Goal: Task Accomplishment & Management: Complete application form

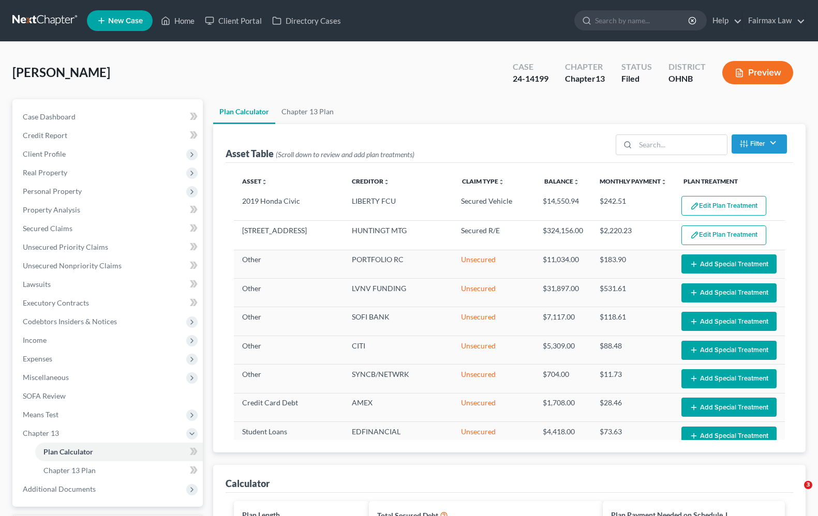
select select "59"
click at [193, 18] on link "Home" at bounding box center [178, 20] width 44 height 19
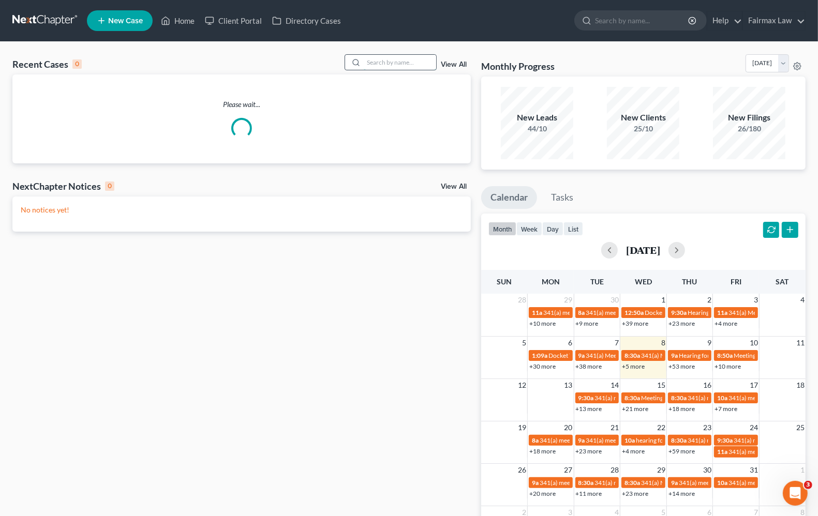
click at [373, 63] on input "search" at bounding box center [400, 62] width 72 height 15
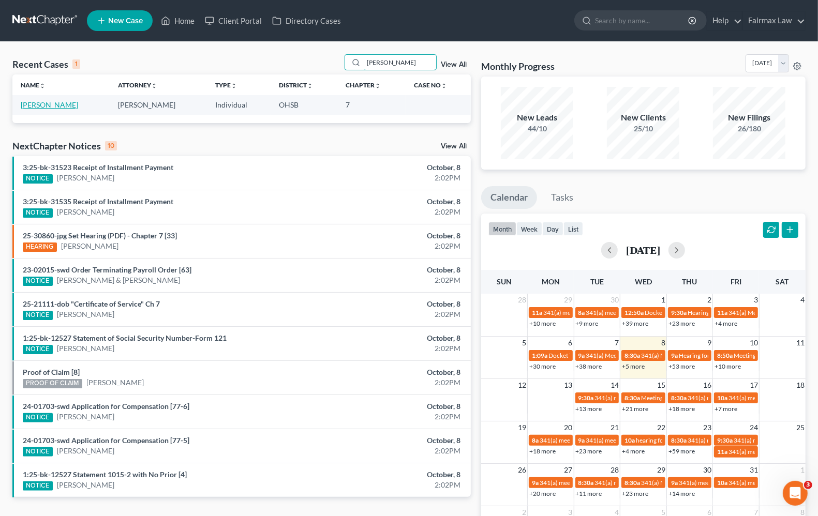
type input "jon mccaskin"
click at [25, 104] on link "[PERSON_NAME]" at bounding box center [49, 104] width 57 height 9
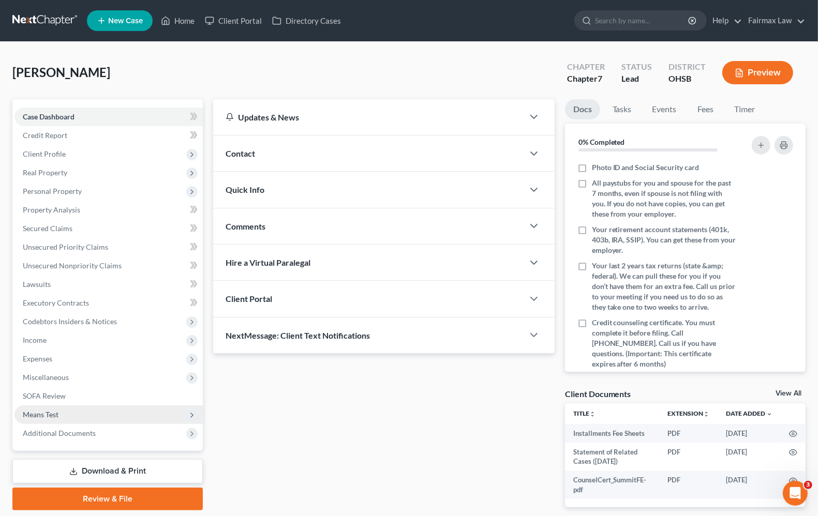
click at [55, 414] on span "Means Test" at bounding box center [41, 414] width 36 height 9
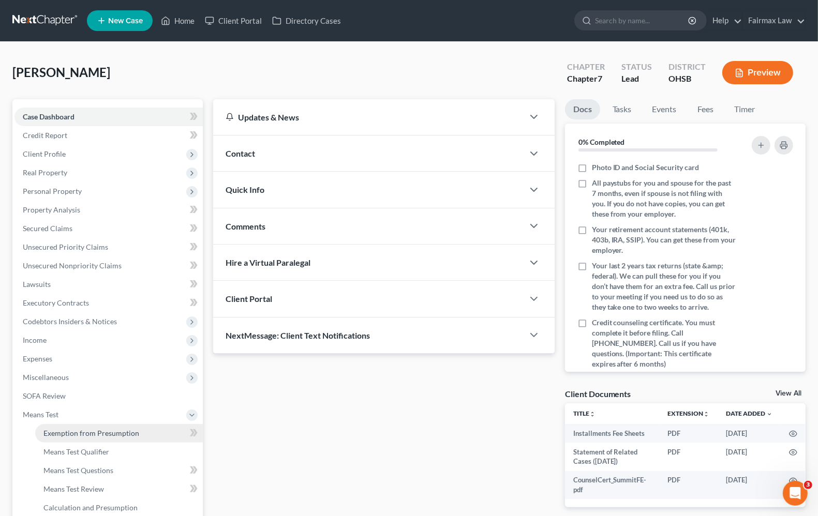
click at [61, 427] on link "Exemption from Presumption" at bounding box center [119, 433] width 168 height 19
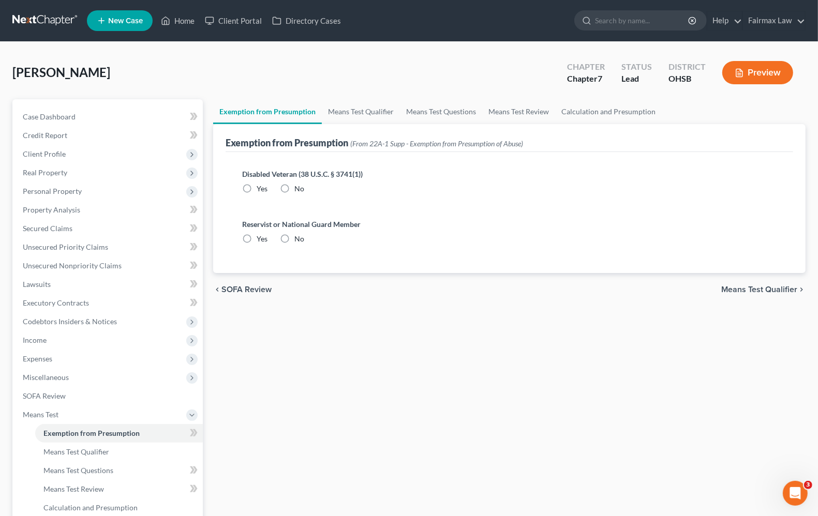
radio input "true"
click at [743, 291] on span "Means Test Qualifier" at bounding box center [759, 289] width 76 height 8
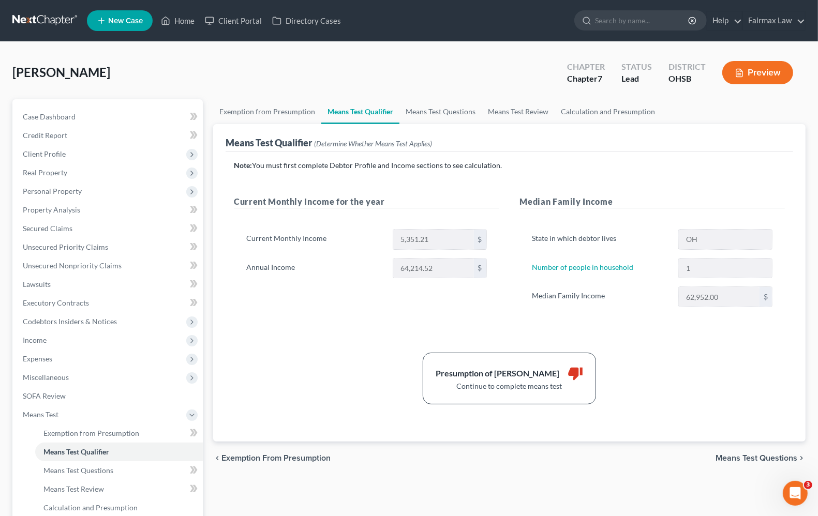
click at [750, 455] on span "Means Test Questions" at bounding box center [756, 458] width 82 height 8
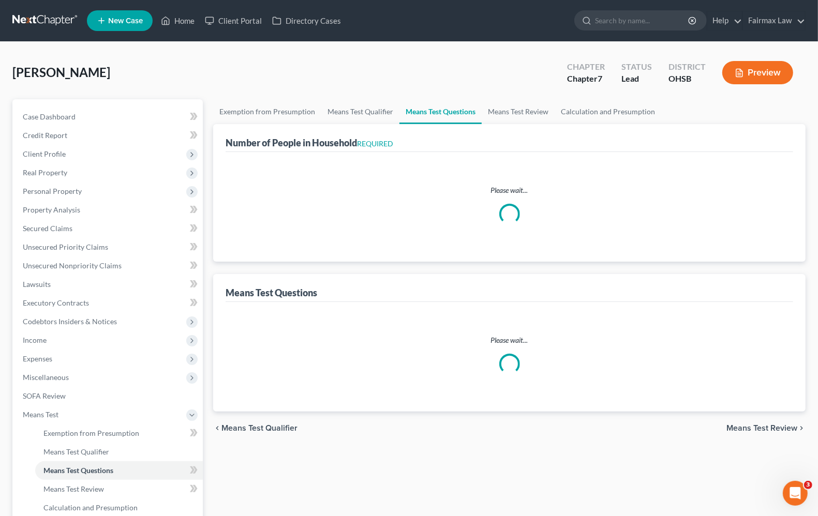
select select "1"
select select "60"
select select "1"
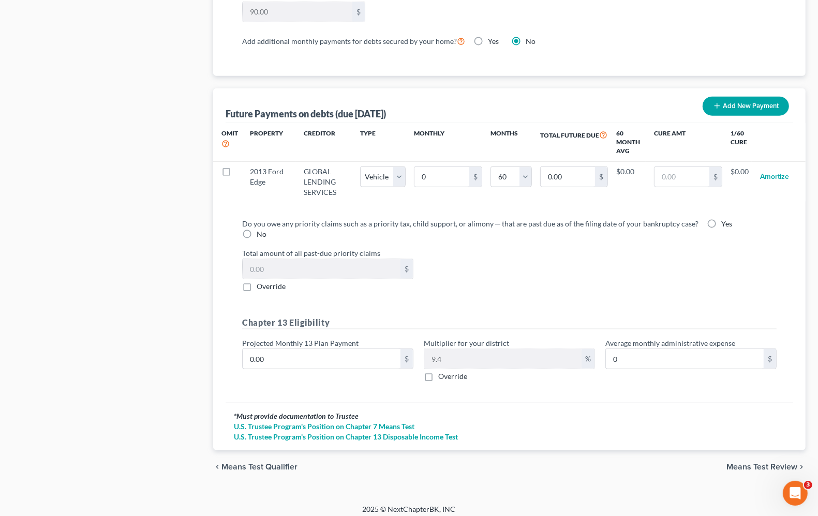
click at [753, 463] on span "Means Test Review" at bounding box center [761, 467] width 71 height 8
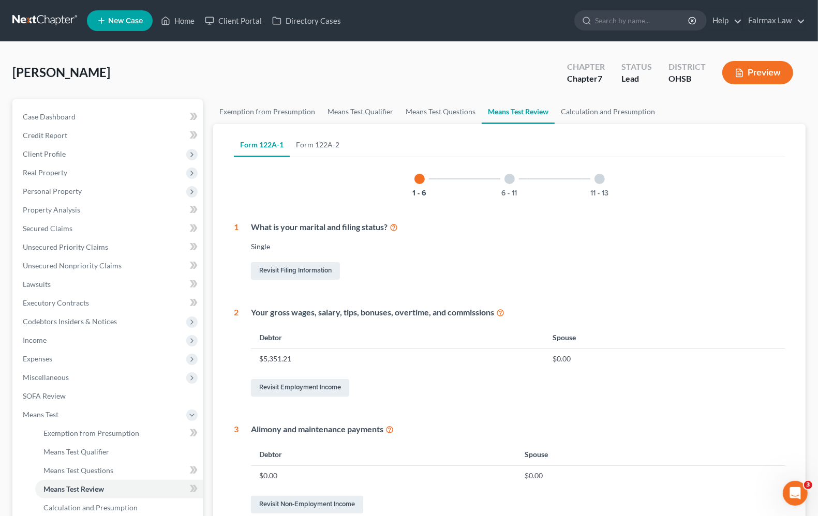
scroll to position [362, 0]
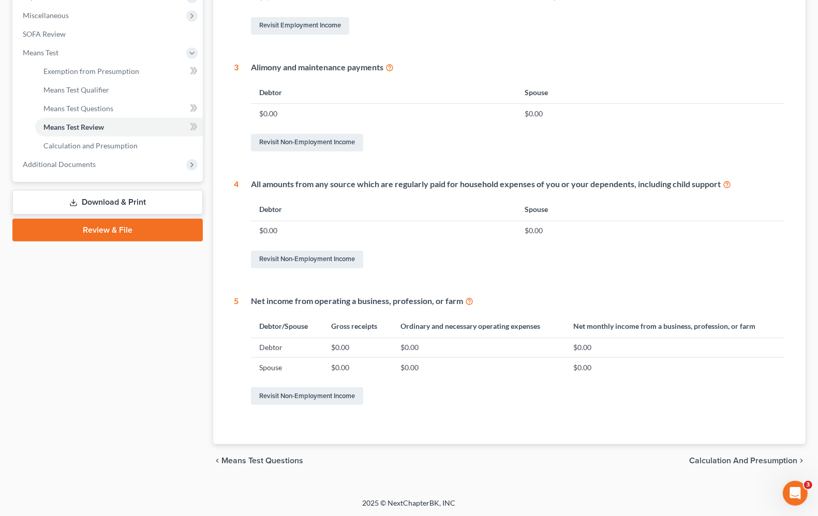
click at [747, 463] on span "Calculation and Presumption" at bounding box center [743, 461] width 108 height 8
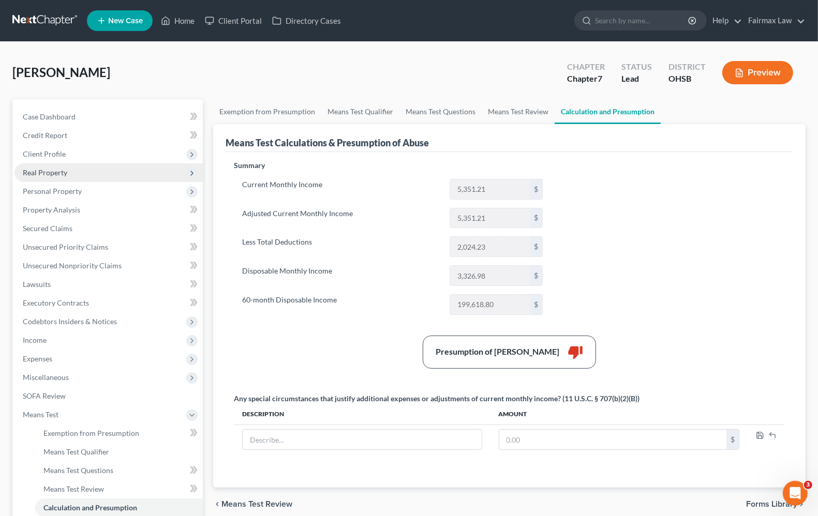
click at [32, 176] on span "Real Property" at bounding box center [108, 172] width 188 height 19
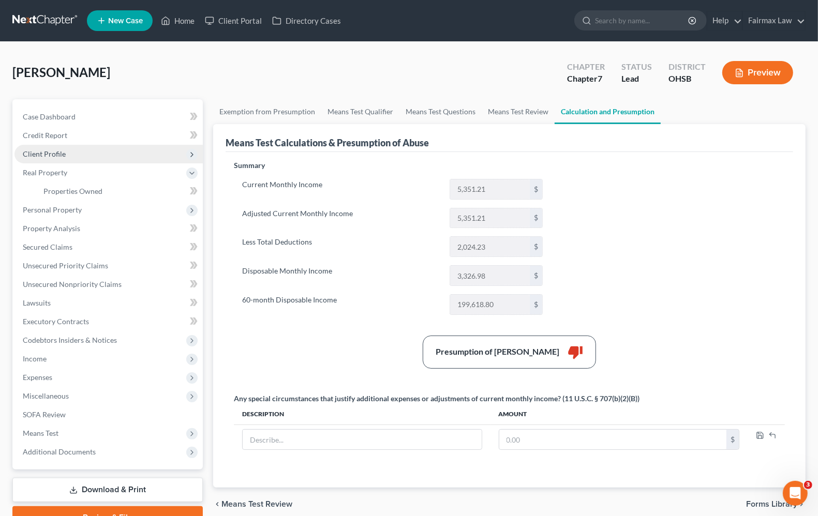
click at [68, 150] on span "Client Profile" at bounding box center [108, 154] width 188 height 19
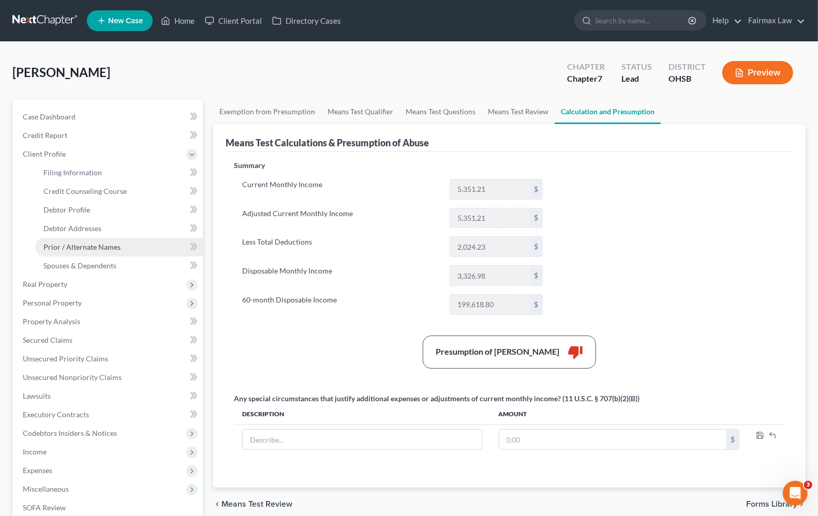
click at [81, 248] on span "Prior / Alternate Names" at bounding box center [81, 247] width 77 height 9
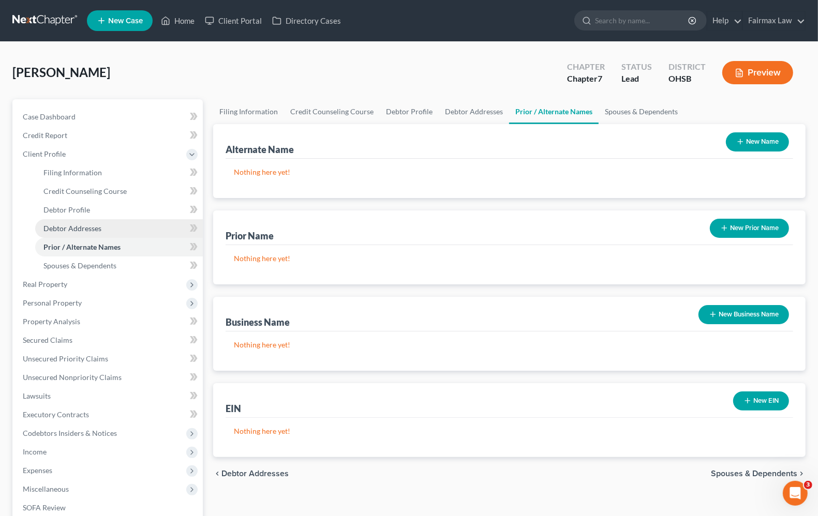
click at [76, 228] on span "Debtor Addresses" at bounding box center [72, 228] width 58 height 9
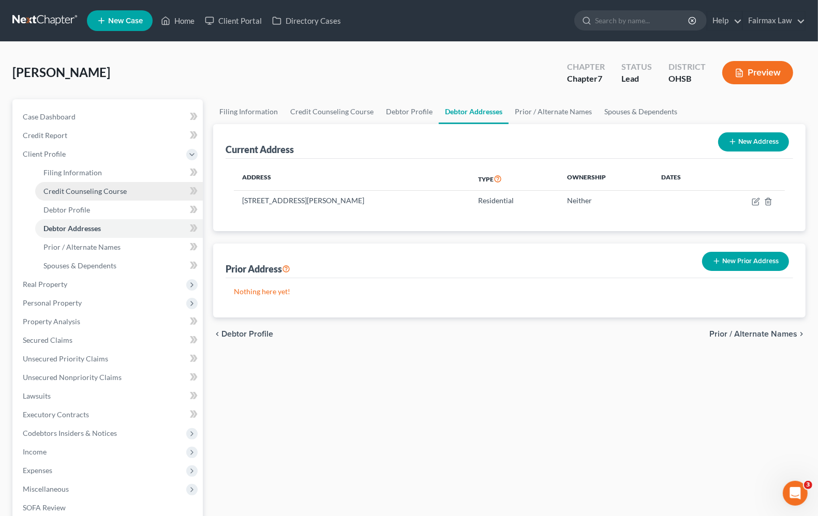
click at [77, 198] on link "Credit Counseling Course" at bounding box center [119, 191] width 168 height 19
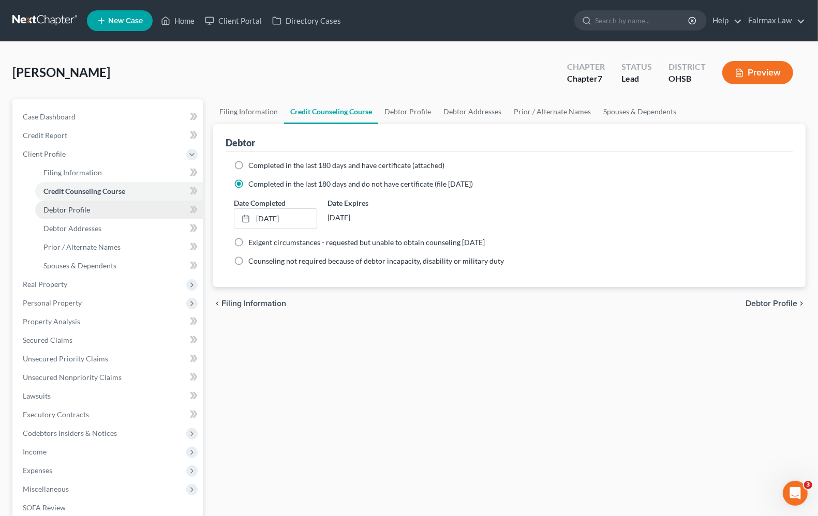
click at [78, 210] on span "Debtor Profile" at bounding box center [66, 209] width 47 height 9
select select "0"
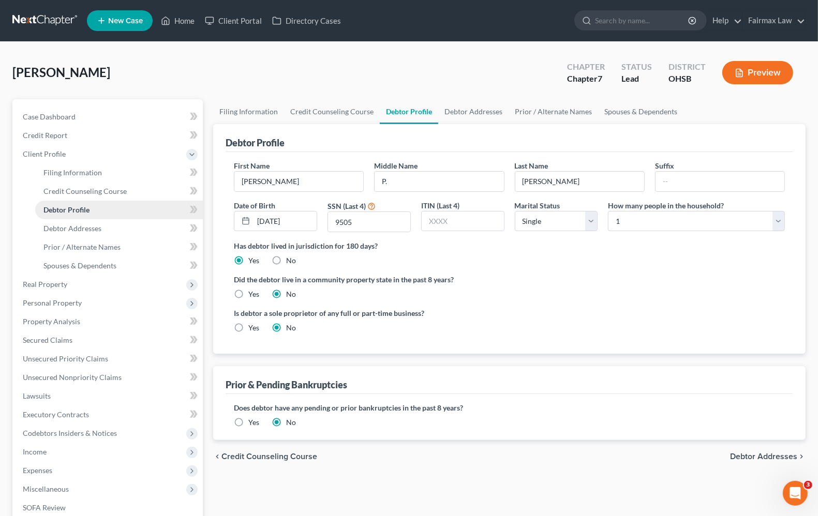
radio input "true"
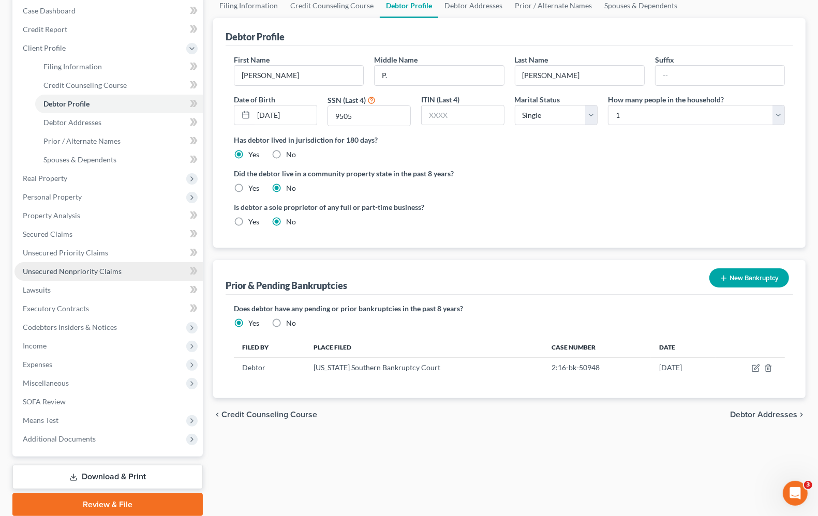
scroll to position [144, 0]
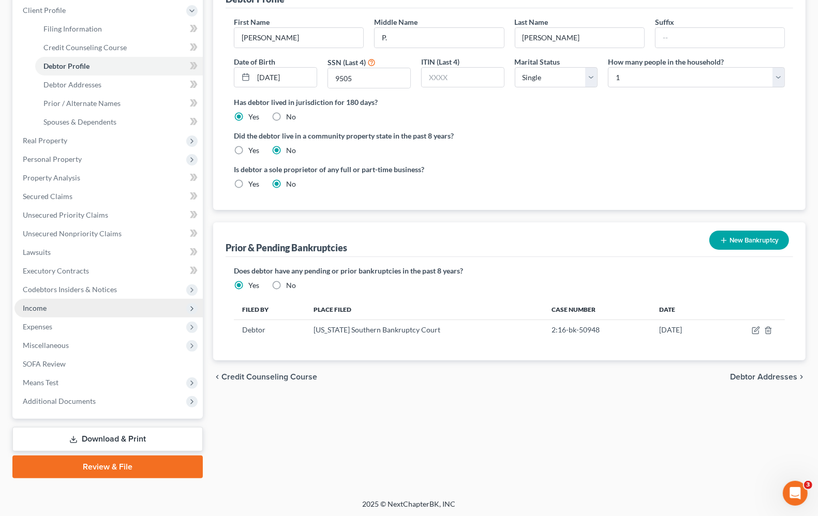
click at [24, 307] on span "Income" at bounding box center [35, 308] width 24 height 9
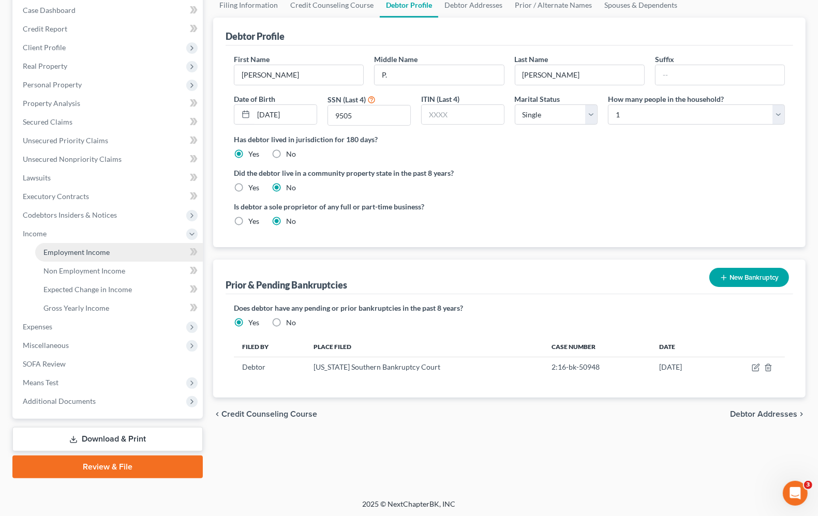
click at [56, 252] on span "Employment Income" at bounding box center [76, 252] width 66 height 9
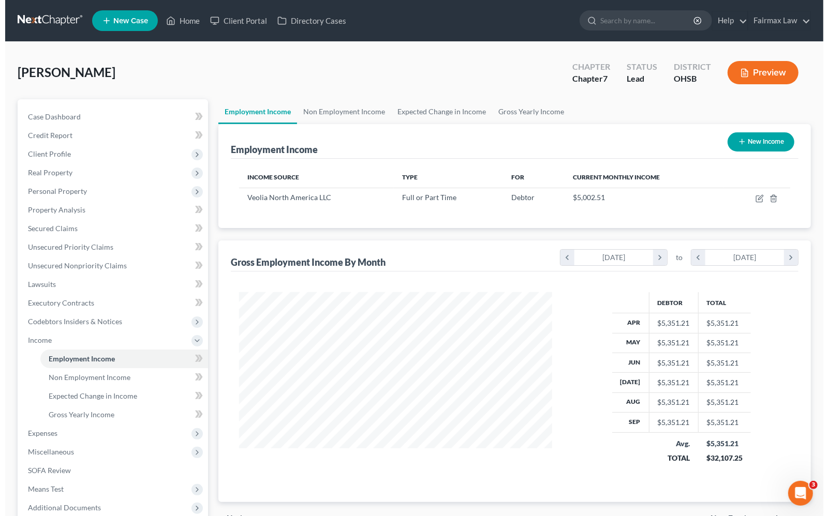
scroll to position [186, 333]
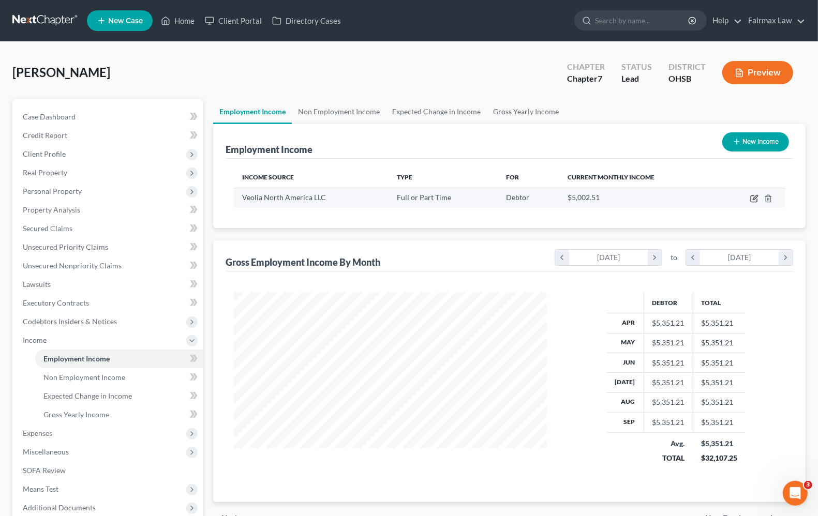
click at [754, 200] on icon "button" at bounding box center [754, 198] width 8 height 8
select select "0"
select select "52"
select select "2"
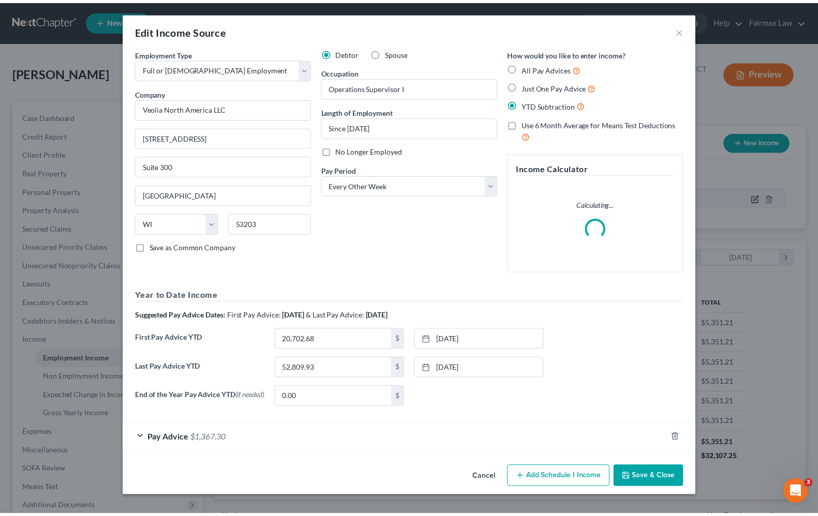
scroll to position [186, 337]
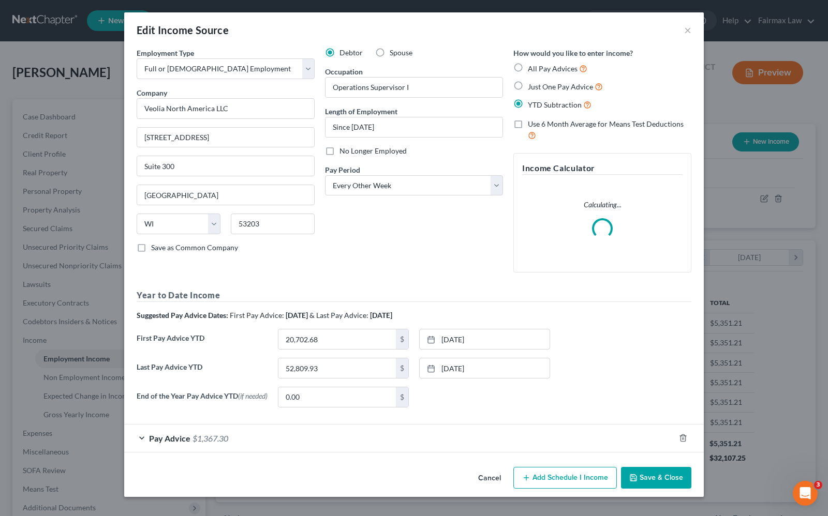
click at [415, 265] on div "Debtor Spouse Occupation Operations Supervisor I Length of Employment Since 06/…" at bounding box center [414, 164] width 188 height 233
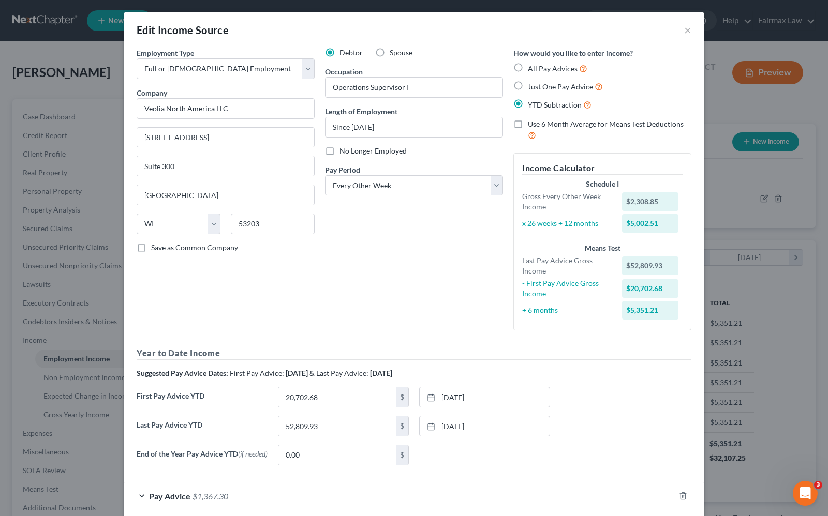
click at [393, 298] on div "Debtor Spouse Occupation Operations Supervisor I Length of Employment Since 06/…" at bounding box center [414, 193] width 188 height 291
click at [684, 29] on button "×" at bounding box center [687, 30] width 7 height 12
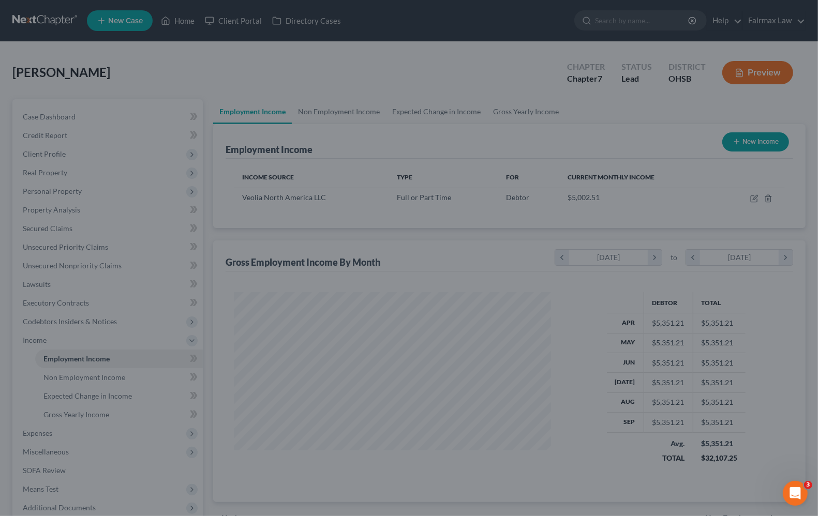
scroll to position [517005, 516858]
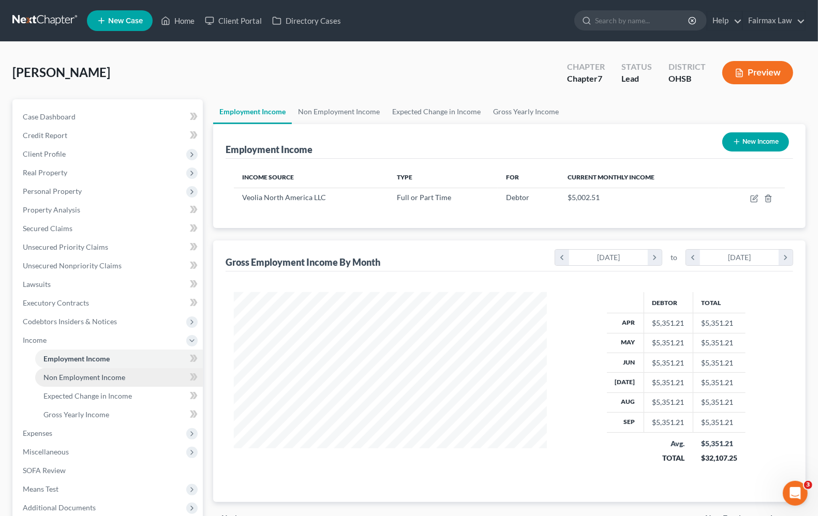
click at [79, 381] on link "Non Employment Income" at bounding box center [119, 377] width 168 height 19
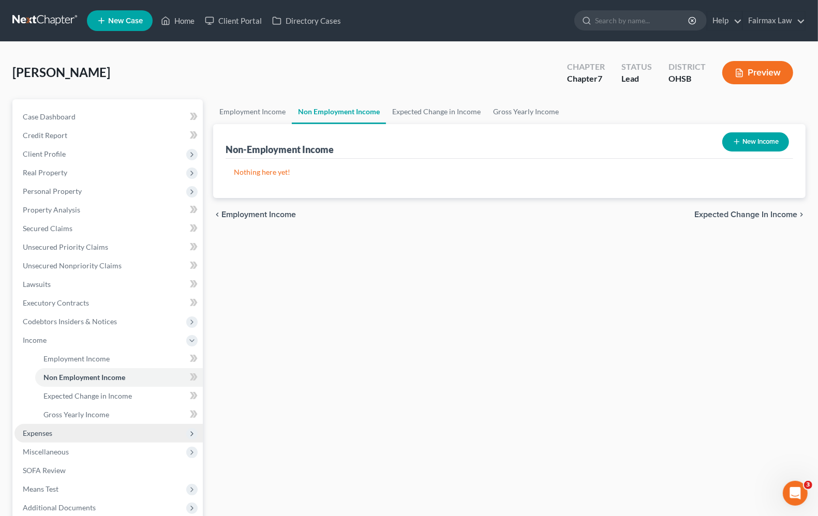
click at [50, 429] on span "Expenses" at bounding box center [37, 433] width 29 height 9
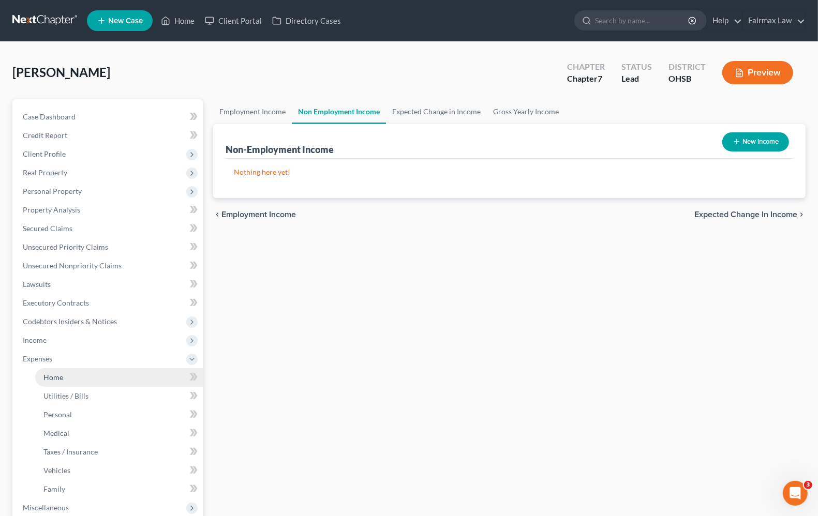
click at [56, 378] on span "Home" at bounding box center [53, 377] width 20 height 9
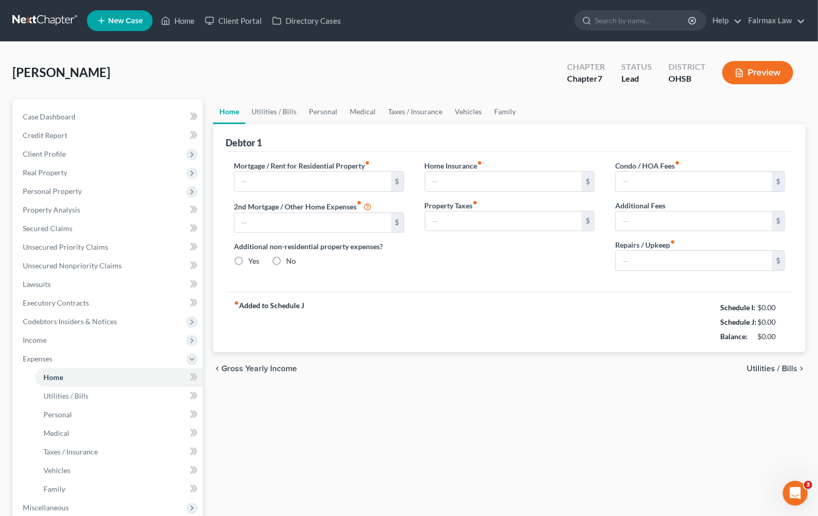
type input "600.00"
type input "0.00"
radio input "true"
type input "0.00"
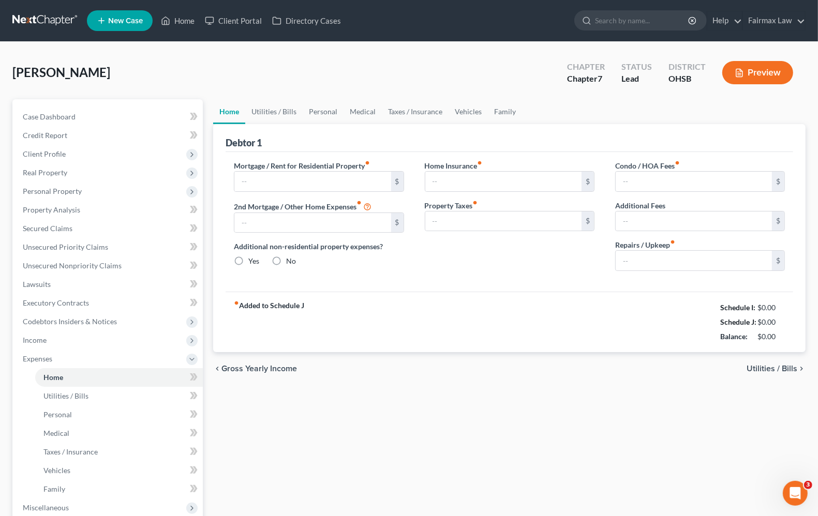
type input "0.00"
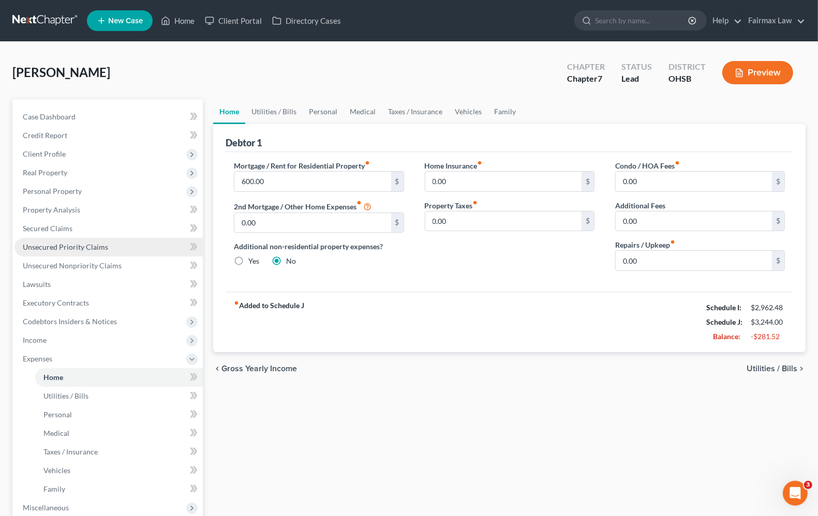
click at [69, 251] on link "Unsecured Priority Claims" at bounding box center [108, 247] width 188 height 19
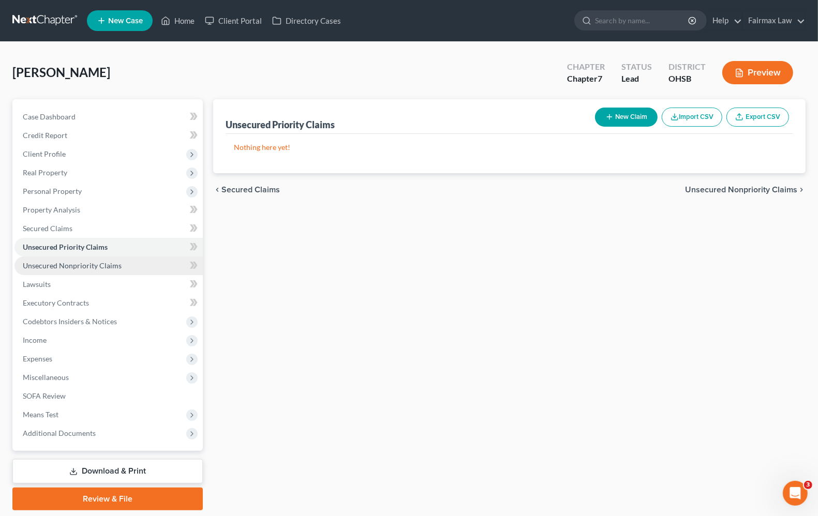
click at [77, 261] on span "Unsecured Nonpriority Claims" at bounding box center [72, 265] width 99 height 9
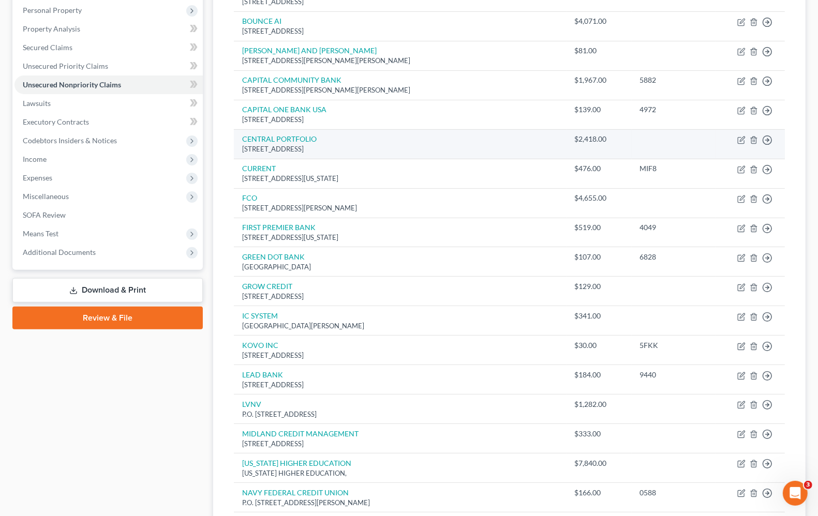
scroll to position [170, 0]
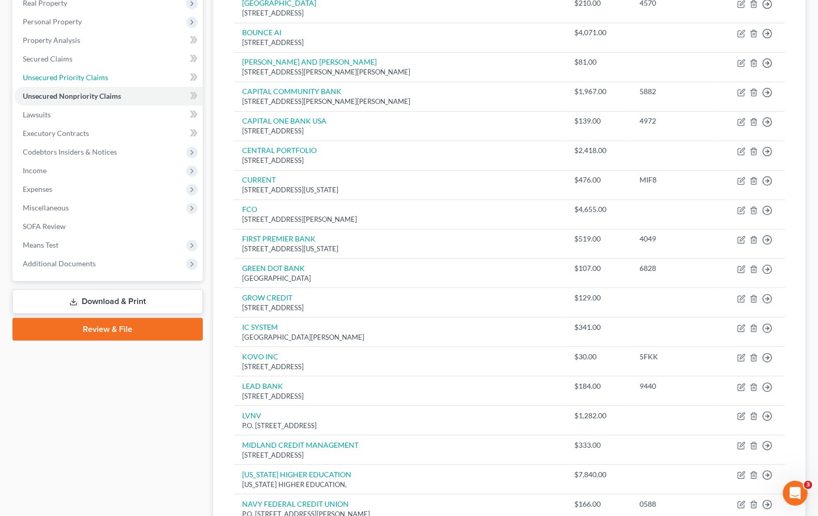
click at [73, 76] on span "Unsecured Priority Claims" at bounding box center [65, 77] width 85 height 9
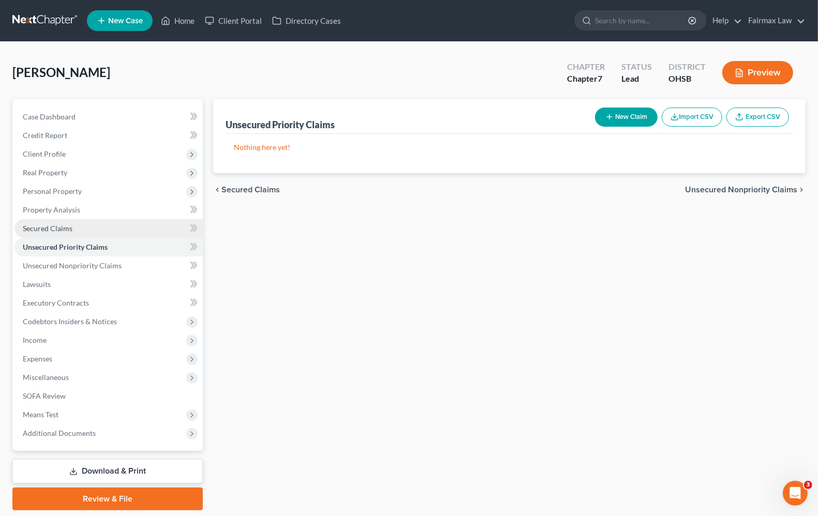
click at [49, 225] on span "Secured Claims" at bounding box center [48, 228] width 50 height 9
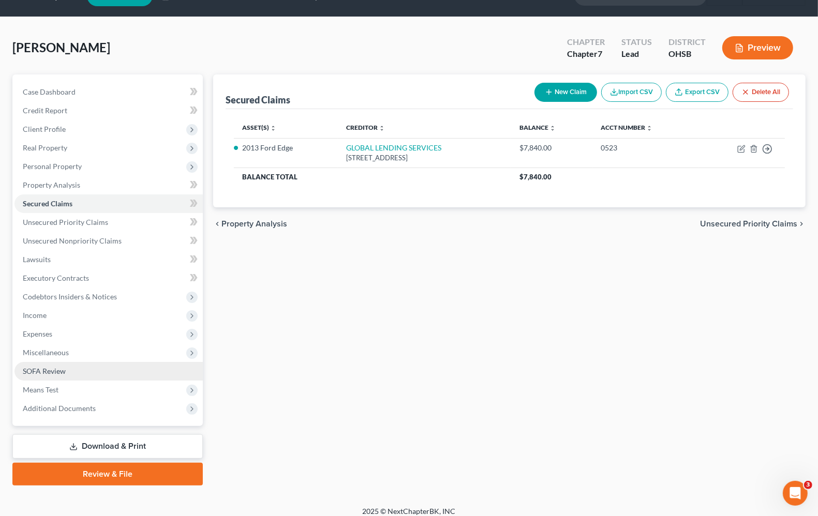
scroll to position [32, 0]
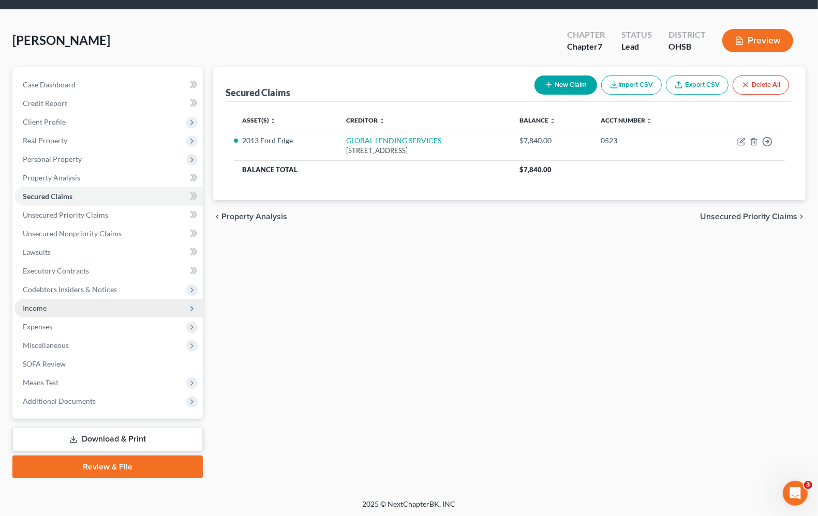
click at [35, 304] on span "Income" at bounding box center [35, 308] width 24 height 9
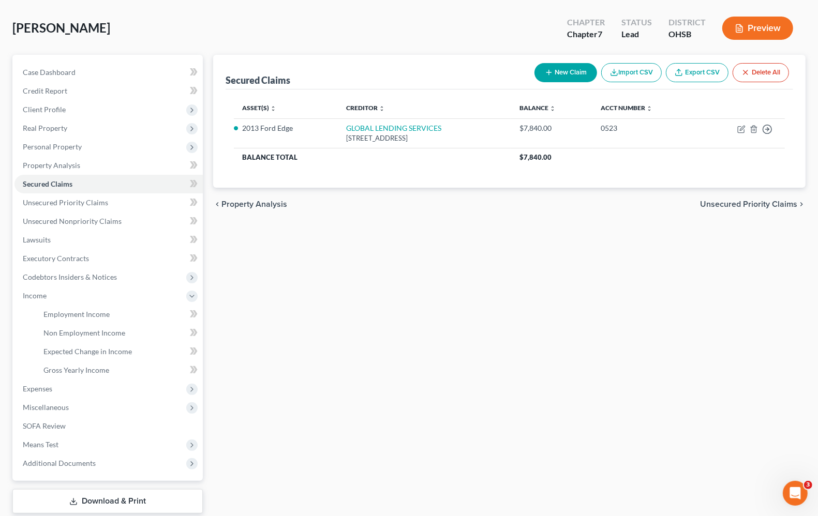
scroll to position [42, 0]
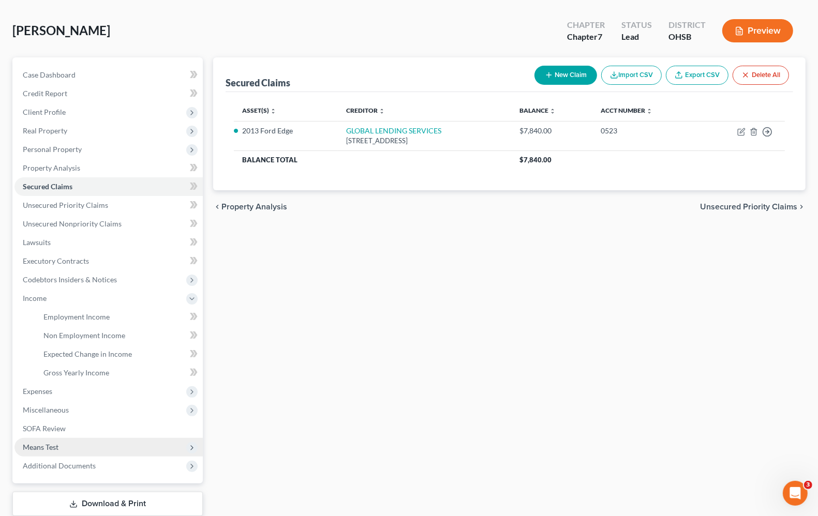
click at [39, 449] on span "Means Test" at bounding box center [41, 447] width 36 height 9
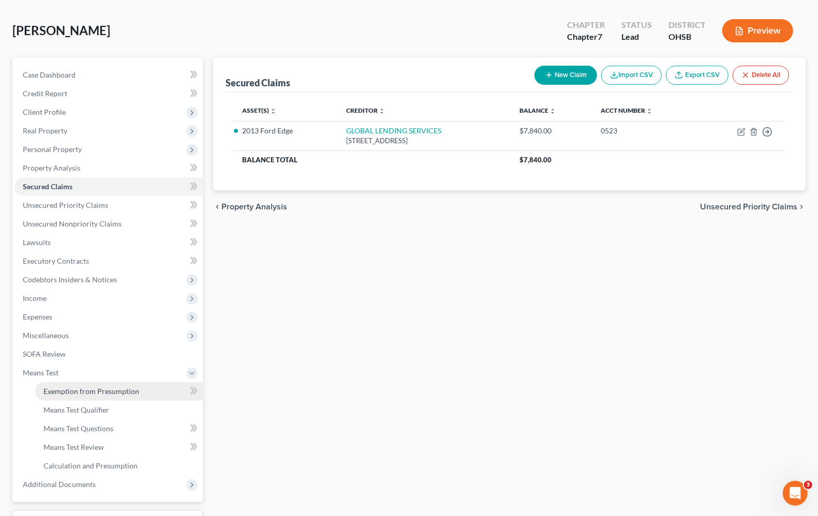
click at [79, 393] on span "Exemption from Presumption" at bounding box center [91, 391] width 96 height 9
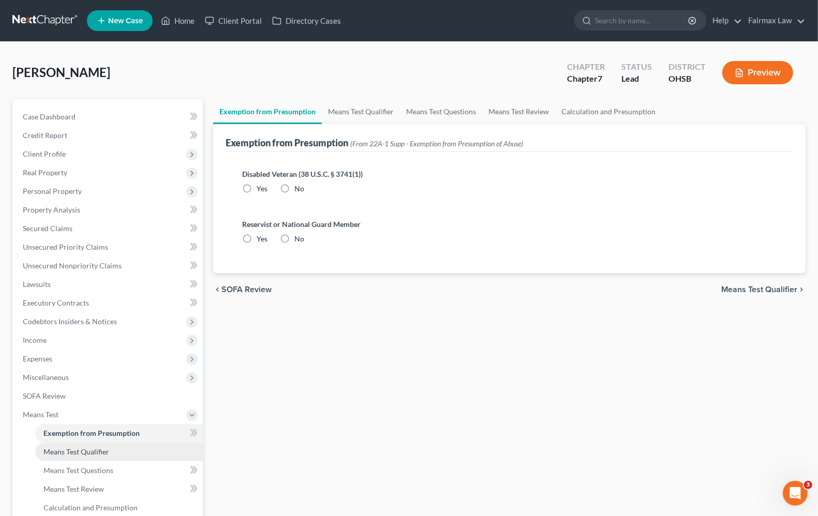
radio input "true"
click at [754, 288] on span "Means Test Qualifier" at bounding box center [759, 289] width 76 height 8
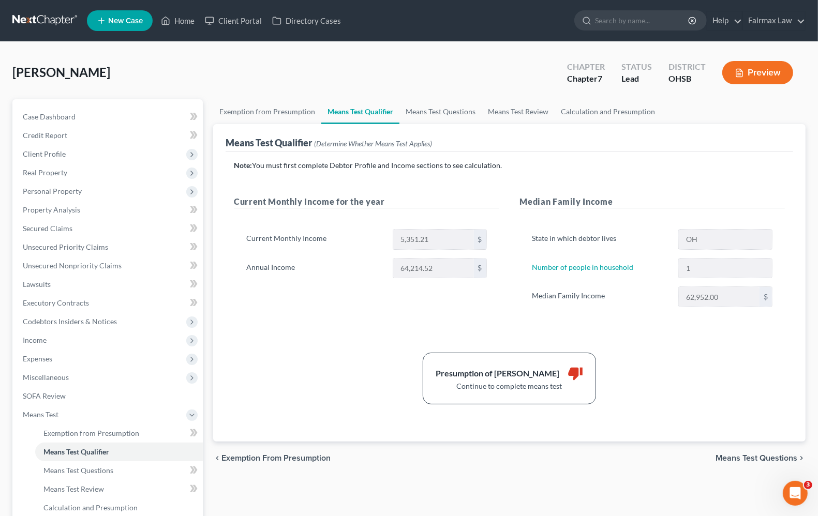
click at [751, 458] on span "Means Test Questions" at bounding box center [756, 458] width 82 height 8
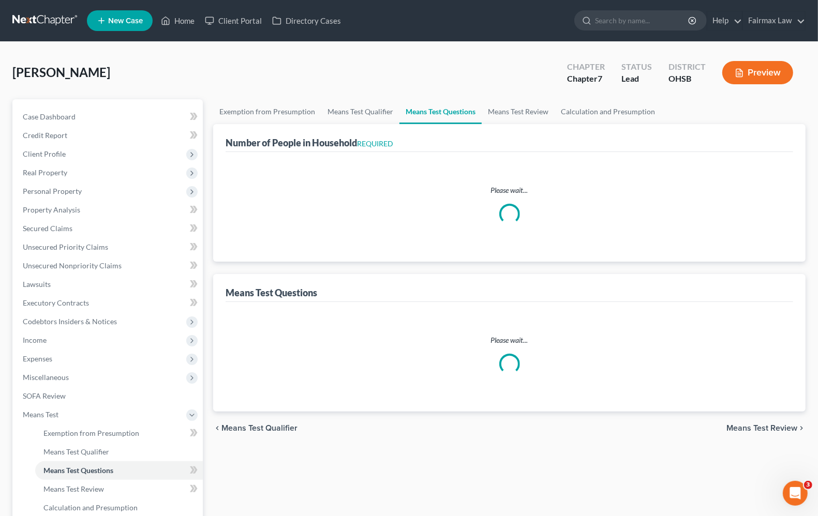
select select "1"
select select "60"
select select "1"
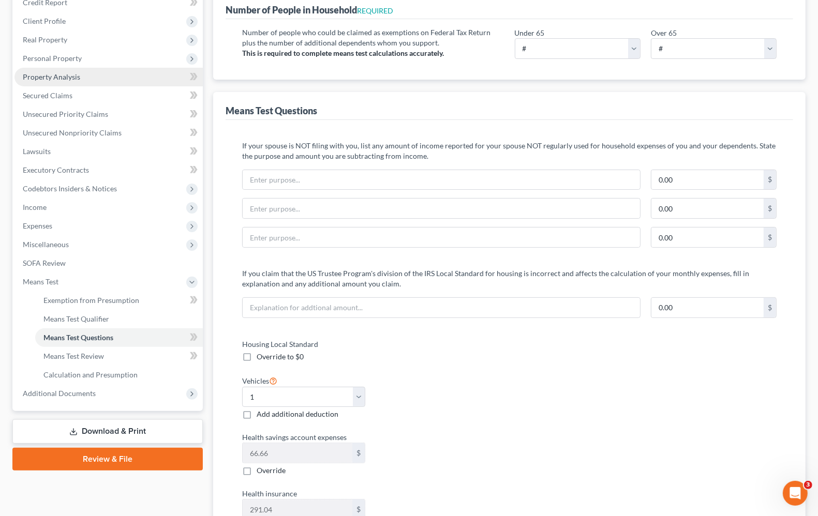
scroll to position [65, 0]
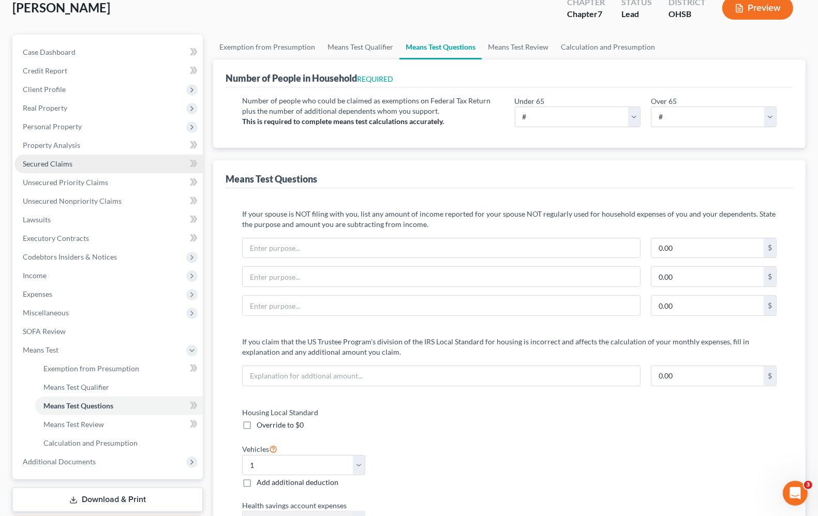
click at [52, 167] on span "Secured Claims" at bounding box center [48, 163] width 50 height 9
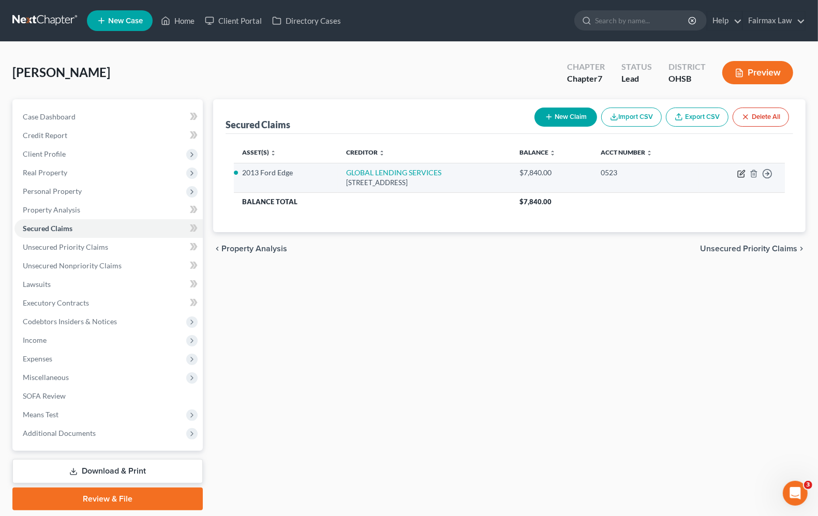
click at [741, 176] on icon "button" at bounding box center [741, 174] width 8 height 8
select select "35"
select select "2"
select select "0"
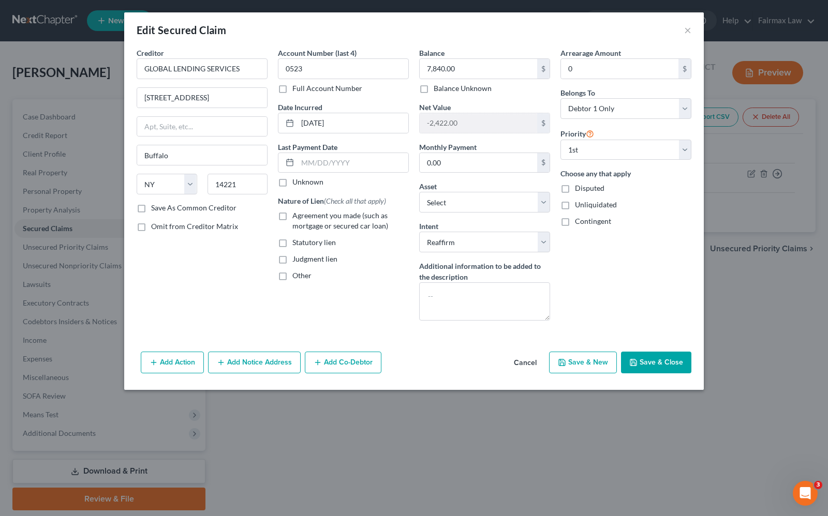
click at [171, 365] on button "Add Action" at bounding box center [172, 363] width 63 height 22
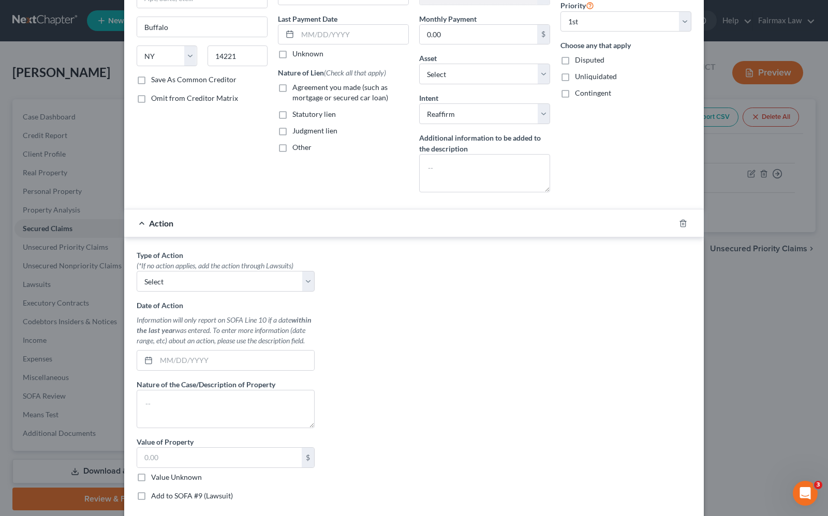
scroll to position [129, 0]
click at [246, 289] on select "Select Repossession Garnishment Foreclosure Personal Injury Attached, Seized, O…" at bounding box center [226, 280] width 178 height 21
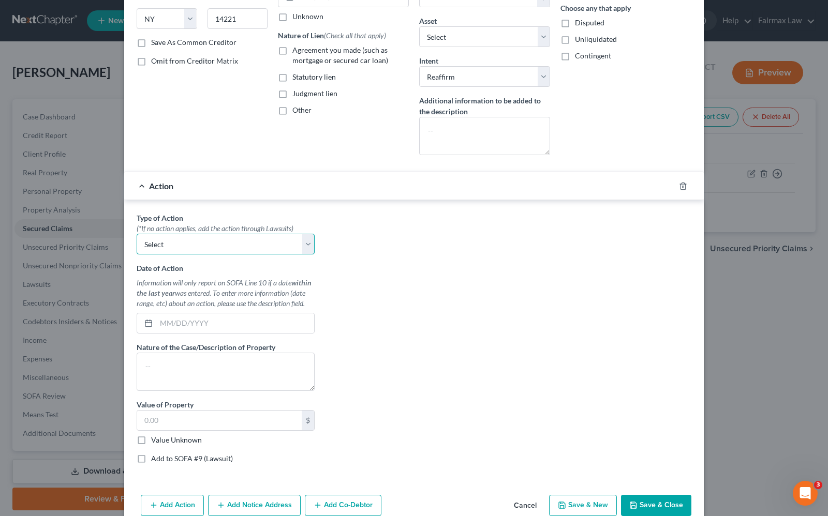
scroll to position [197, 0]
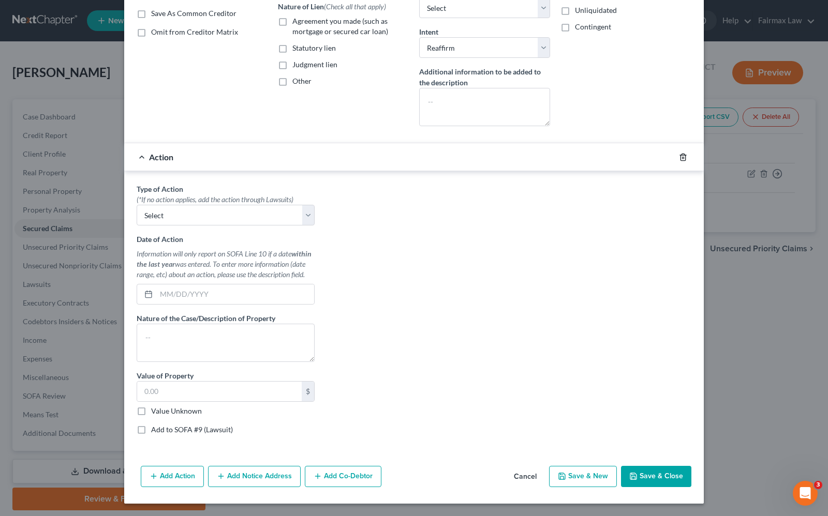
click at [679, 155] on icon "button" at bounding box center [683, 157] width 8 height 8
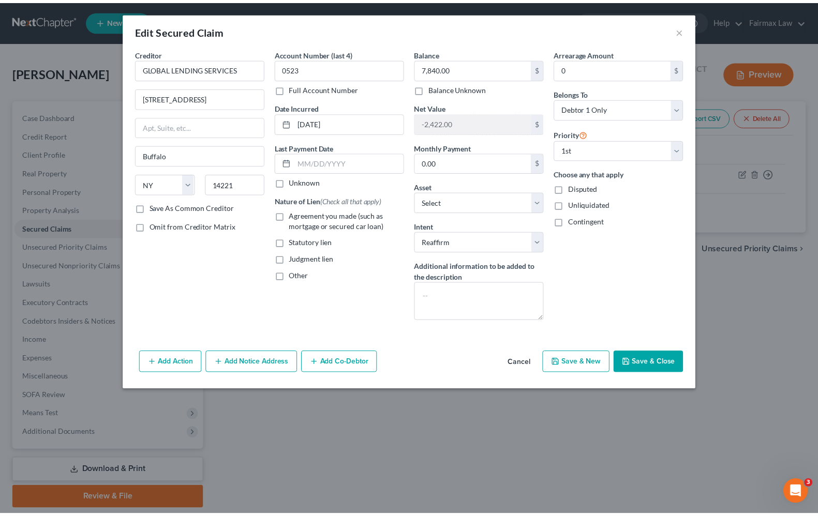
scroll to position [0, 0]
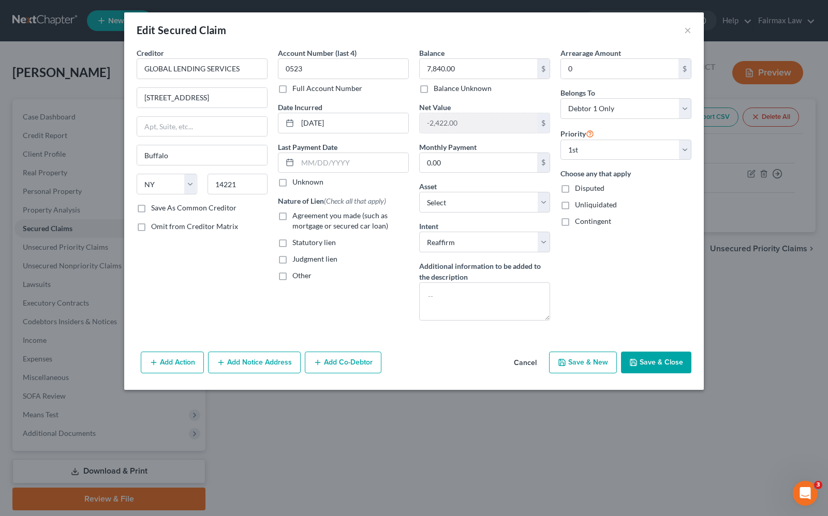
click at [292, 216] on label "Agreement you made (such as mortgage or secured car loan)" at bounding box center [350, 220] width 116 height 21
click at [296, 216] on input "Agreement you made (such as mortgage or secured car loan)" at bounding box center [299, 213] width 7 height 7
checkbox input "true"
click at [652, 361] on button "Save & Close" at bounding box center [656, 363] width 70 height 22
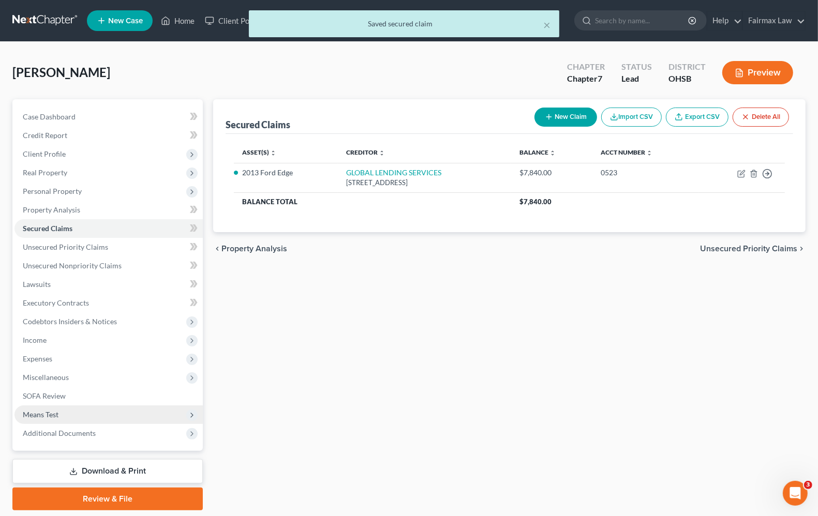
click at [55, 410] on span "Means Test" at bounding box center [41, 414] width 36 height 9
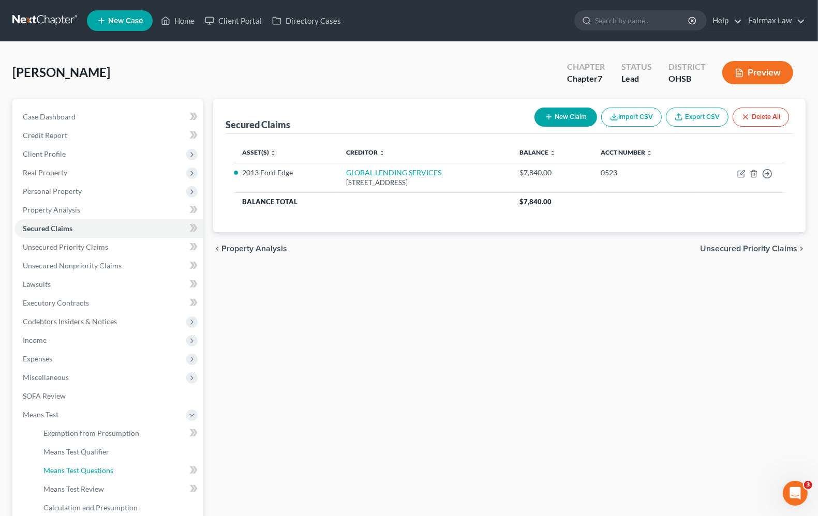
click at [77, 471] on span "Means Test Questions" at bounding box center [78, 470] width 70 height 9
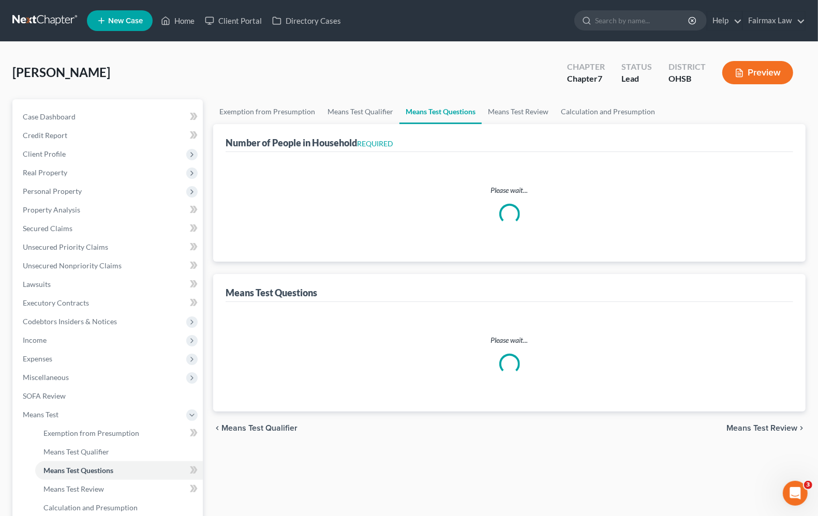
select select "1"
select select "60"
select select "1"
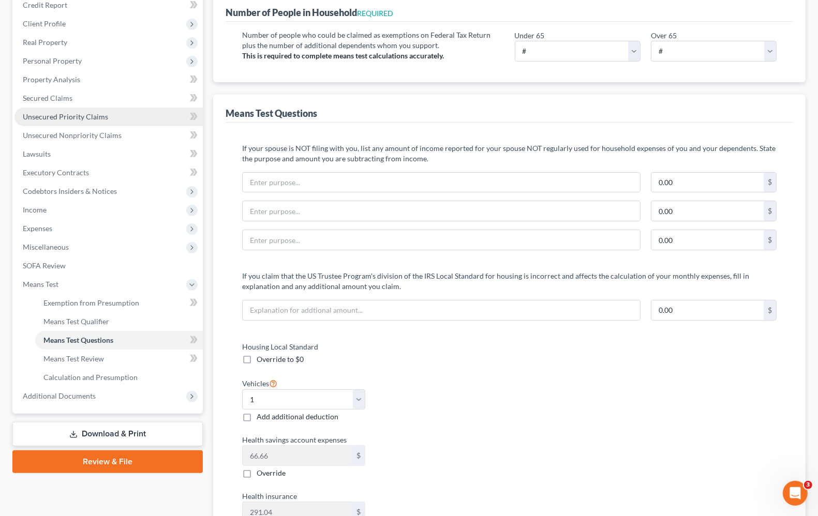
scroll to position [129, 0]
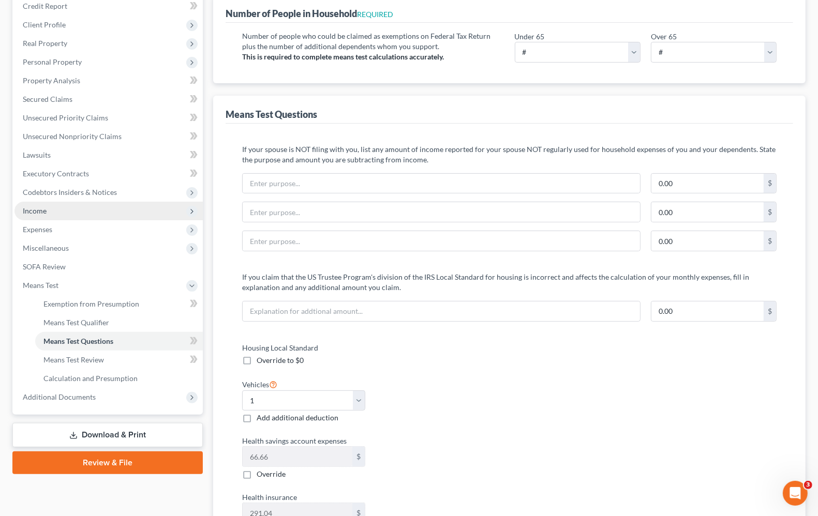
click at [42, 208] on span "Income" at bounding box center [35, 210] width 24 height 9
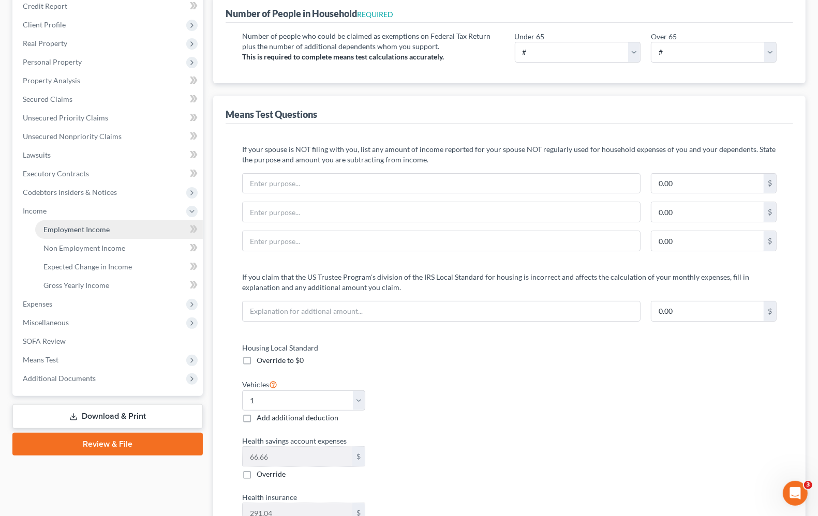
click at [52, 226] on span "Employment Income" at bounding box center [76, 229] width 66 height 9
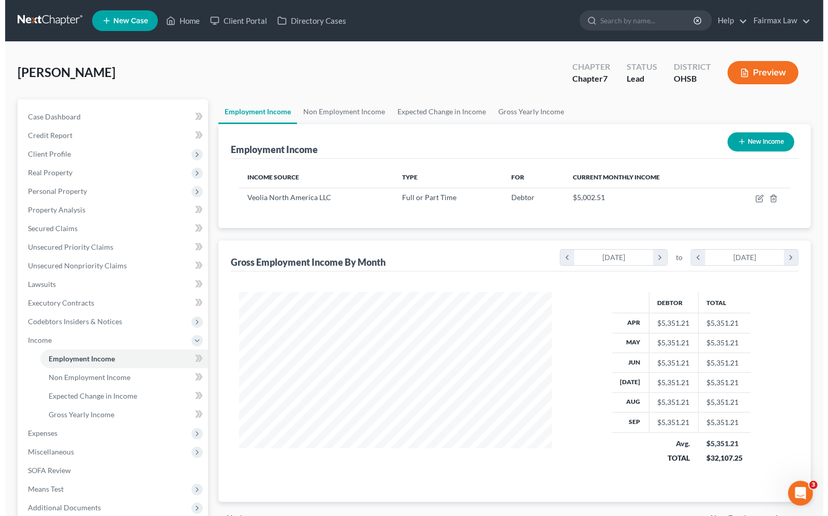
scroll to position [186, 333]
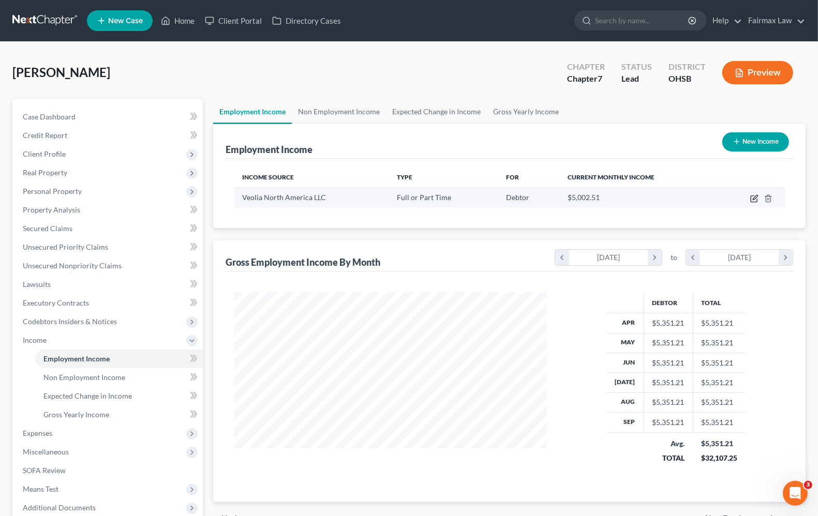
click at [753, 199] on icon "button" at bounding box center [754, 198] width 8 height 8
select select "0"
select select "52"
select select "2"
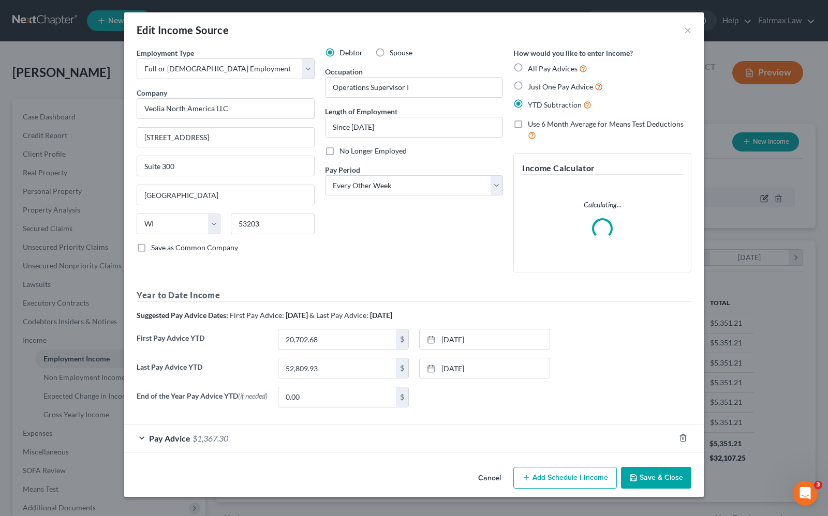
scroll to position [186, 337]
click at [167, 436] on span "Pay Advice" at bounding box center [169, 438] width 41 height 10
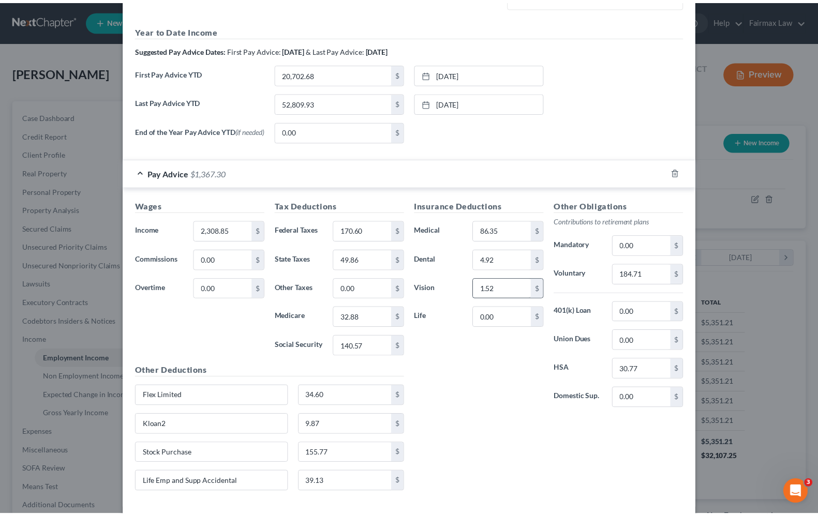
scroll to position [379, 0]
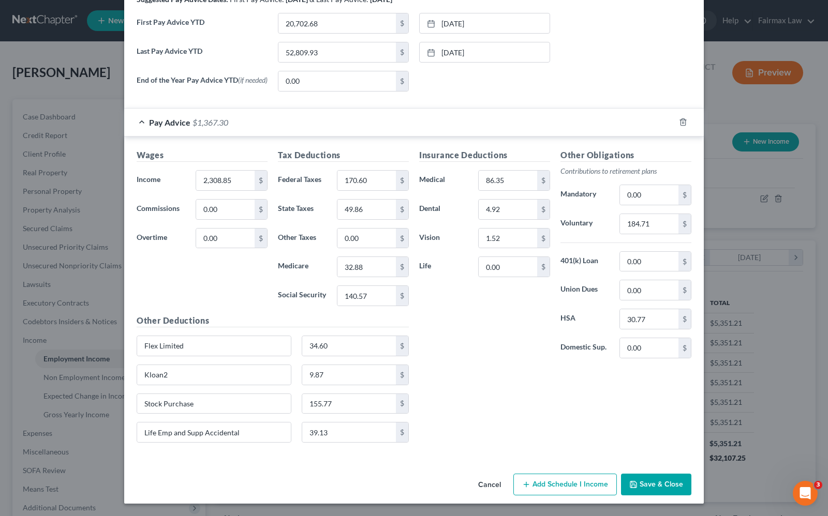
click at [665, 482] on button "Save & Close" at bounding box center [656, 485] width 70 height 22
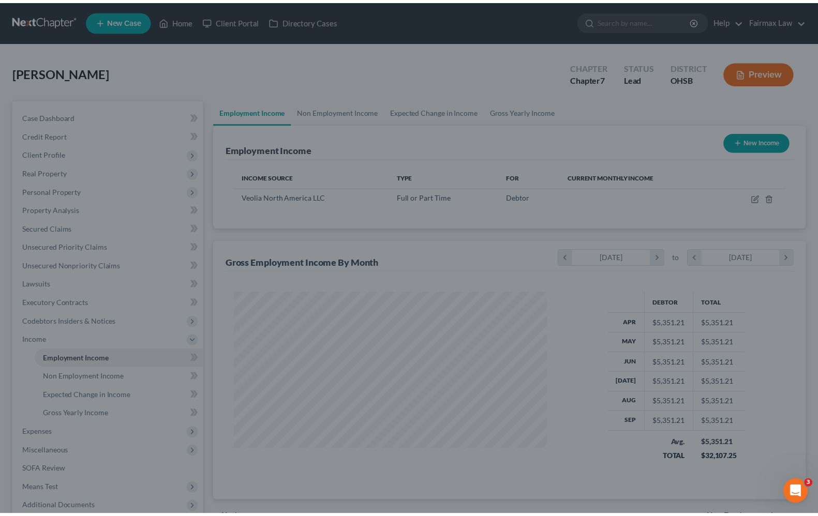
scroll to position [517005, 516858]
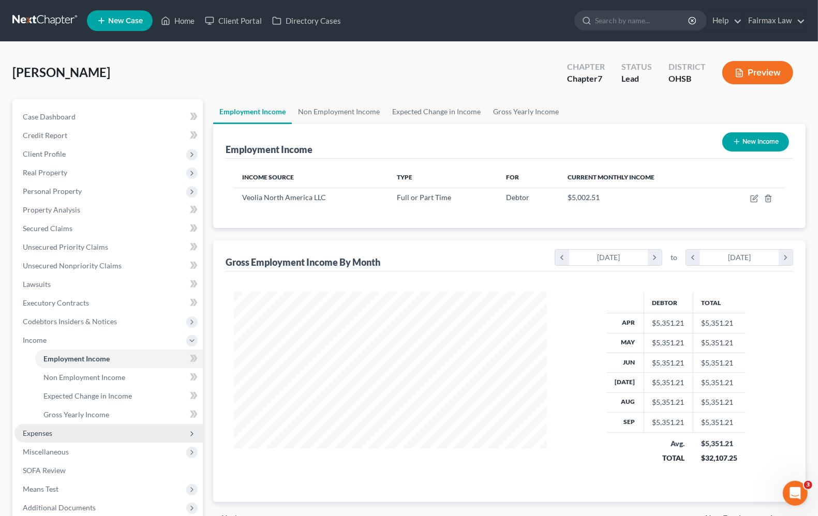
click at [52, 433] on span "Expenses" at bounding box center [108, 433] width 188 height 19
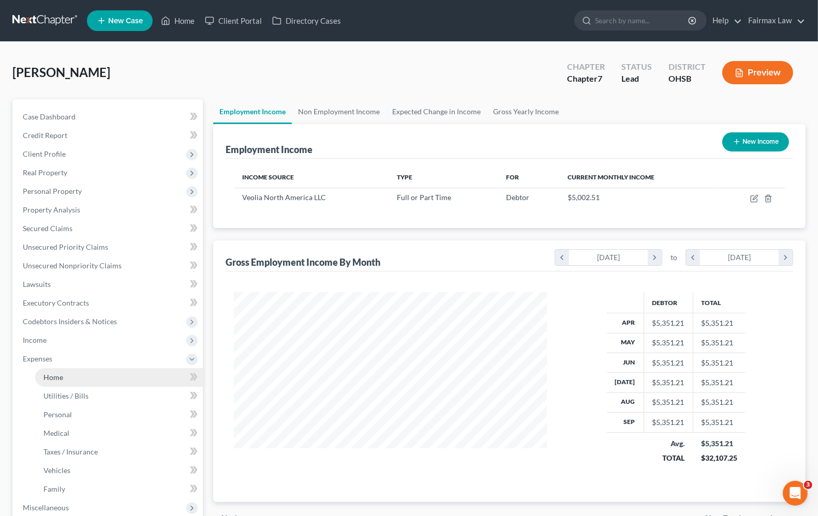
click at [59, 380] on span "Home" at bounding box center [53, 377] width 20 height 9
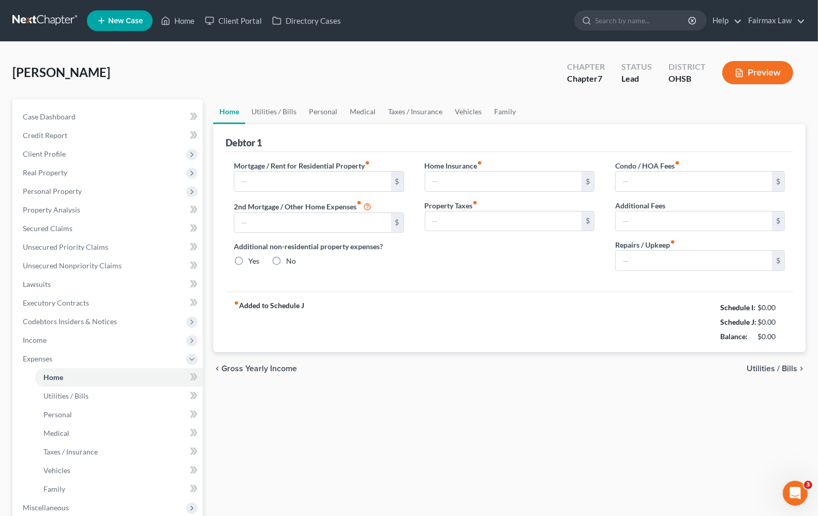
type input "600.00"
type input "0.00"
radio input "true"
type input "0.00"
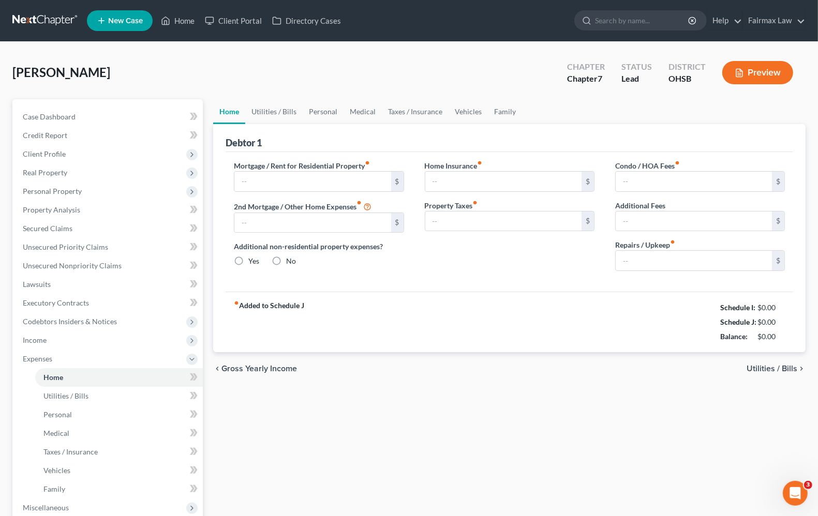
type input "0.00"
click at [784, 366] on span "Utilities / Bills" at bounding box center [771, 369] width 51 height 8
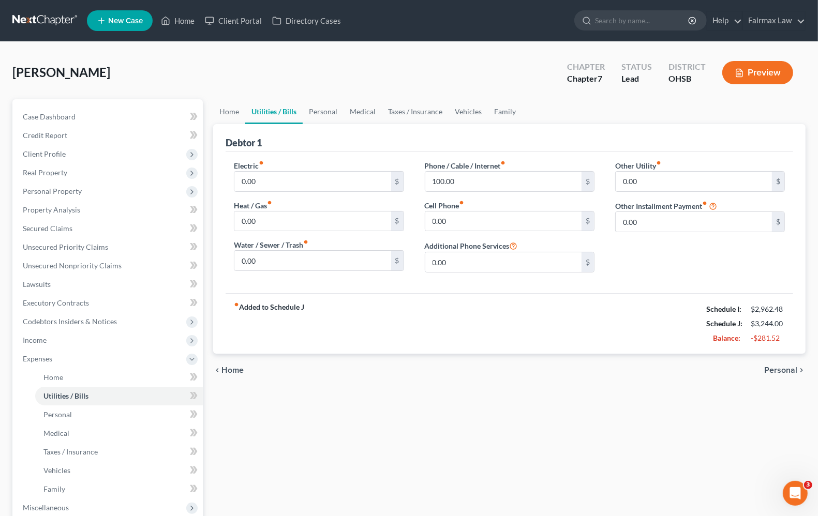
click at [784, 366] on span "Personal" at bounding box center [780, 370] width 33 height 8
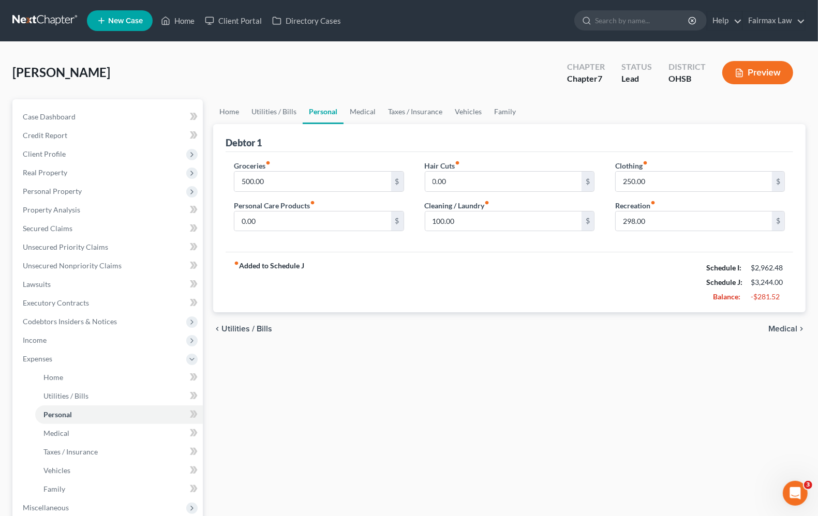
click at [788, 331] on span "Medical" at bounding box center [782, 329] width 29 height 8
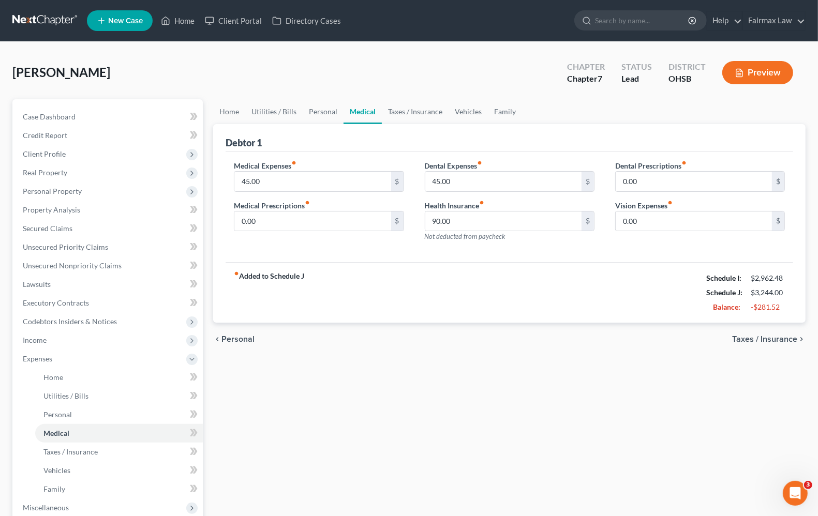
click at [774, 349] on div "chevron_left Personal Taxes / Insurance chevron_right" at bounding box center [509, 339] width 592 height 33
click at [774, 337] on span "Taxes / Insurance" at bounding box center [764, 339] width 65 height 8
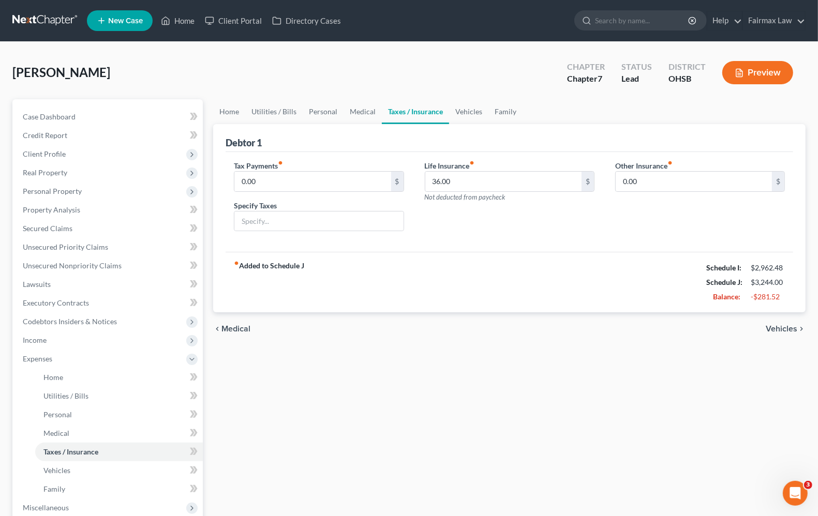
click at [776, 327] on span "Vehicles" at bounding box center [781, 329] width 32 height 8
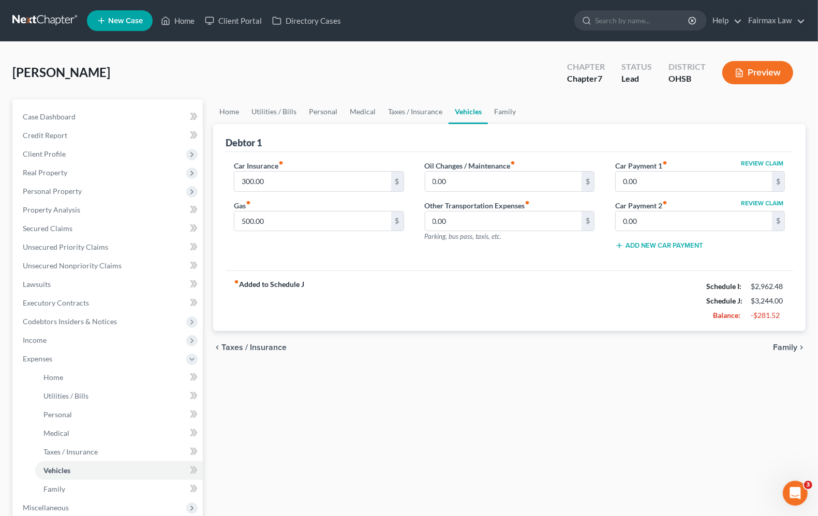
click at [774, 344] on span "Family" at bounding box center [785, 347] width 24 height 8
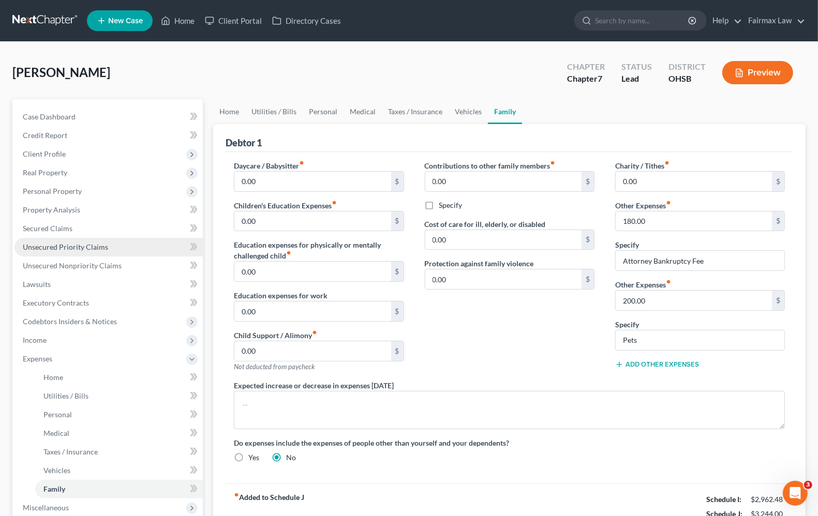
click at [60, 247] on span "Unsecured Priority Claims" at bounding box center [65, 247] width 85 height 9
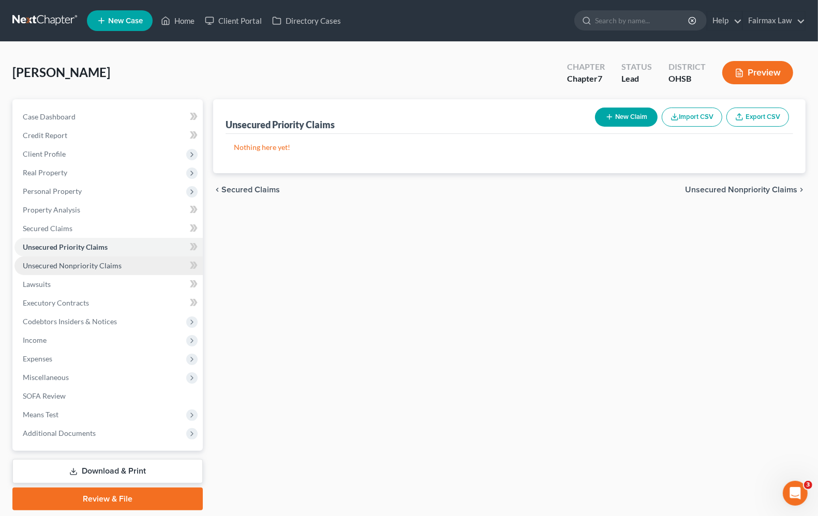
click at [70, 267] on span "Unsecured Nonpriority Claims" at bounding box center [72, 265] width 99 height 9
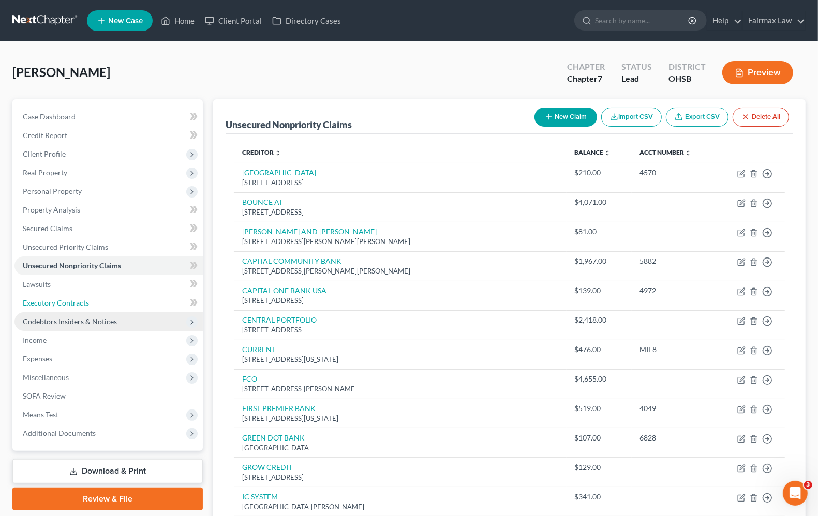
drag, startPoint x: 47, startPoint y: 298, endPoint x: 55, endPoint y: 316, distance: 20.1
click at [47, 298] on span "Executory Contracts" at bounding box center [56, 302] width 66 height 9
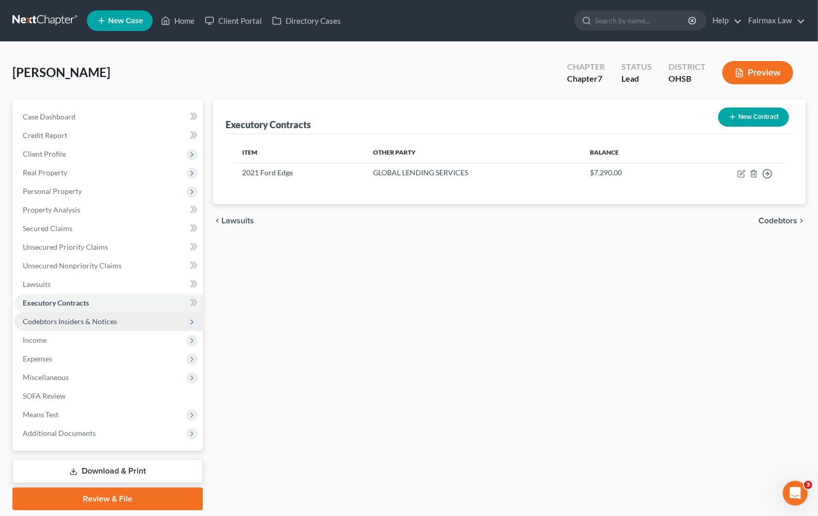
click at [56, 317] on span "Codebtors Insiders & Notices" at bounding box center [70, 321] width 94 height 9
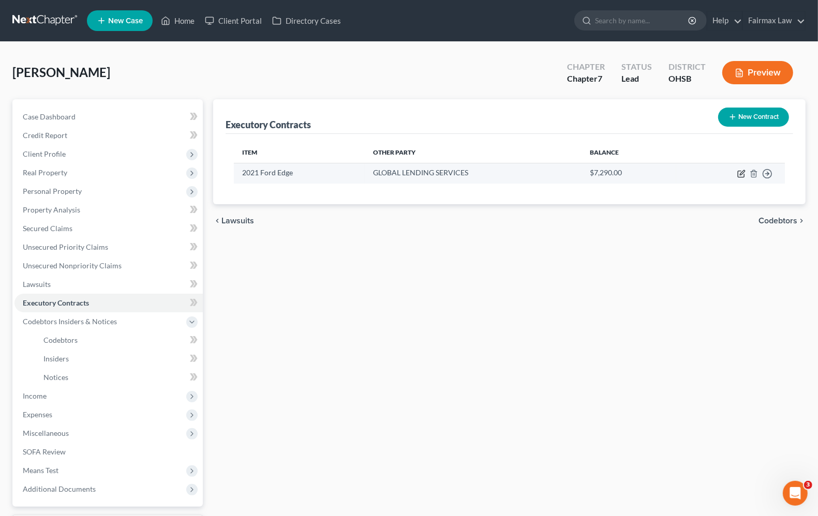
click at [741, 173] on icon "button" at bounding box center [741, 174] width 8 height 8
select select "3"
select select "35"
select select "0"
select select "1"
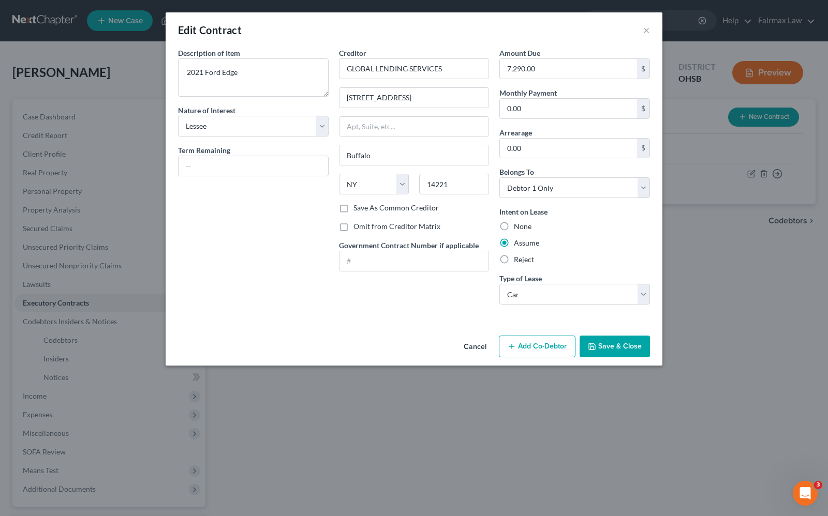
click at [228, 288] on div "Description of non-residential real property * Description of Item * 2021 Ford …" at bounding box center [253, 180] width 161 height 265
click at [644, 31] on button "×" at bounding box center [645, 30] width 7 height 12
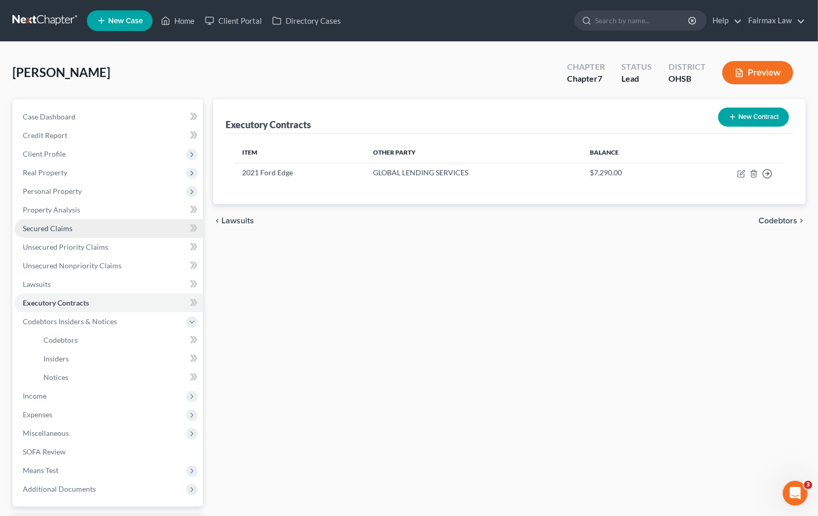
click at [54, 229] on span "Secured Claims" at bounding box center [48, 228] width 50 height 9
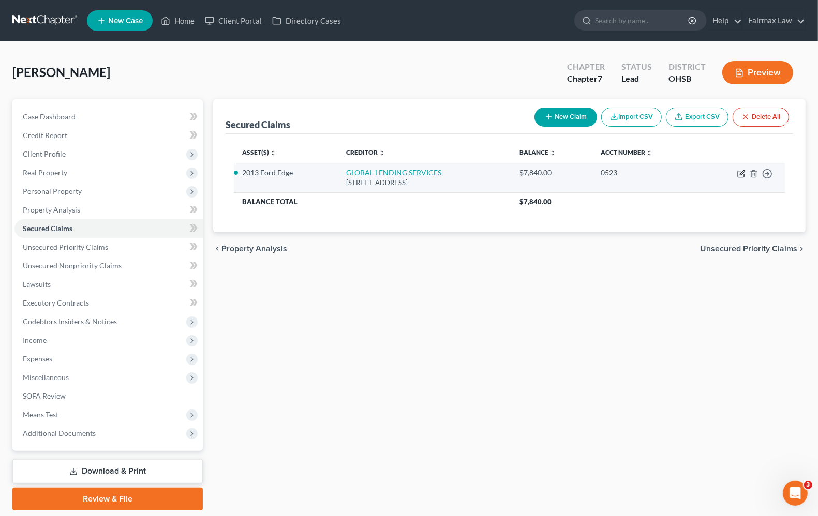
click at [739, 172] on icon "button" at bounding box center [741, 174] width 8 height 8
select select "35"
select select "9"
select select "2"
select select "0"
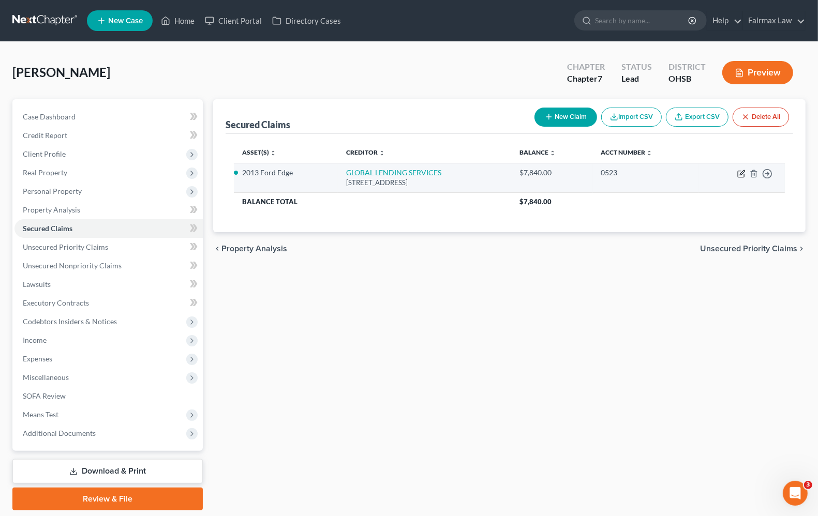
select select "0"
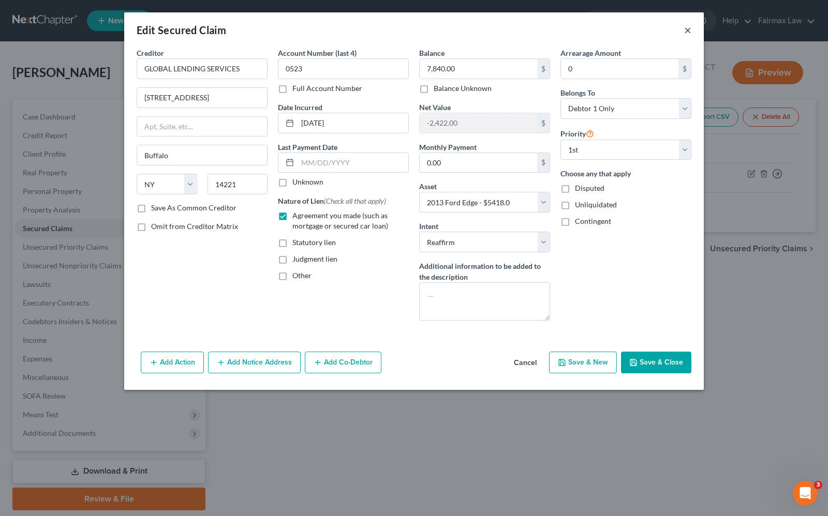
click at [688, 31] on button "×" at bounding box center [687, 30] width 7 height 12
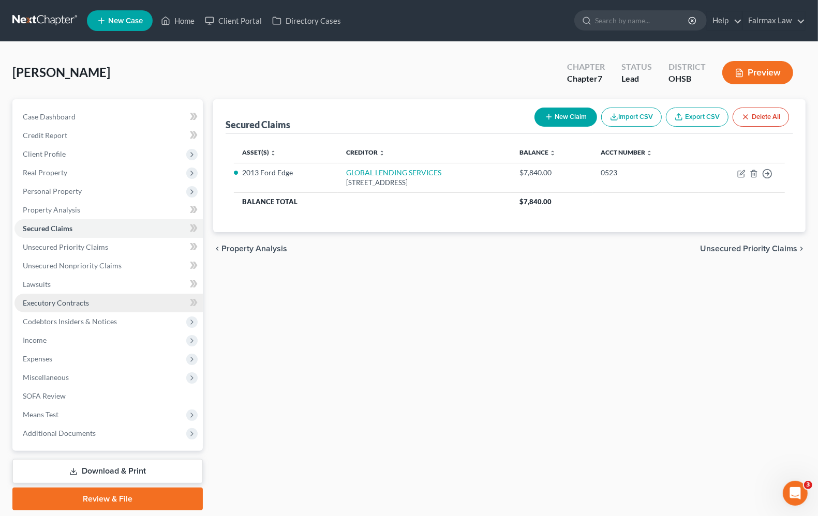
click at [40, 301] on span "Executory Contracts" at bounding box center [56, 302] width 66 height 9
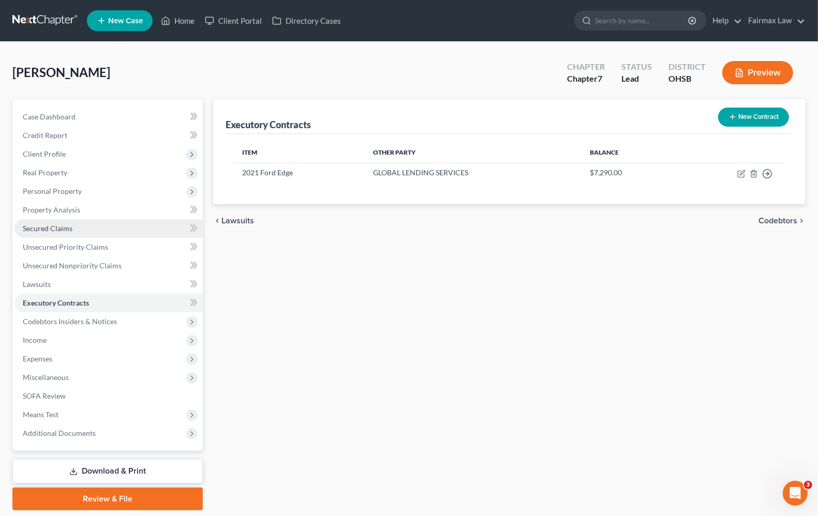
click at [48, 222] on link "Secured Claims" at bounding box center [108, 228] width 188 height 19
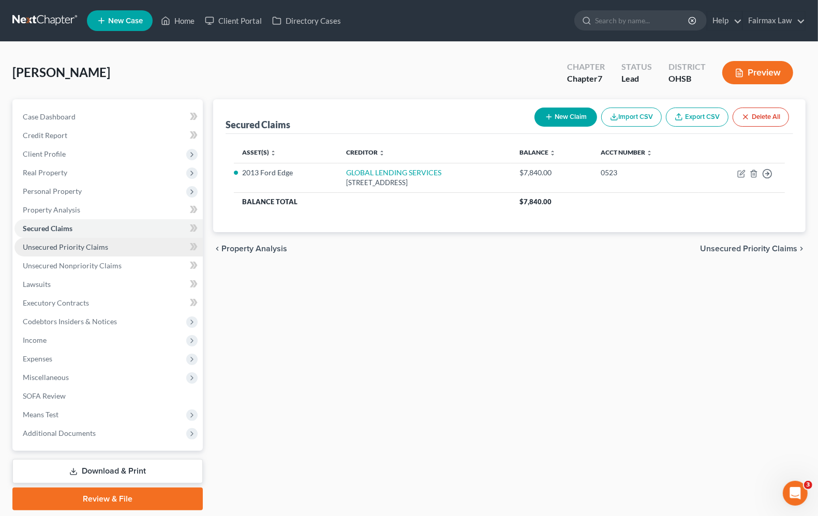
click at [62, 249] on span "Unsecured Priority Claims" at bounding box center [65, 247] width 85 height 9
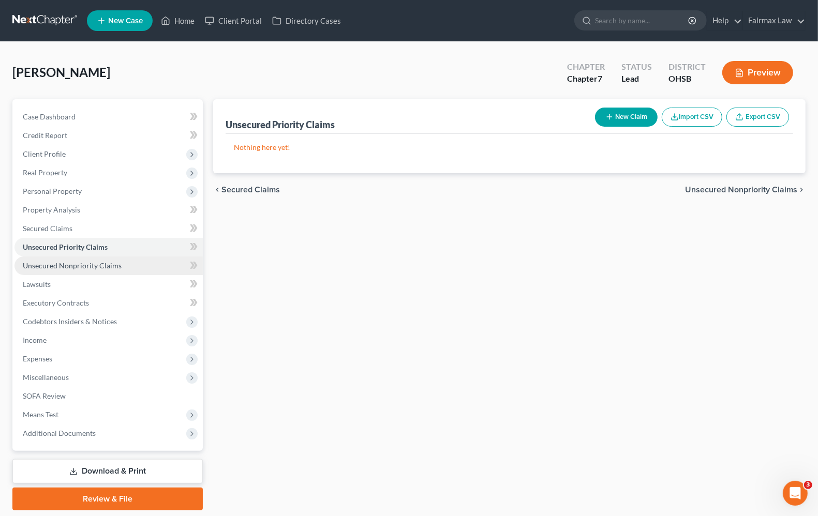
click at [80, 267] on span "Unsecured Nonpriority Claims" at bounding box center [72, 265] width 99 height 9
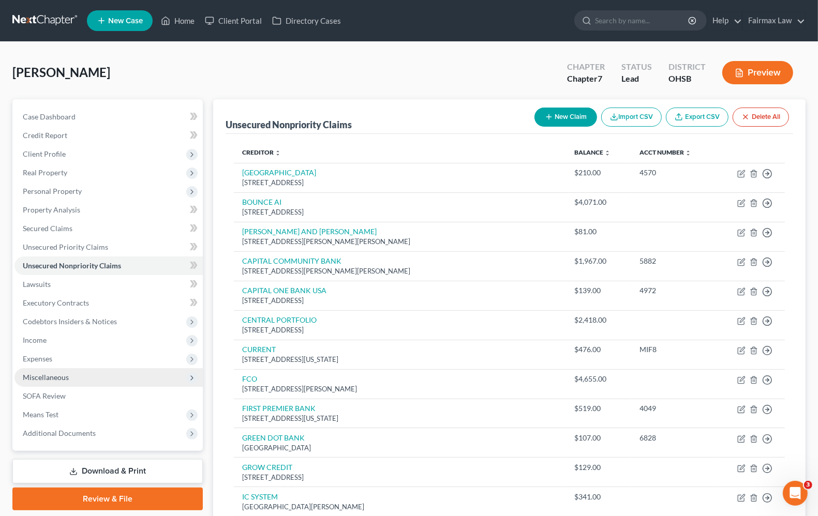
click at [53, 359] on span "Expenses" at bounding box center [108, 359] width 188 height 19
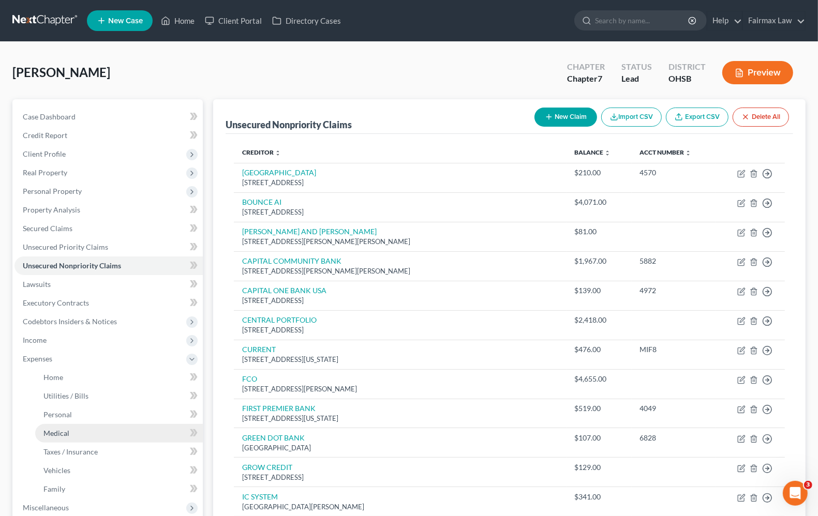
scroll to position [259, 0]
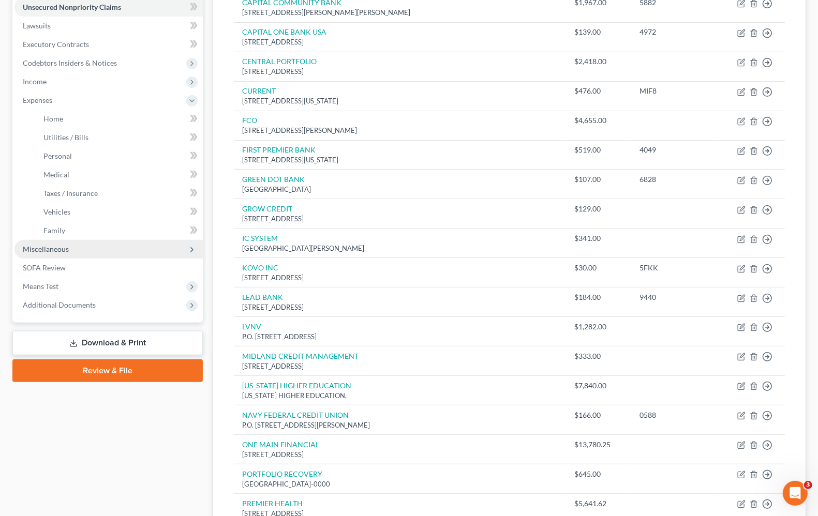
click at [33, 252] on span "Miscellaneous" at bounding box center [108, 249] width 188 height 19
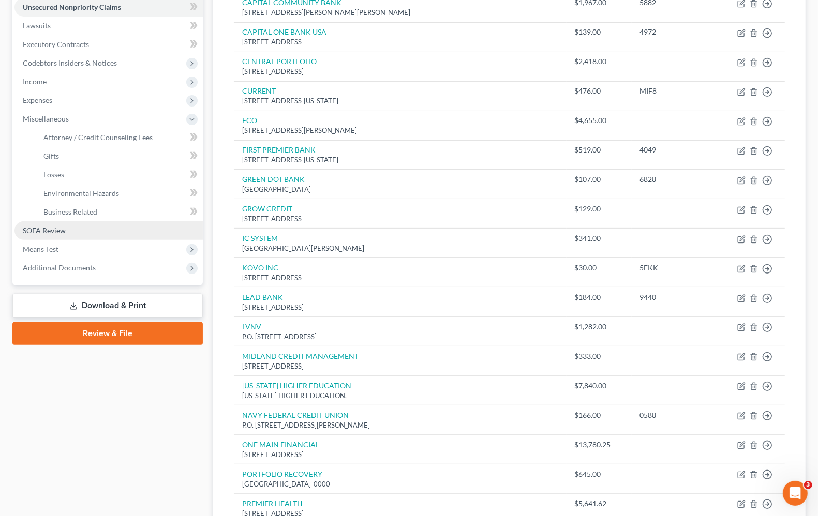
click at [28, 230] on span "SOFA Review" at bounding box center [44, 230] width 43 height 9
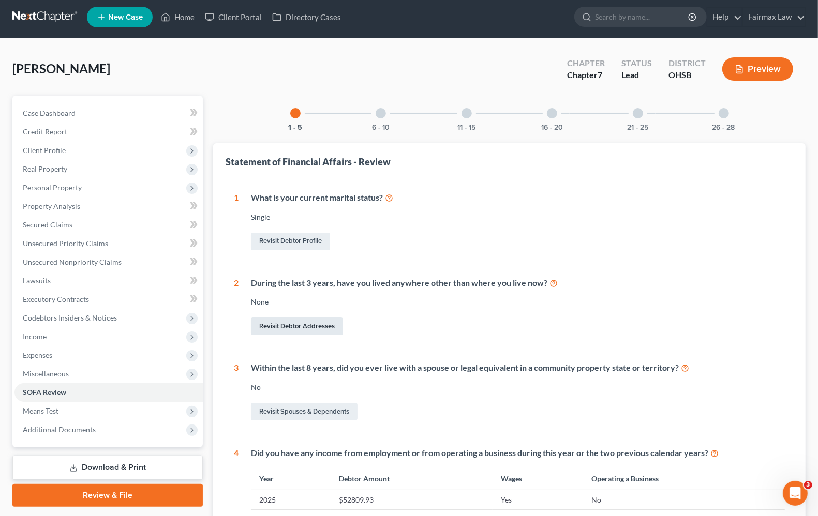
scroll to position [3, 0]
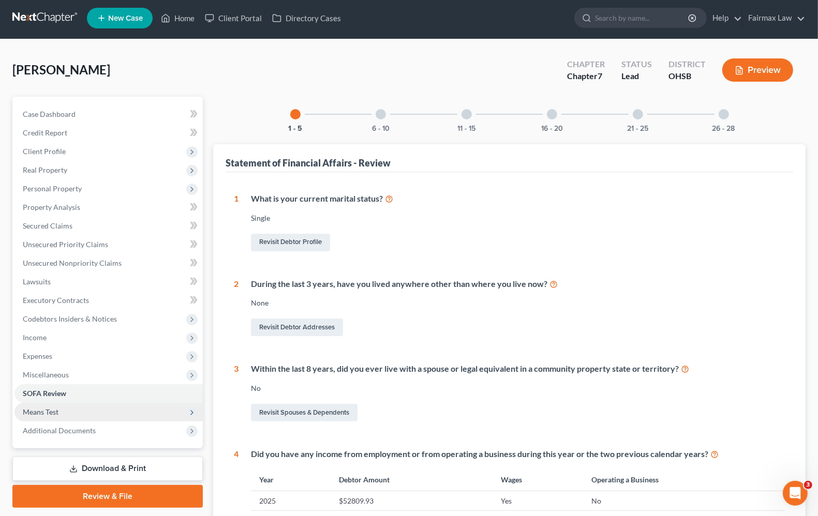
click at [49, 404] on span "Means Test" at bounding box center [108, 412] width 188 height 19
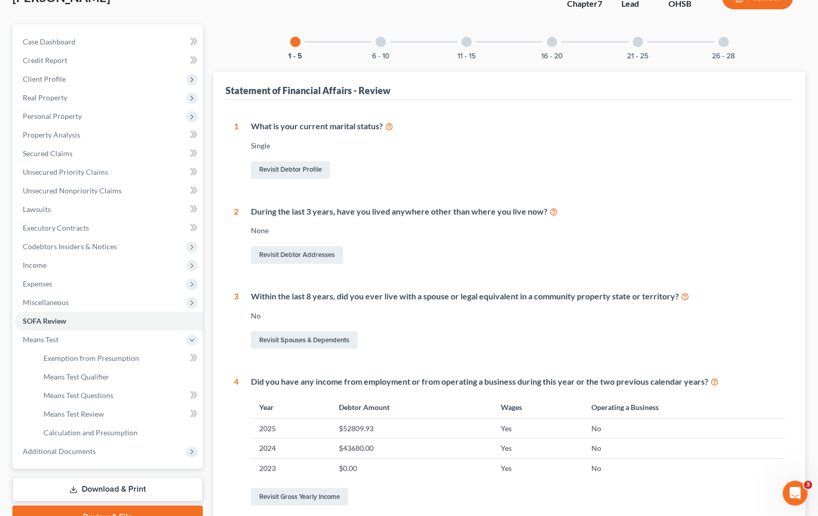
scroll to position [261, 0]
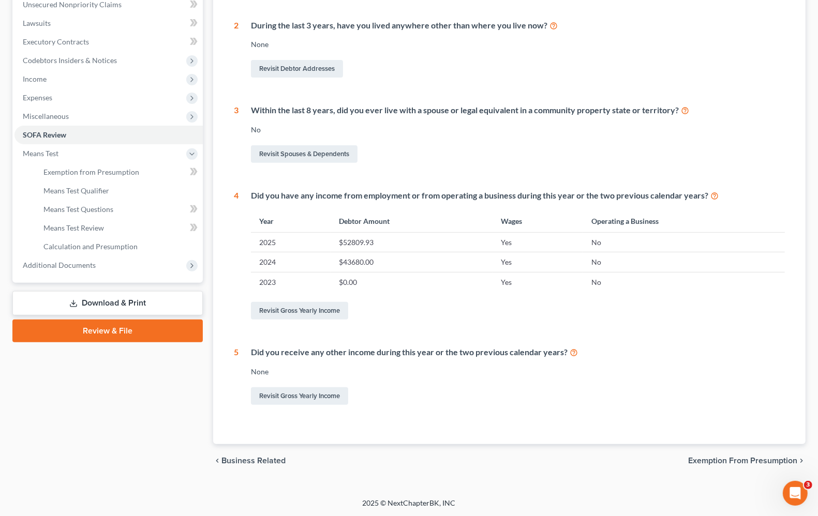
click at [732, 460] on span "Exemption from Presumption" at bounding box center [742, 461] width 109 height 8
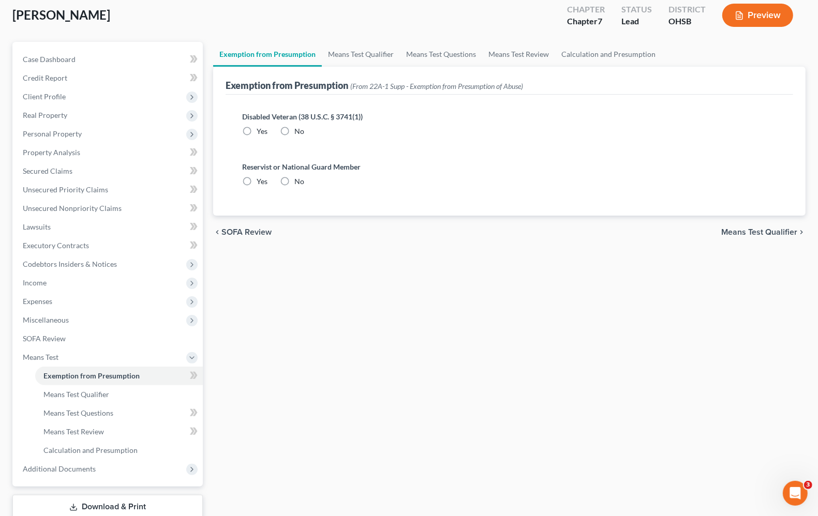
radio input "true"
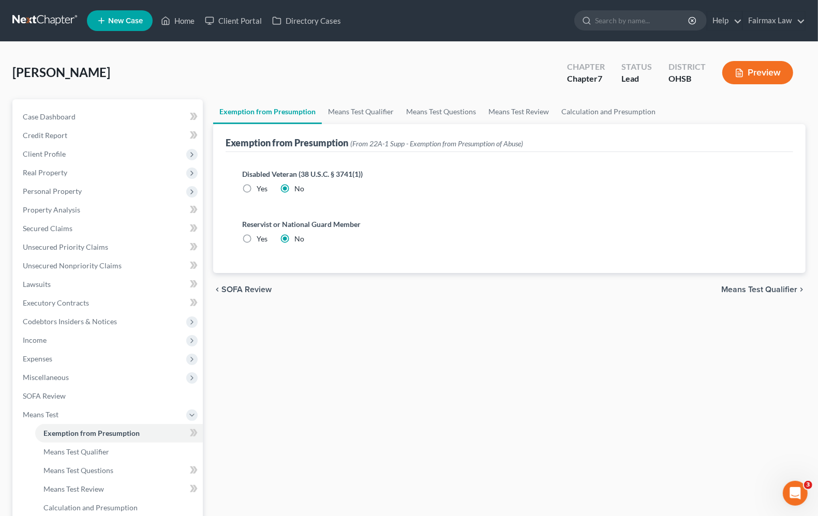
click at [763, 290] on span "Means Test Qualifier" at bounding box center [759, 289] width 76 height 8
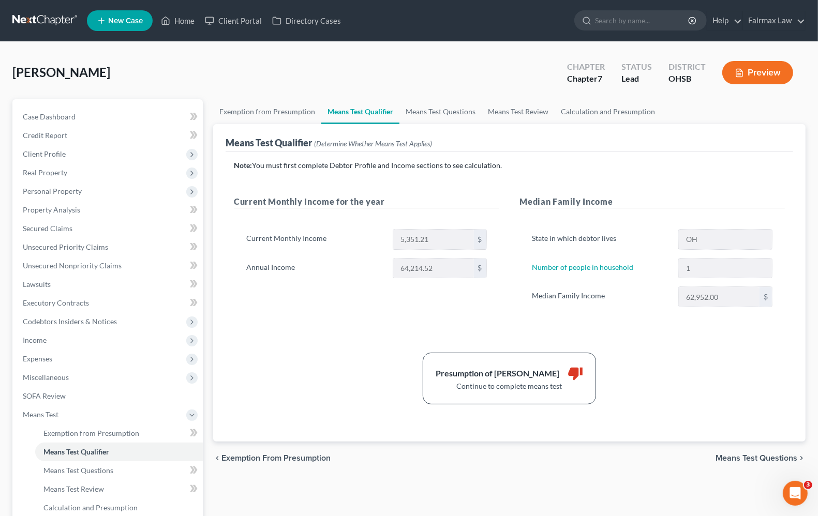
click at [740, 455] on span "Means Test Questions" at bounding box center [756, 458] width 82 height 8
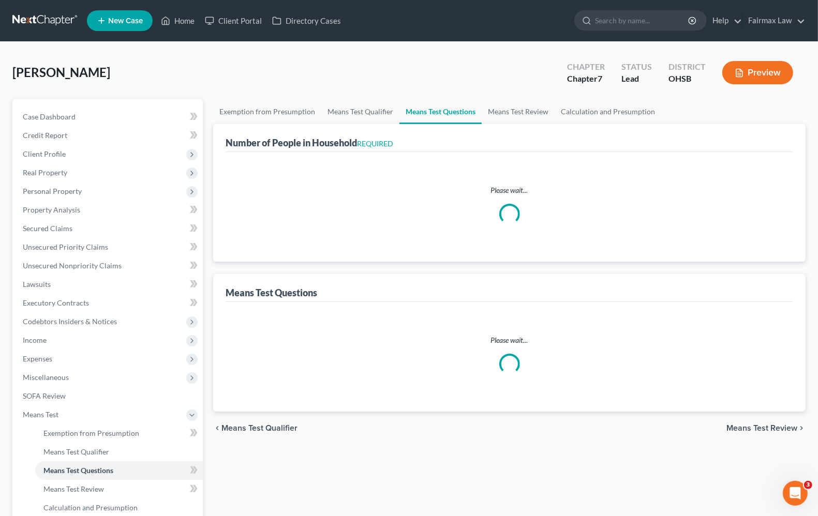
select select "1"
select select "60"
select select "1"
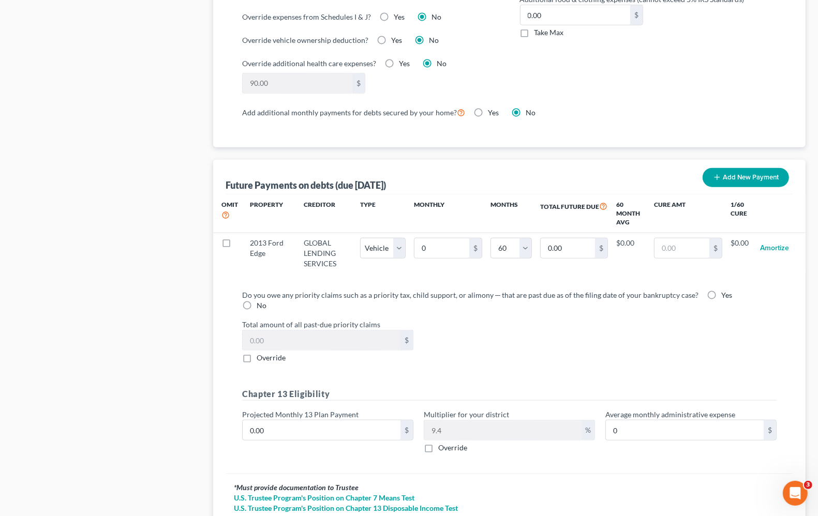
scroll to position [962, 0]
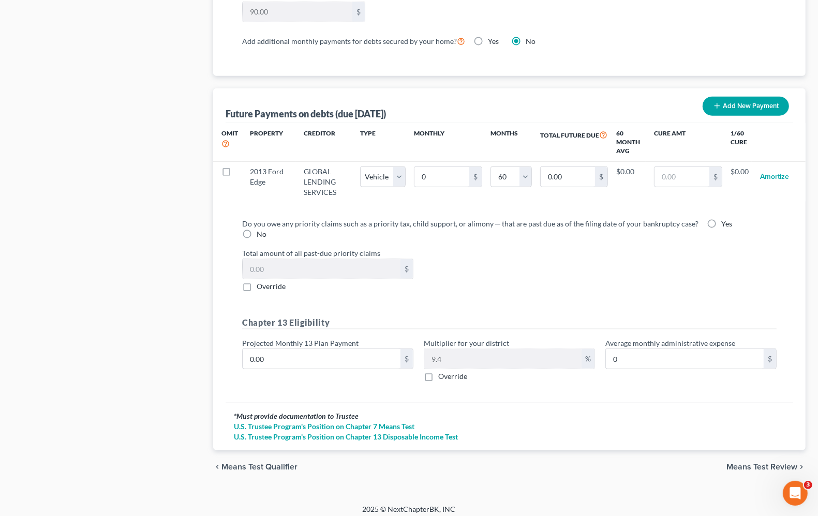
click at [738, 463] on span "Means Test Review" at bounding box center [761, 467] width 71 height 8
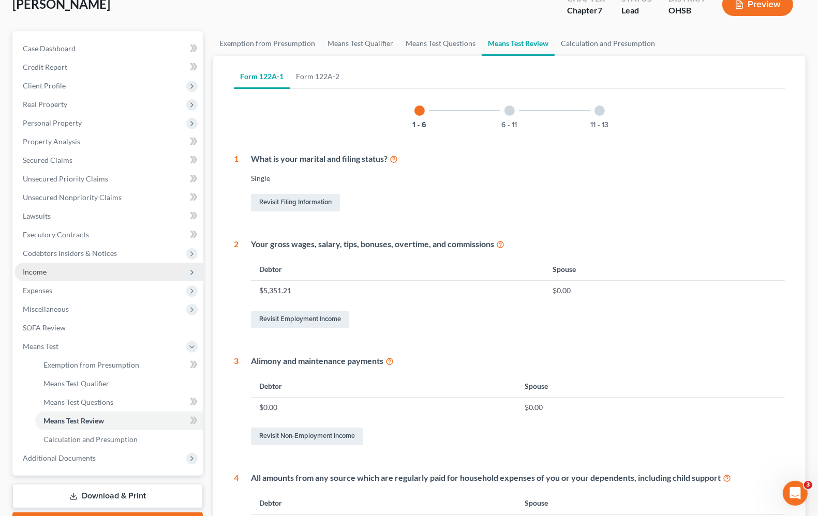
scroll to position [65, 0]
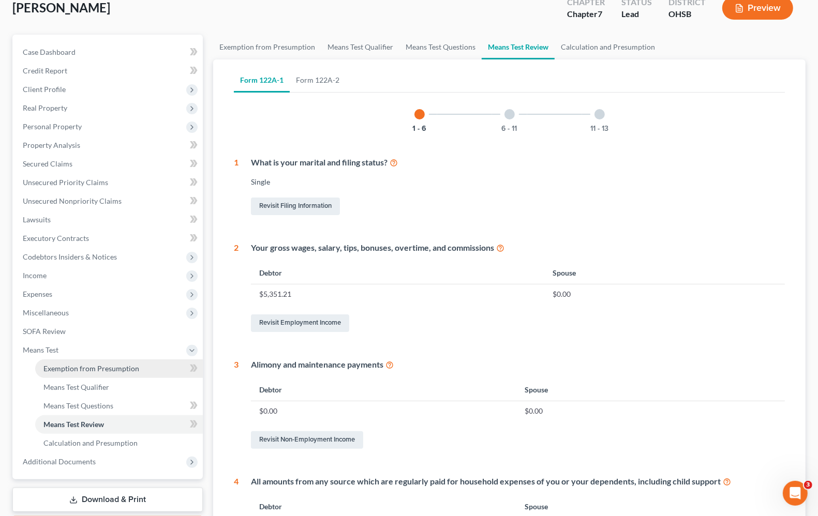
click at [87, 366] on span "Exemption from Presumption" at bounding box center [91, 368] width 96 height 9
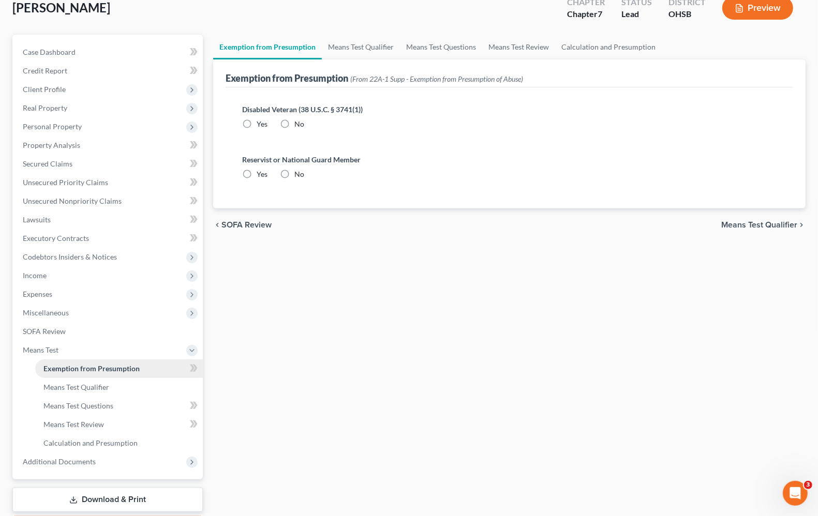
scroll to position [3, 0]
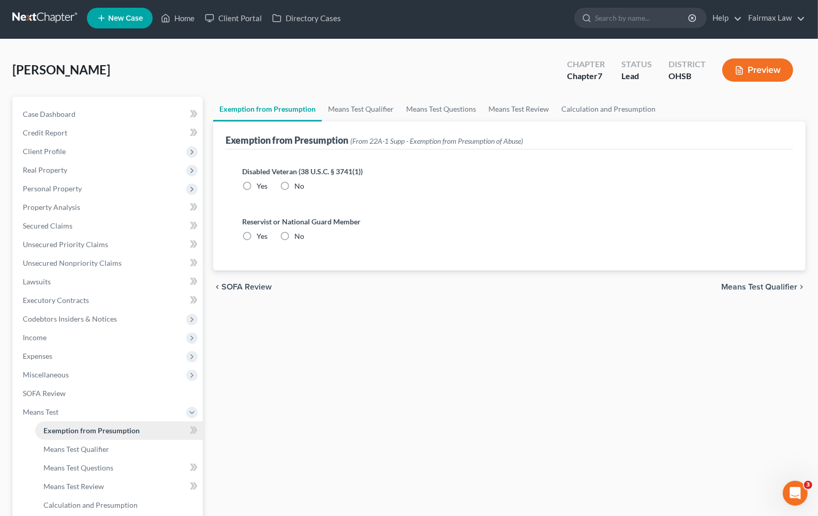
radio input "true"
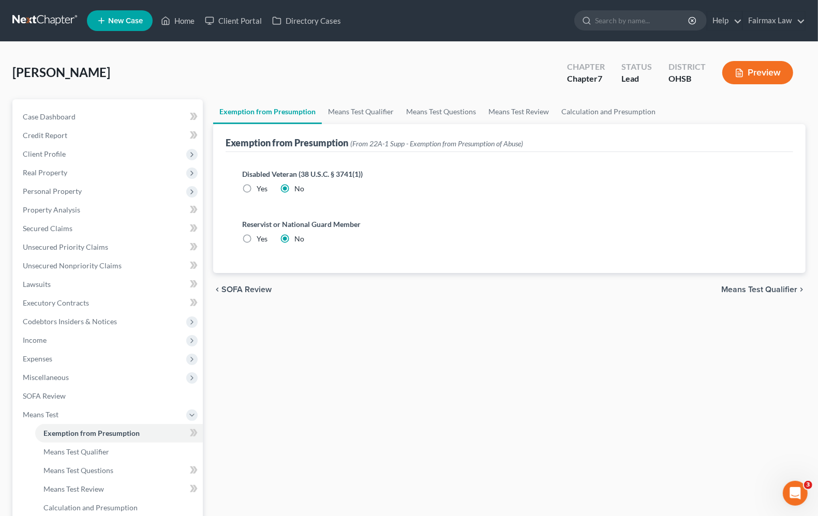
click at [740, 290] on span "Means Test Qualifier" at bounding box center [759, 289] width 76 height 8
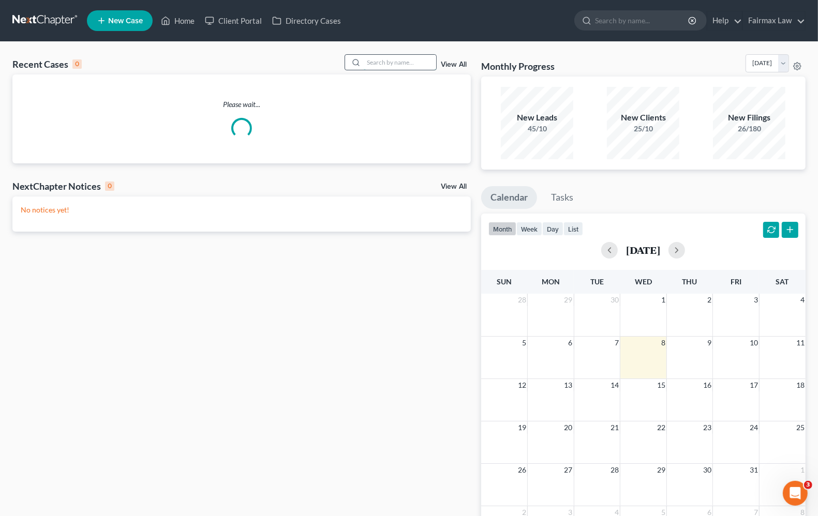
click at [375, 62] on input "search" at bounding box center [400, 62] width 72 height 15
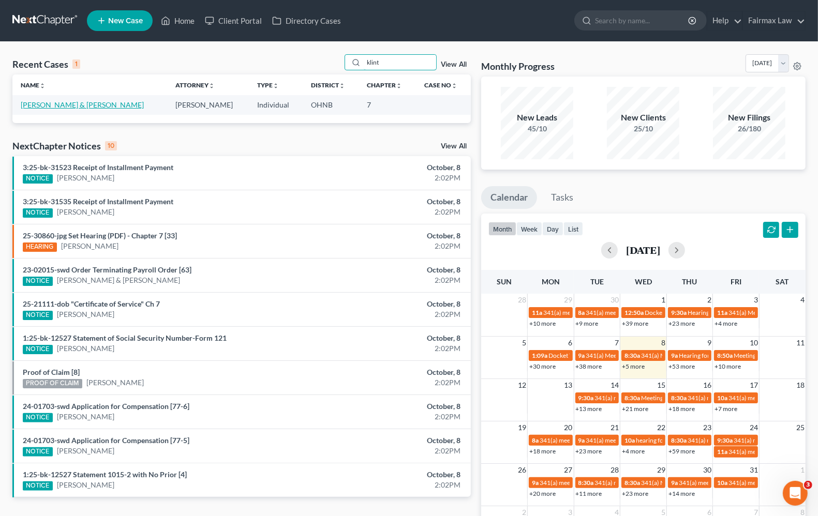
type input "klint"
click at [80, 100] on link "[PERSON_NAME] & [PERSON_NAME]" at bounding box center [82, 104] width 123 height 9
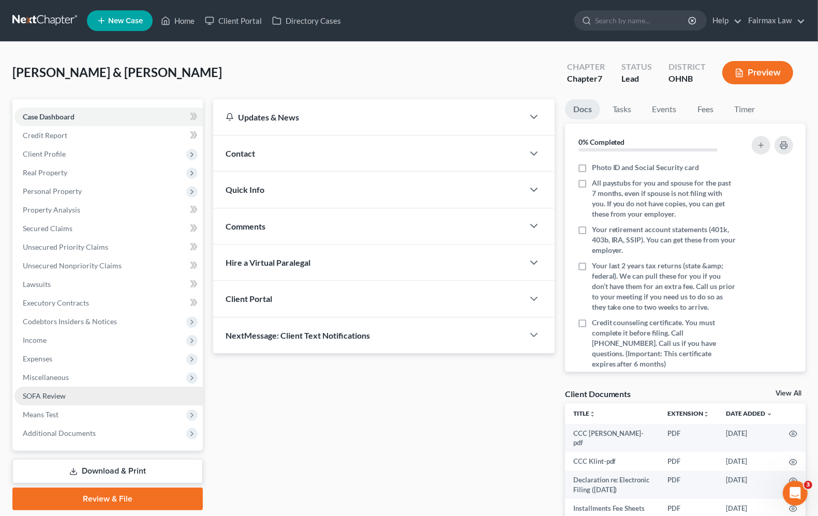
click at [29, 398] on span "SOFA Review" at bounding box center [44, 396] width 43 height 9
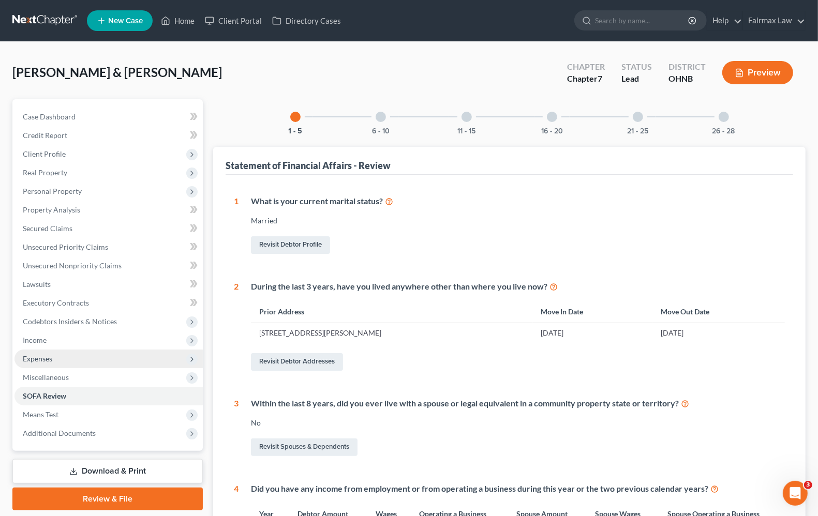
click at [27, 357] on span "Expenses" at bounding box center [37, 358] width 29 height 9
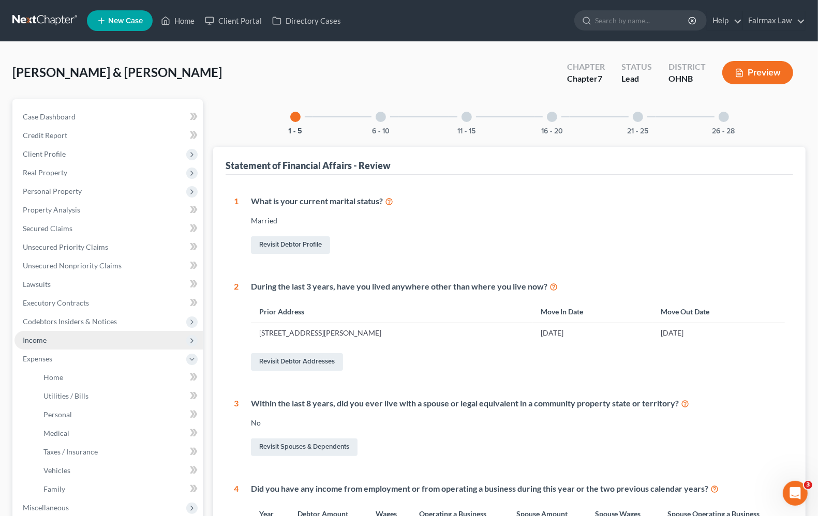
click at [32, 345] on span "Income" at bounding box center [108, 340] width 188 height 19
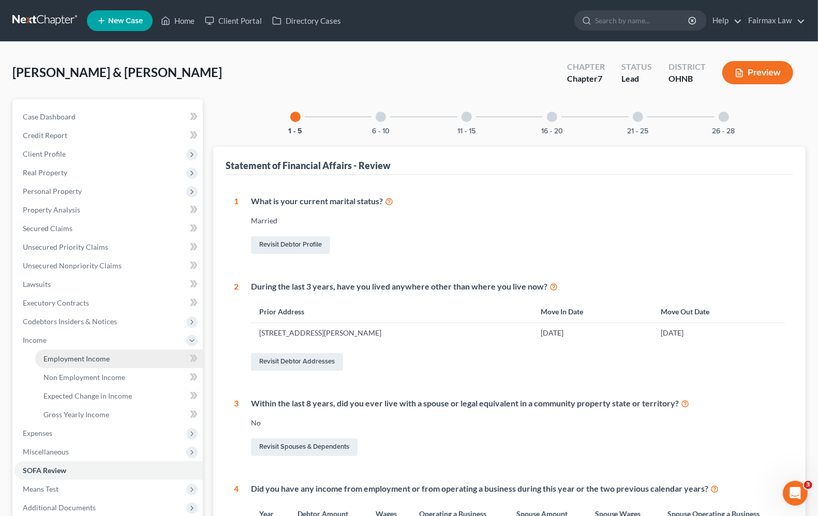
click at [42, 360] on link "Employment Income" at bounding box center [119, 359] width 168 height 19
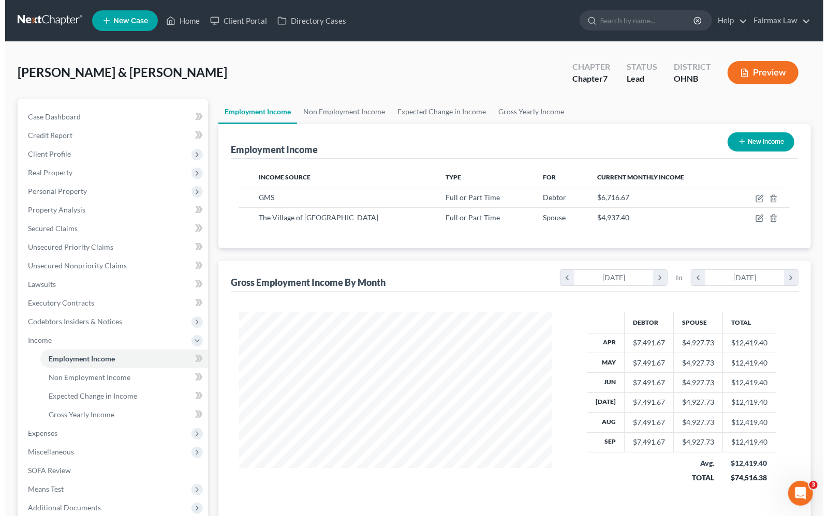
scroll to position [186, 333]
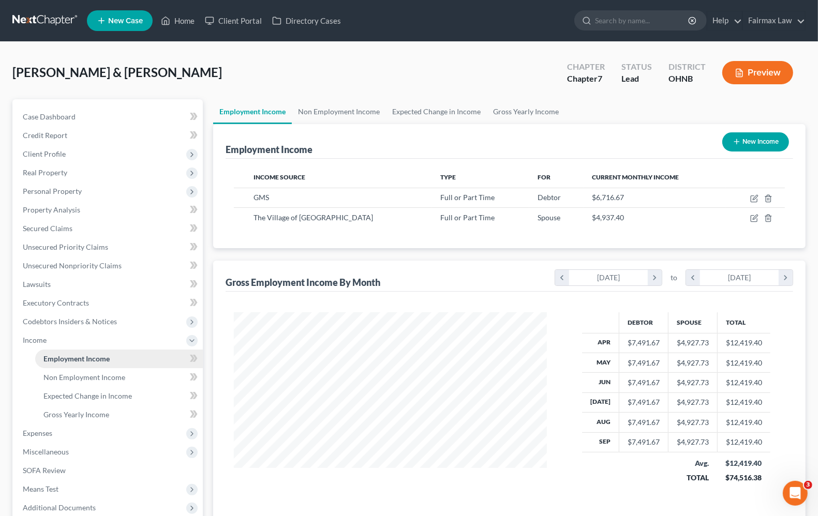
click at [83, 356] on span "Employment Income" at bounding box center [76, 358] width 66 height 9
click at [754, 197] on icon "button" at bounding box center [754, 198] width 8 height 8
select select "0"
select select "36"
select select "3"
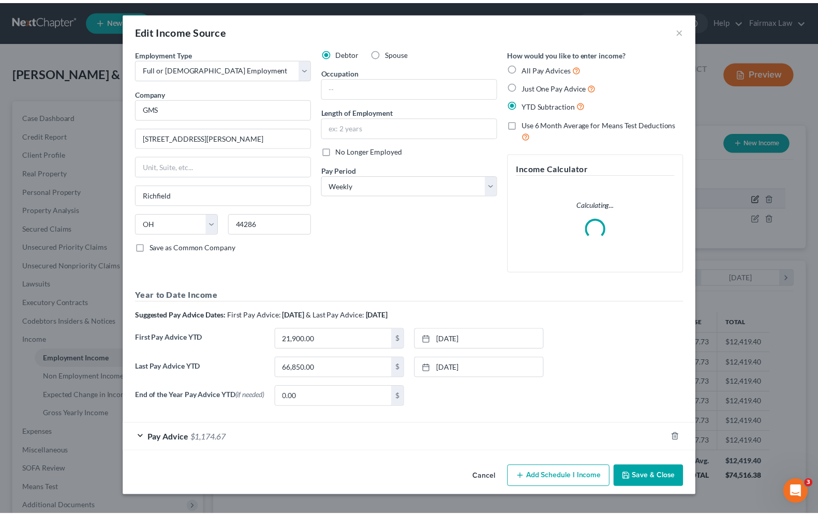
scroll to position [186, 337]
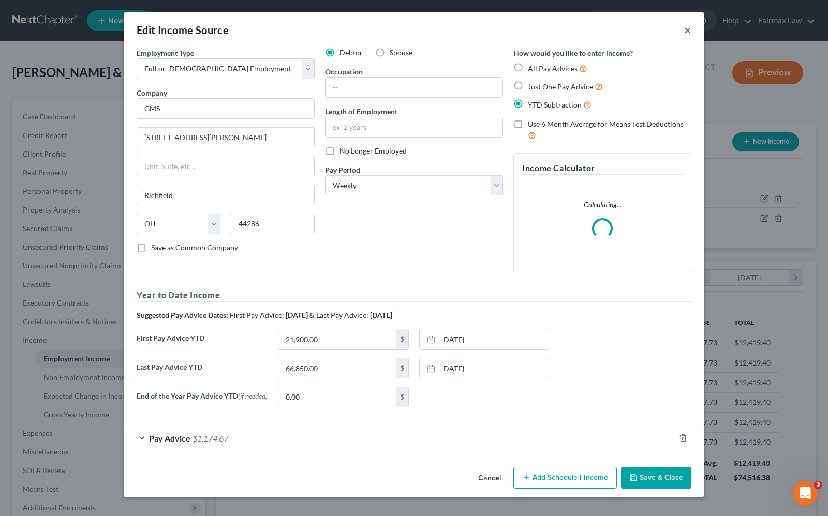
drag, startPoint x: 686, startPoint y: 32, endPoint x: 697, endPoint y: 34, distance: 10.5
click at [687, 32] on button "×" at bounding box center [687, 30] width 7 height 12
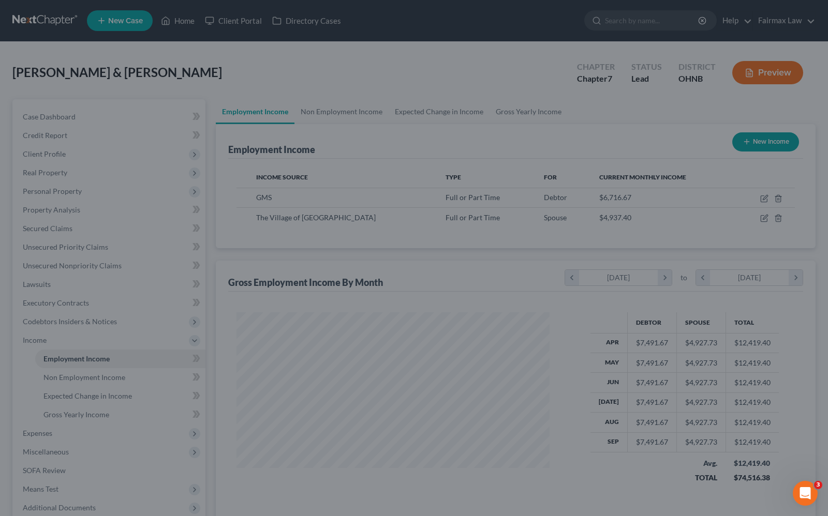
scroll to position [517005, 516858]
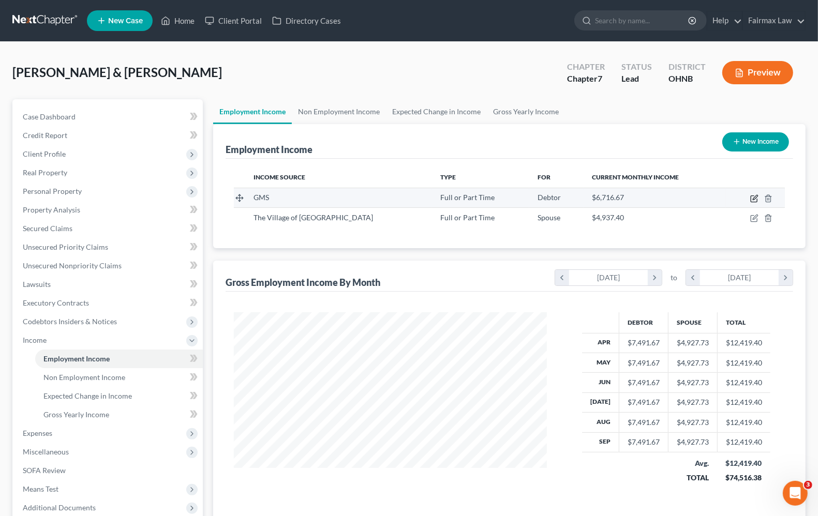
click at [757, 200] on icon "button" at bounding box center [753, 199] width 6 height 6
select select "0"
select select "36"
select select "3"
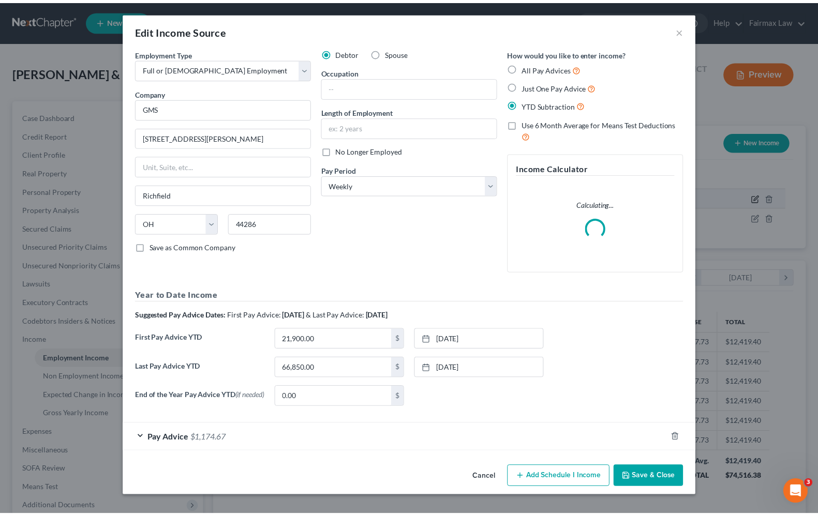
scroll to position [186, 337]
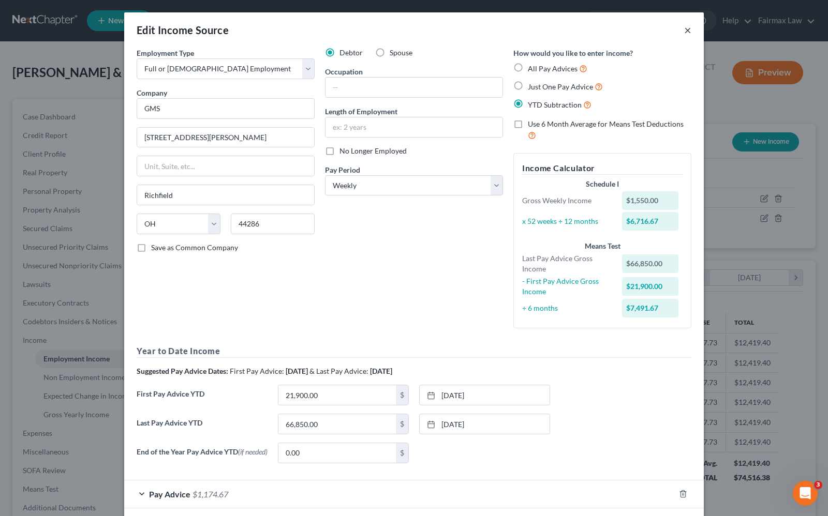
click at [684, 31] on button "×" at bounding box center [687, 30] width 7 height 12
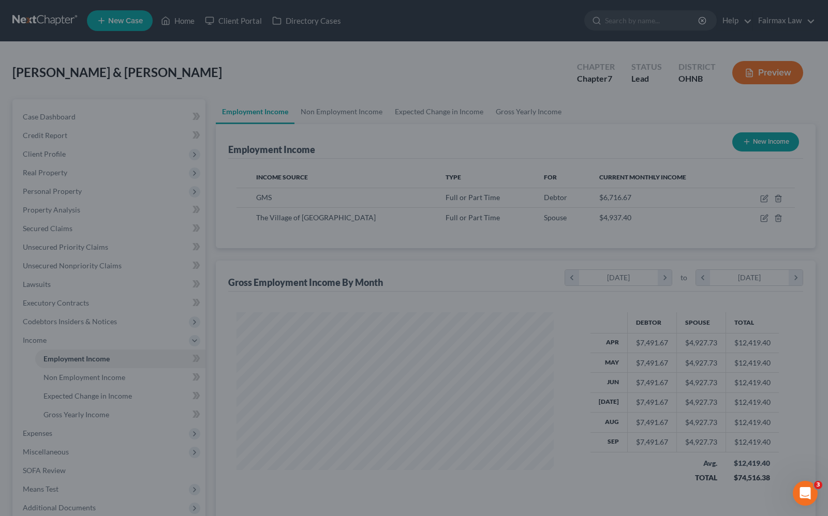
scroll to position [517005, 516858]
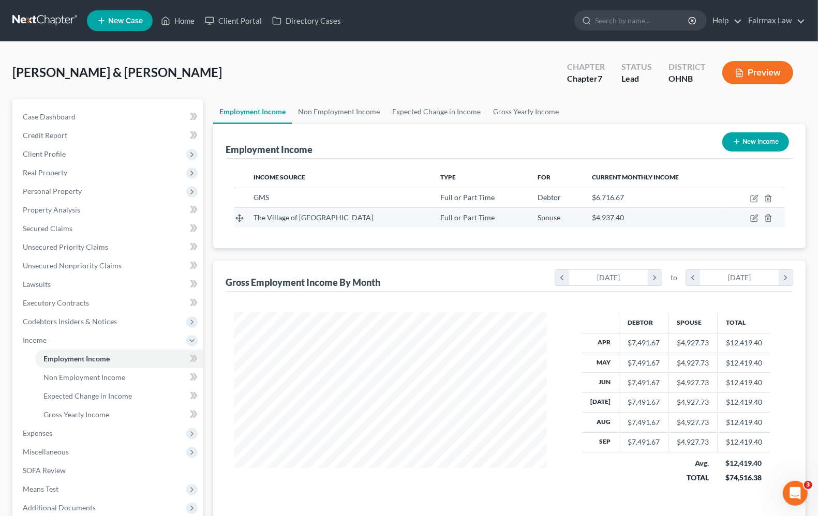
click at [753, 222] on td at bounding box center [755, 218] width 59 height 20
click at [751, 218] on icon "button" at bounding box center [754, 218] width 8 height 8
select select "0"
select select "36"
select select "2"
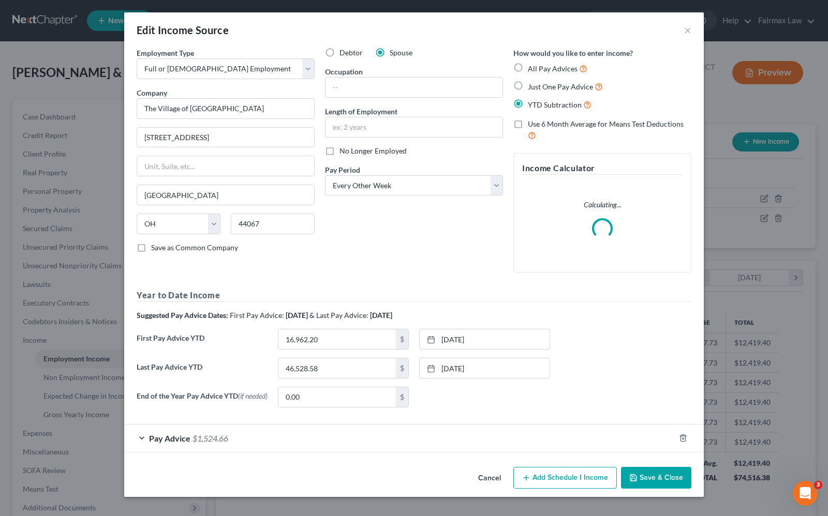
scroll to position [186, 337]
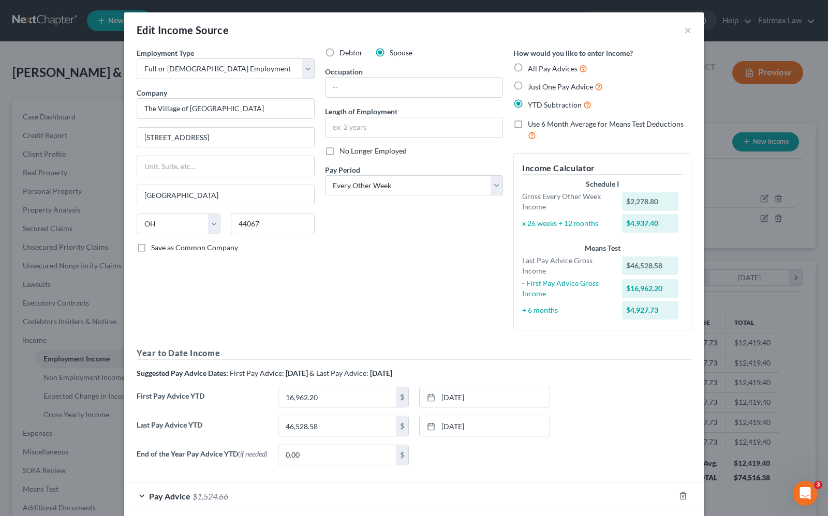
click at [387, 339] on div "Debtor Spouse Occupation Length of Employment No Longer Employed Pay Period * S…" at bounding box center [414, 193] width 188 height 291
click at [482, 397] on link "4/14/2025" at bounding box center [484, 397] width 130 height 20
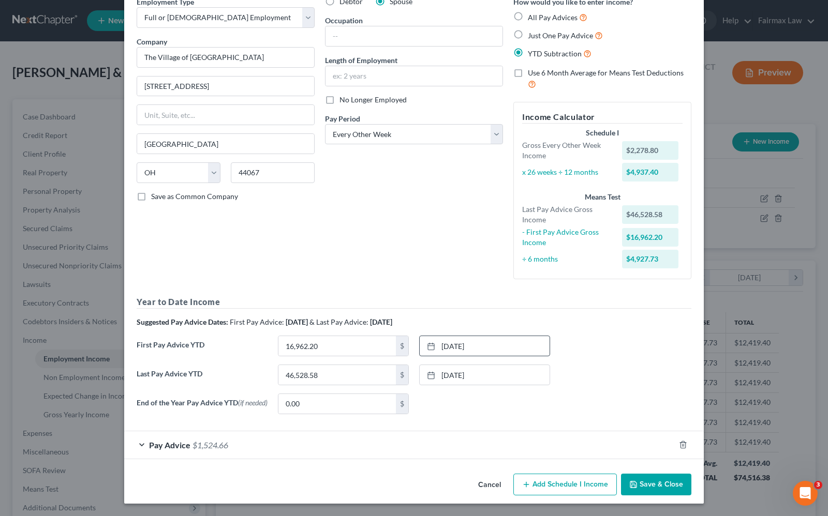
scroll to position [54, 0]
type input "23,450.00"
click at [1, 448] on div "Edit Income Source × Employment Type * Select Full or Part Time Employment Self…" at bounding box center [414, 258] width 828 height 516
click at [0, 471] on div "Edit Income Source × Employment Type * Select Full or Part Time Employment Self…" at bounding box center [414, 258] width 828 height 516
click at [332, 370] on input "46,528.58" at bounding box center [336, 375] width 117 height 20
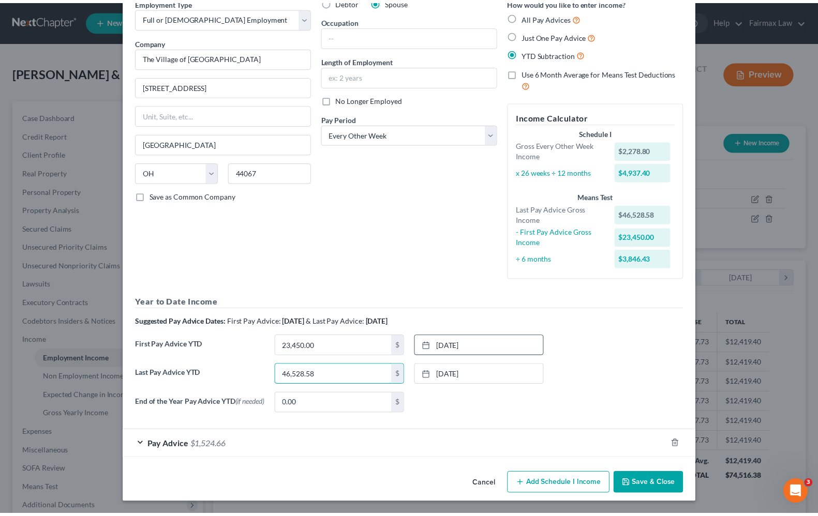
scroll to position [0, 0]
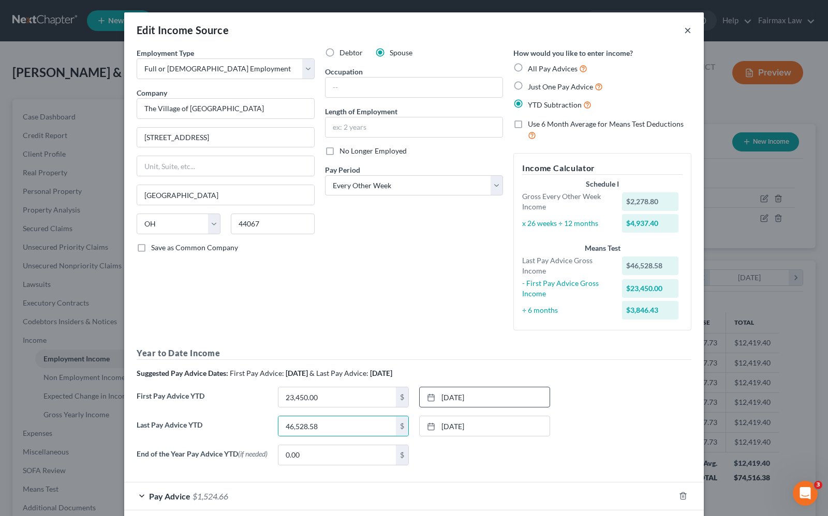
click at [684, 34] on button "×" at bounding box center [687, 30] width 7 height 12
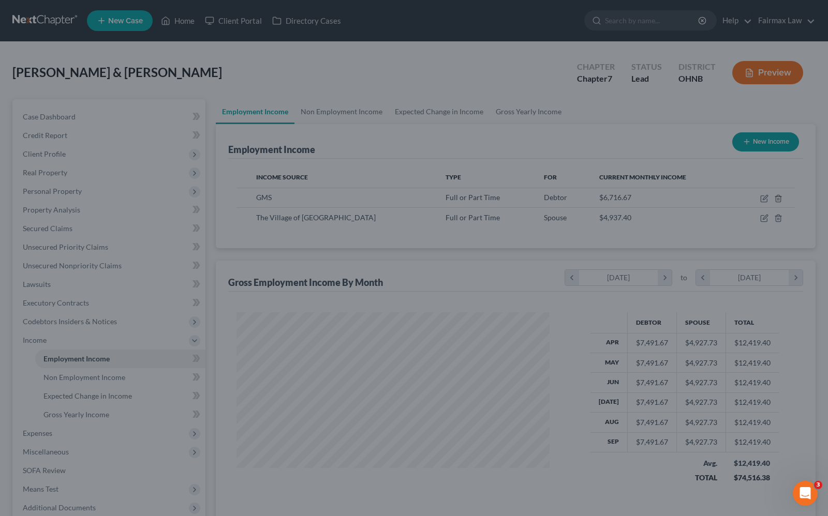
scroll to position [517005, 516858]
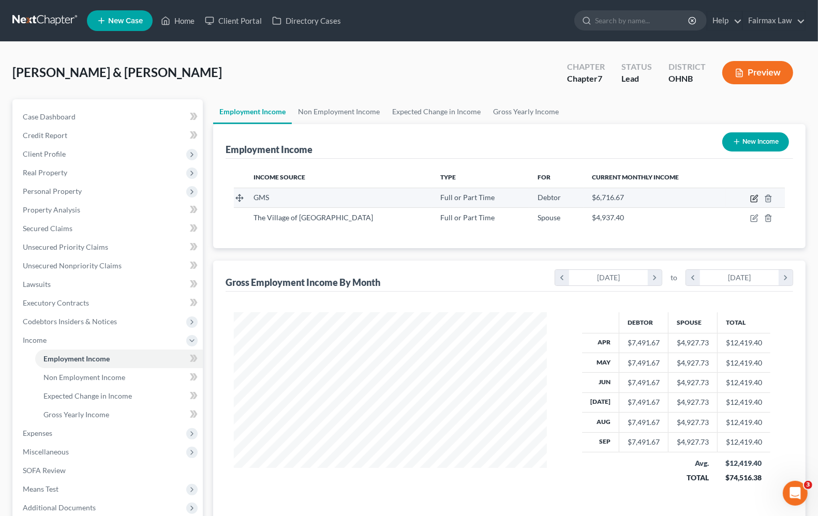
click at [753, 200] on icon "button" at bounding box center [754, 198] width 8 height 8
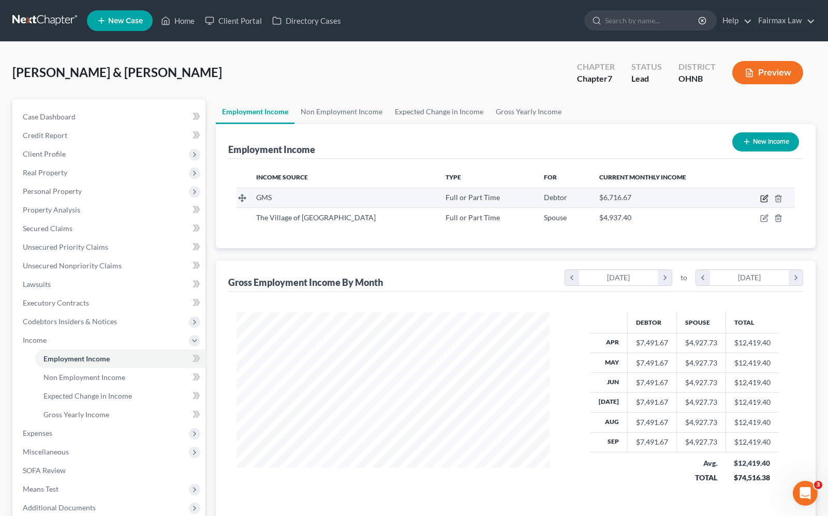
select select "0"
select select "36"
select select "3"
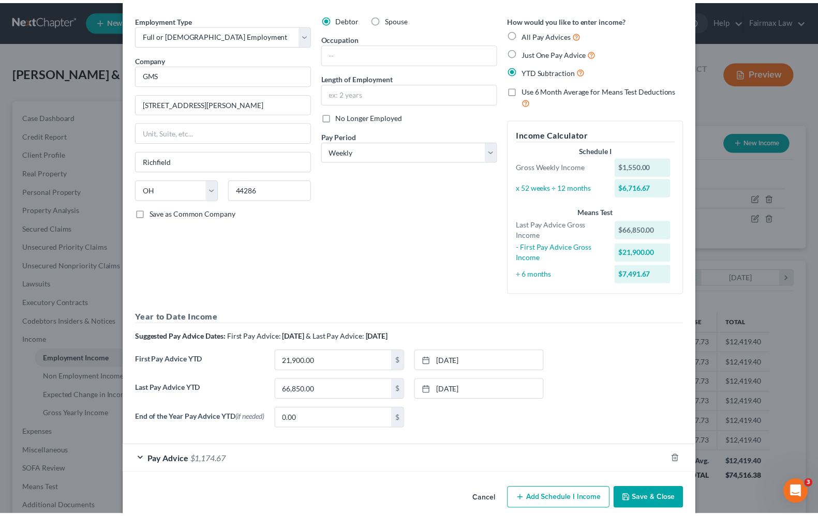
scroll to position [52, 0]
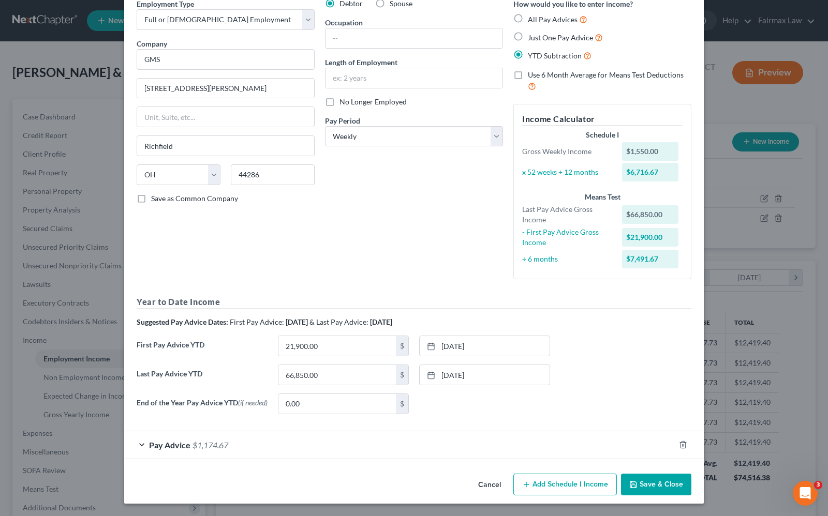
click at [678, 484] on button "Save & Close" at bounding box center [656, 485] width 70 height 22
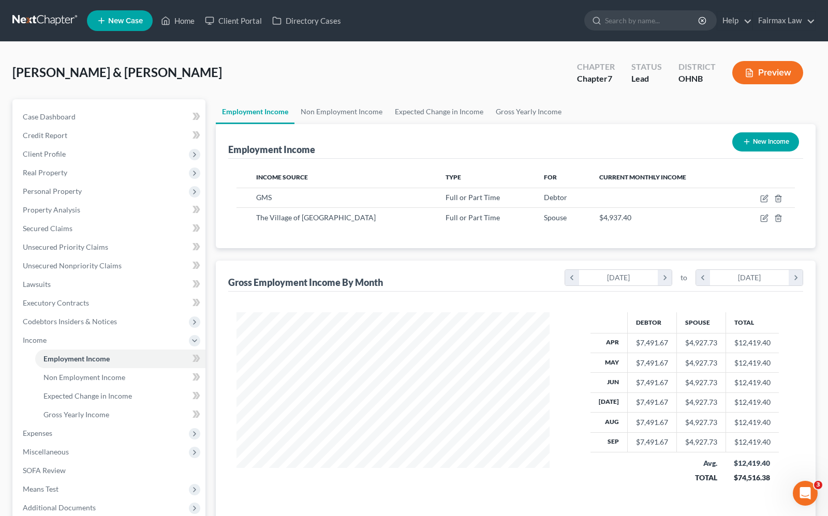
scroll to position [517005, 516858]
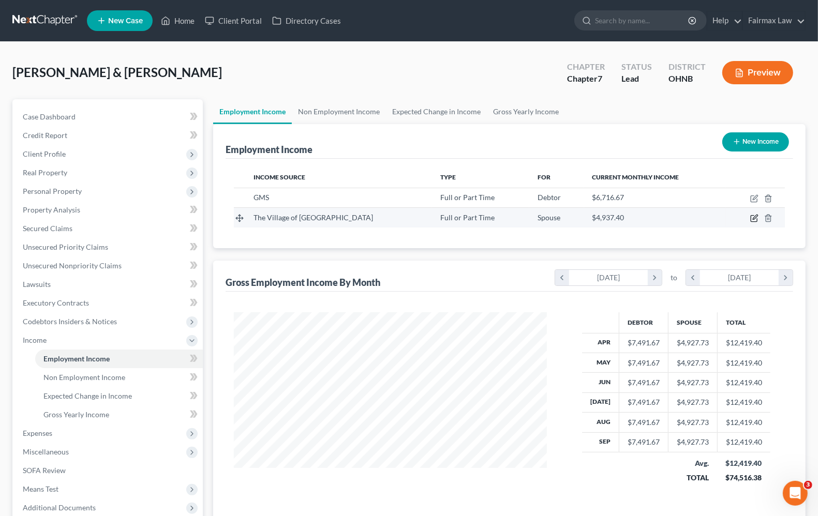
click at [755, 220] on icon "button" at bounding box center [754, 218] width 8 height 8
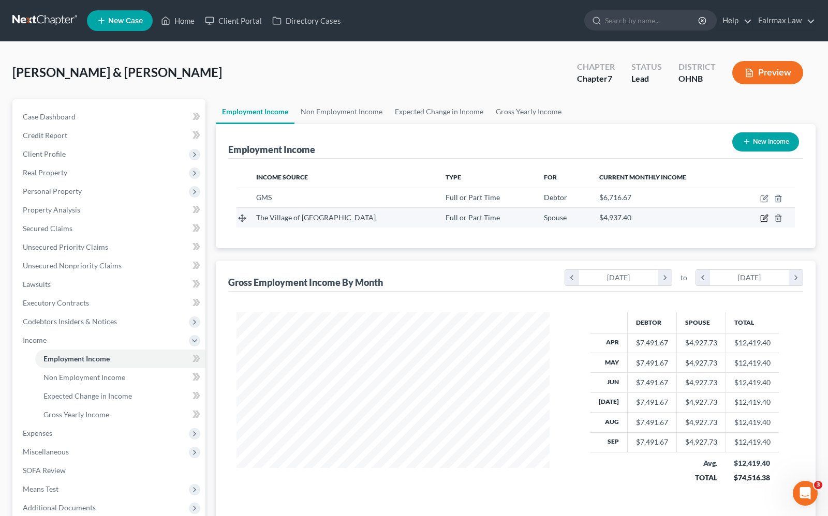
select select "0"
select select "36"
select select "2"
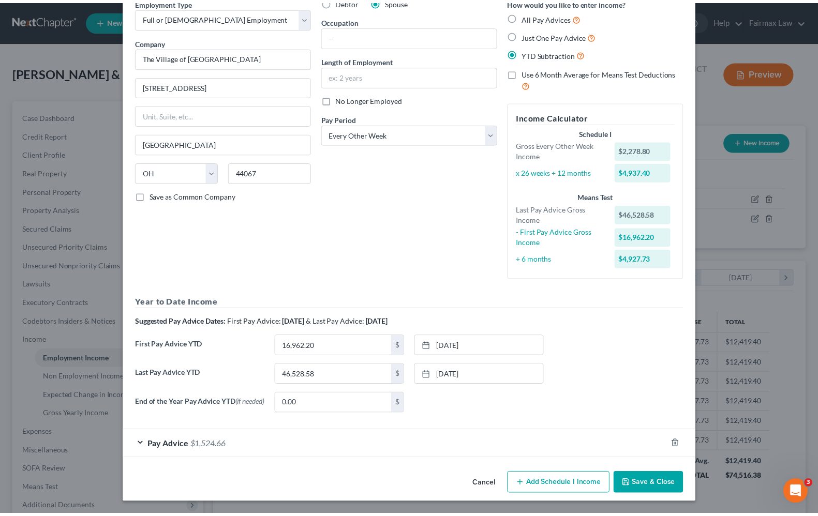
scroll to position [0, 0]
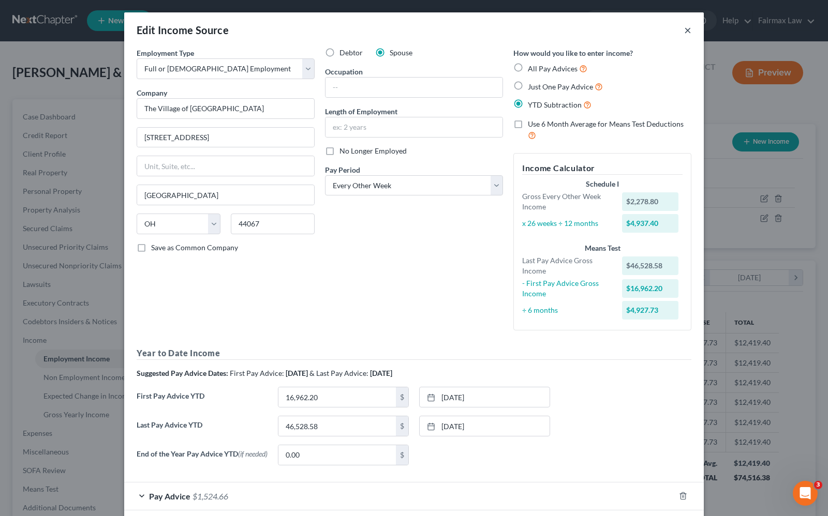
click at [684, 32] on button "×" at bounding box center [687, 30] width 7 height 12
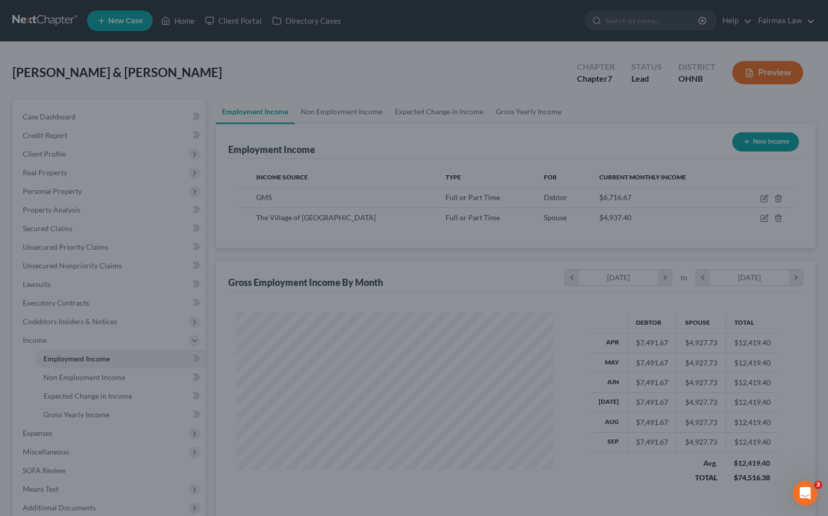
scroll to position [517005, 516858]
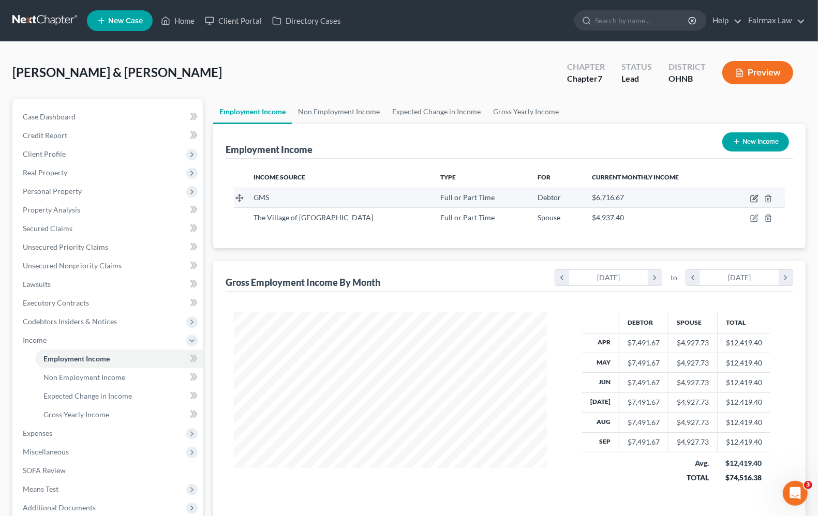
click at [755, 197] on icon "button" at bounding box center [755, 197] width 5 height 5
select select "0"
select select "36"
select select "3"
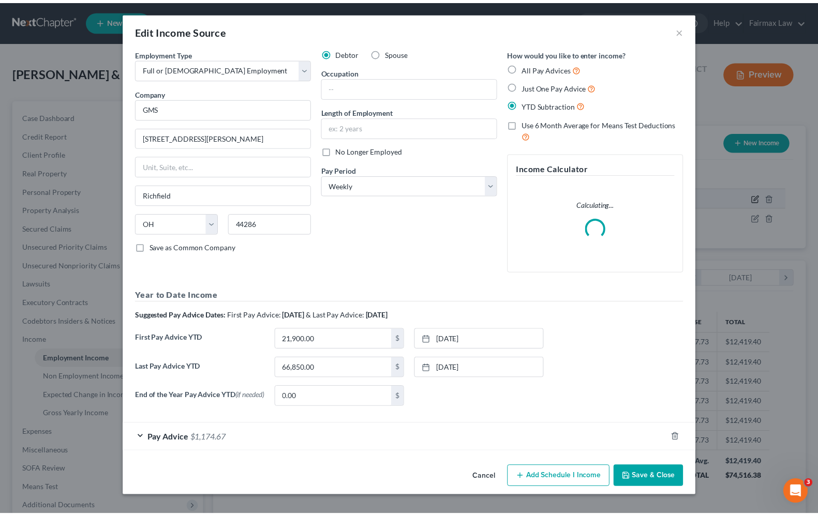
scroll to position [186, 337]
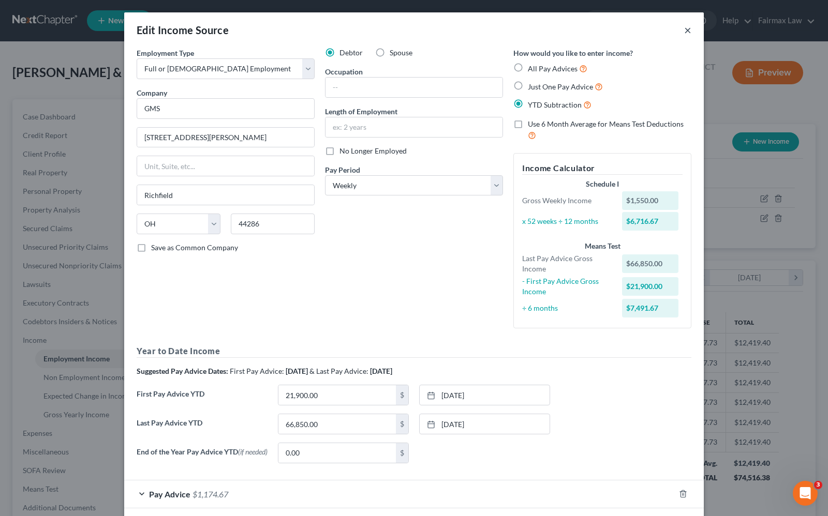
click at [684, 34] on button "×" at bounding box center [687, 30] width 7 height 12
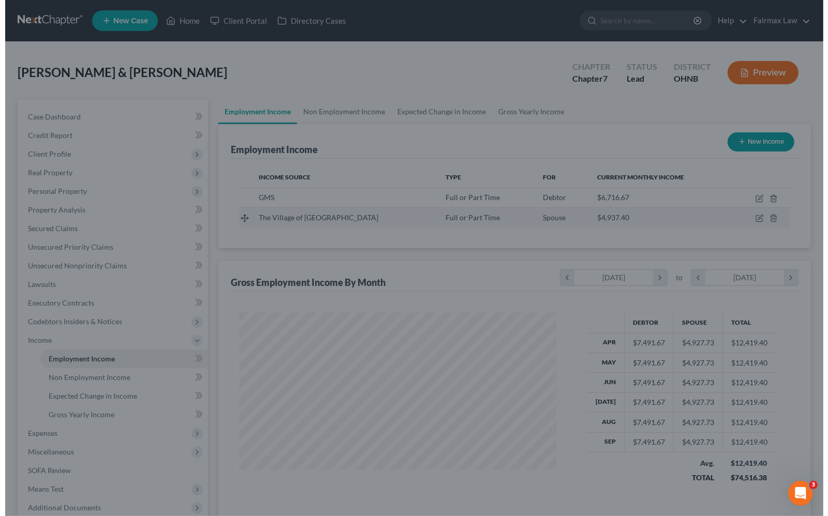
scroll to position [517005, 516858]
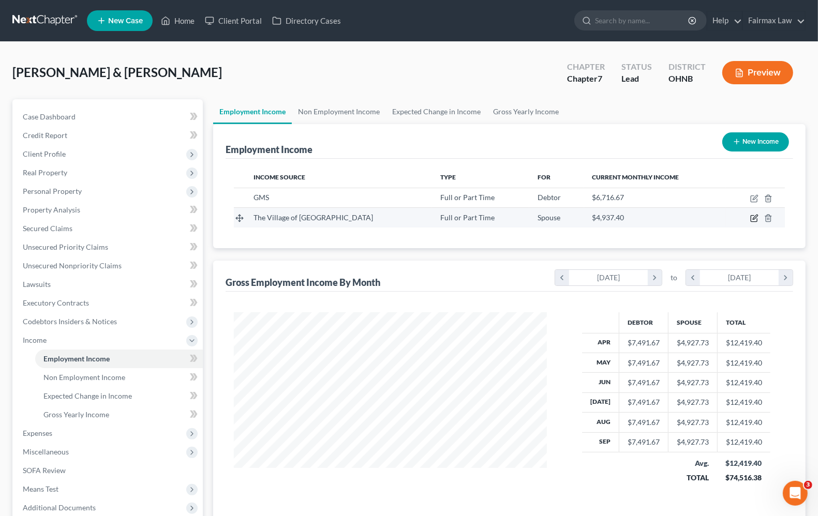
click at [754, 220] on icon "button" at bounding box center [754, 218] width 8 height 8
select select "0"
select select "36"
select select "2"
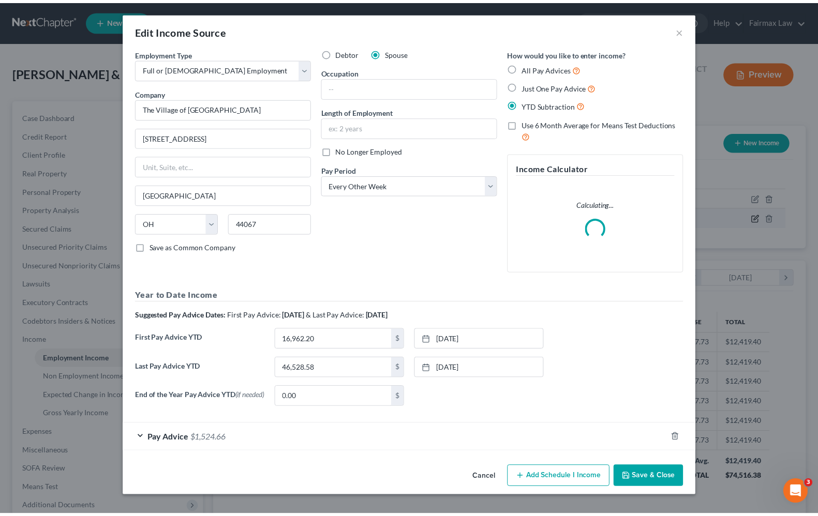
scroll to position [186, 337]
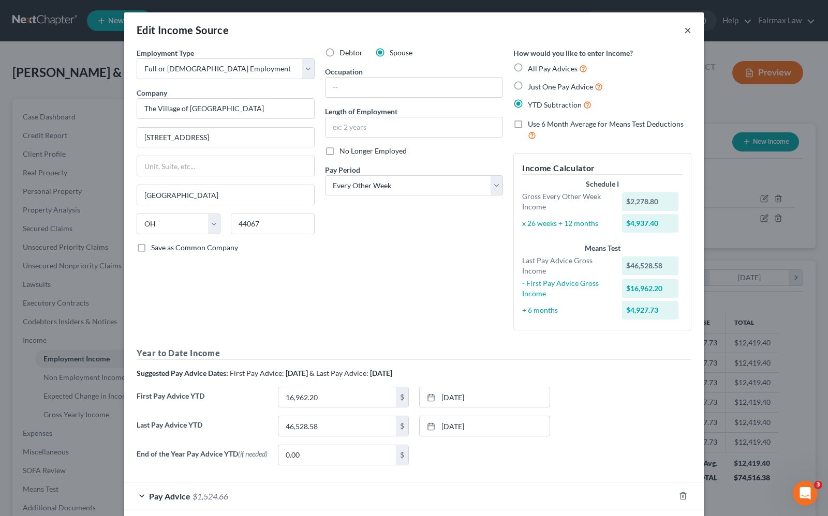
click at [684, 29] on button "×" at bounding box center [687, 30] width 7 height 12
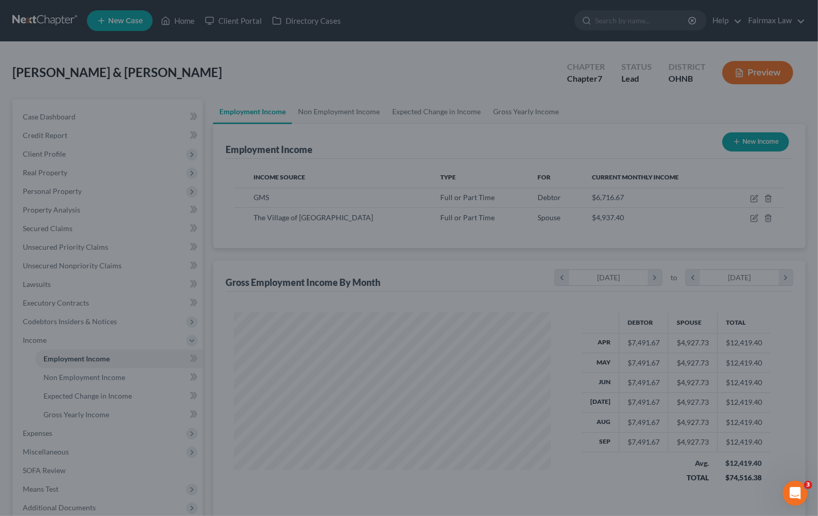
scroll to position [517005, 516858]
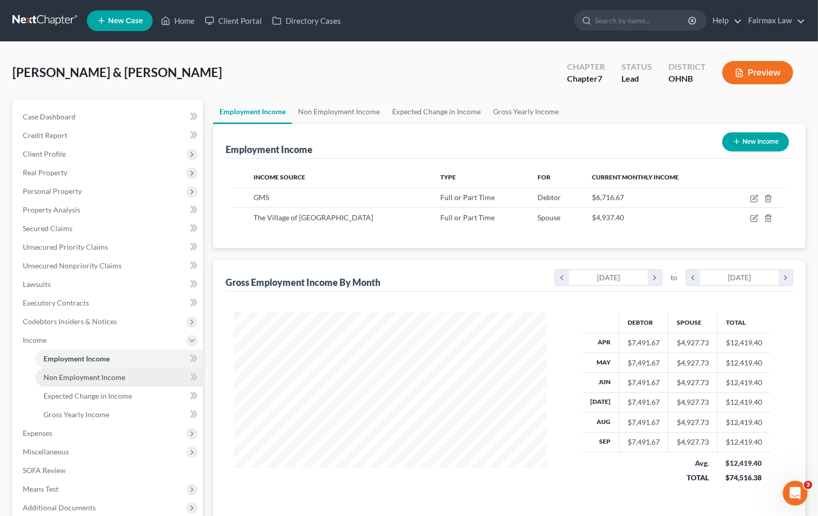
click at [83, 378] on span "Non Employment Income" at bounding box center [84, 377] width 82 height 9
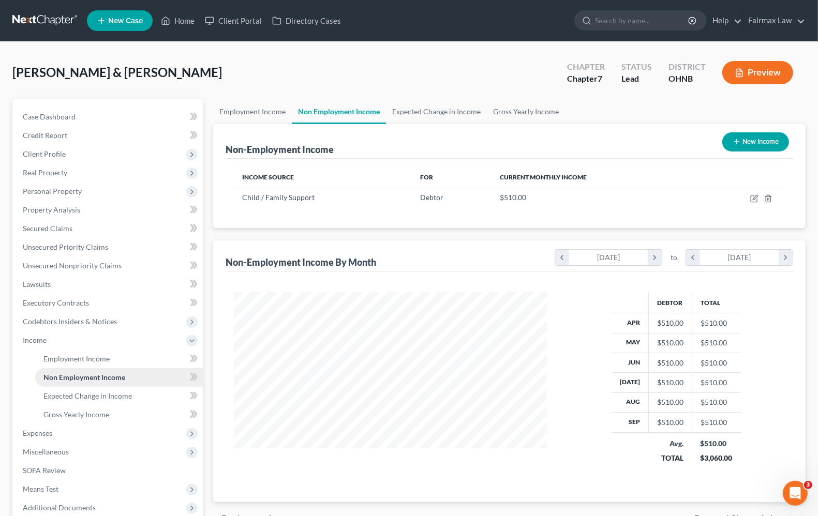
scroll to position [186, 333]
click at [101, 396] on span "Expected Change in Income" at bounding box center [87, 396] width 88 height 9
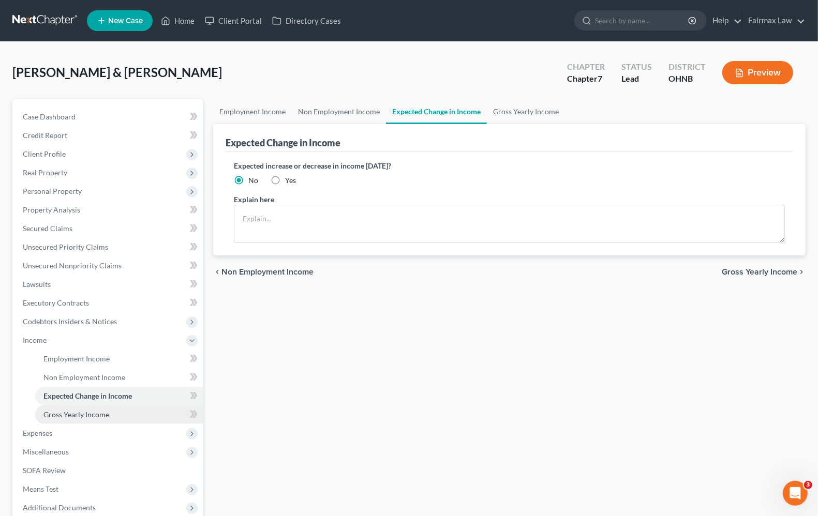
click at [91, 414] on span "Gross Yearly Income" at bounding box center [76, 414] width 66 height 9
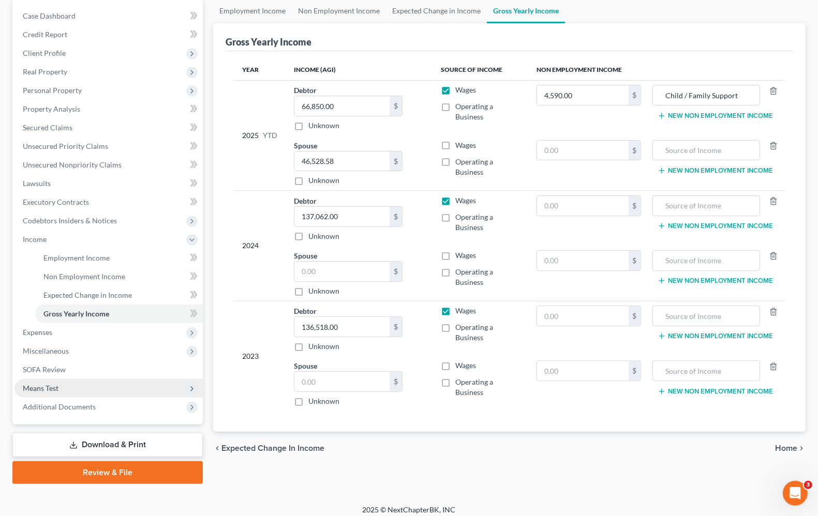
scroll to position [107, 0]
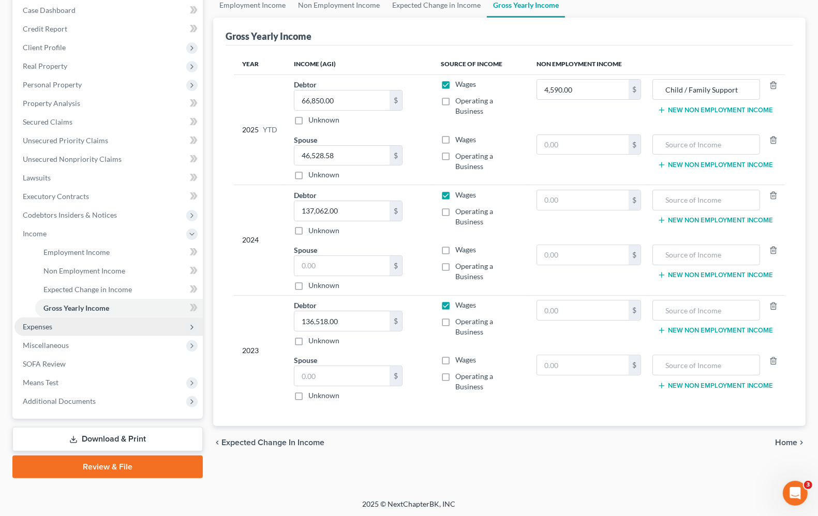
click at [23, 331] on span "Expenses" at bounding box center [108, 327] width 188 height 19
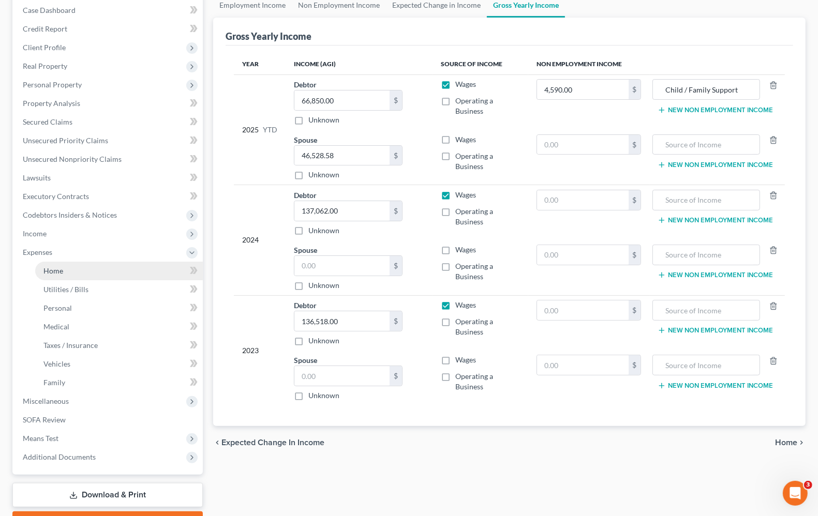
click at [53, 270] on span "Home" at bounding box center [53, 270] width 20 height 9
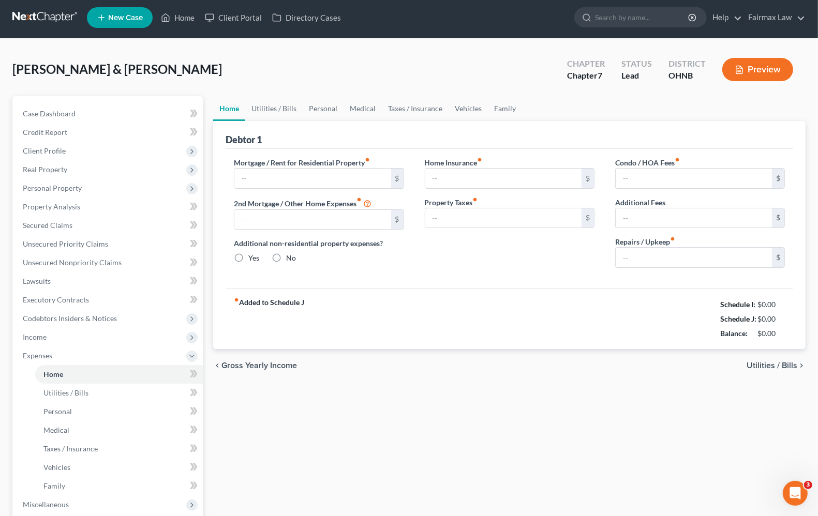
type input "3,500.00"
type input "0.00"
radio input "true"
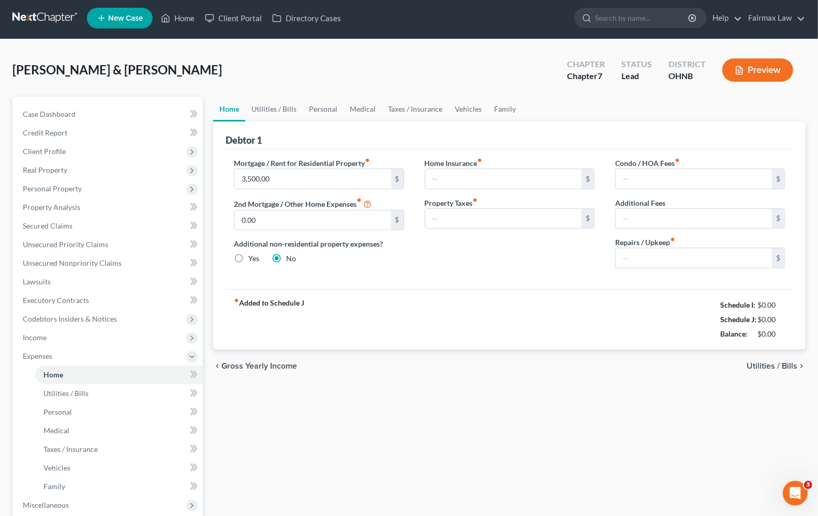
type input "0.00"
type input "501.00"
type input "0.00"
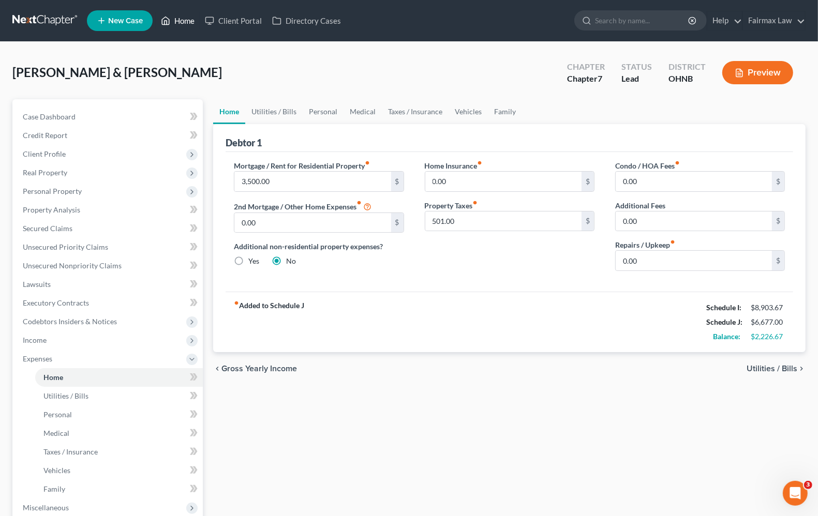
click at [185, 21] on link "Home" at bounding box center [178, 20] width 44 height 19
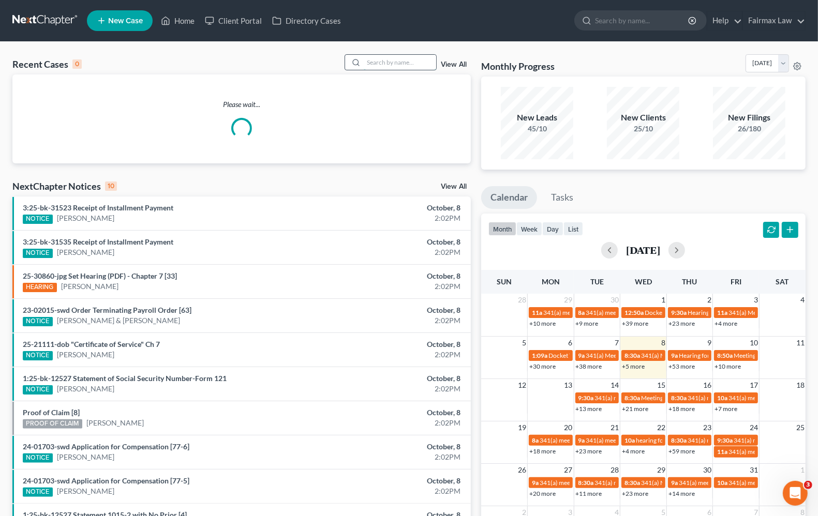
click at [382, 66] on input "search" at bounding box center [400, 62] width 72 height 15
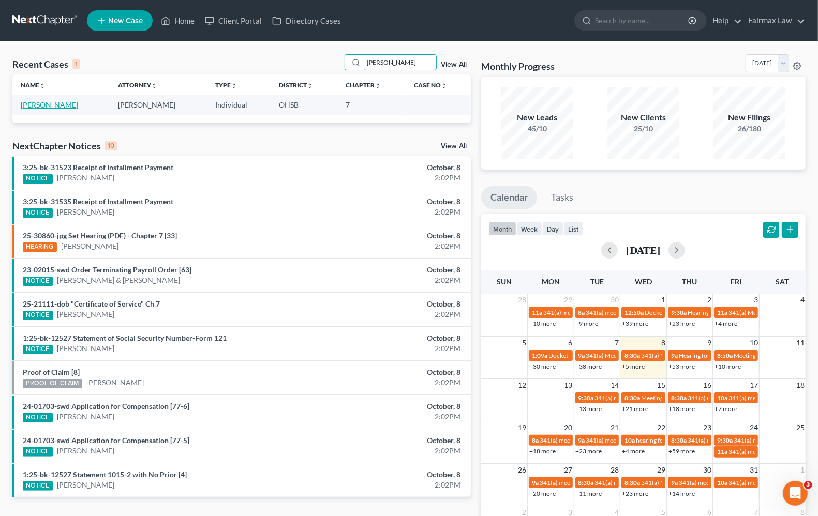
type input "jon mccaskin"
click at [44, 102] on link "[PERSON_NAME]" at bounding box center [49, 104] width 57 height 9
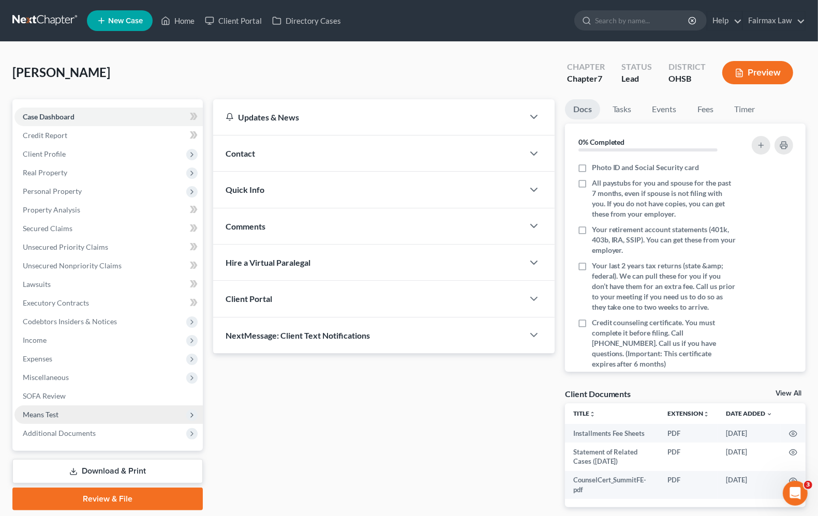
click at [49, 416] on span "Means Test" at bounding box center [41, 414] width 36 height 9
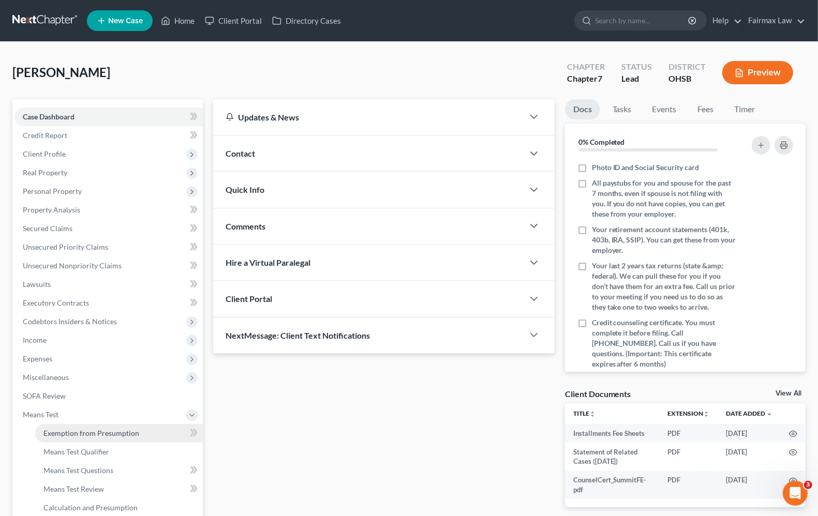
click at [66, 429] on span "Exemption from Presumption" at bounding box center [91, 433] width 96 height 9
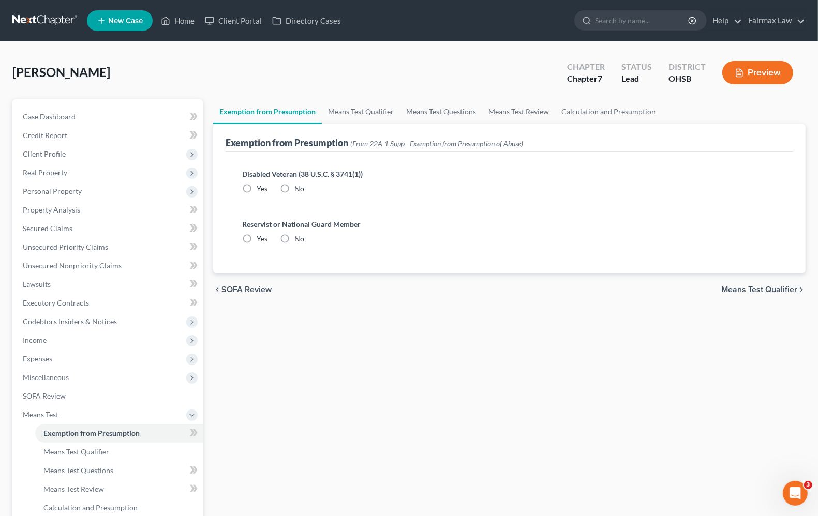
radio input "true"
click at [743, 287] on span "Means Test Qualifier" at bounding box center [759, 289] width 76 height 8
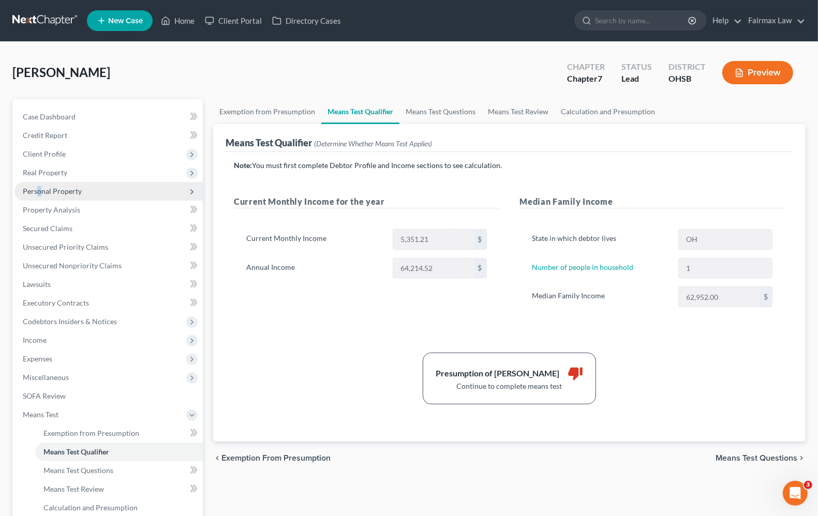
click at [39, 192] on span "Personal Property" at bounding box center [52, 191] width 59 height 9
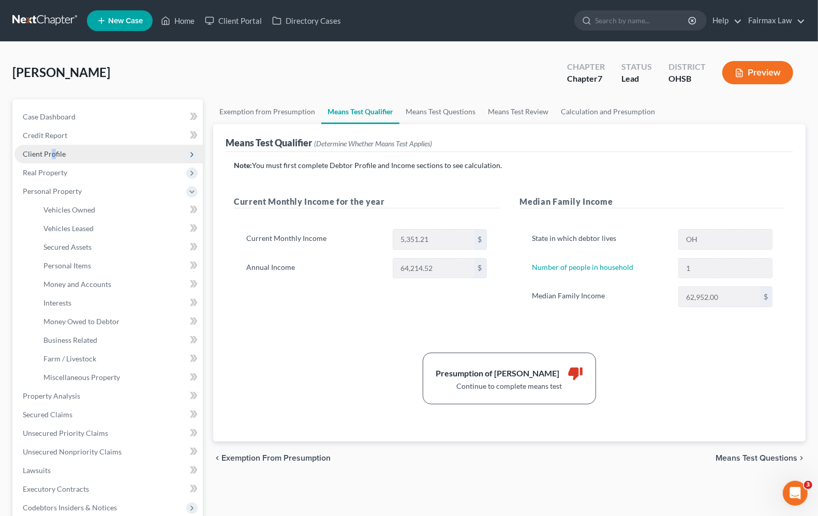
click at [53, 154] on span "Client Profile" at bounding box center [44, 153] width 43 height 9
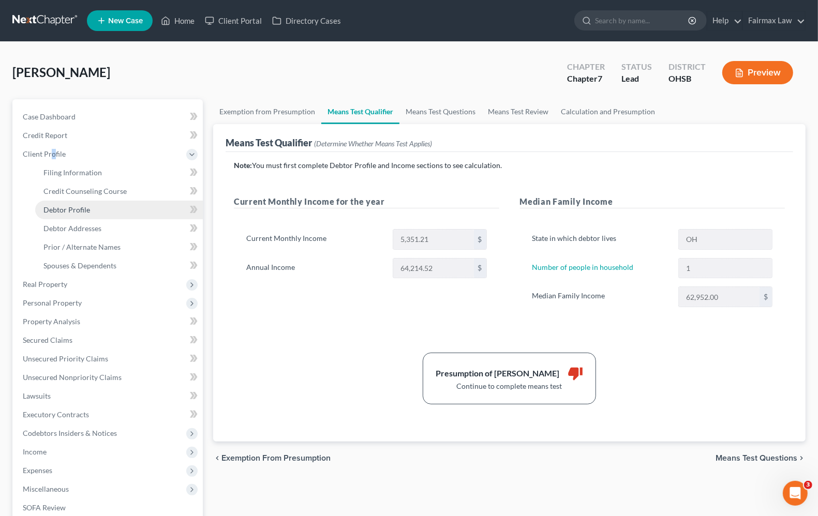
click at [81, 210] on span "Debtor Profile" at bounding box center [66, 209] width 47 height 9
select select "0"
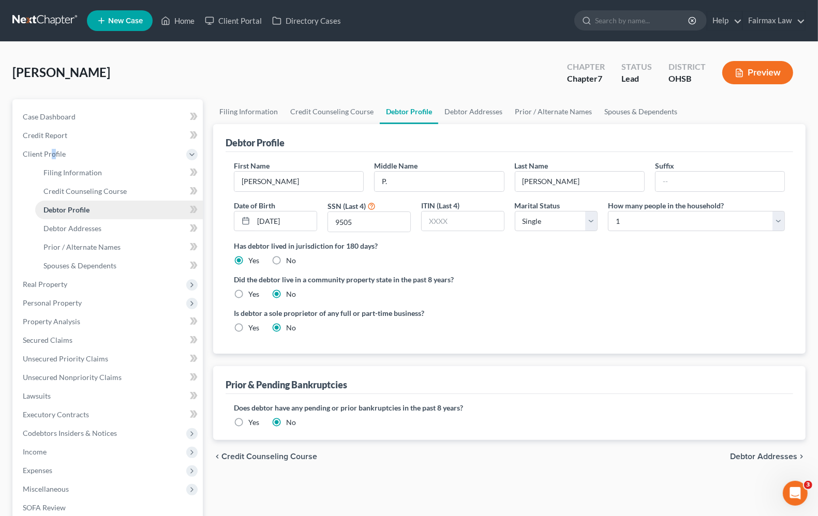
radio input "true"
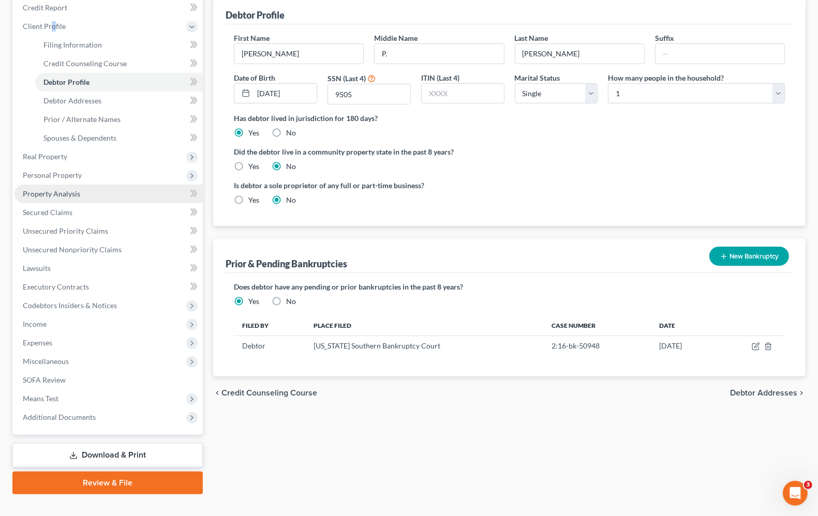
scroll to position [129, 0]
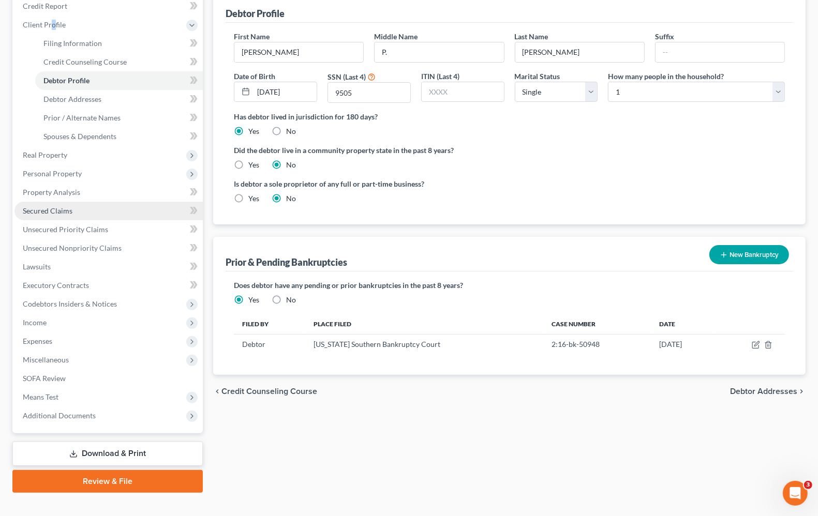
click at [62, 209] on span "Secured Claims" at bounding box center [48, 210] width 50 height 9
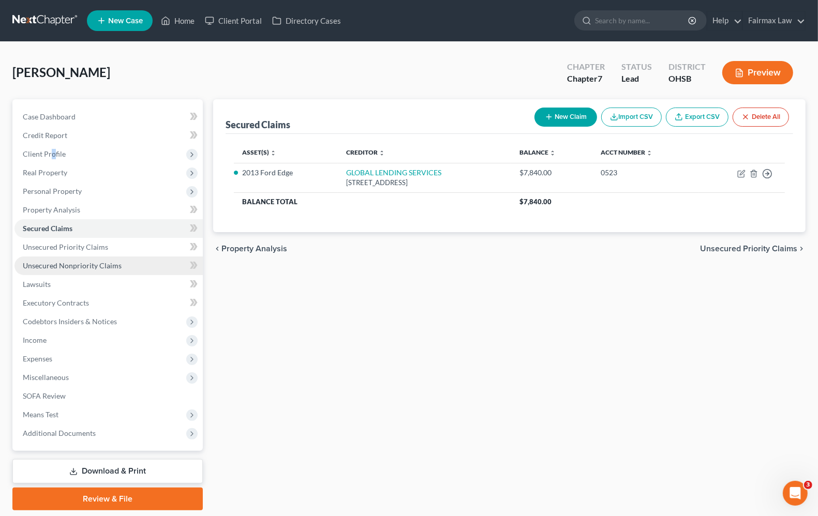
click at [72, 267] on span "Unsecured Nonpriority Claims" at bounding box center [72, 265] width 99 height 9
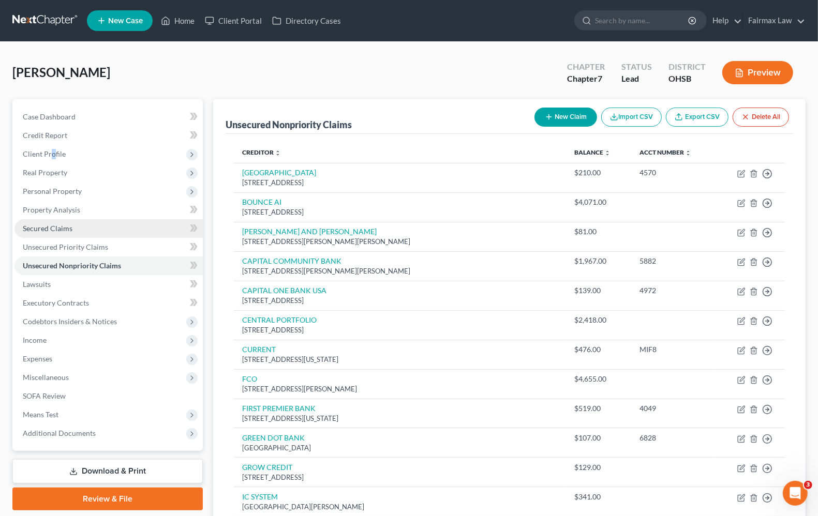
click at [63, 229] on span "Secured Claims" at bounding box center [48, 228] width 50 height 9
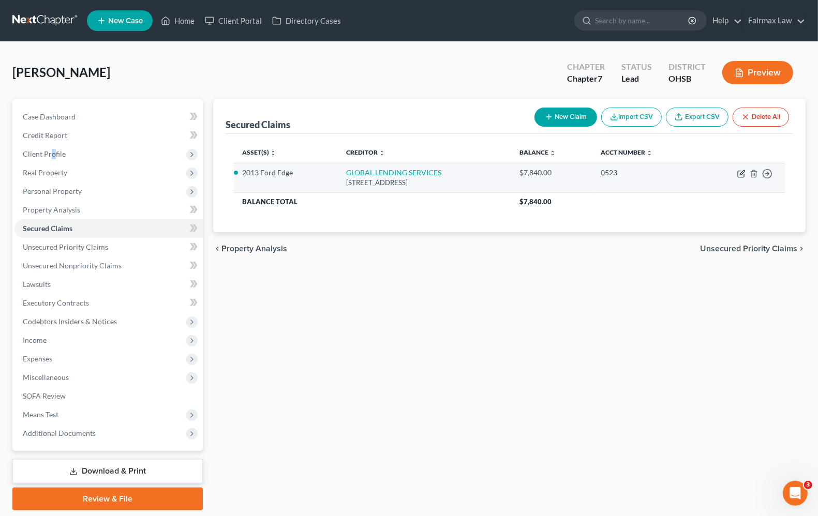
click at [741, 175] on icon "button" at bounding box center [741, 174] width 8 height 8
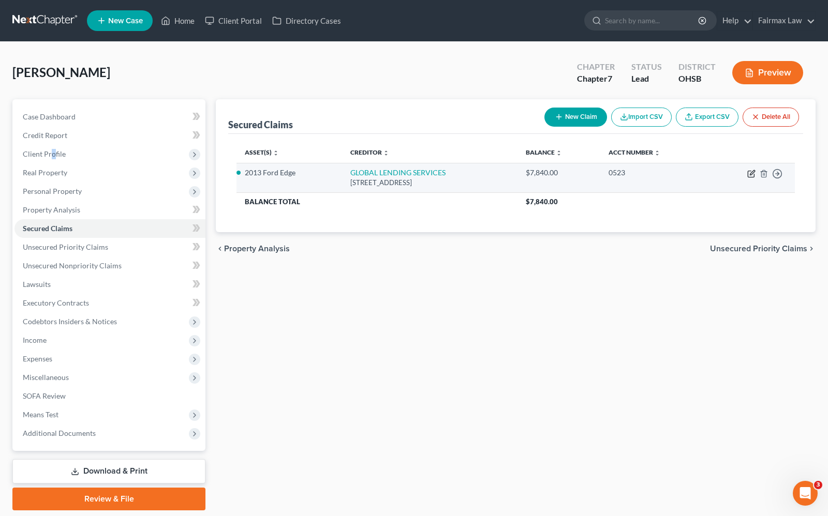
select select "35"
select select "2"
select select "0"
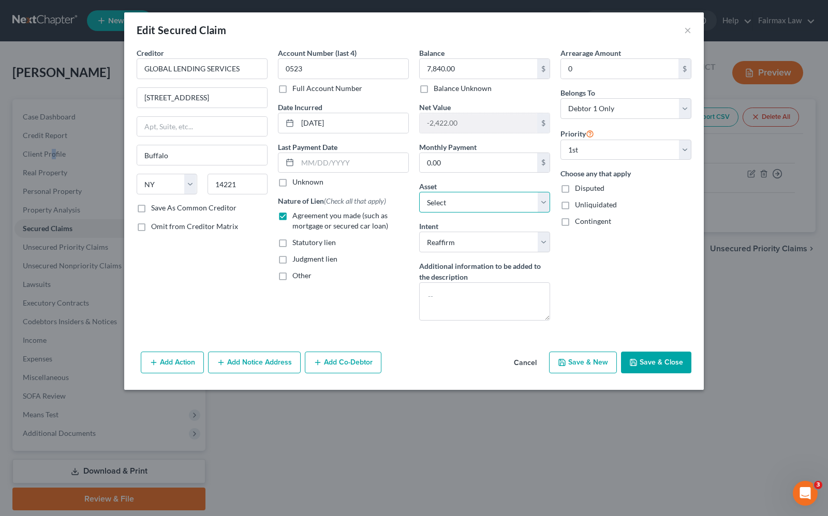
click at [483, 203] on select "Select" at bounding box center [484, 202] width 131 height 21
click at [652, 288] on div "Arrearage Amount 0 $ Belongs To * Select Debtor 1 Only Debtor 2 Only Debtor 1 A…" at bounding box center [625, 188] width 141 height 281
click at [660, 366] on button "Save & Close" at bounding box center [656, 363] width 70 height 22
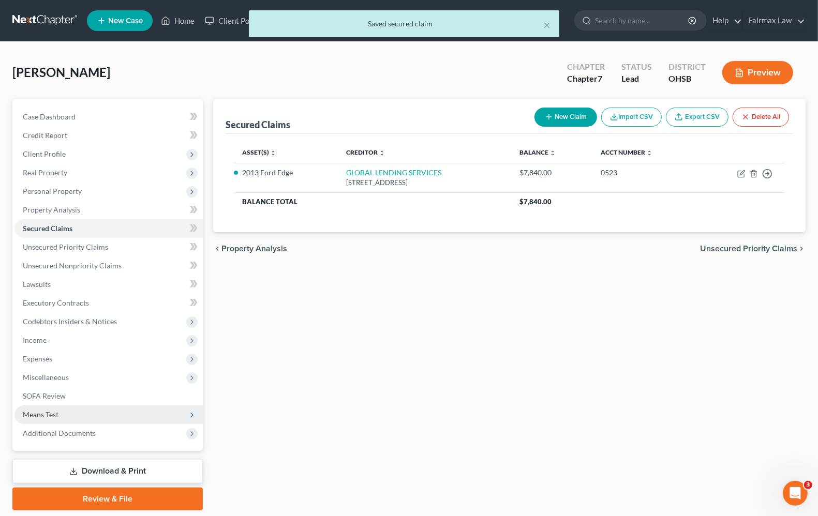
click at [33, 419] on span "Means Test" at bounding box center [108, 414] width 188 height 19
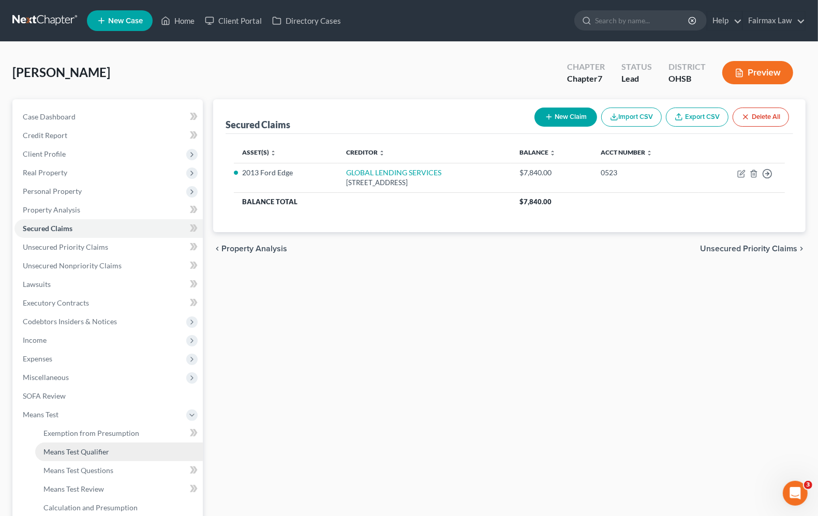
click at [68, 454] on span "Means Test Qualifier" at bounding box center [76, 451] width 66 height 9
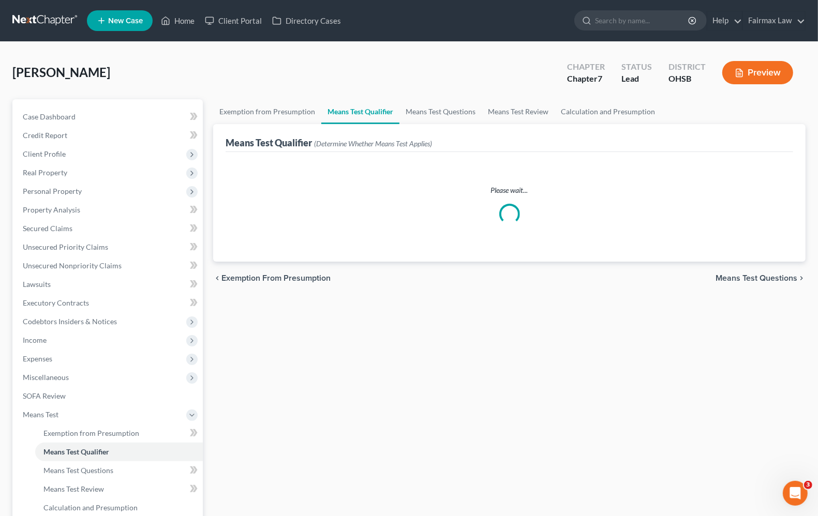
click at [775, 275] on span "Means Test Questions" at bounding box center [756, 278] width 82 height 8
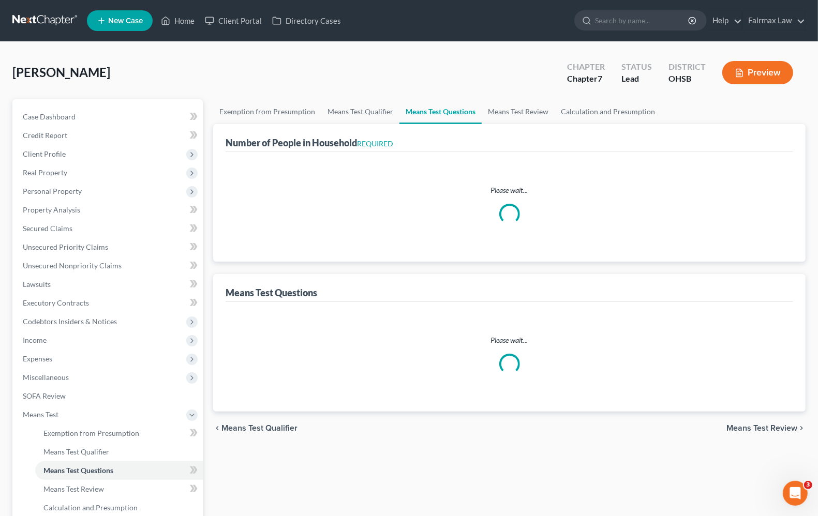
click at [759, 420] on div "chevron_left Means Test Qualifier Means Test Review chevron_right" at bounding box center [509, 428] width 592 height 33
select select "1"
select select "60"
select select "1"
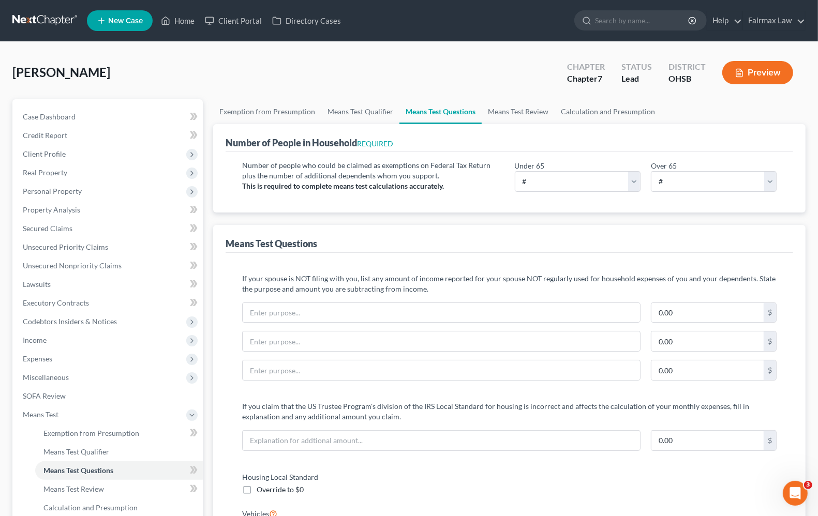
click at [758, 427] on div "If you claim that the US Trustee Program's division of the IRS Local Standard f…" at bounding box center [509, 430] width 534 height 58
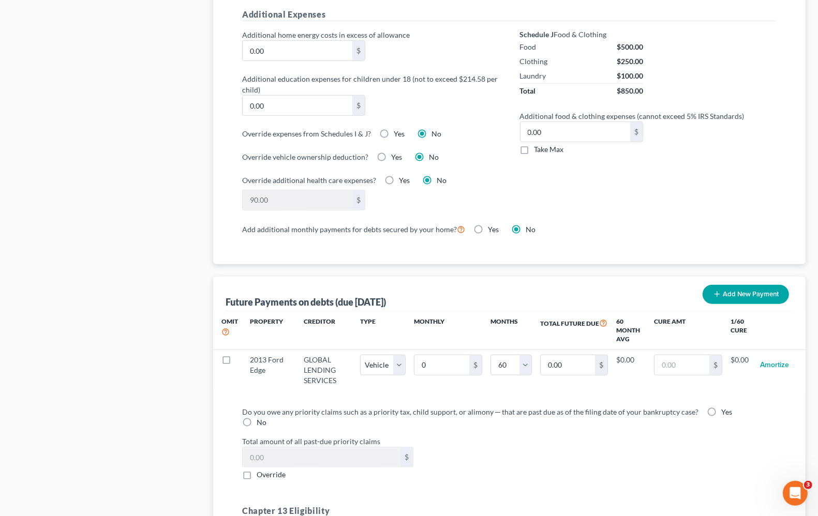
scroll to position [776, 0]
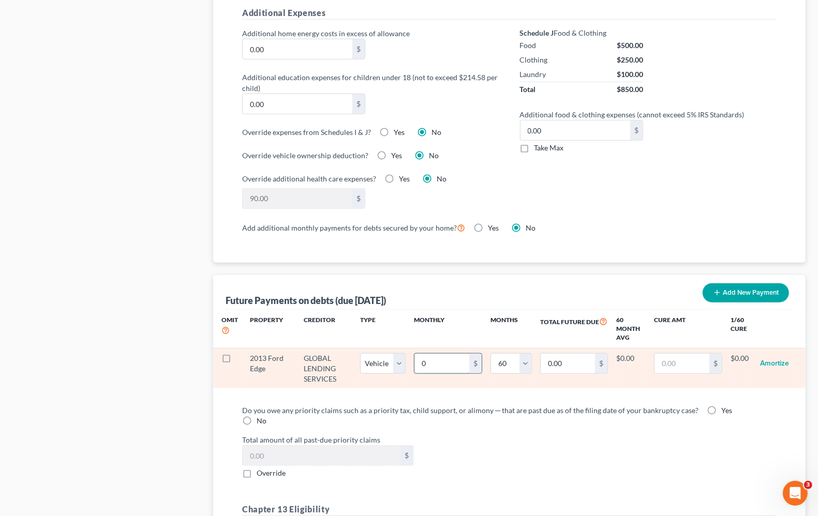
click at [427, 367] on input "0" at bounding box center [441, 364] width 55 height 20
type input "6"
type input "360.00"
type input "65"
type input "3,900.00"
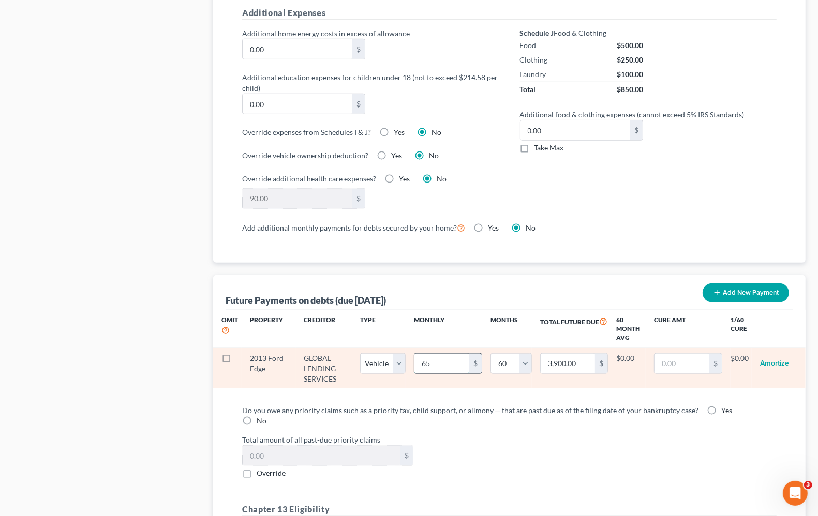
type input "650"
type input "39,000.00"
type input "650.0"
select select "1"
select select "60"
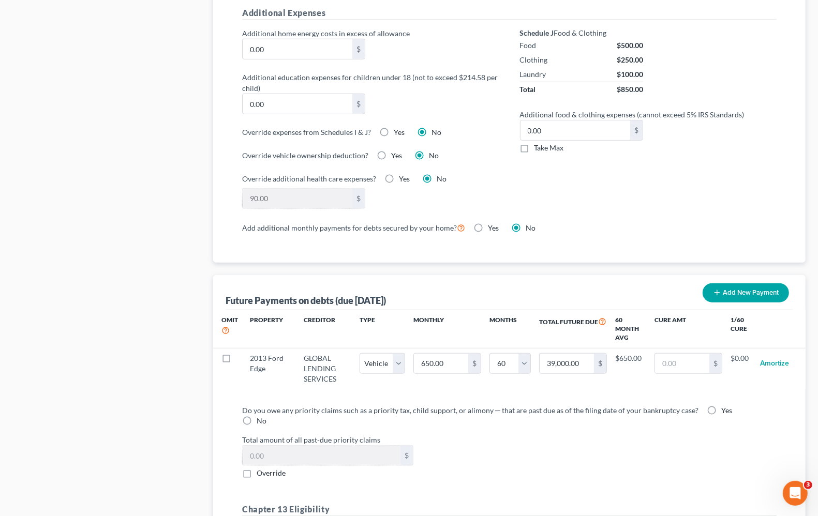
select select "1"
select select "60"
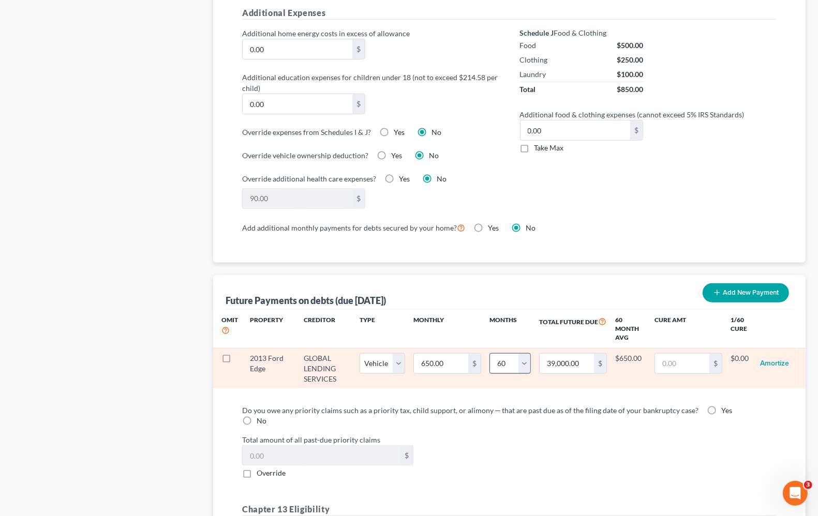
select select "1"
select select "60"
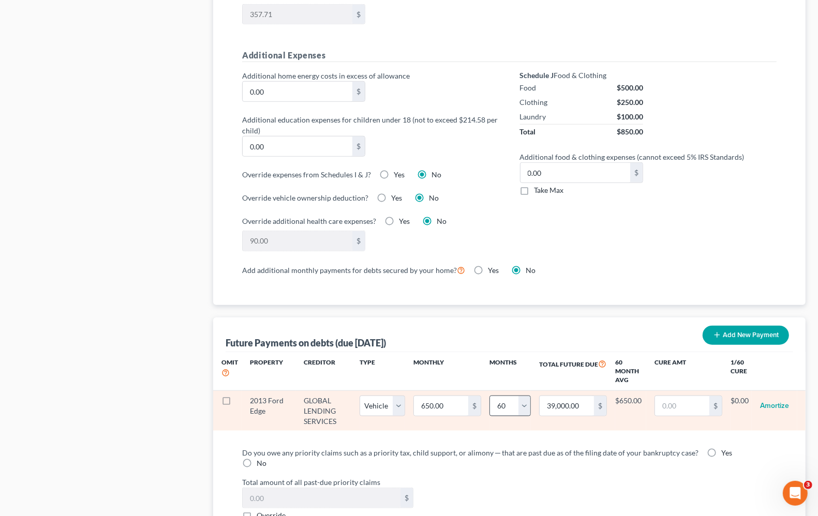
scroll to position [711, 0]
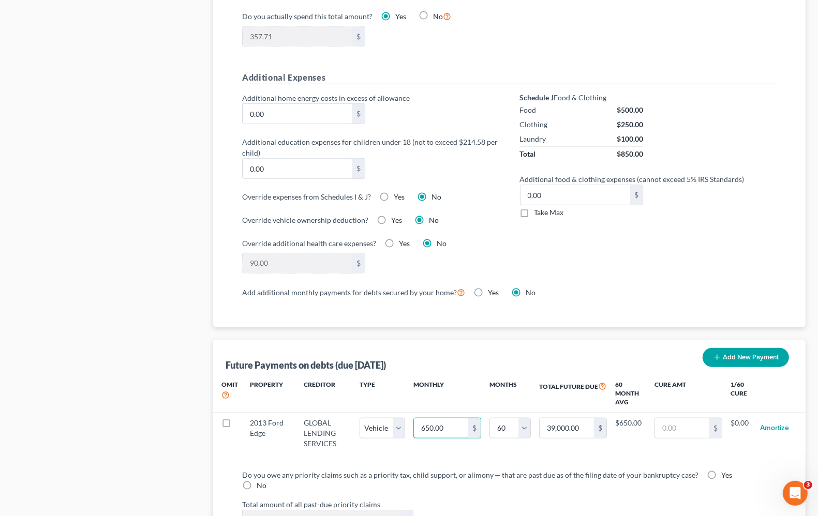
type input "5"
type input "300.00"
type input "56"
type input "3,360.00"
type input "560"
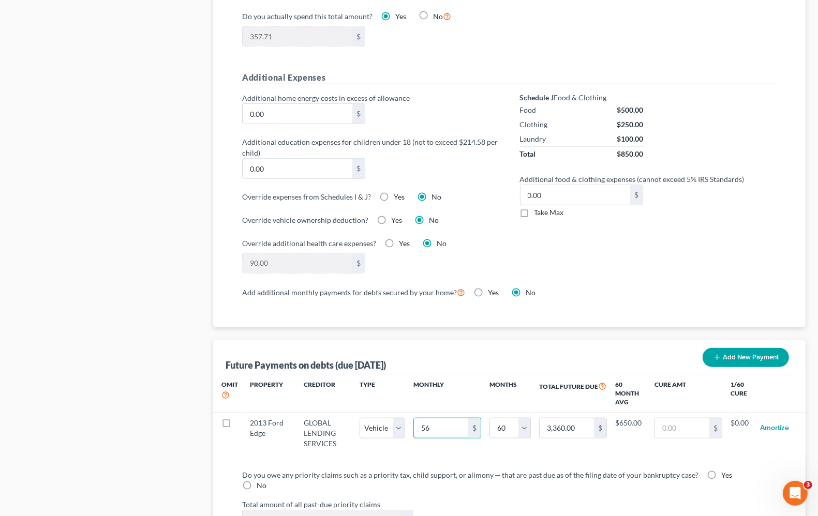
type input "33,600.00"
type input "560.00"
select select "1"
select select "60"
select select "1"
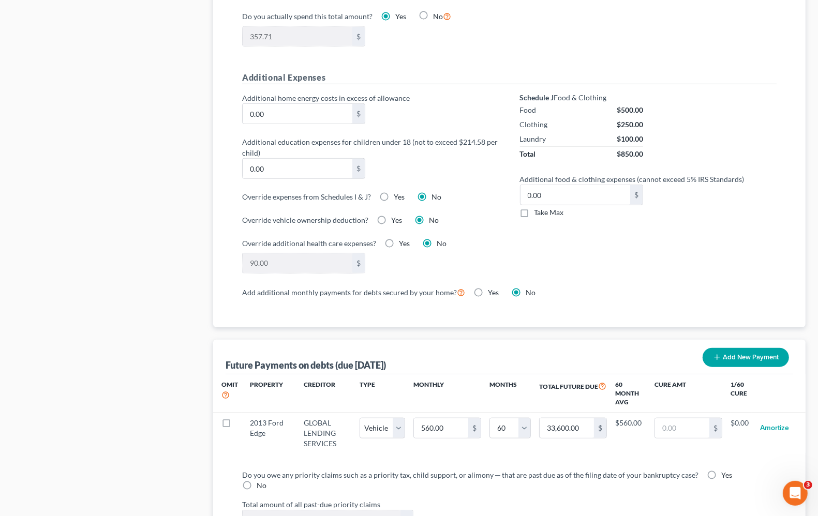
select select "60"
select select "1"
select select "60"
select select "1"
select select "60"
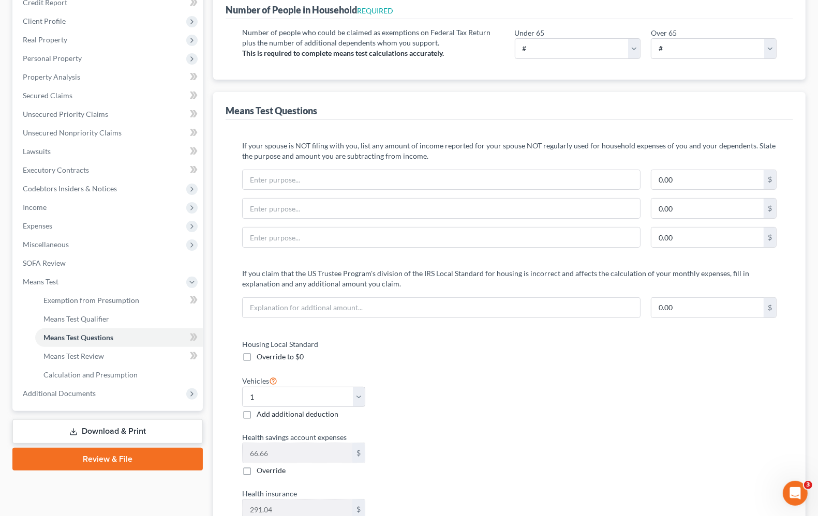
scroll to position [388, 0]
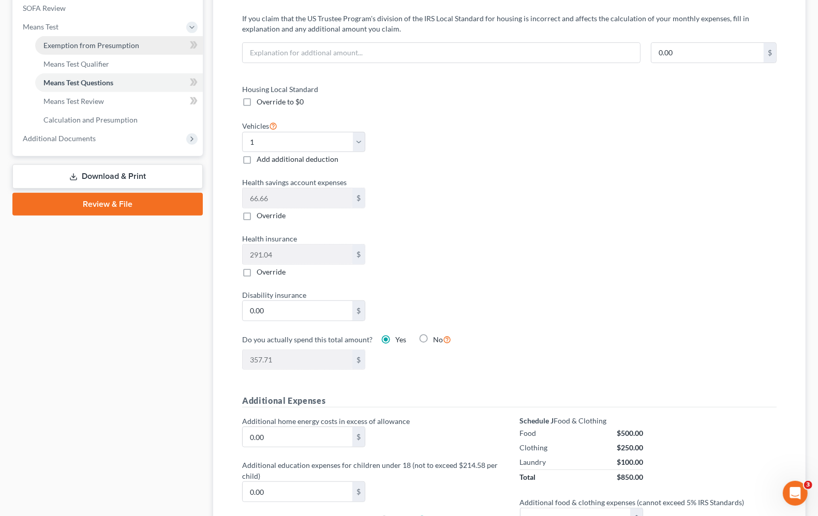
click at [73, 41] on span "Exemption from Presumption" at bounding box center [91, 45] width 96 height 9
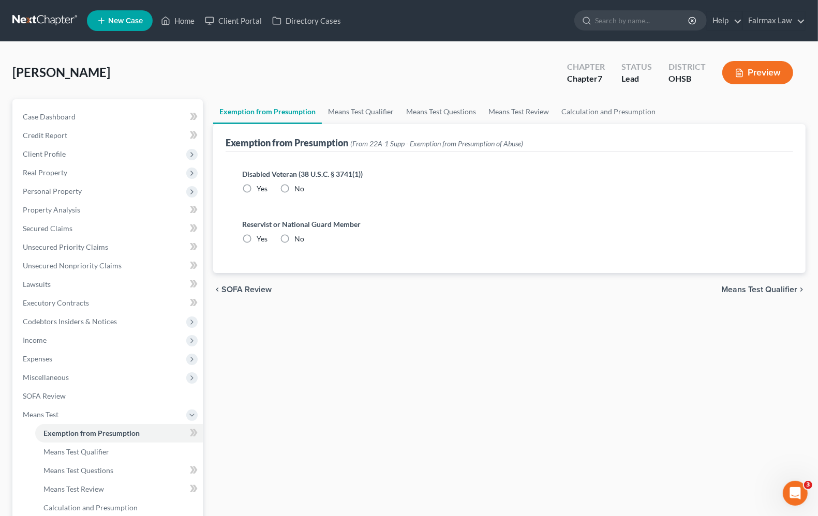
radio input "true"
click at [785, 286] on span "Means Test Qualifier" at bounding box center [759, 289] width 76 height 8
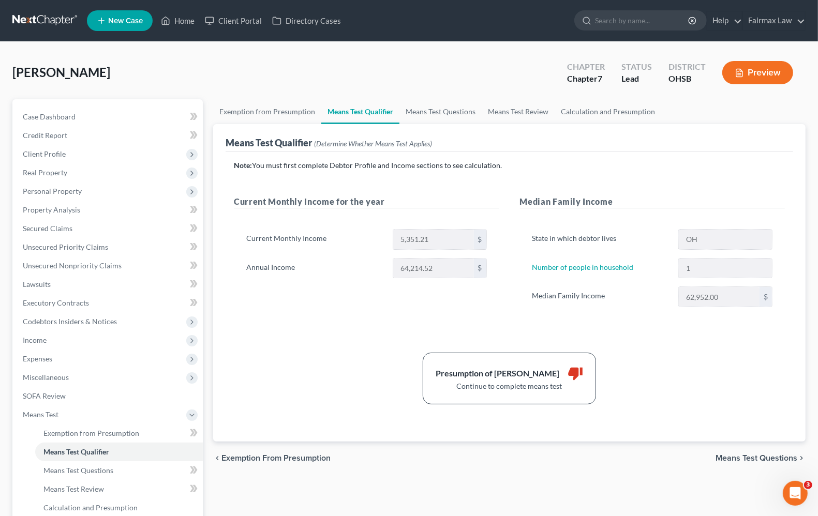
click at [740, 458] on span "Means Test Questions" at bounding box center [756, 458] width 82 height 8
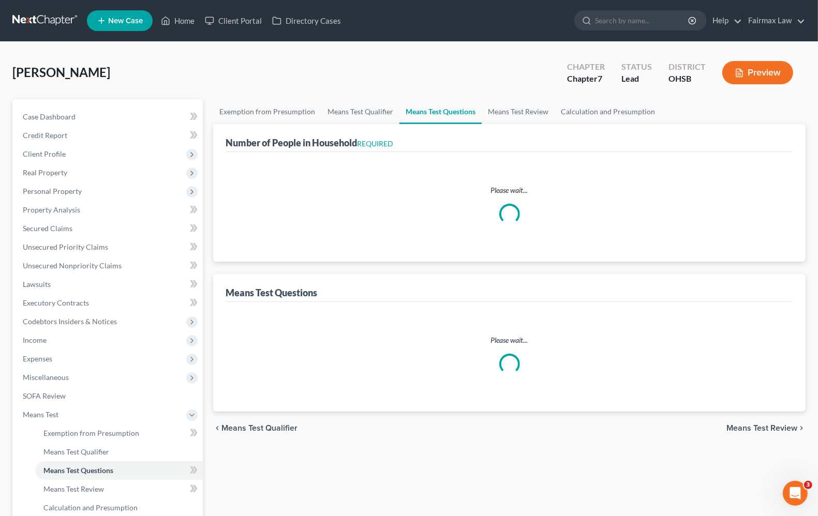
select select "1"
select select "60"
select select "1"
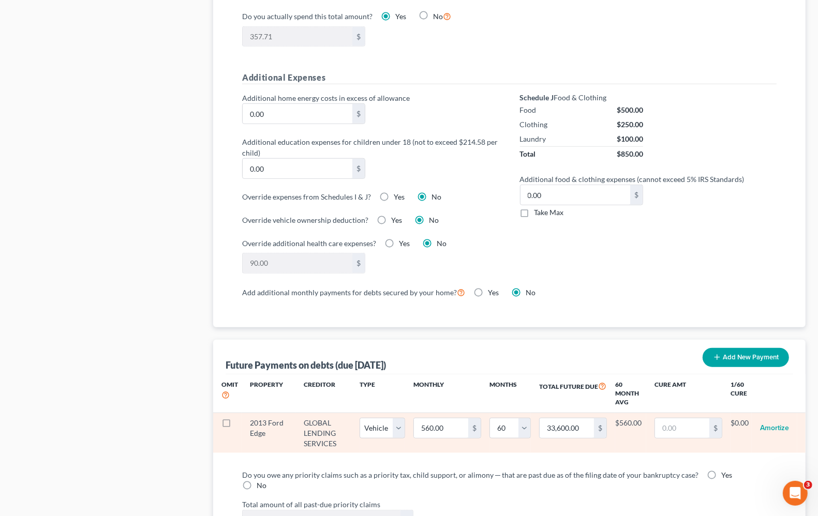
scroll to position [776, 0]
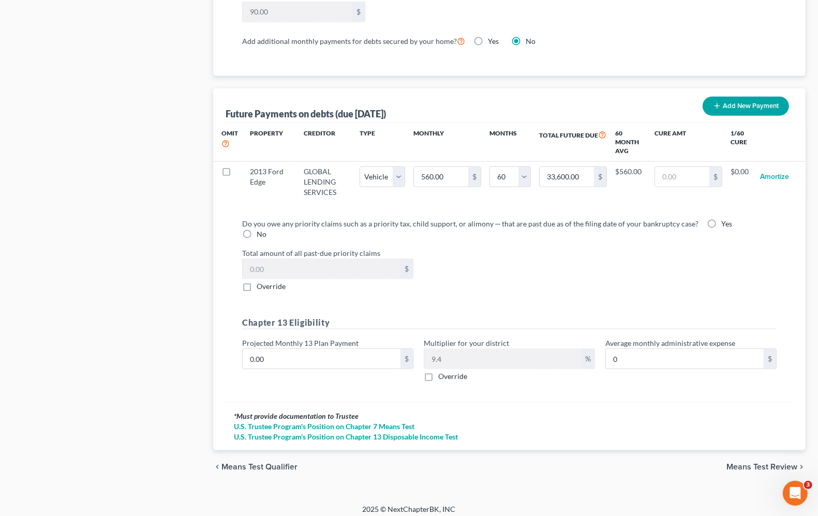
click at [753, 463] on span "Means Test Review" at bounding box center [761, 467] width 71 height 8
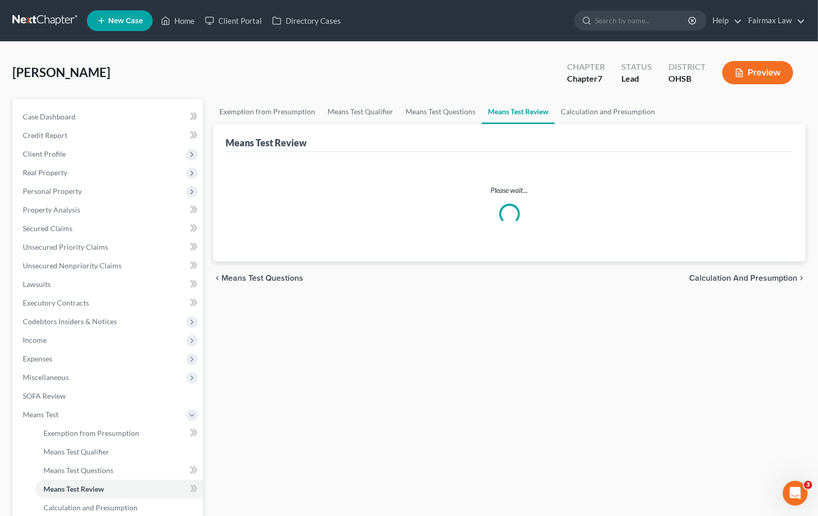
click at [753, 279] on span "Calculation and Presumption" at bounding box center [743, 278] width 108 height 8
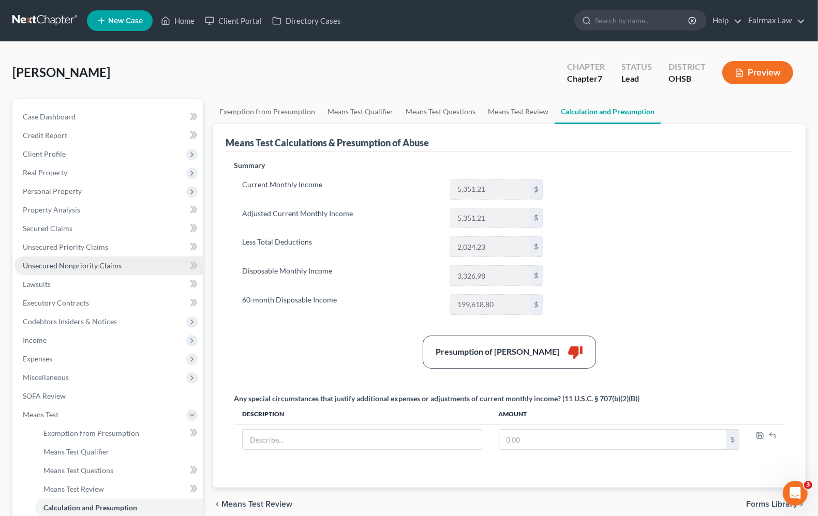
click at [50, 268] on span "Unsecured Nonpriority Claims" at bounding box center [72, 265] width 99 height 9
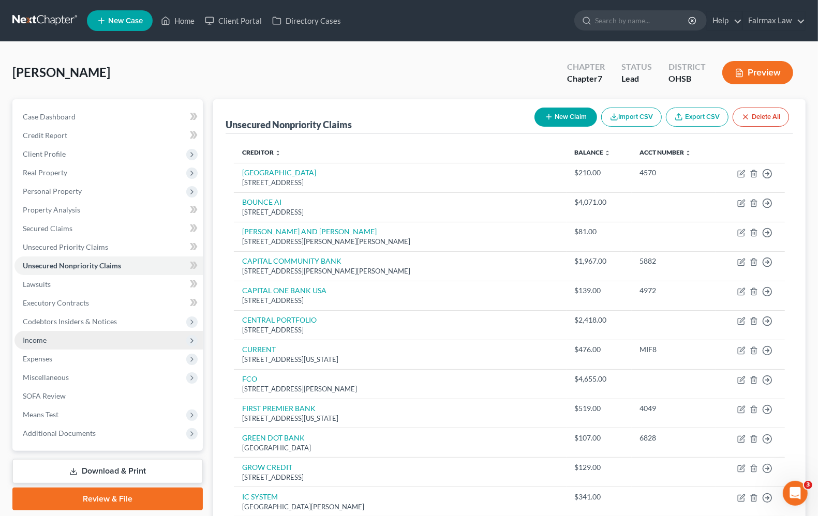
click at [32, 337] on span "Income" at bounding box center [35, 340] width 24 height 9
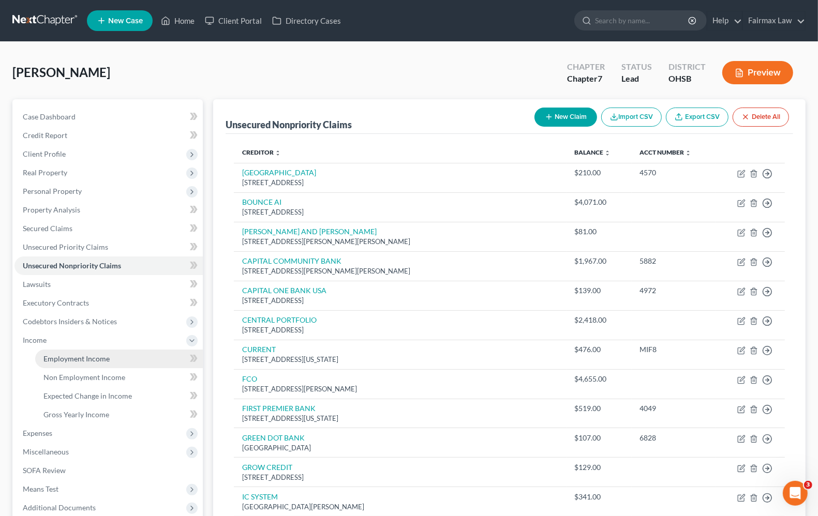
click at [63, 358] on span "Employment Income" at bounding box center [76, 358] width 66 height 9
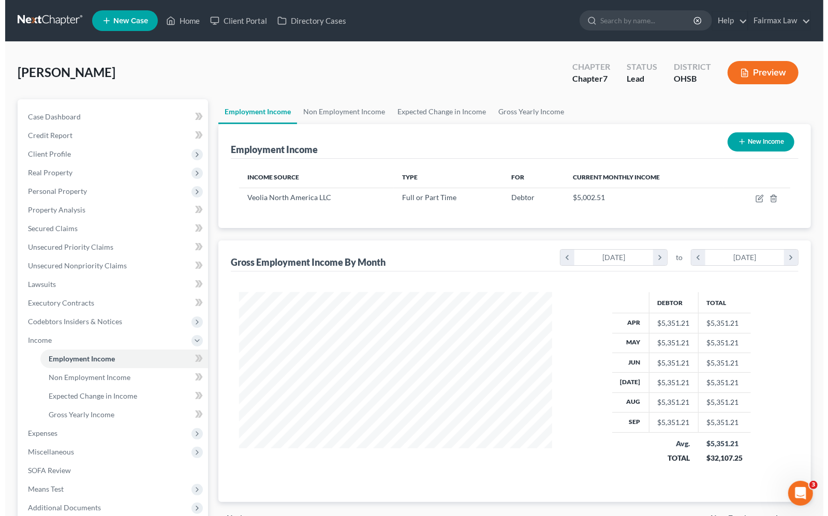
scroll to position [186, 333]
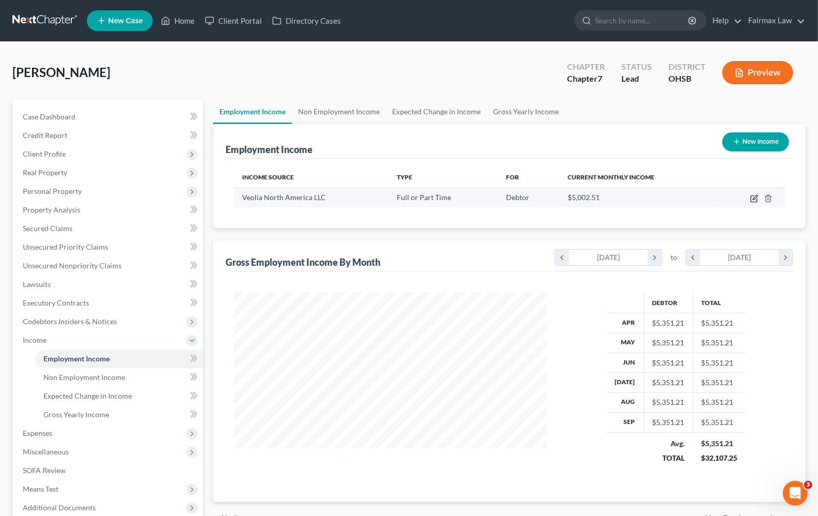
click at [753, 198] on icon "button" at bounding box center [754, 198] width 8 height 8
select select "0"
select select "52"
select select "2"
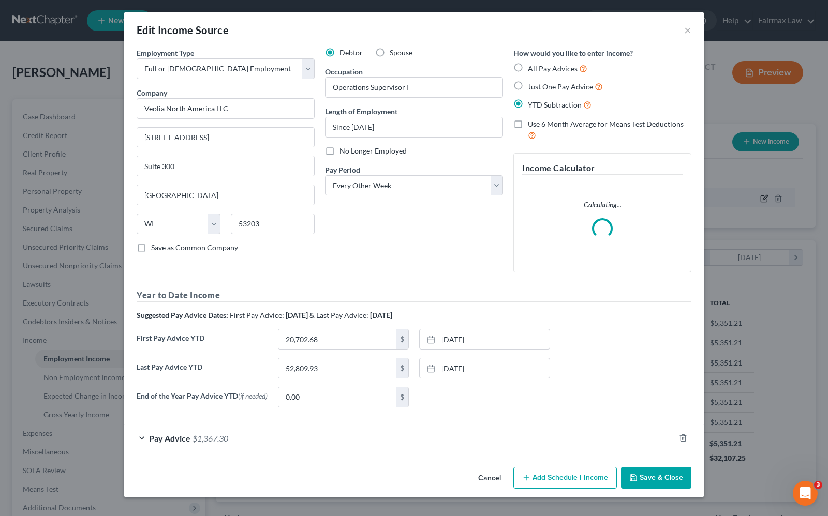
scroll to position [186, 337]
click at [154, 443] on span "Pay Advice" at bounding box center [169, 438] width 41 height 10
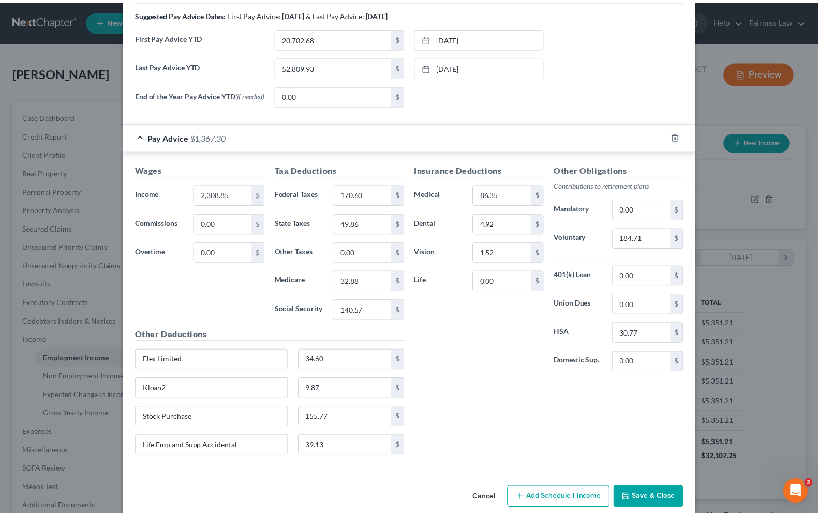
scroll to position [379, 0]
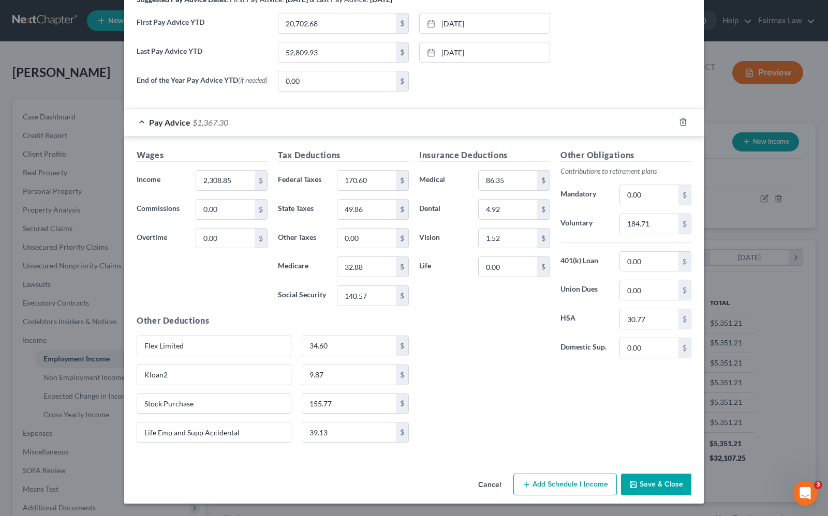
click at [649, 480] on button "Save & Close" at bounding box center [656, 485] width 70 height 22
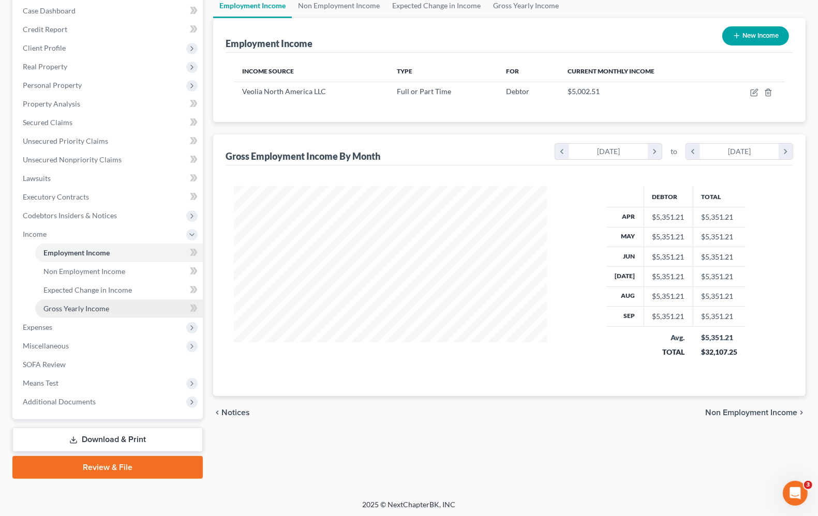
scroll to position [107, 0]
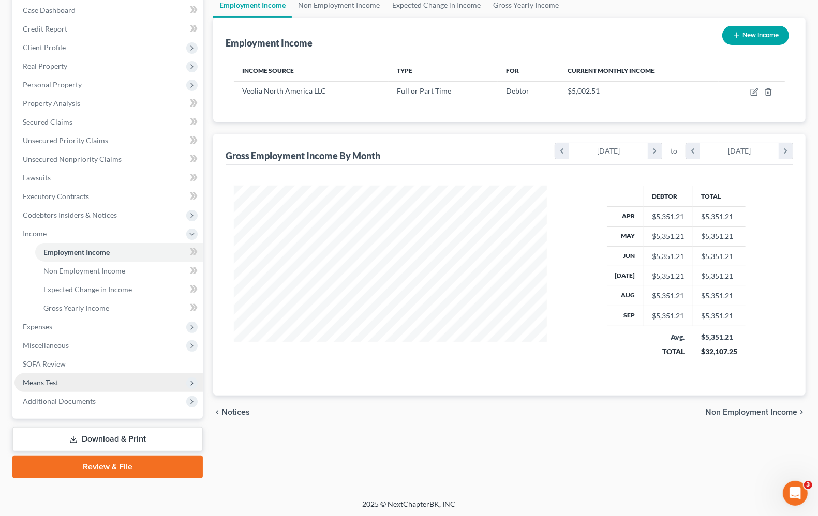
click at [47, 383] on span "Means Test" at bounding box center [41, 382] width 36 height 9
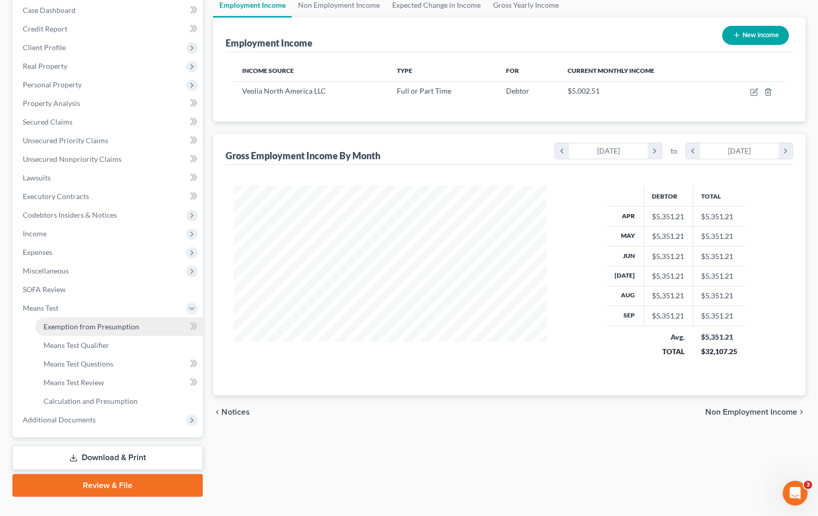
click at [57, 329] on span "Exemption from Presumption" at bounding box center [91, 326] width 96 height 9
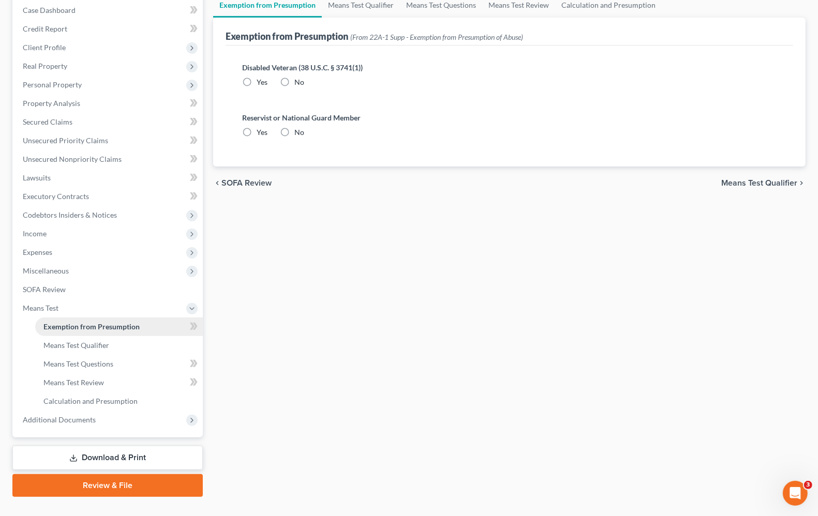
scroll to position [11, 0]
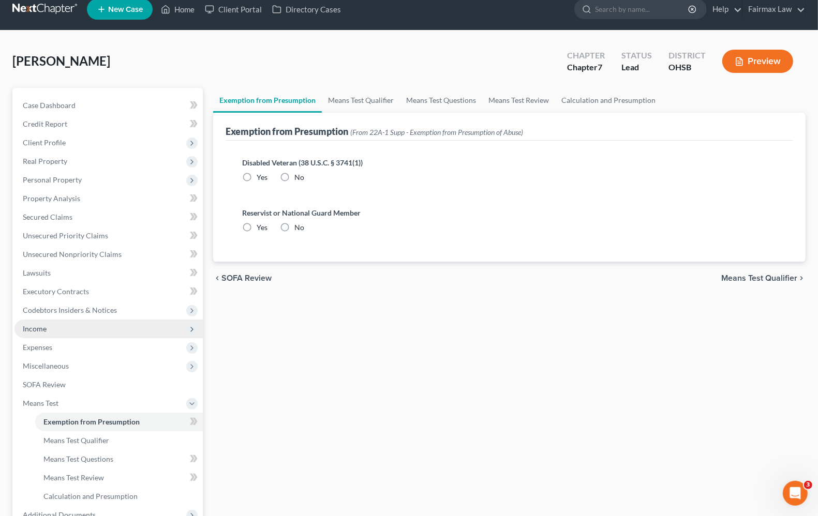
radio input "true"
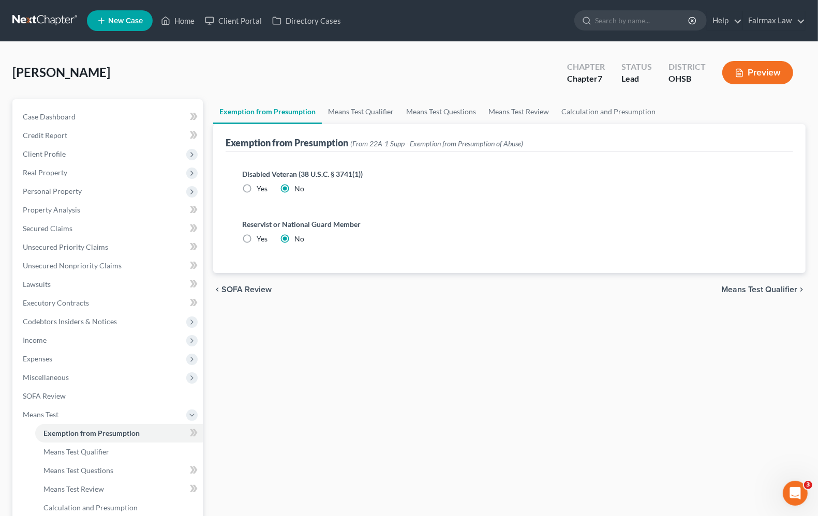
click at [779, 288] on span "Means Test Qualifier" at bounding box center [759, 289] width 76 height 8
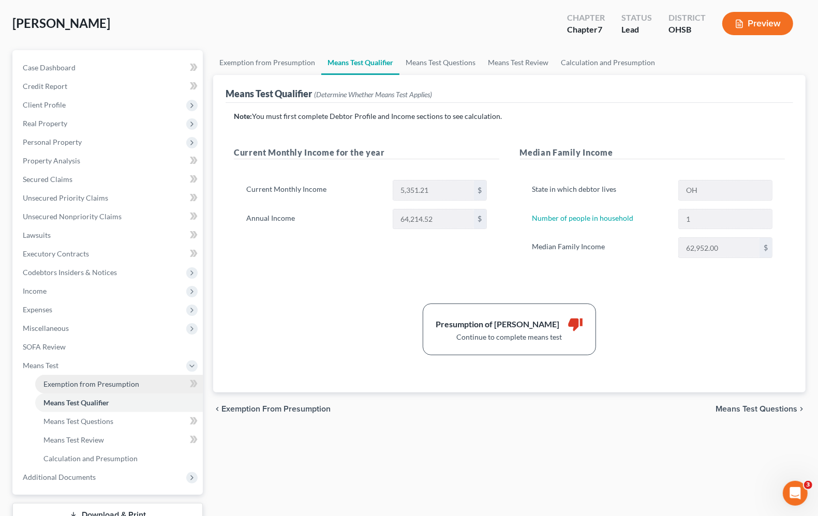
scroll to position [125, 0]
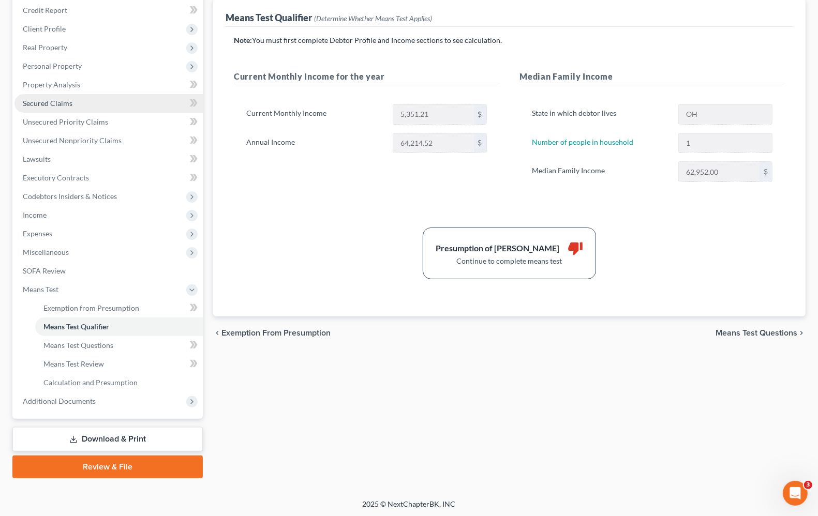
click at [53, 104] on span "Secured Claims" at bounding box center [48, 103] width 50 height 9
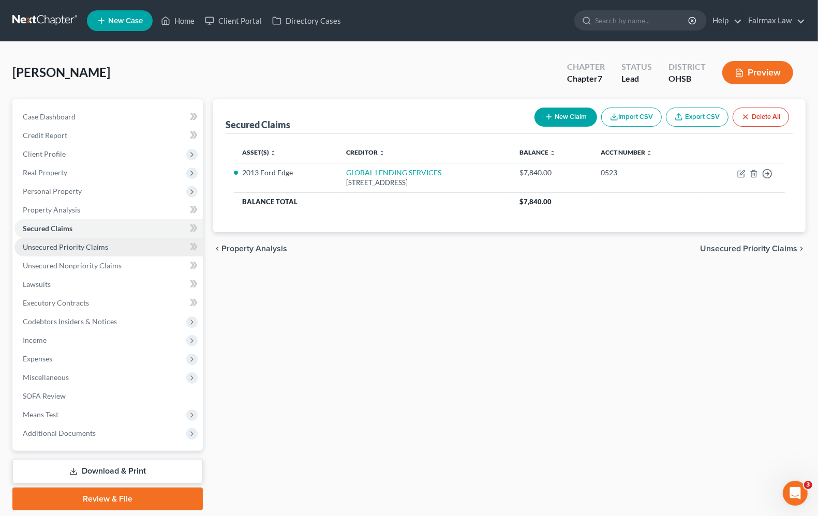
click at [51, 247] on span "Unsecured Priority Claims" at bounding box center [65, 247] width 85 height 9
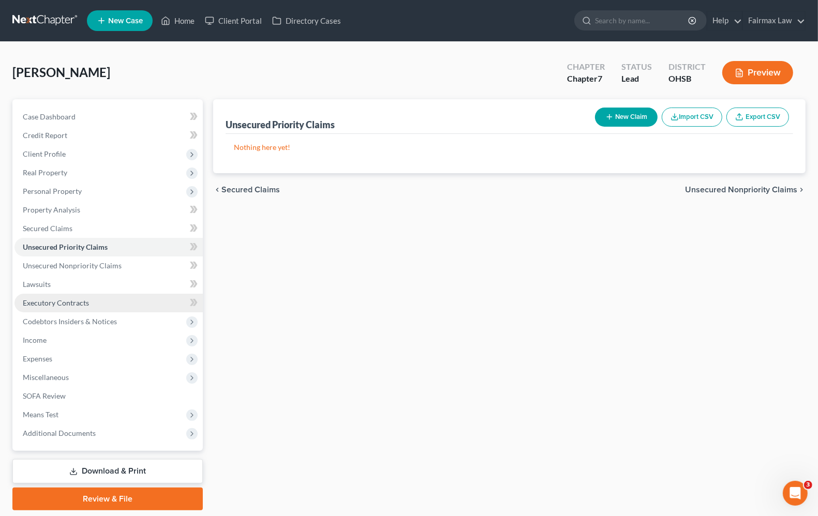
click at [31, 305] on span "Executory Contracts" at bounding box center [56, 302] width 66 height 9
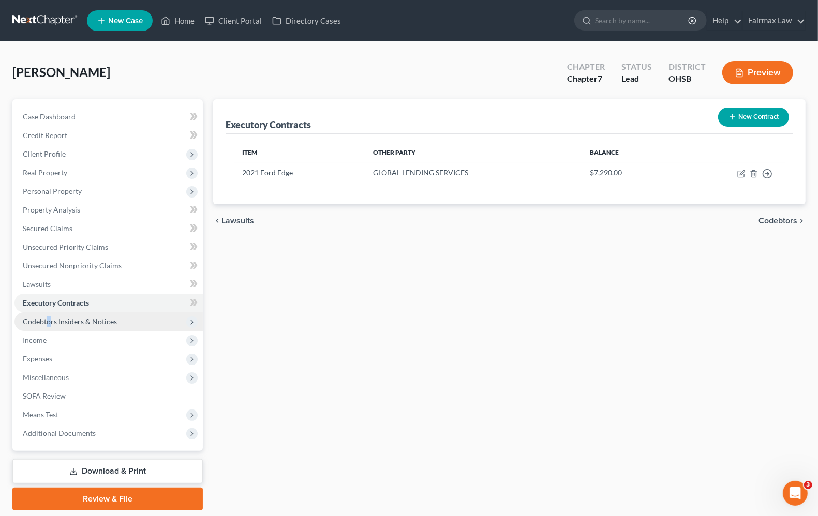
click at [48, 324] on span "Codebtors Insiders & Notices" at bounding box center [70, 321] width 94 height 9
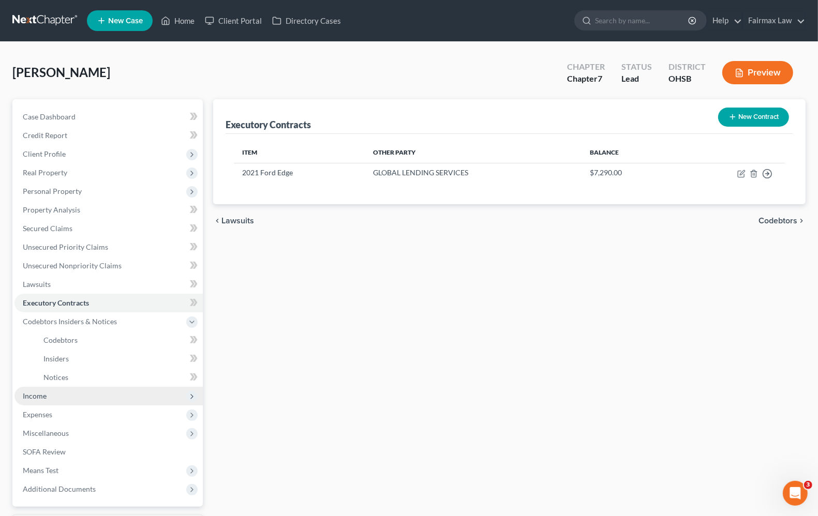
click at [27, 396] on span "Income" at bounding box center [35, 396] width 24 height 9
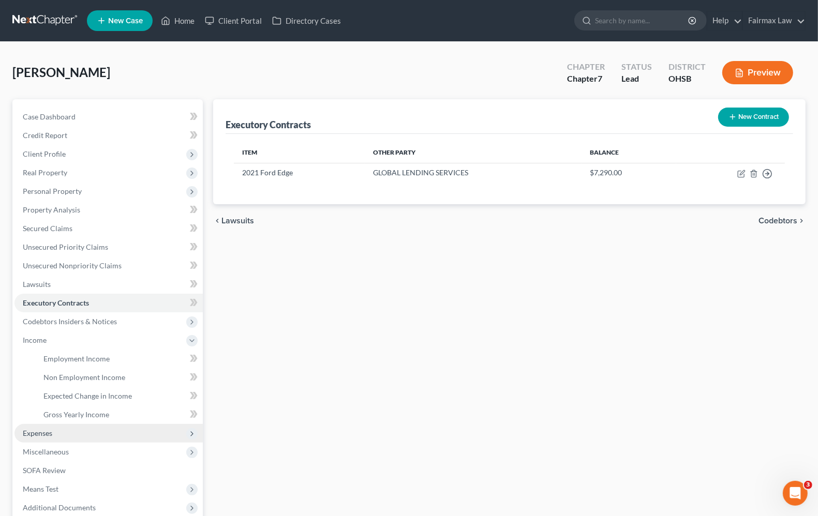
click at [40, 435] on span "Expenses" at bounding box center [37, 433] width 29 height 9
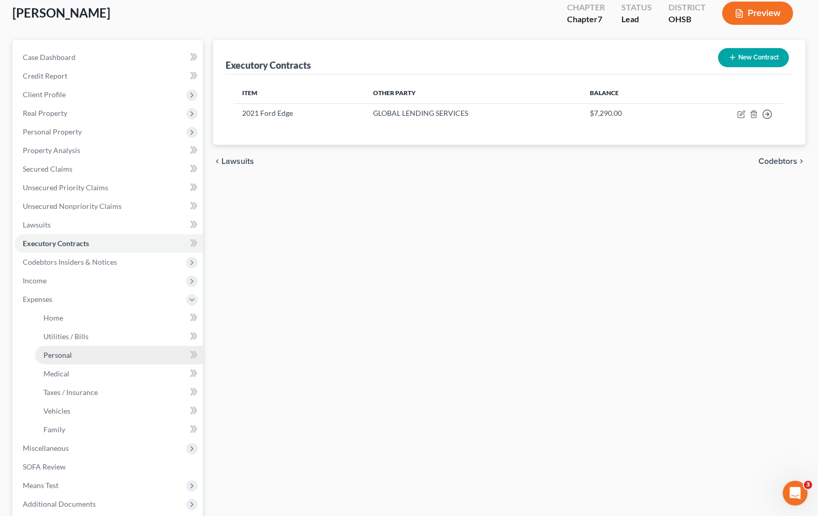
scroll to position [163, 0]
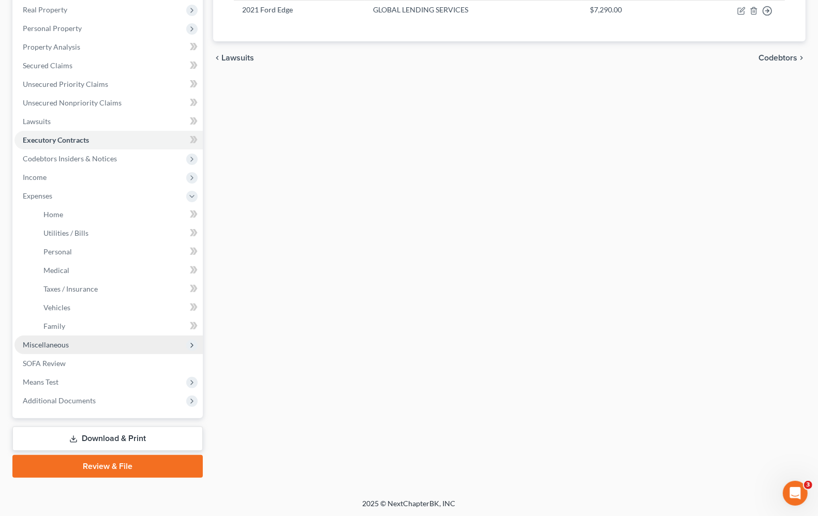
click at [48, 350] on span "Miscellaneous" at bounding box center [108, 345] width 188 height 19
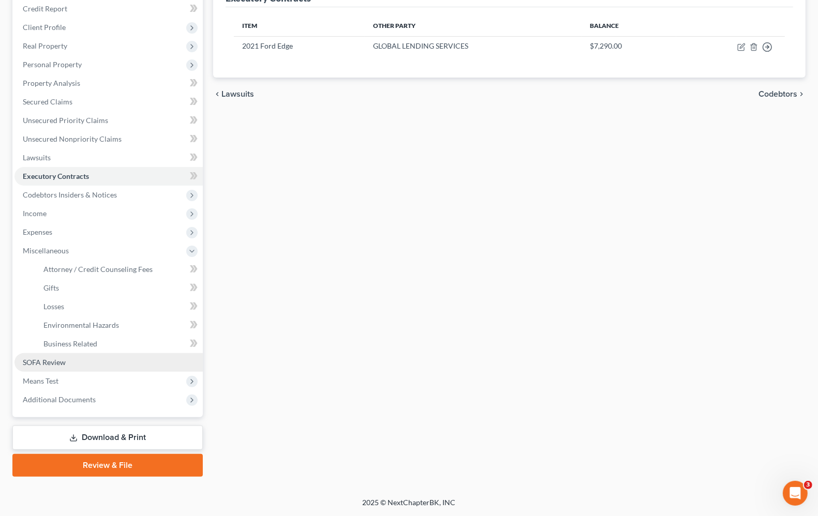
scroll to position [125, 0]
click at [46, 364] on span "SOFA Review" at bounding box center [44, 363] width 43 height 9
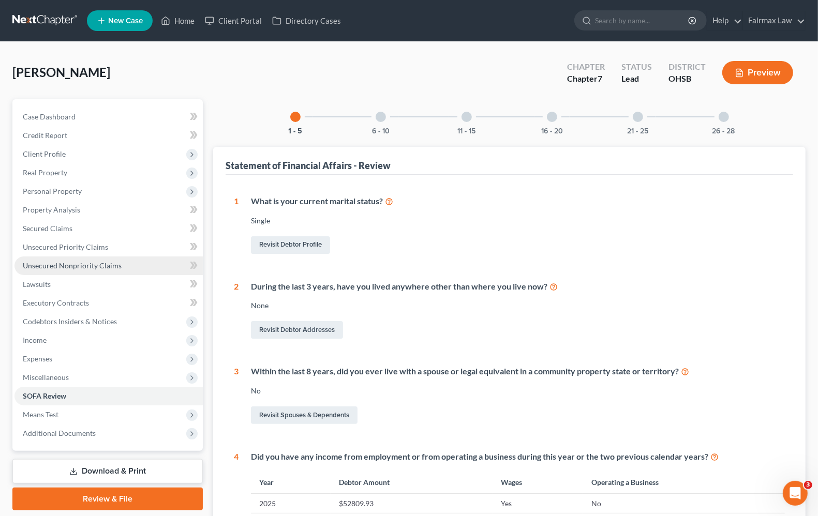
click at [57, 265] on span "Unsecured Nonpriority Claims" at bounding box center [72, 265] width 99 height 9
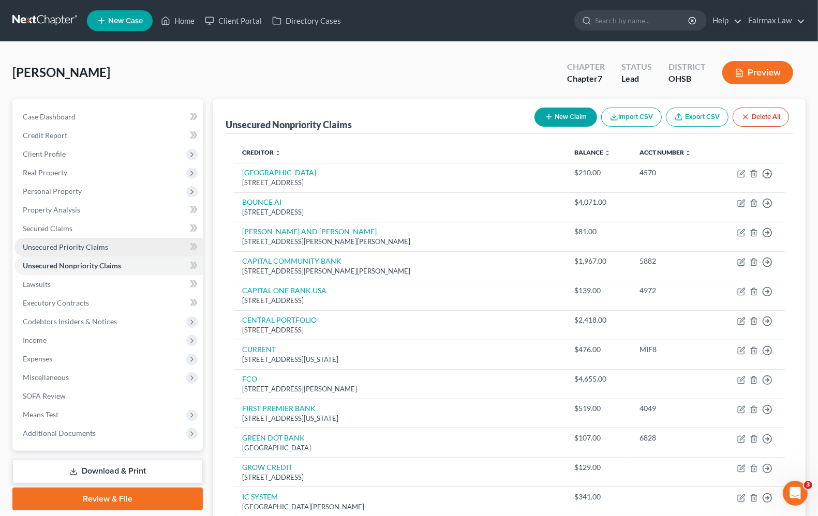
click at [44, 249] on span "Unsecured Priority Claims" at bounding box center [65, 247] width 85 height 9
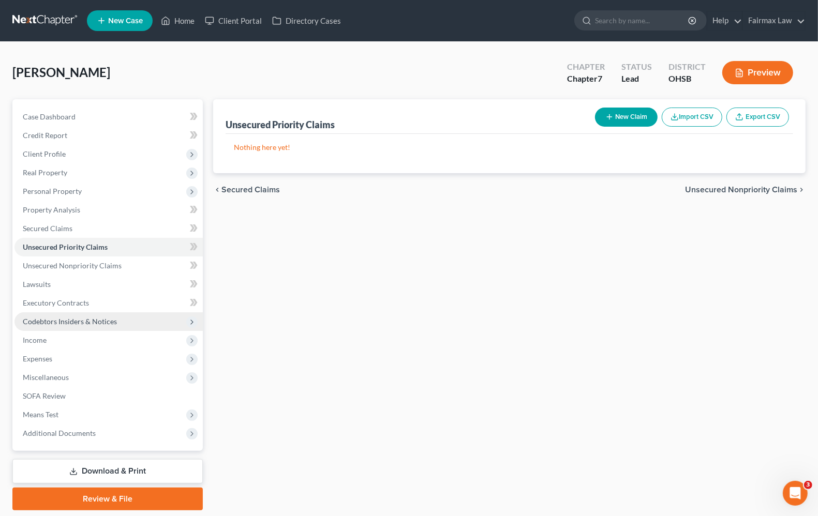
click at [43, 323] on span "Codebtors Insiders & Notices" at bounding box center [70, 321] width 94 height 9
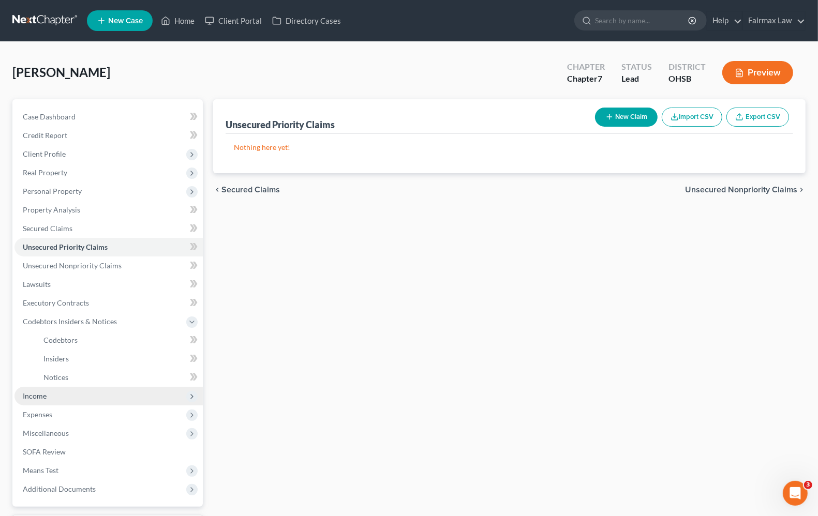
click at [29, 393] on span "Income" at bounding box center [35, 396] width 24 height 9
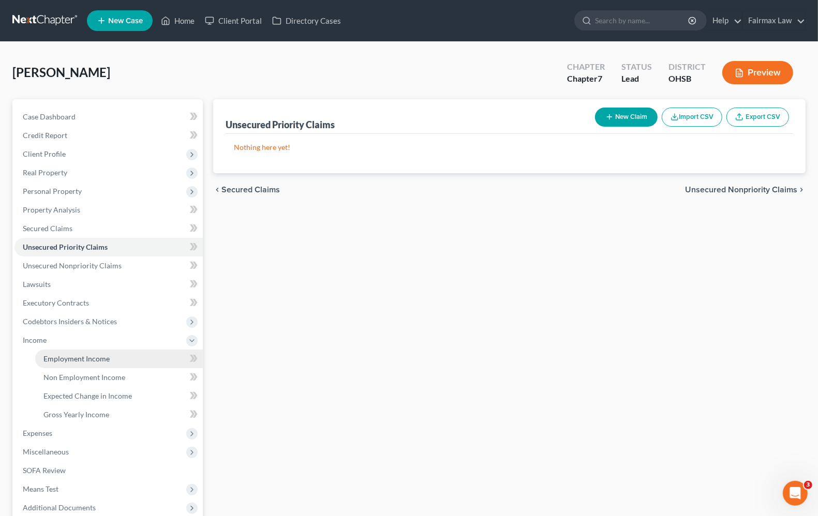
click at [58, 363] on link "Employment Income" at bounding box center [119, 359] width 168 height 19
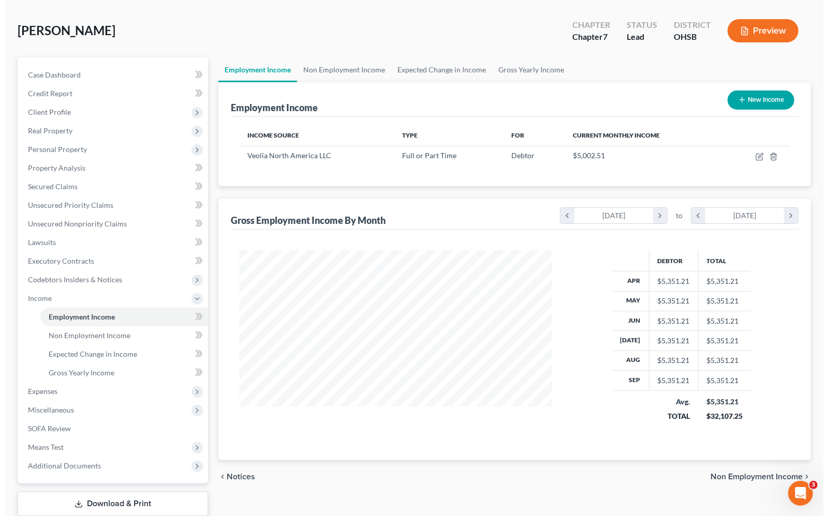
scroll to position [65, 0]
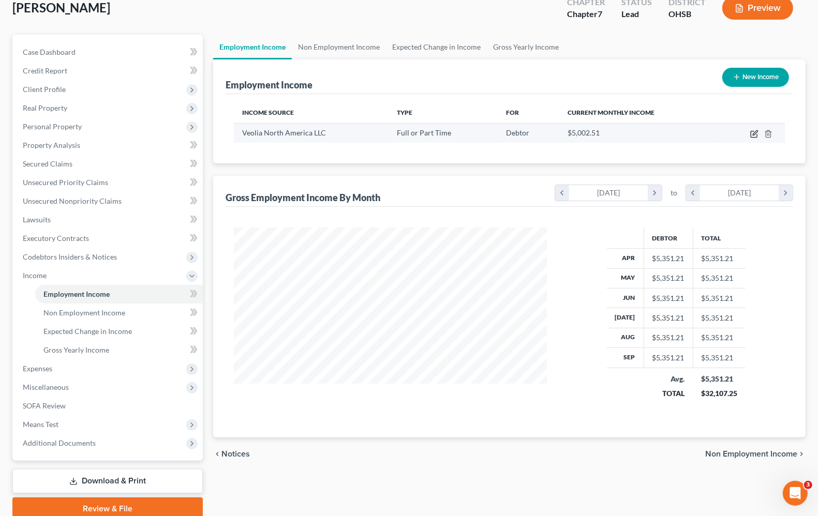
click at [753, 133] on icon "button" at bounding box center [755, 132] width 5 height 5
select select "0"
select select "52"
select select "2"
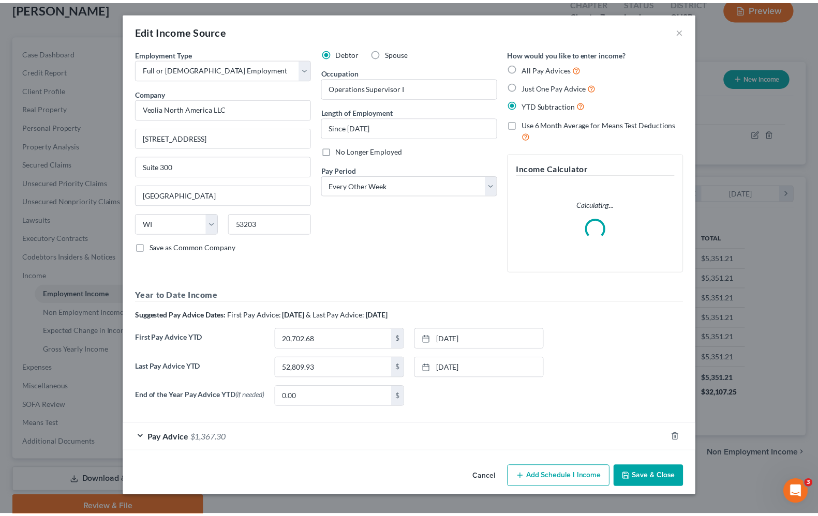
scroll to position [186, 337]
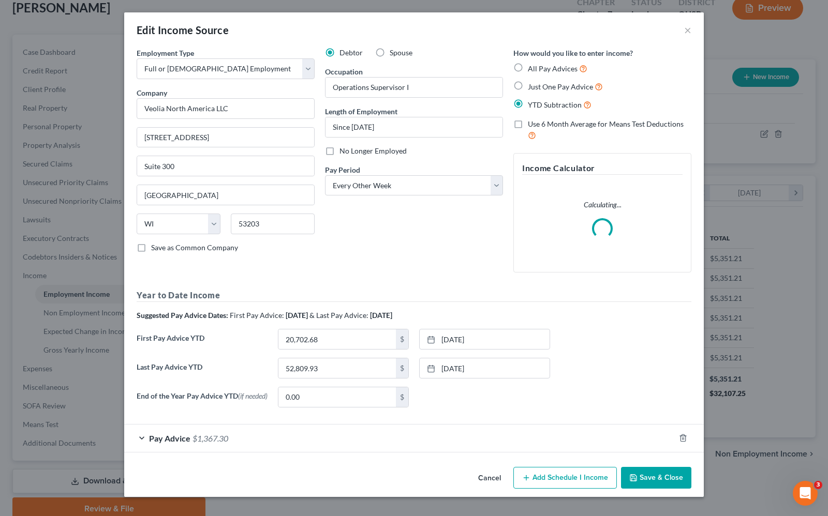
click at [405, 258] on div "Debtor Spouse Occupation Operations Supervisor I Length of Employment Since 06/…" at bounding box center [414, 164] width 188 height 233
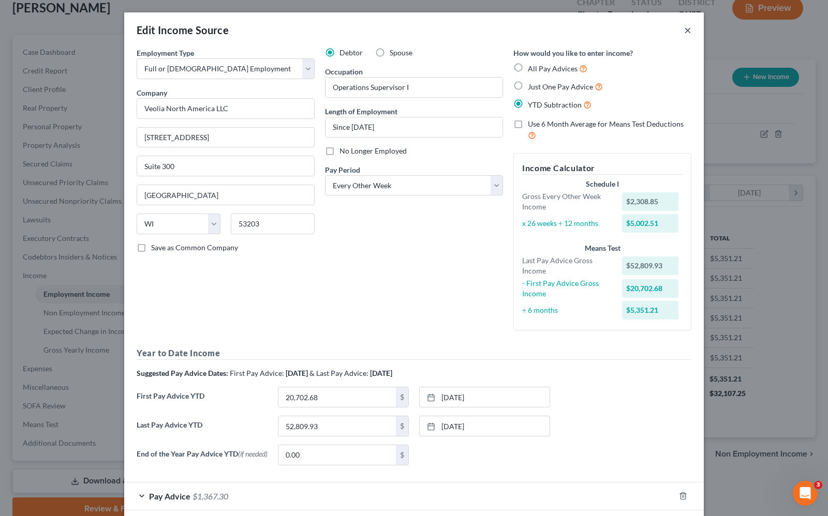
click at [684, 29] on button "×" at bounding box center [687, 30] width 7 height 12
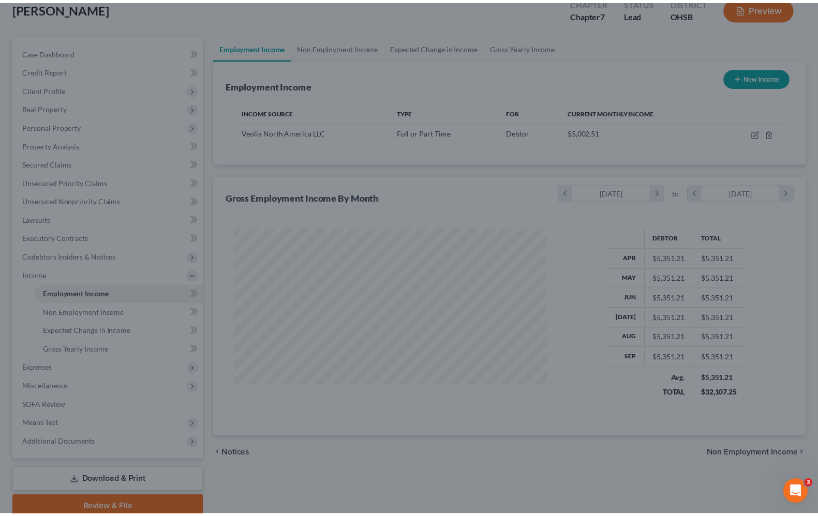
scroll to position [517005, 516858]
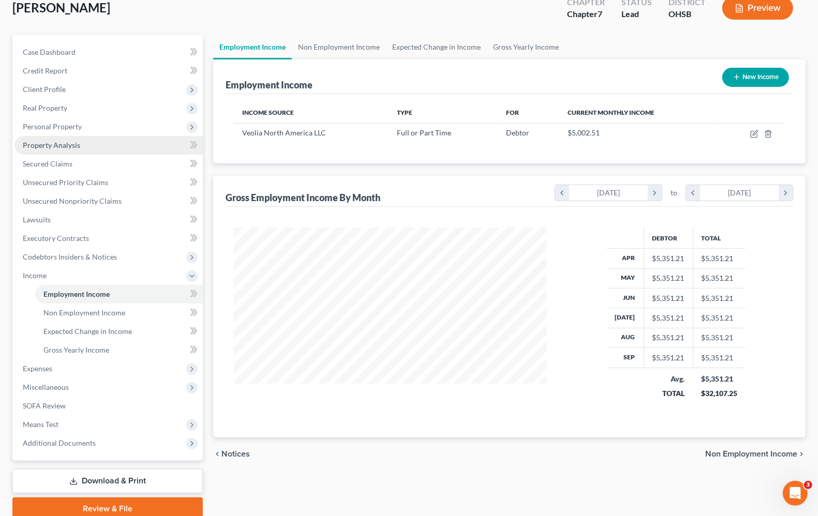
click at [52, 151] on link "Property Analysis" at bounding box center [108, 145] width 188 height 19
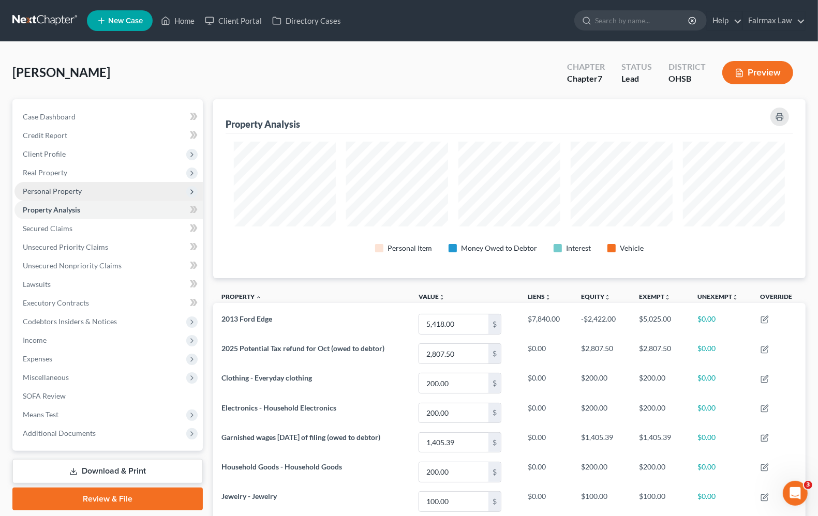
click at [55, 192] on span "Personal Property" at bounding box center [52, 191] width 59 height 9
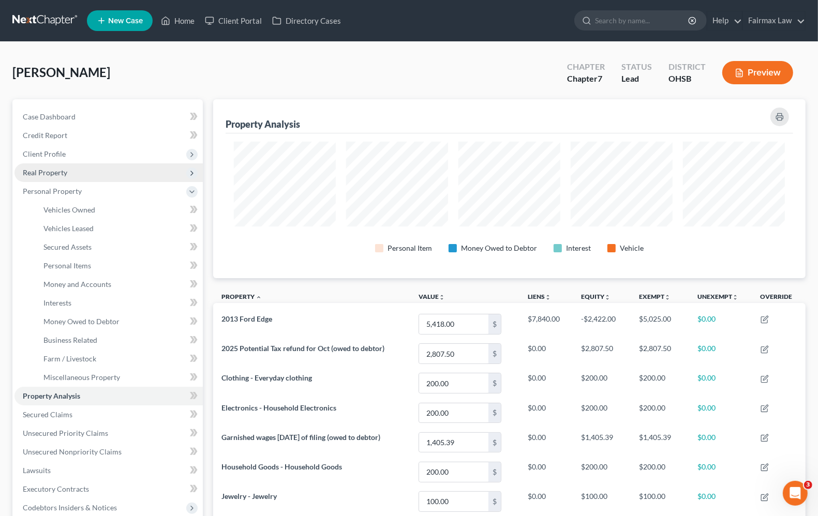
click at [55, 174] on span "Real Property" at bounding box center [45, 172] width 44 height 9
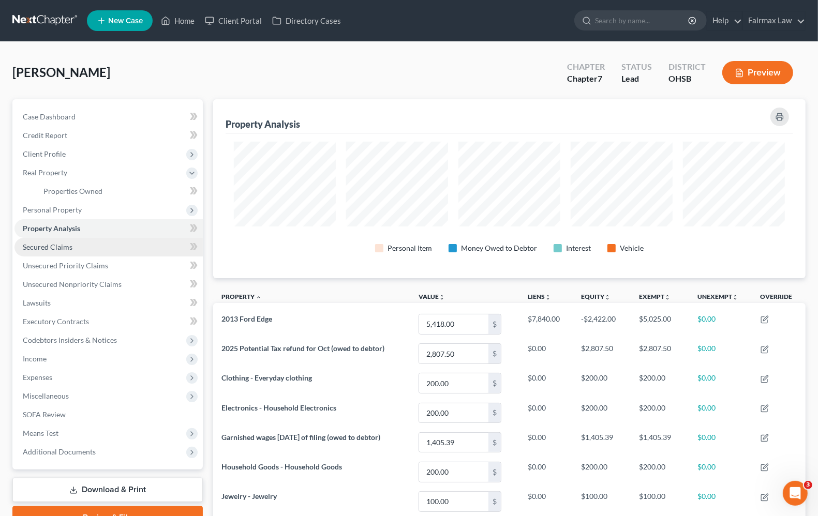
click at [38, 246] on span "Secured Claims" at bounding box center [48, 247] width 50 height 9
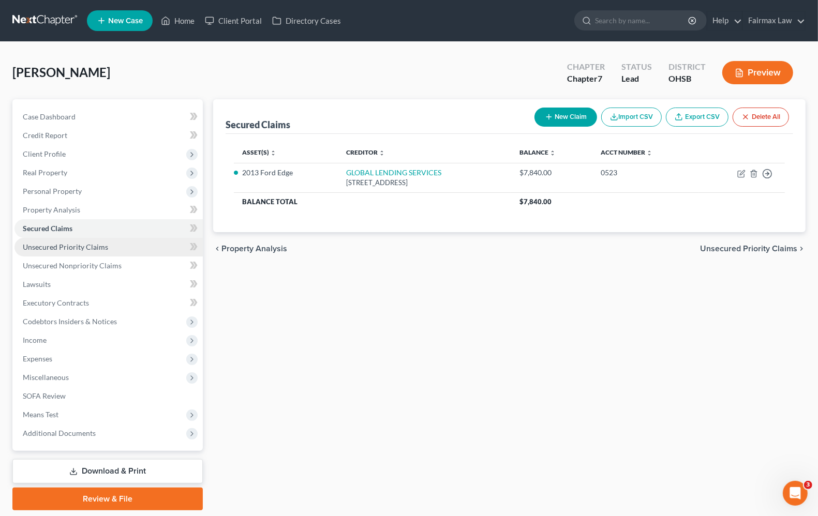
click at [38, 247] on span "Unsecured Priority Claims" at bounding box center [65, 247] width 85 height 9
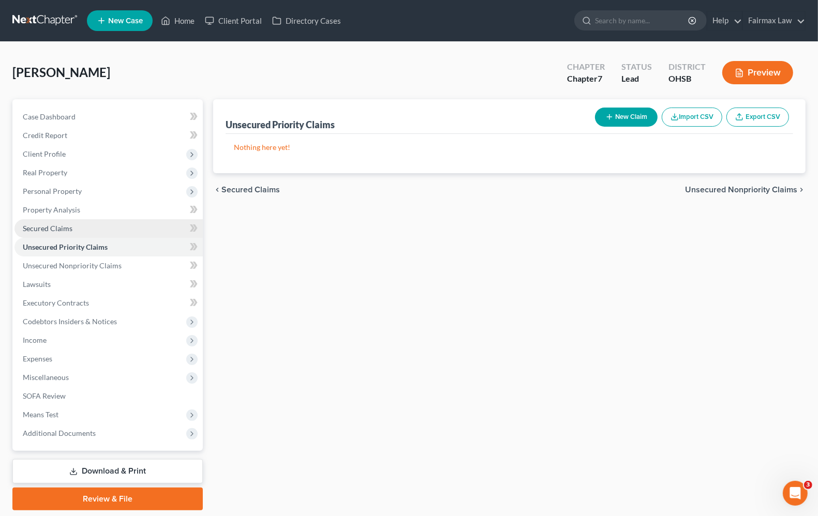
click at [48, 229] on span "Secured Claims" at bounding box center [48, 228] width 50 height 9
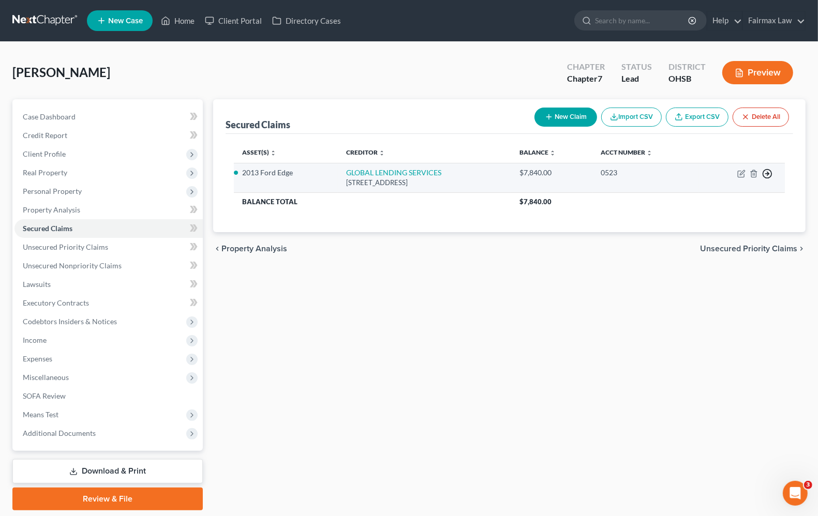
click at [766, 176] on icon "button" at bounding box center [767, 174] width 10 height 10
click at [717, 195] on link "Move to F" at bounding box center [719, 199] width 86 height 18
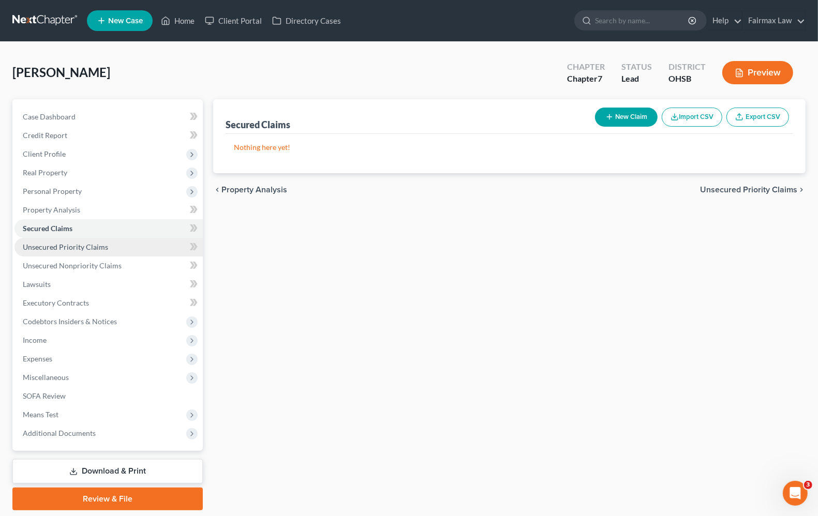
click at [59, 244] on span "Unsecured Priority Claims" at bounding box center [65, 247] width 85 height 9
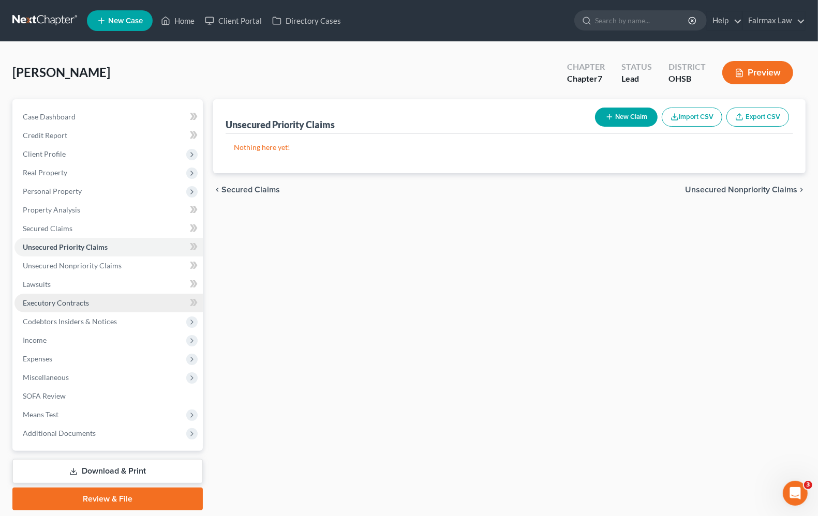
click at [33, 304] on span "Executory Contracts" at bounding box center [56, 302] width 66 height 9
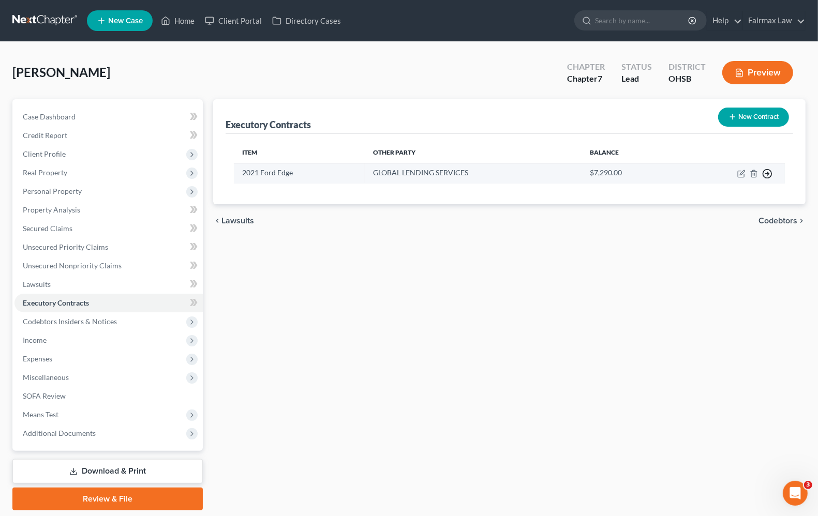
click at [766, 172] on icon "button" at bounding box center [767, 174] width 10 height 10
click at [694, 213] on link "Move to F" at bounding box center [719, 216] width 86 height 18
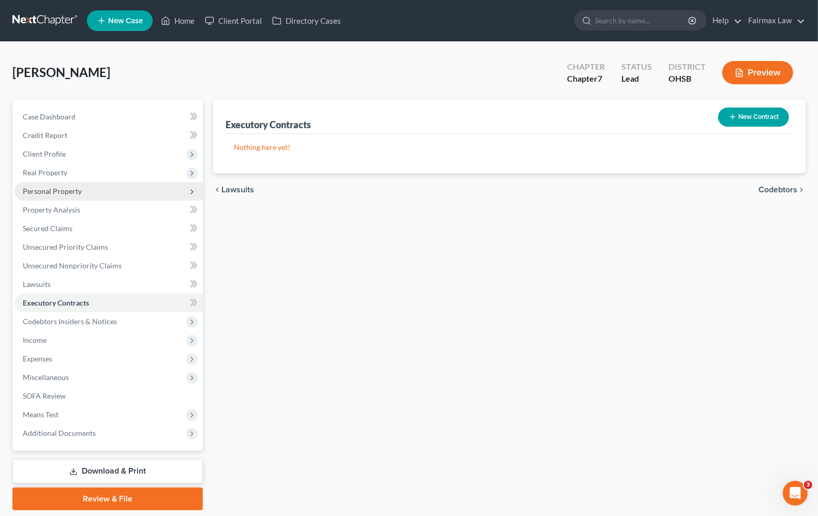
click at [40, 191] on span "Personal Property" at bounding box center [52, 191] width 59 height 9
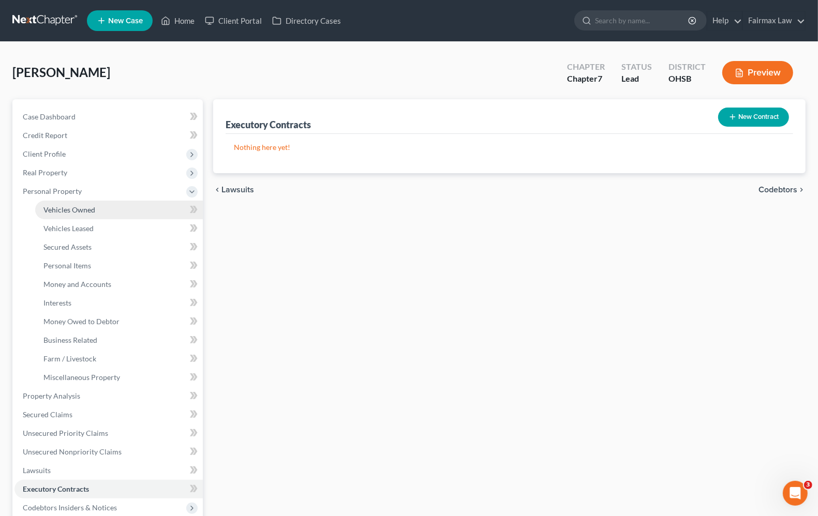
click at [43, 210] on link "Vehicles Owned" at bounding box center [119, 210] width 168 height 19
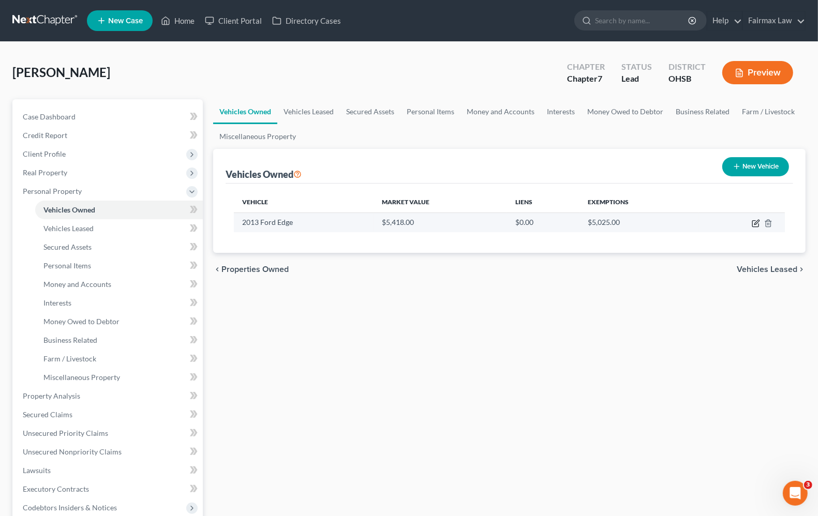
click at [755, 222] on icon "button" at bounding box center [756, 222] width 5 height 5
select select "0"
select select "13"
select select "2"
select select "0"
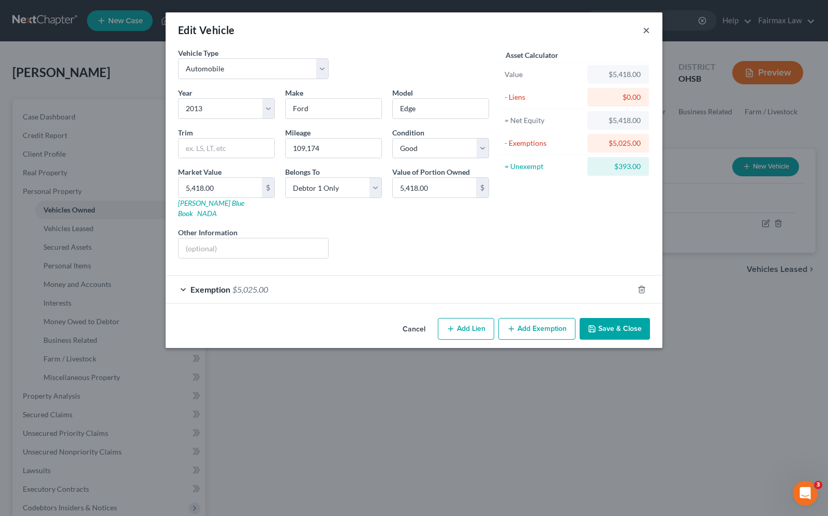
click at [644, 32] on button "×" at bounding box center [645, 30] width 7 height 12
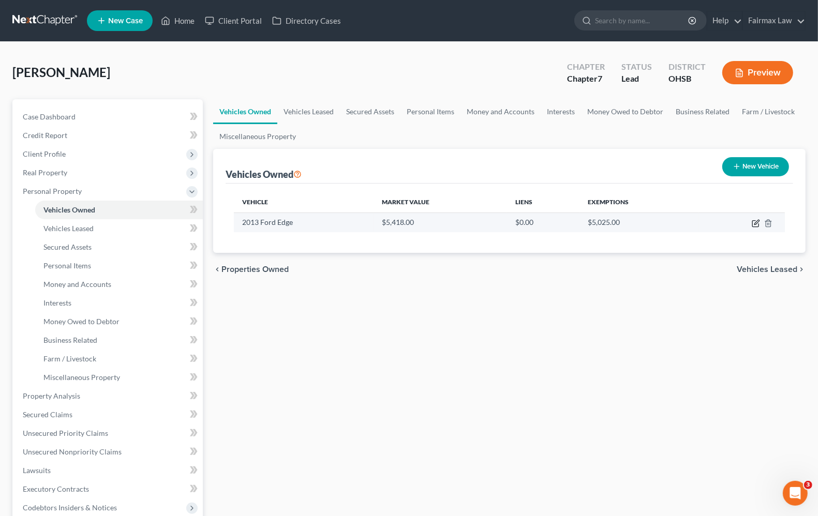
click at [751, 223] on icon "button" at bounding box center [755, 223] width 8 height 8
select select "0"
select select "13"
select select "2"
select select "0"
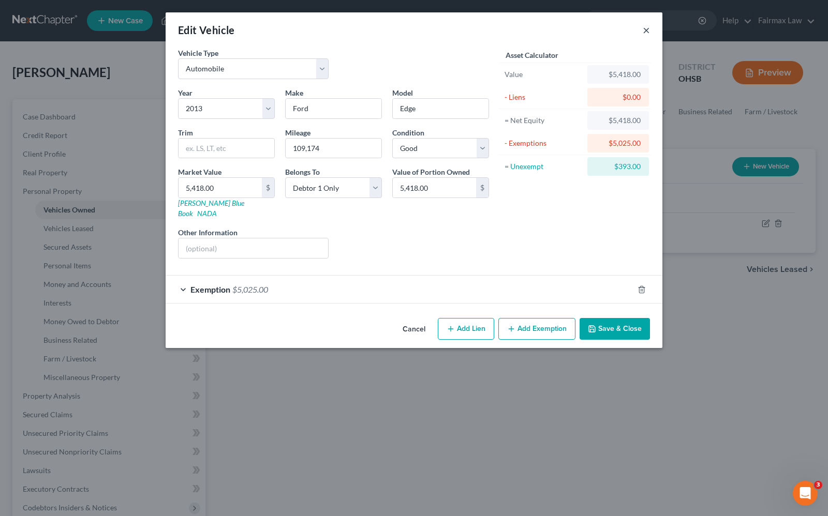
click at [648, 29] on button "×" at bounding box center [645, 30] width 7 height 12
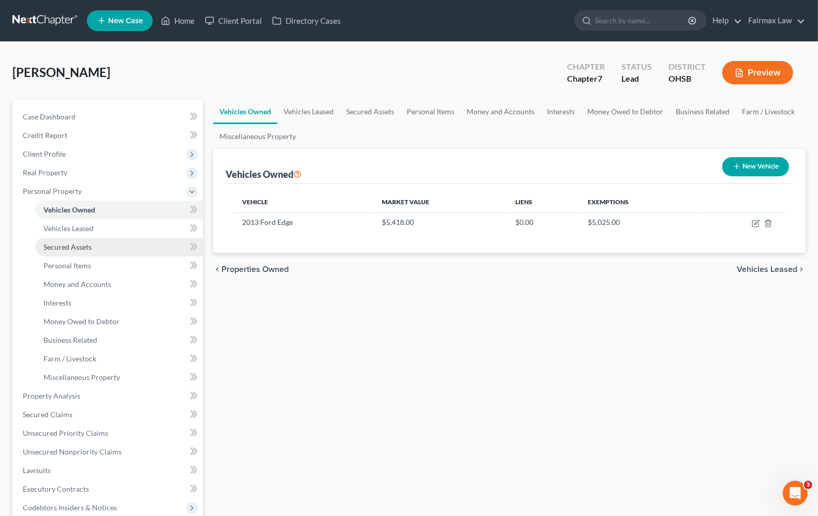
click at [83, 248] on span "Secured Assets" at bounding box center [67, 247] width 48 height 9
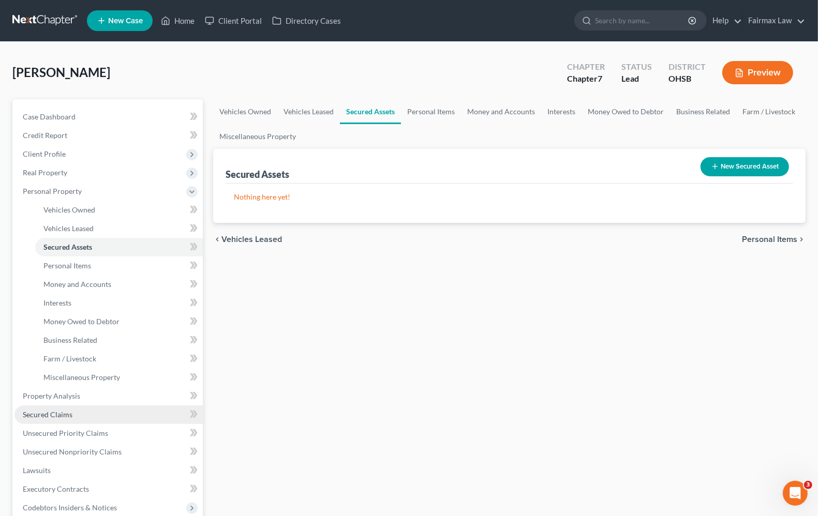
click at [70, 417] on span "Secured Claims" at bounding box center [48, 414] width 50 height 9
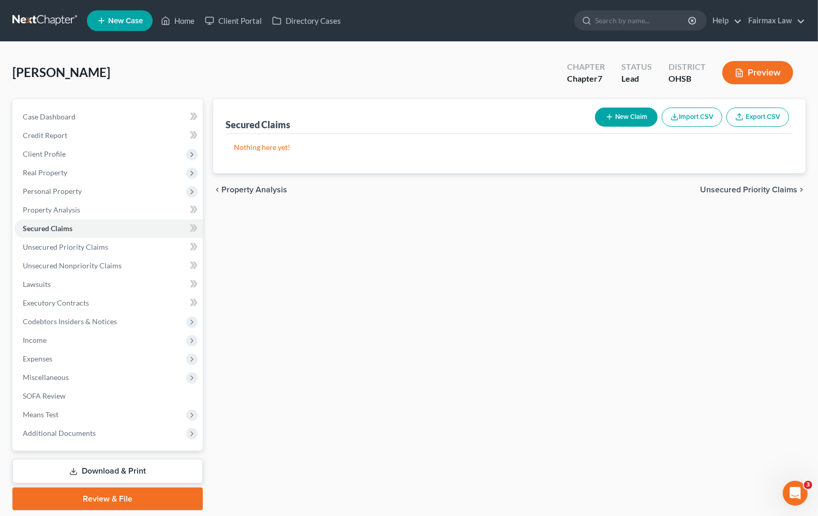
click at [624, 119] on button "New Claim" at bounding box center [626, 117] width 63 height 19
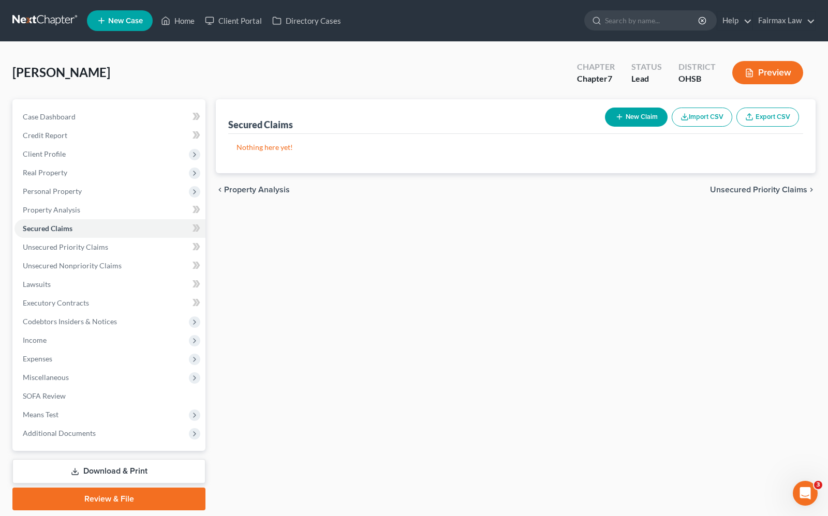
select select "0"
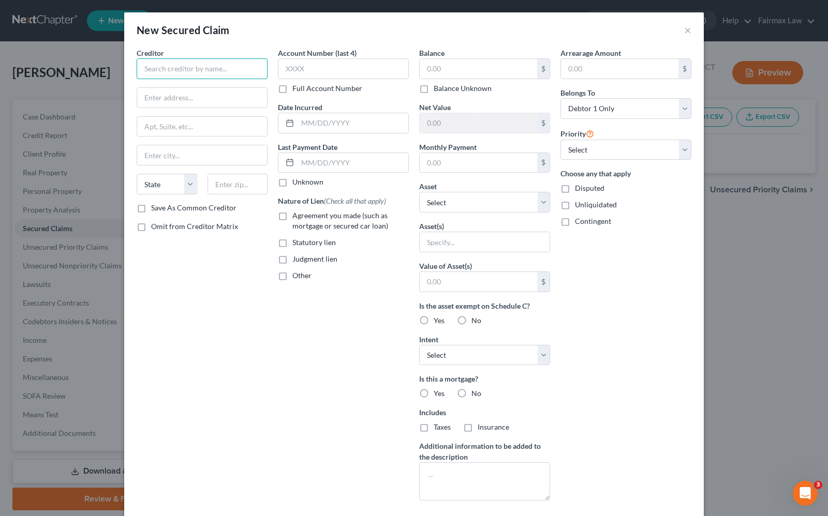
click at [159, 63] on input "text" at bounding box center [202, 68] width 131 height 21
click at [244, 71] on input "Capital Auto Credit LLC" at bounding box center [202, 68] width 131 height 21
type input "Capital Auto Credit LLC"
click at [201, 99] on input "text" at bounding box center [202, 98] width 130 height 20
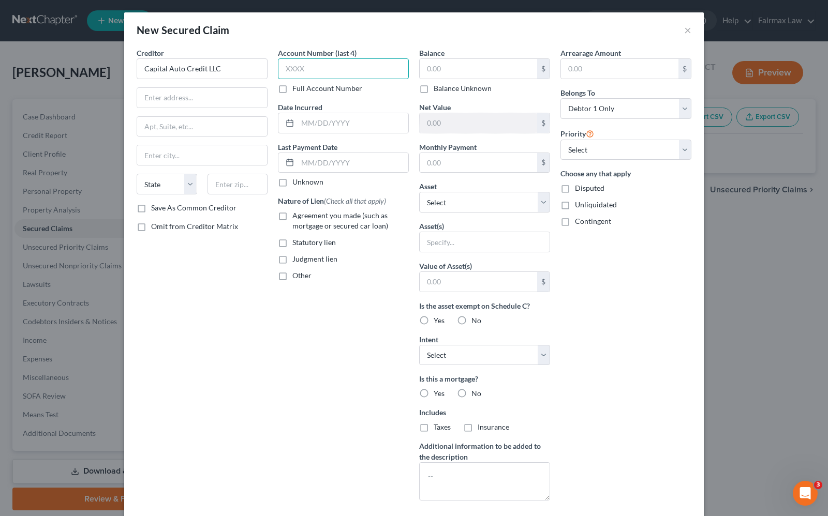
click at [315, 61] on input "text" at bounding box center [343, 68] width 131 height 21
click at [441, 66] on input "text" at bounding box center [477, 69] width 117 height 20
type input "7"
type input "15,000.00"
click at [419, 161] on input "text" at bounding box center [477, 163] width 117 height 20
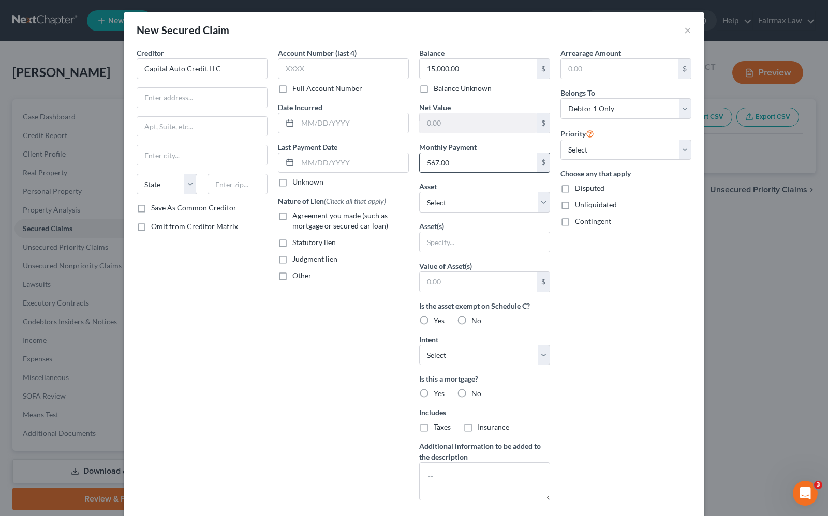
type input "567.00"
select select "0"
click at [474, 209] on select "Select Other Multiple Assets Household Goods - Household Goods - $200.0 Electro…" at bounding box center [484, 202] width 131 height 21
click at [469, 277] on input "text" at bounding box center [477, 282] width 117 height 20
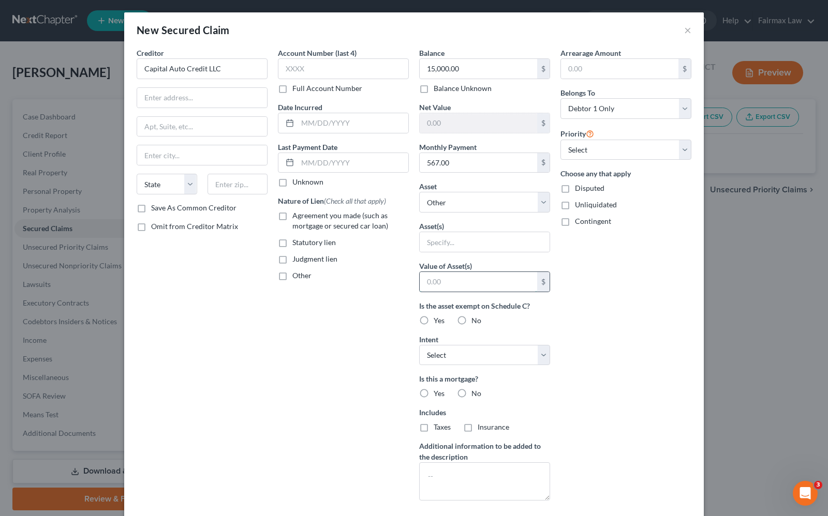
click at [469, 277] on input "text" at bounding box center [477, 282] width 117 height 20
click at [588, 272] on div "Arrearage Amount $ Belongs To * Select Debtor 1 Only Debtor 2 Only Debtor 1 And…" at bounding box center [625, 278] width 141 height 461
type input "541.67"
click at [427, 278] on input "text" at bounding box center [477, 282] width 117 height 20
drag, startPoint x: 569, startPoint y: 303, endPoint x: 573, endPoint y: 288, distance: 14.8
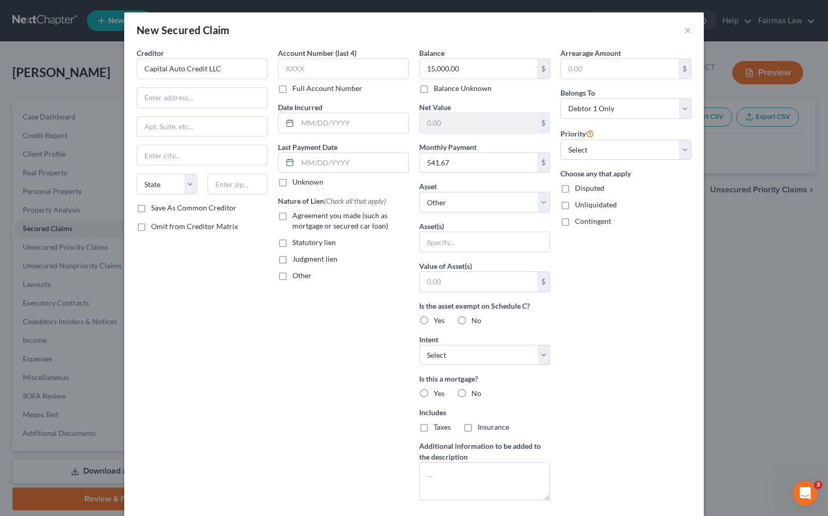
click at [570, 302] on div "Arrearage Amount $ Belongs To * Select Debtor 1 Only Debtor 2 Only Debtor 1 And…" at bounding box center [625, 278] width 141 height 461
click at [461, 249] on input "text" at bounding box center [484, 242] width 130 height 20
click at [635, 276] on div "Arrearage Amount $ Belongs To * Select Debtor 1 Only Debtor 2 Only Debtor 1 And…" at bounding box center [625, 278] width 141 height 461
click at [684, 29] on button "×" at bounding box center [687, 30] width 7 height 12
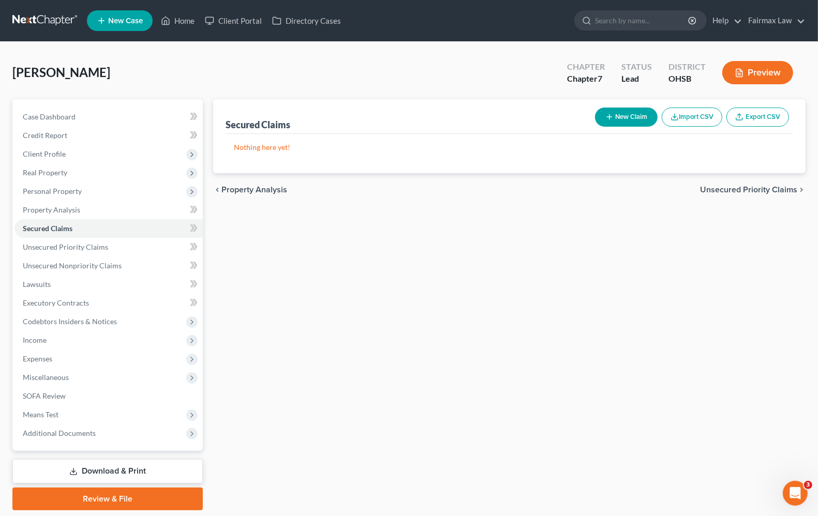
click at [633, 117] on button "New Claim" at bounding box center [626, 117] width 63 height 19
select select "0"
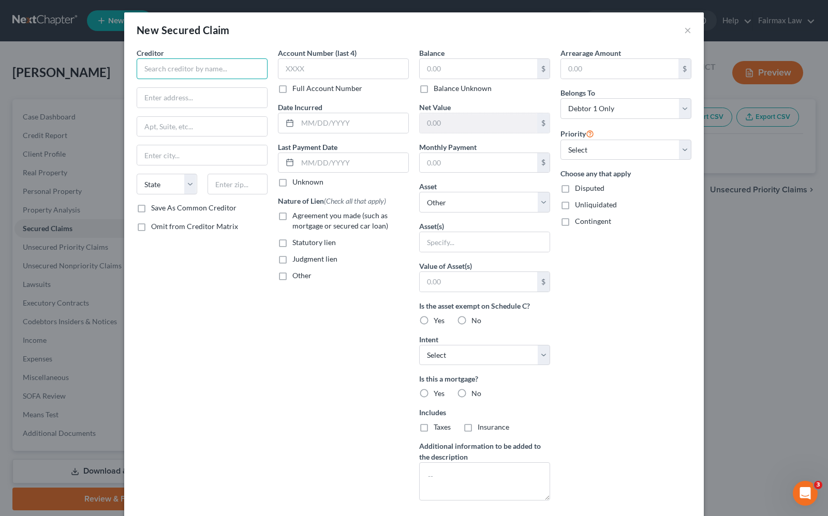
click at [240, 77] on input "text" at bounding box center [202, 68] width 131 height 21
type input "c"
type input "Capital Asset"
click at [458, 68] on input "text" at bounding box center [477, 69] width 117 height 20
type input "15,000"
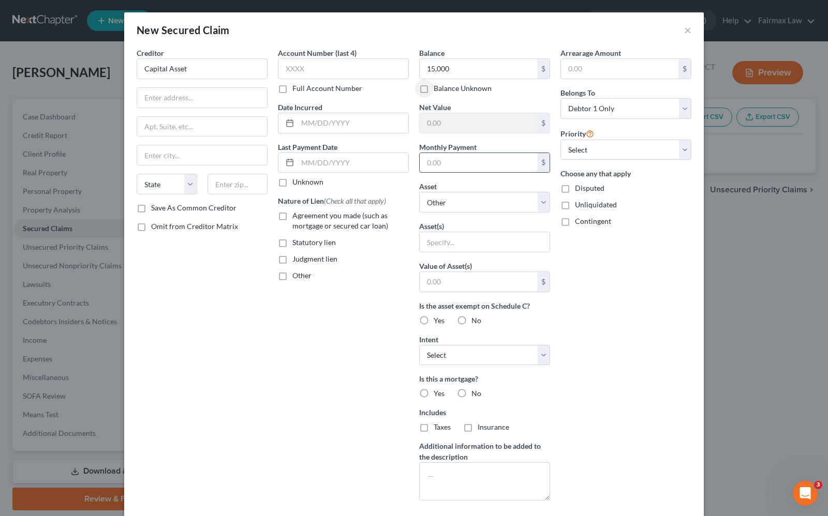
click at [435, 156] on input "text" at bounding box center [477, 163] width 117 height 20
type input "542.00"
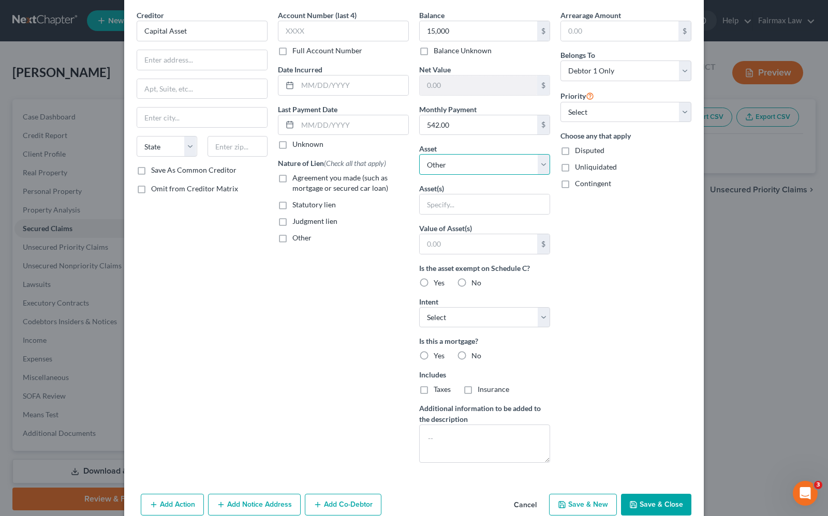
scroll to position [59, 0]
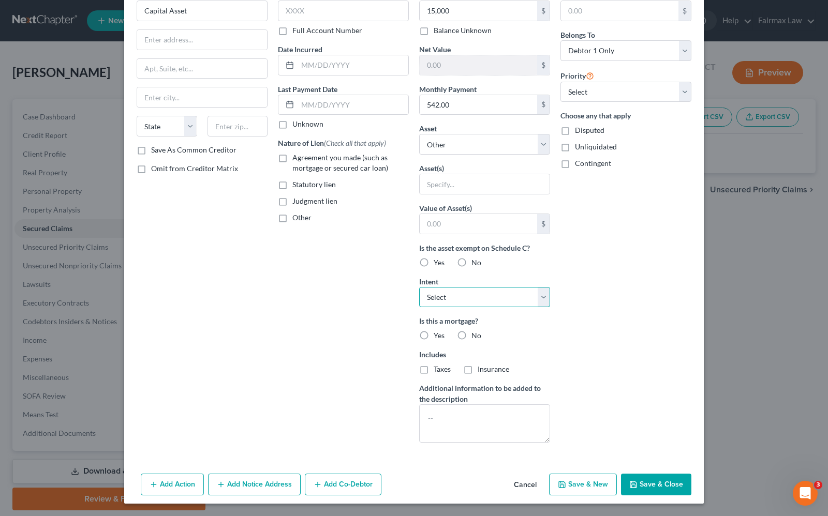
click at [463, 298] on select "Select Surrender Redeem Reaffirm Avoid Other" at bounding box center [484, 297] width 131 height 21
select select "2"
click at [419, 287] on select "Select Surrender Redeem Reaffirm Avoid Other" at bounding box center [484, 297] width 131 height 21
click at [650, 483] on button "Save & Close" at bounding box center [656, 485] width 70 height 22
select select
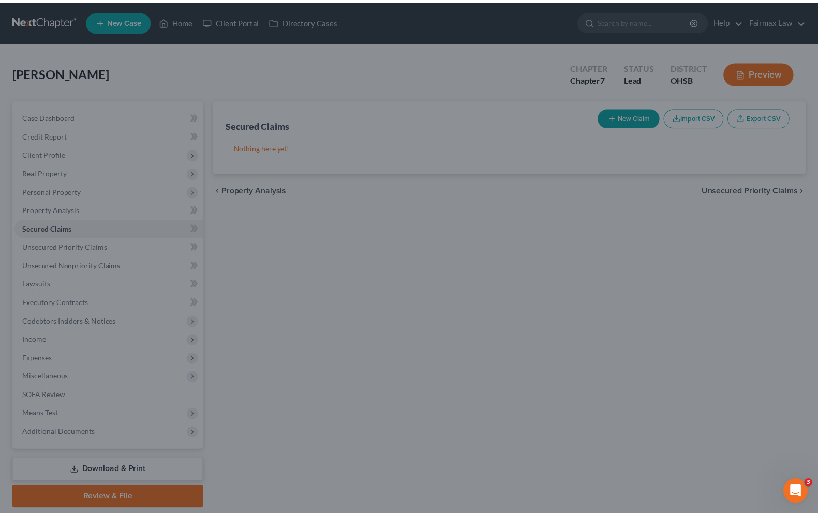
scroll to position [0, 0]
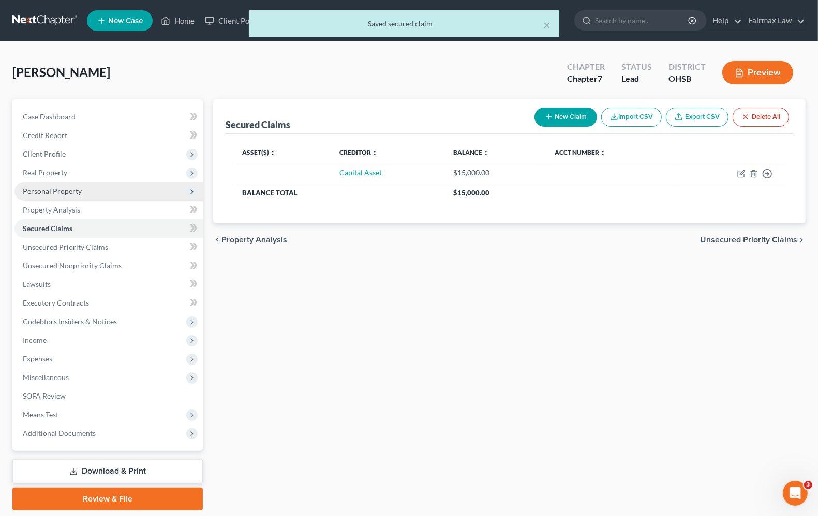
click at [62, 187] on span "Personal Property" at bounding box center [52, 191] width 59 height 9
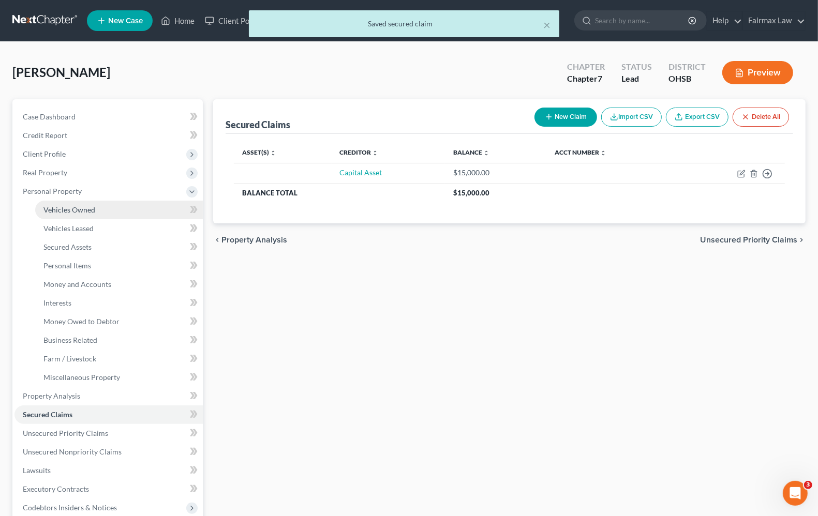
click at [71, 211] on span "Vehicles Owned" at bounding box center [69, 209] width 52 height 9
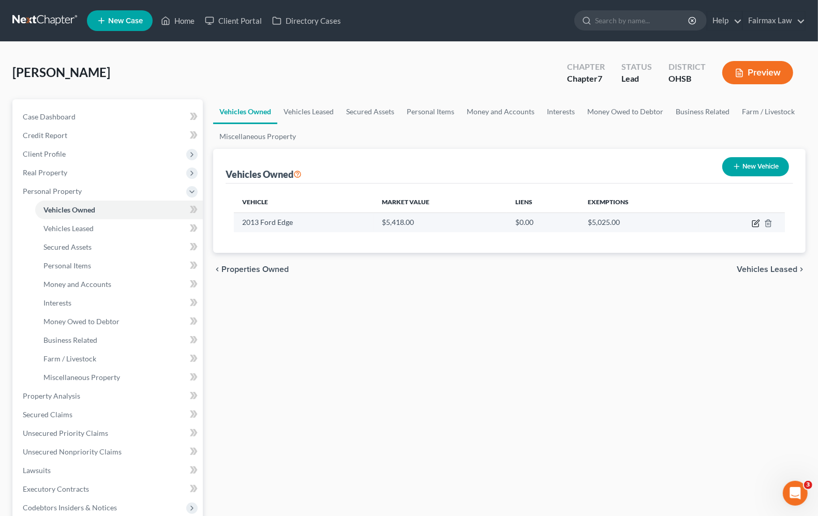
click at [756, 224] on icon "button" at bounding box center [756, 222] width 5 height 5
select select "0"
select select "13"
select select "2"
select select "0"
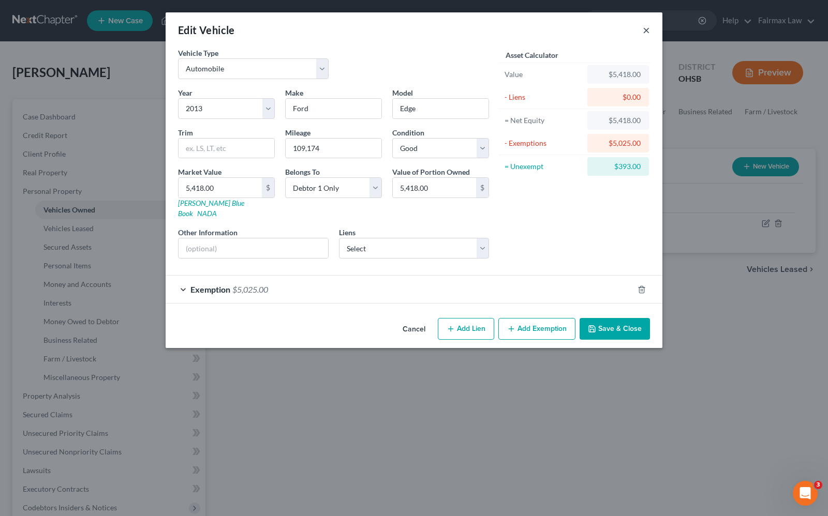
click at [648, 29] on button "×" at bounding box center [645, 30] width 7 height 12
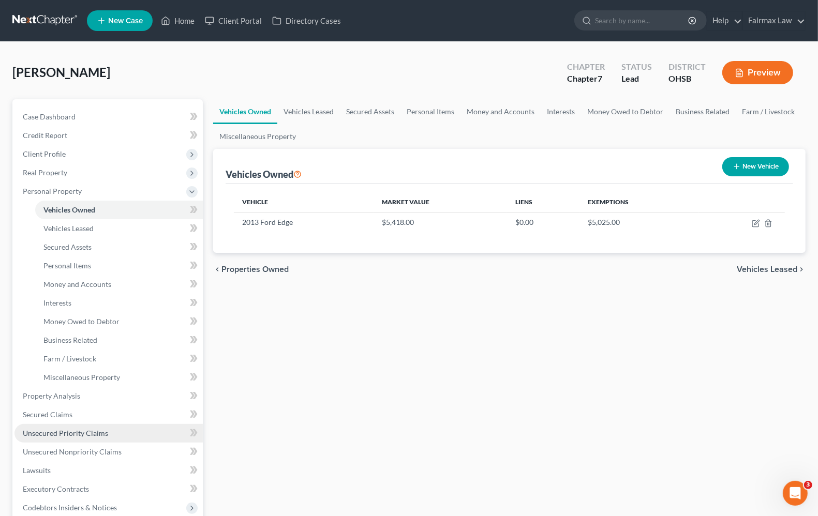
click at [61, 438] on link "Unsecured Priority Claims" at bounding box center [108, 433] width 188 height 19
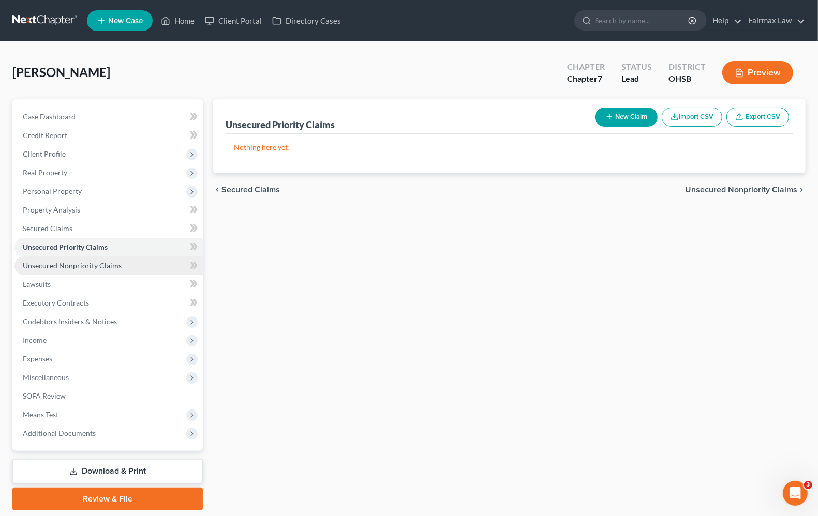
click at [83, 269] on link "Unsecured Nonpriority Claims" at bounding box center [108, 266] width 188 height 19
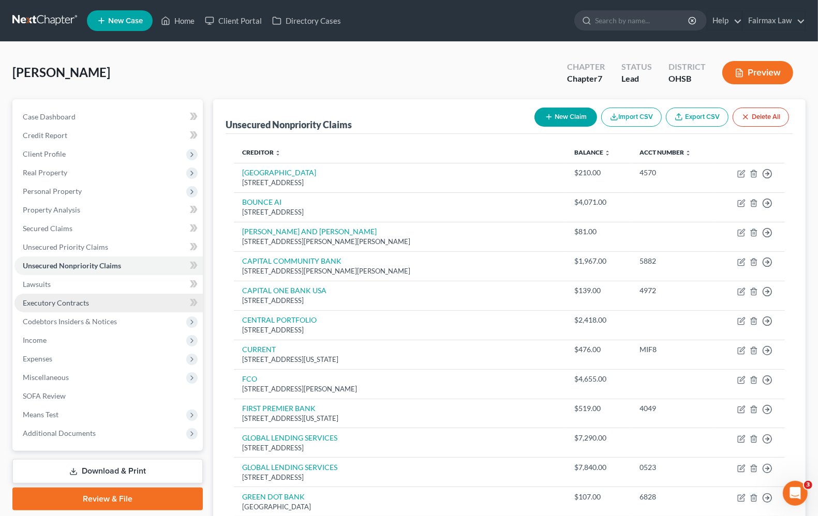
click at [56, 304] on span "Executory Contracts" at bounding box center [56, 302] width 66 height 9
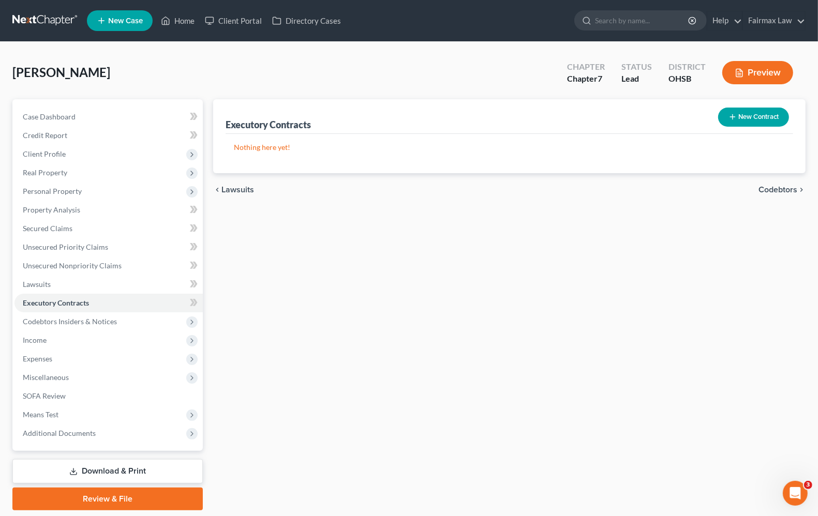
click at [494, 336] on div "Executory Contracts New Contract Nothing here yet! chevron_left Lawsuits Codebt…" at bounding box center [509, 304] width 603 height 411
click at [40, 215] on link "Property Analysis" at bounding box center [108, 210] width 188 height 19
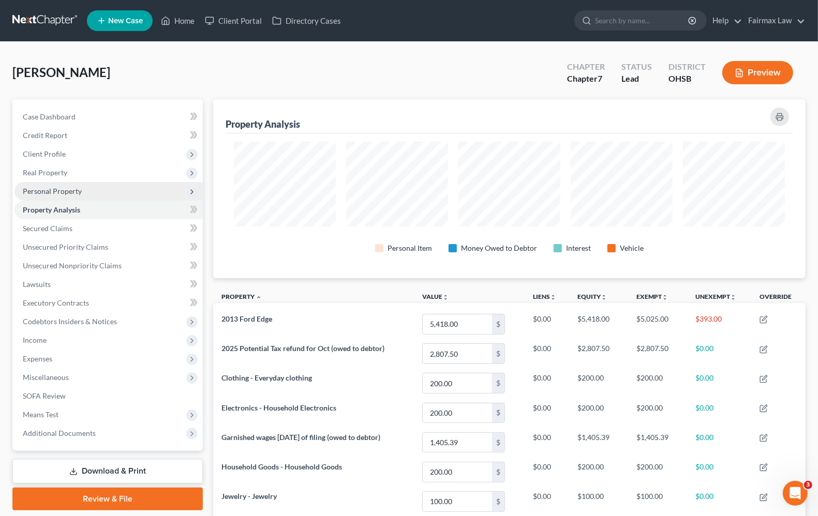
scroll to position [179, 592]
click at [68, 197] on span "Personal Property" at bounding box center [108, 191] width 188 height 19
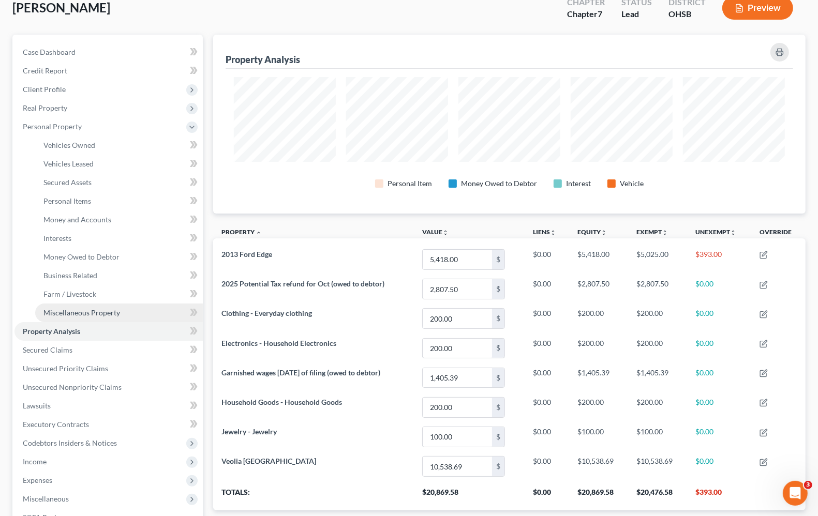
scroll to position [129, 0]
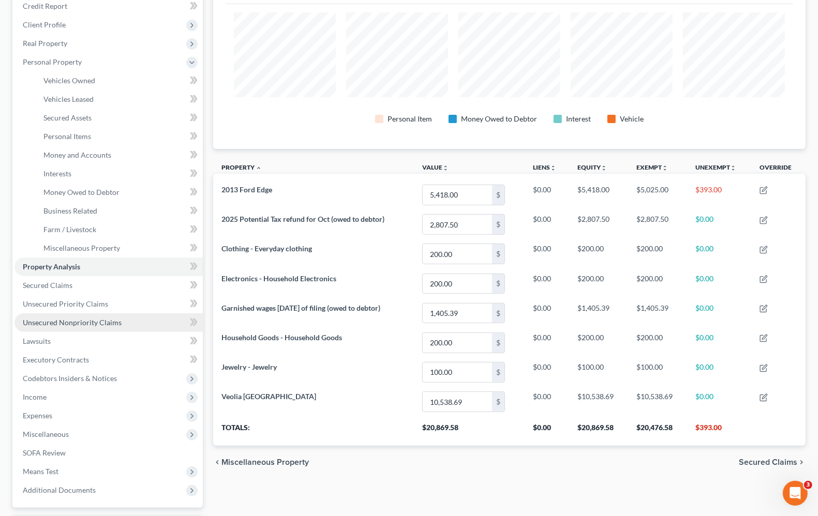
click at [42, 328] on link "Unsecured Nonpriority Claims" at bounding box center [108, 322] width 188 height 19
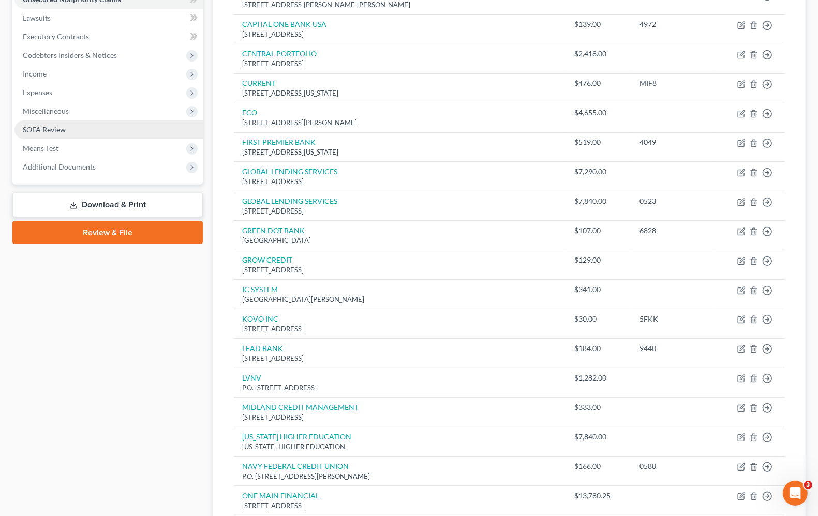
scroll to position [194, 0]
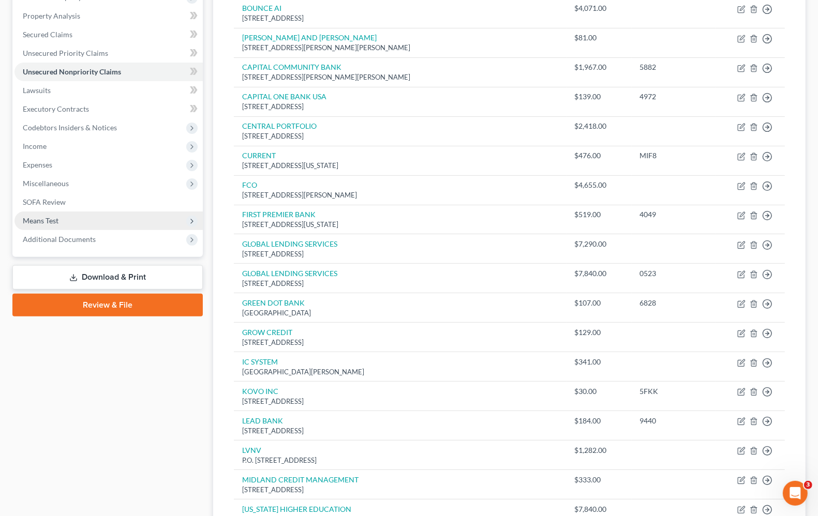
click at [39, 217] on span "Means Test" at bounding box center [41, 220] width 36 height 9
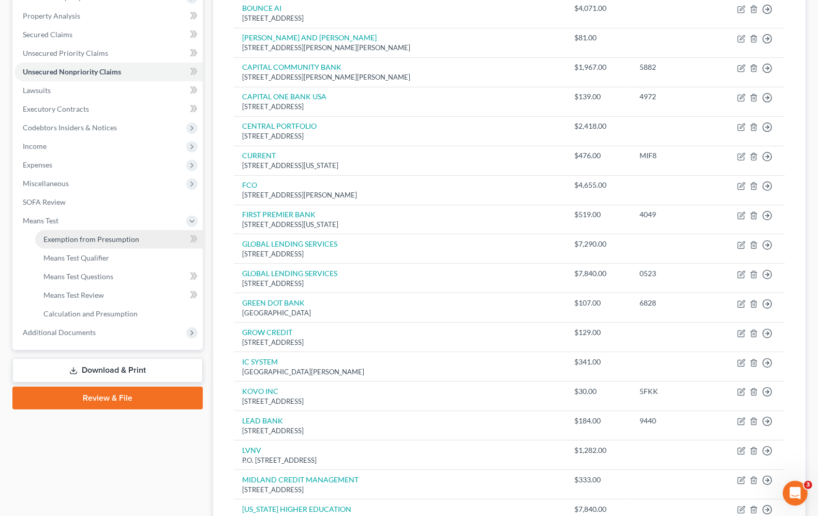
click at [84, 238] on span "Exemption from Presumption" at bounding box center [91, 239] width 96 height 9
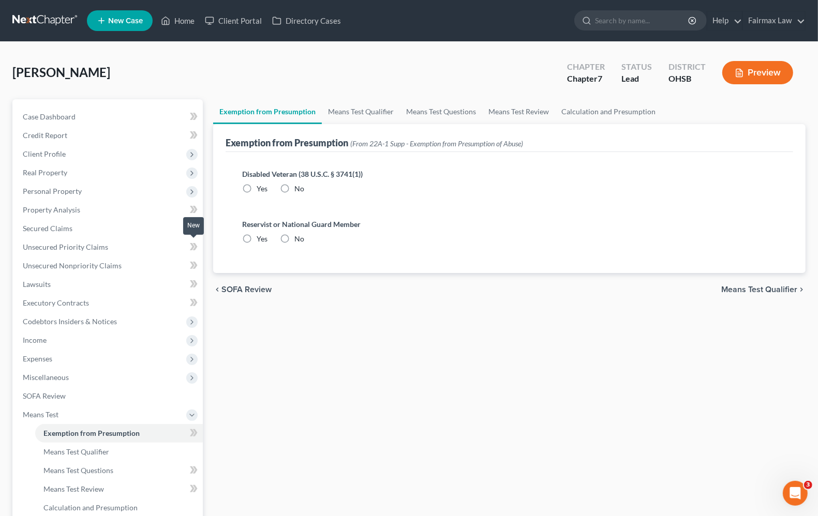
radio input "true"
click at [746, 285] on span "Means Test Qualifier" at bounding box center [759, 289] width 76 height 8
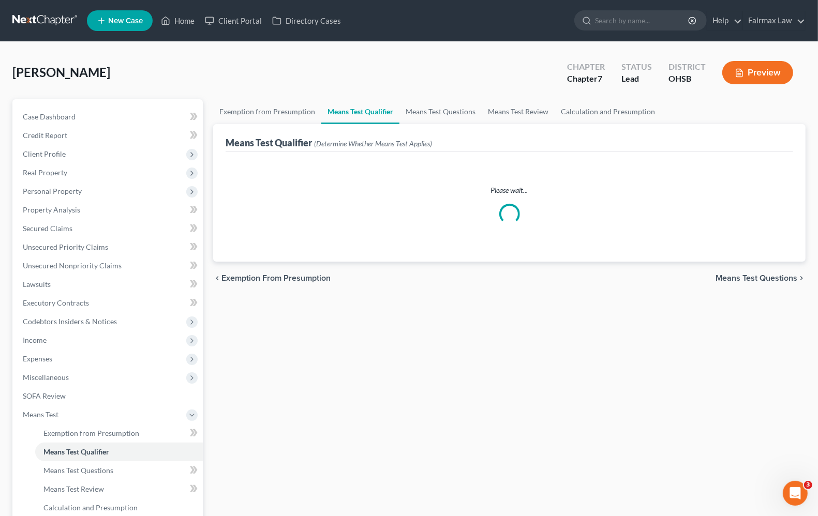
click at [749, 276] on span "Means Test Questions" at bounding box center [756, 278] width 82 height 8
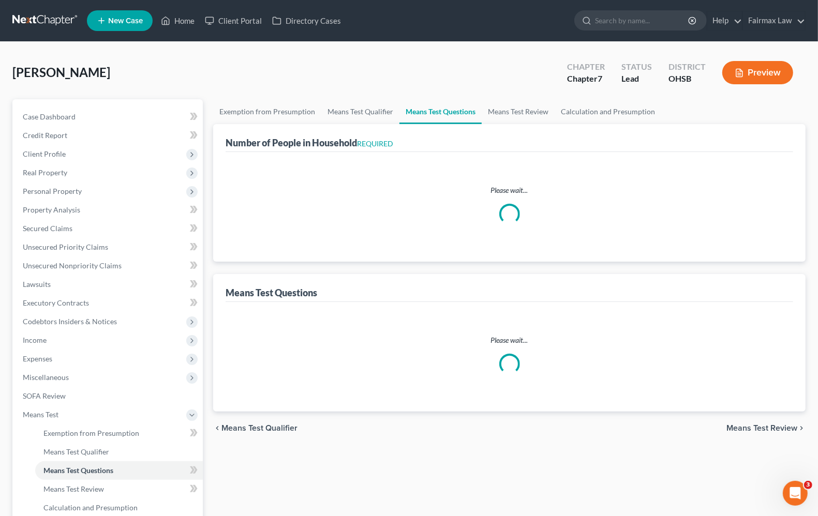
select select "60"
select select "1"
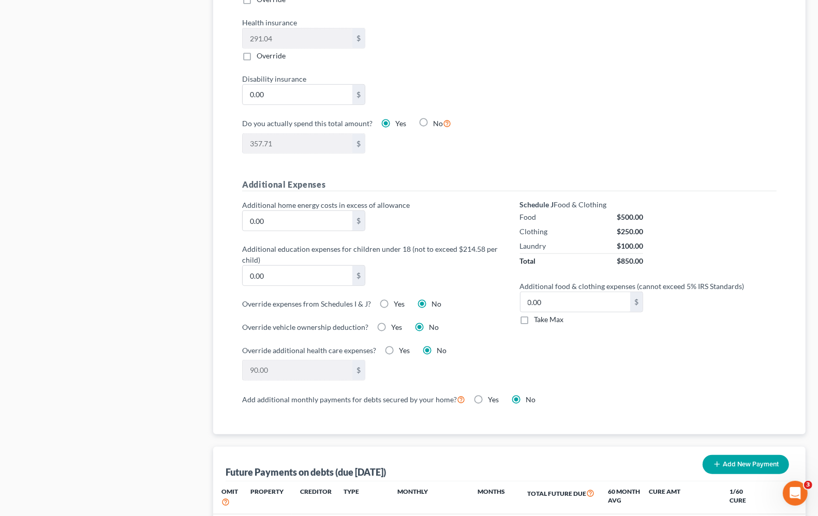
scroll to position [776, 0]
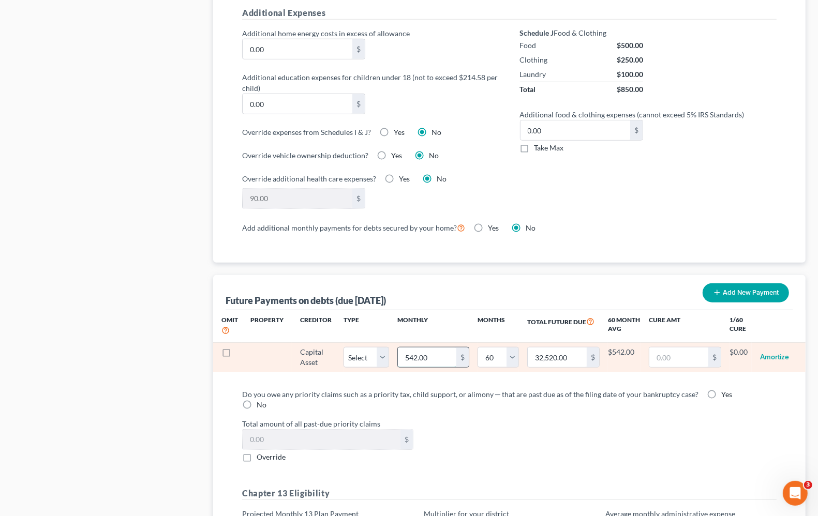
click at [443, 355] on input "542.00" at bounding box center [427, 358] width 59 height 20
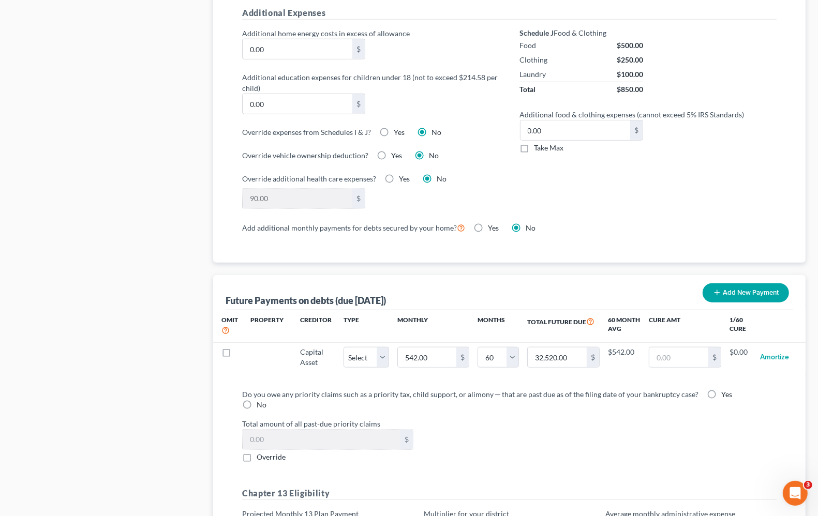
click at [548, 420] on label "Total amount of all past-due priority claims" at bounding box center [509, 423] width 545 height 11
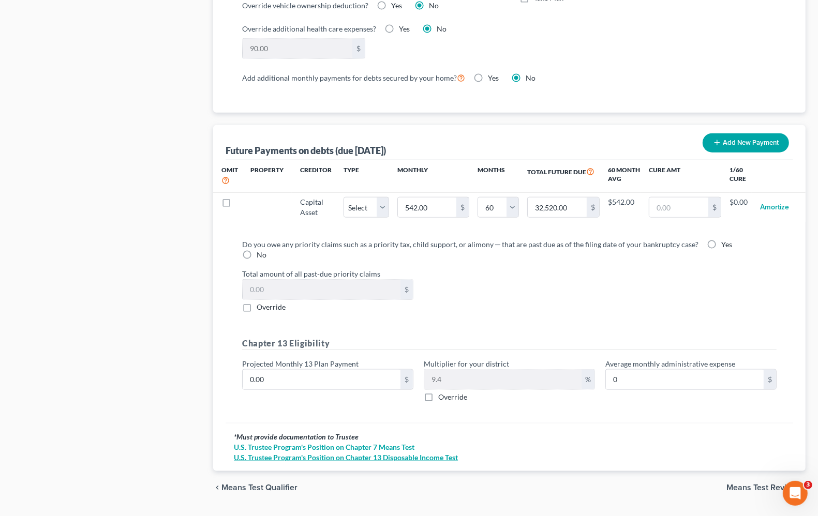
scroll to position [946, 0]
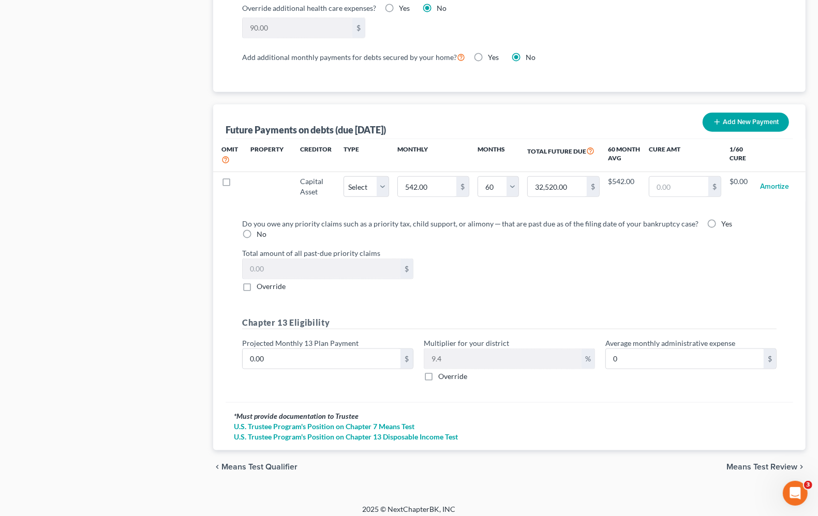
click at [732, 463] on span "Means Test Review" at bounding box center [761, 467] width 71 height 8
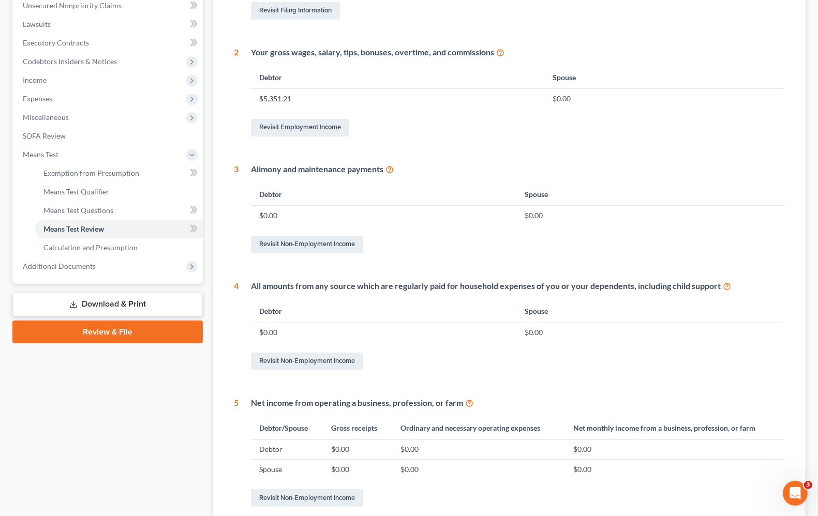
scroll to position [39, 0]
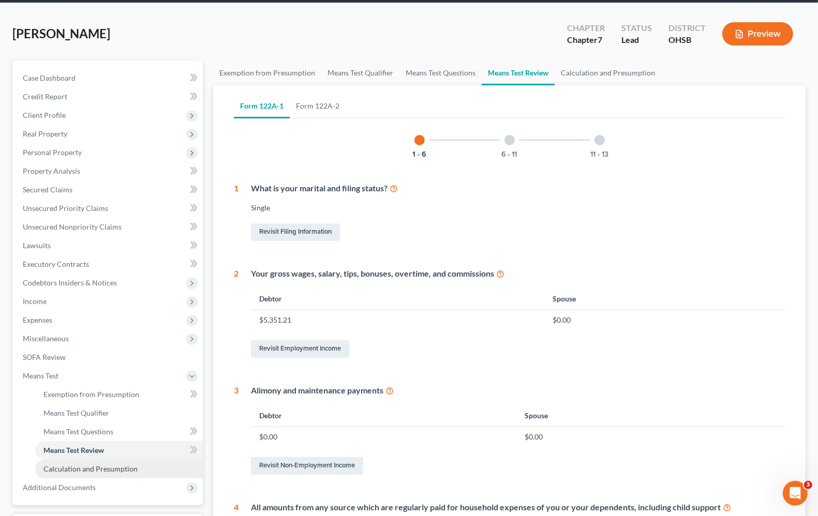
click at [89, 465] on span "Calculation and Presumption" at bounding box center [90, 468] width 94 height 9
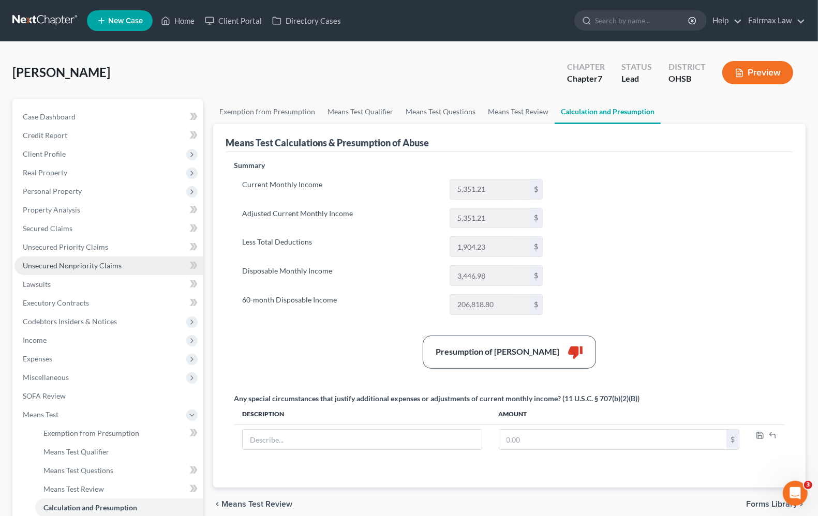
click at [52, 265] on span "Unsecured Nonpriority Claims" at bounding box center [72, 265] width 99 height 9
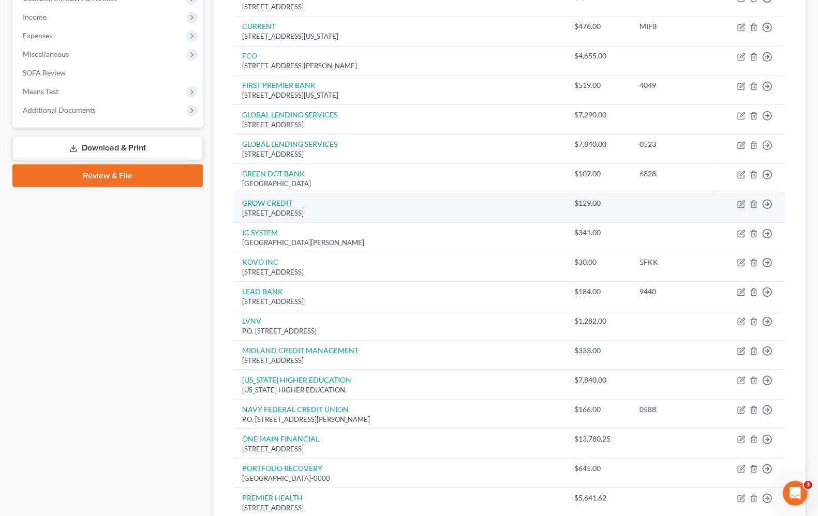
scroll to position [388, 0]
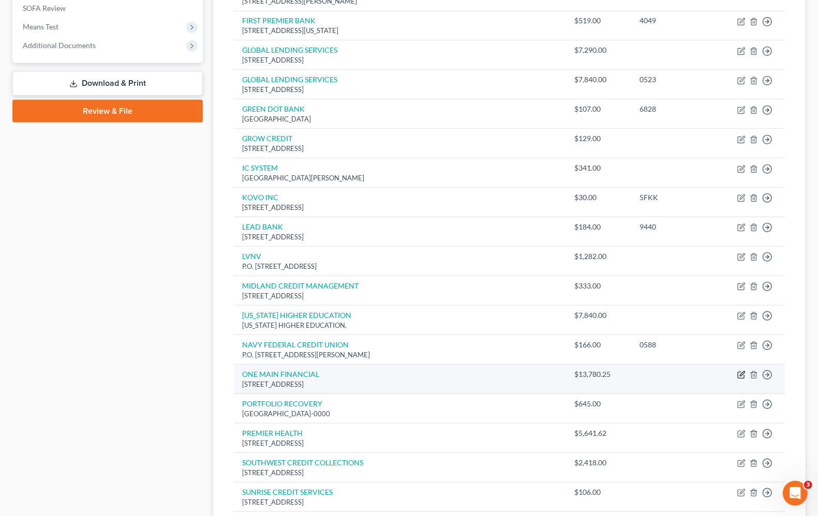
click at [741, 377] on icon "button" at bounding box center [742, 374] width 5 height 5
select select "36"
select select "2"
select select "0"
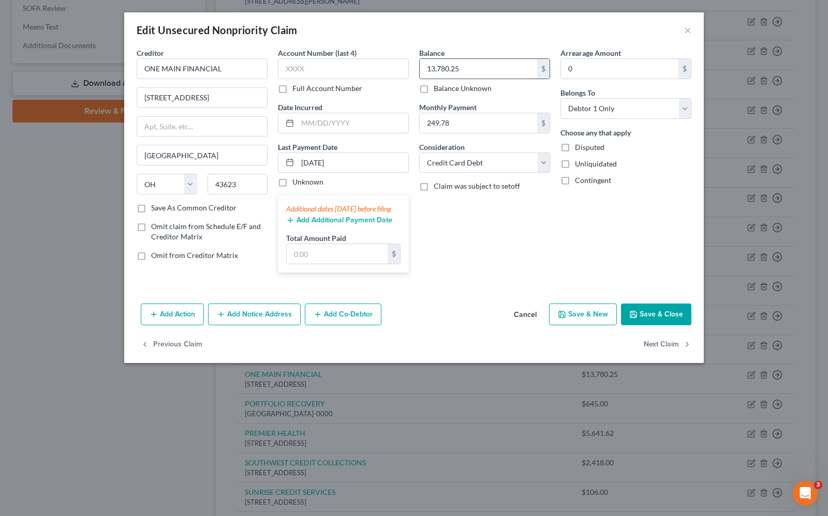
click at [492, 61] on input "13,780.25" at bounding box center [477, 69] width 117 height 20
type input "13,827.35"
click at [643, 319] on button "Save & Close" at bounding box center [656, 315] width 70 height 22
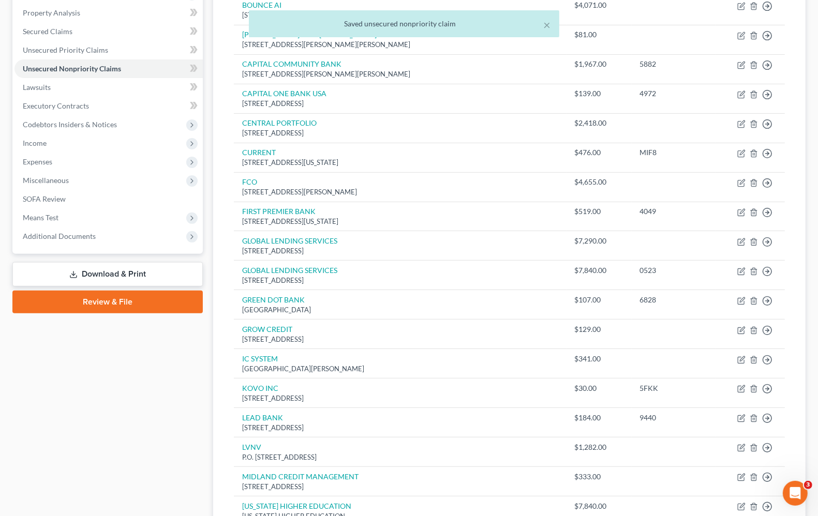
scroll to position [194, 0]
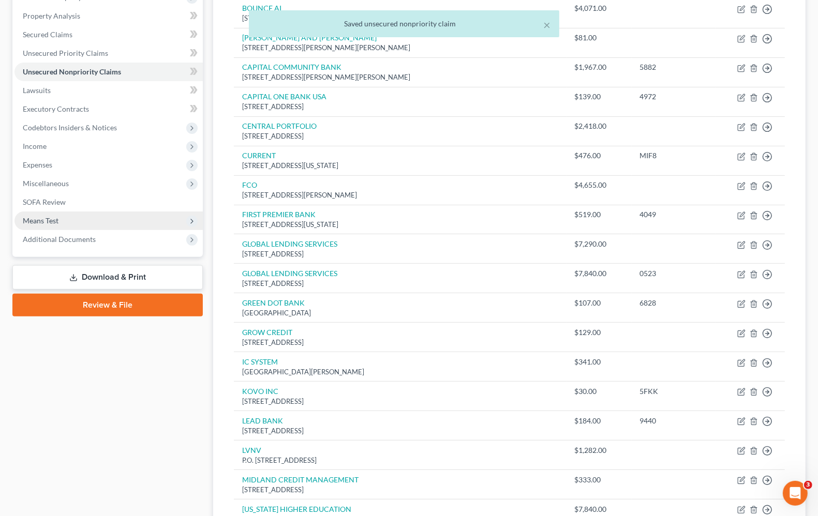
click at [49, 217] on span "Means Test" at bounding box center [41, 220] width 36 height 9
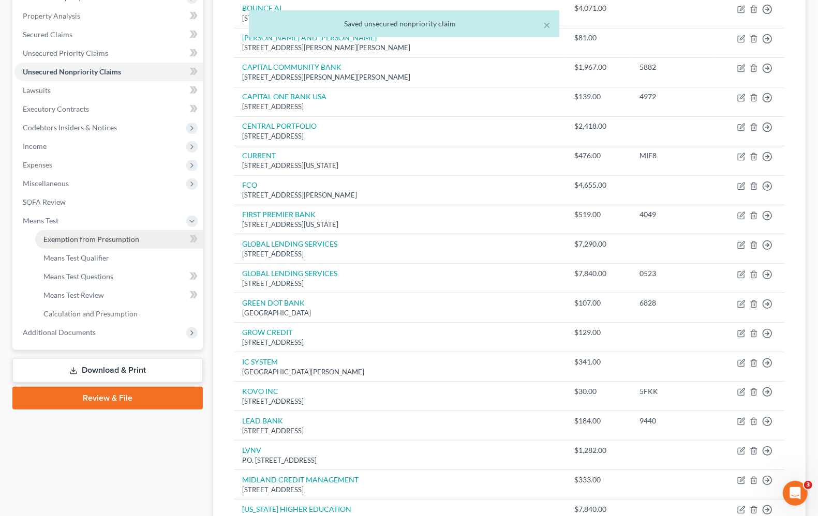
click at [65, 236] on span "Exemption from Presumption" at bounding box center [91, 239] width 96 height 9
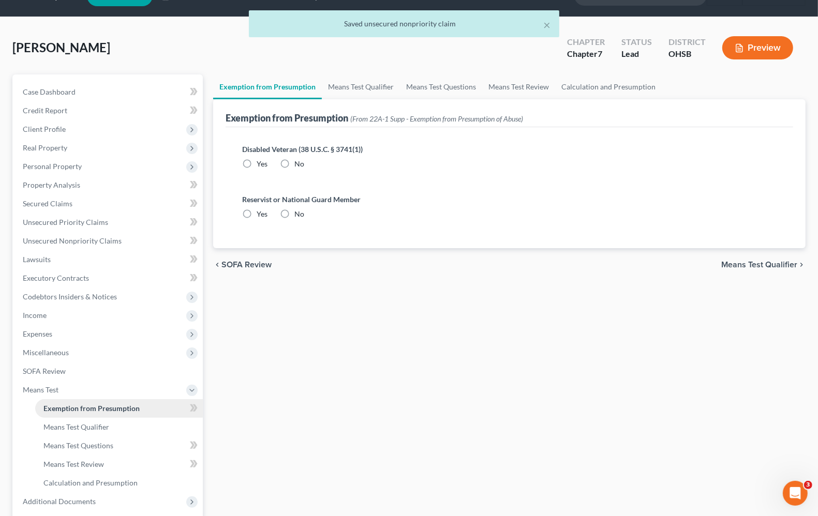
radio input "true"
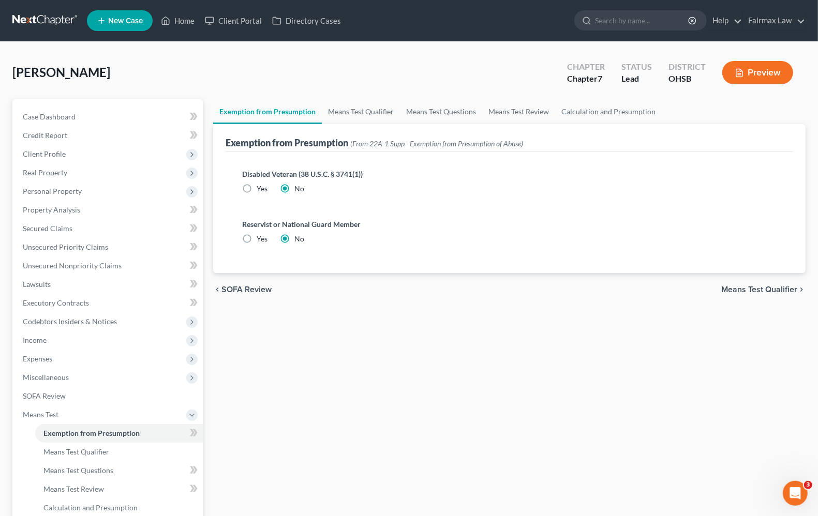
click at [748, 290] on span "Means Test Qualifier" at bounding box center [759, 289] width 76 height 8
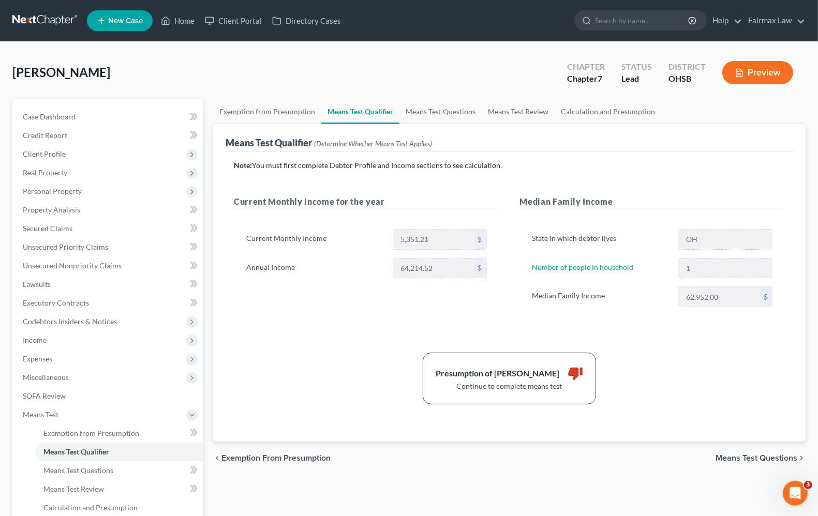
click at [320, 316] on div "Current Monthly Income for the year Current Monthly Income 5,351.21 $ Annual In…" at bounding box center [365, 261] width 285 height 132
click at [776, 460] on span "Means Test Questions" at bounding box center [756, 458] width 82 height 8
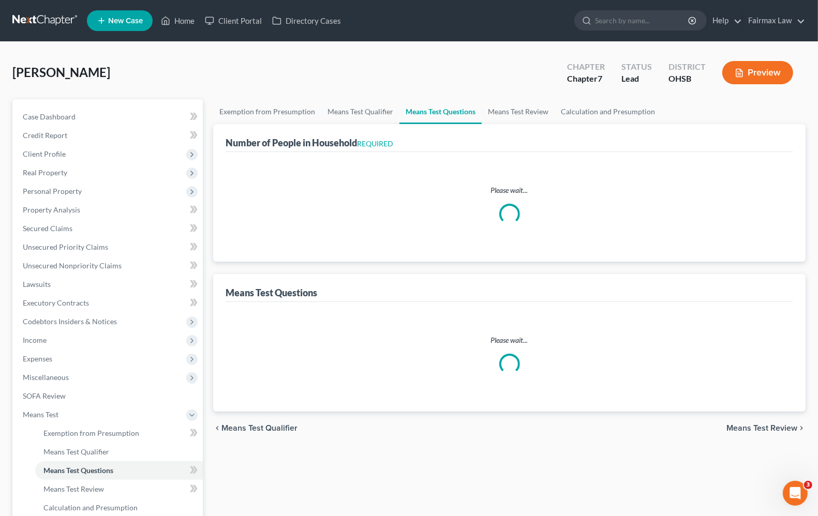
select select "60"
select select "1"
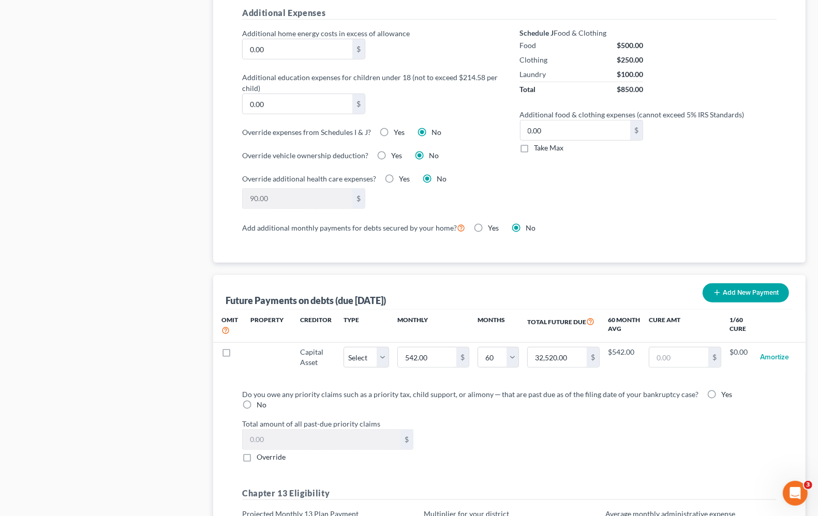
scroll to position [946, 0]
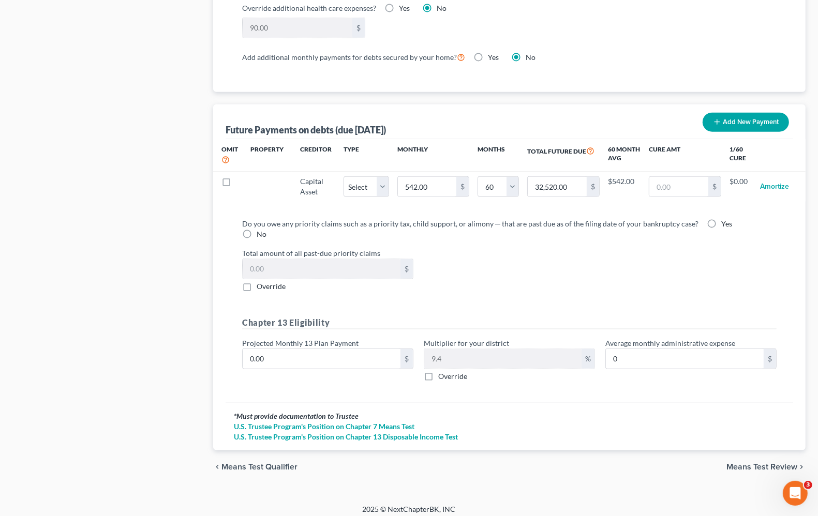
click at [745, 463] on span "Means Test Review" at bounding box center [761, 467] width 71 height 8
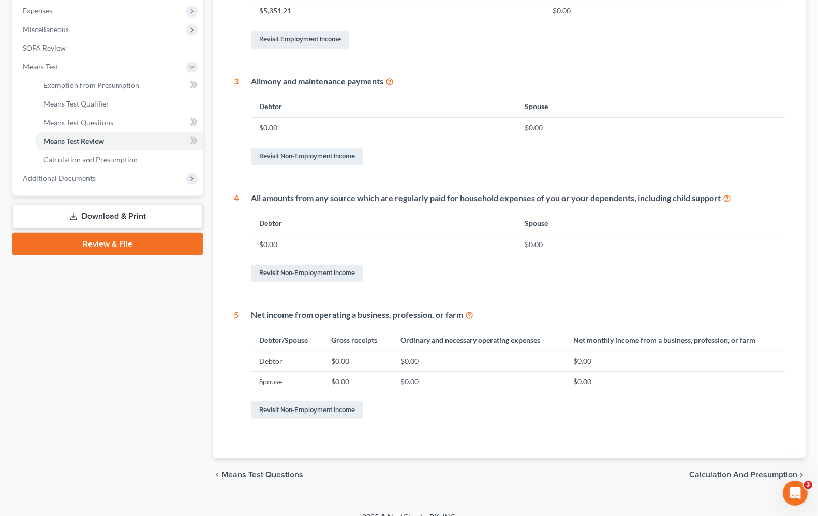
scroll to position [362, 0]
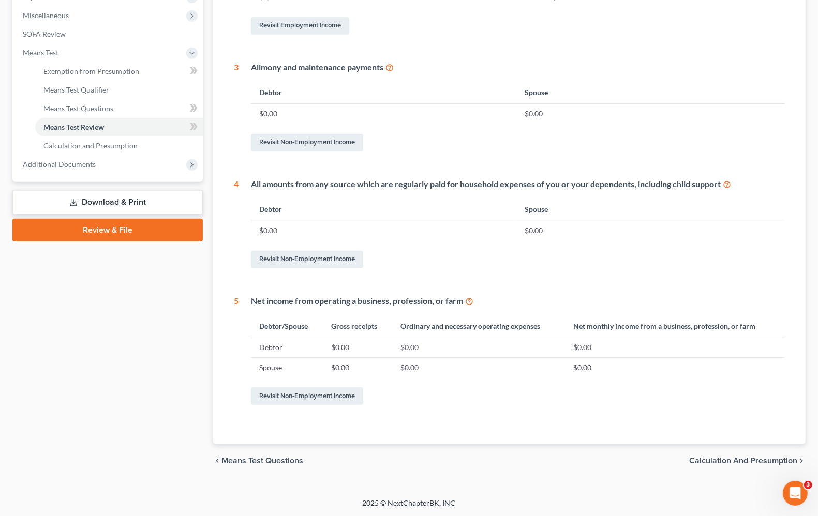
click at [725, 457] on span "Calculation and Presumption" at bounding box center [743, 461] width 108 height 8
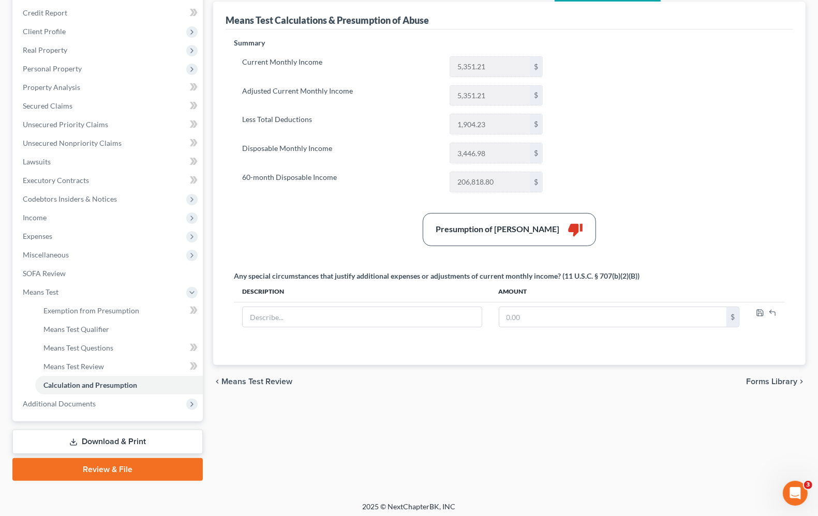
scroll to position [125, 0]
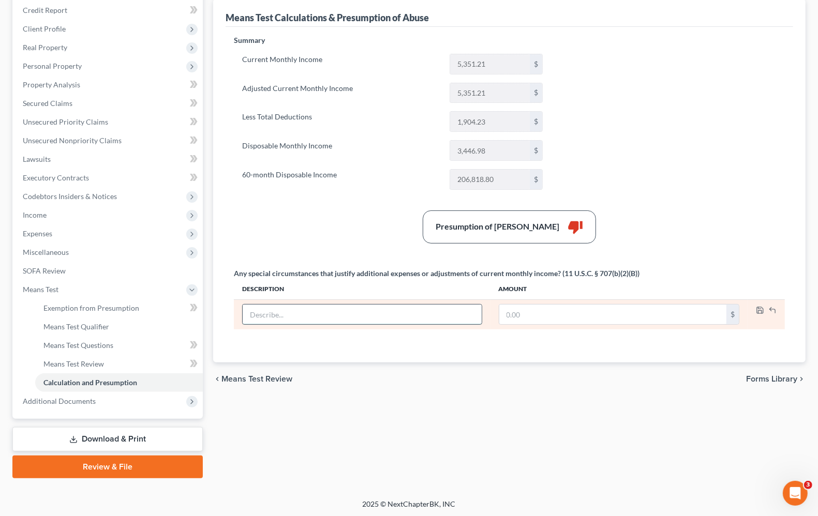
click at [342, 316] on input "text" at bounding box center [362, 315] width 238 height 20
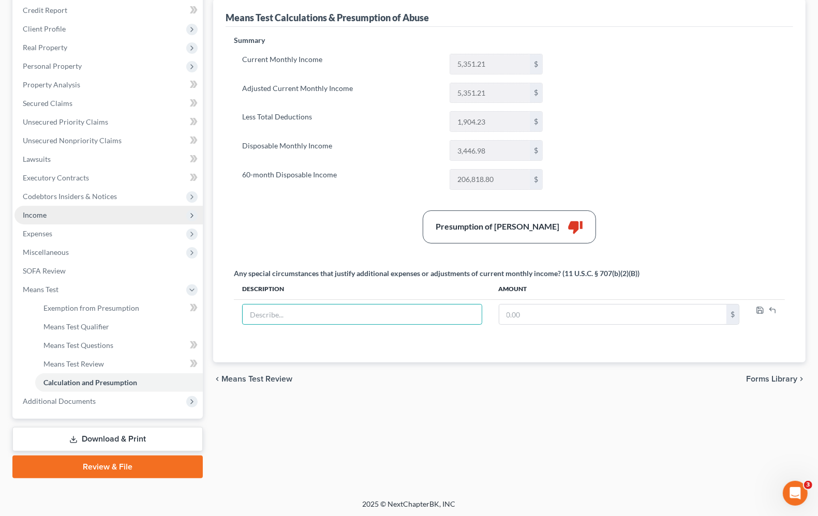
click at [36, 218] on span "Income" at bounding box center [108, 215] width 188 height 19
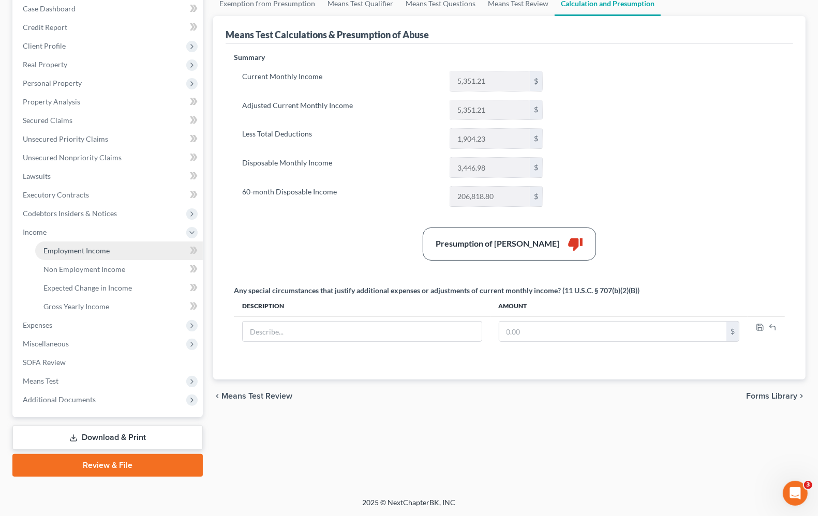
scroll to position [107, 0]
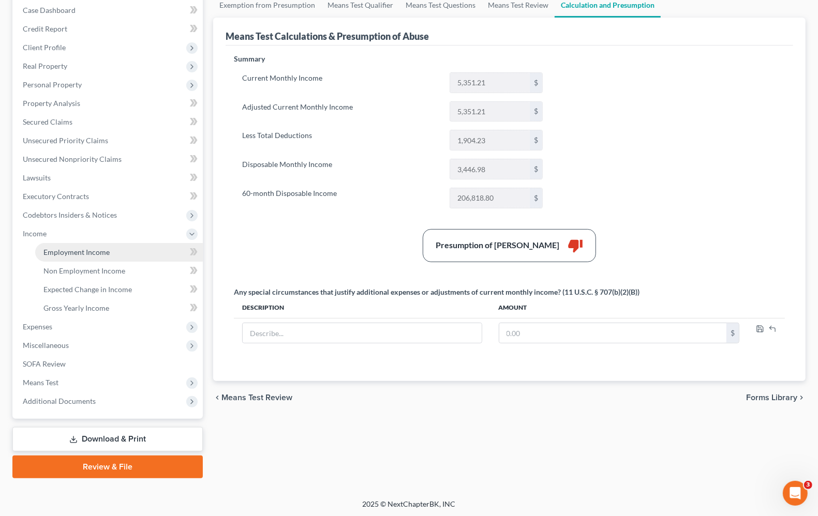
click at [56, 251] on span "Employment Income" at bounding box center [76, 252] width 66 height 9
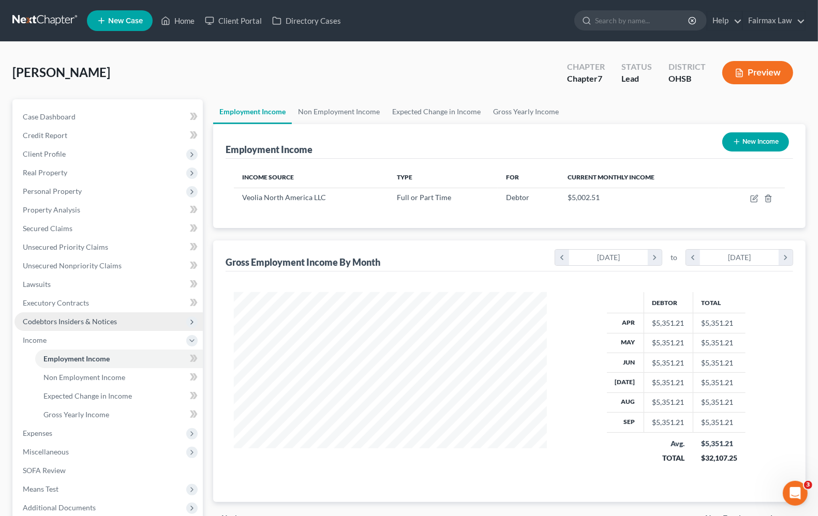
scroll to position [186, 333]
click at [374, 221] on div "Income Source Type For Current Monthly Income Veolia North America LLC Full or …" at bounding box center [508, 193] width 567 height 69
click at [57, 381] on link "Non Employment Income" at bounding box center [119, 377] width 168 height 19
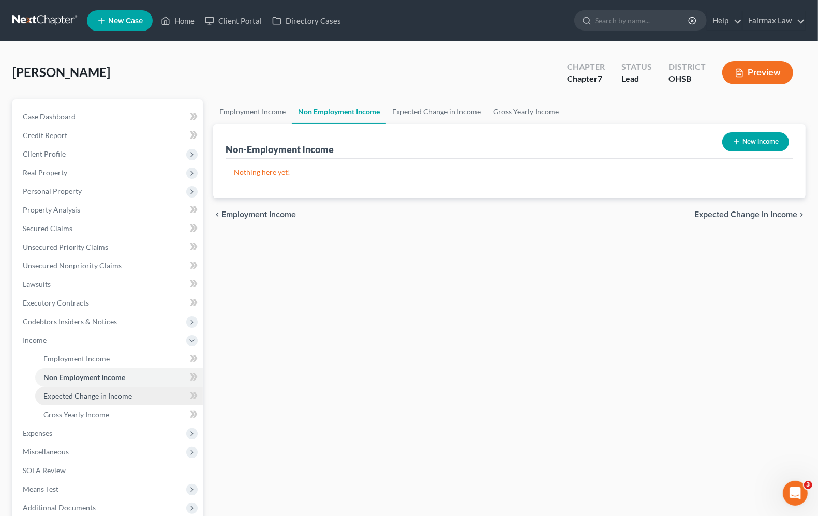
click at [84, 394] on span "Expected Change in Income" at bounding box center [87, 396] width 88 height 9
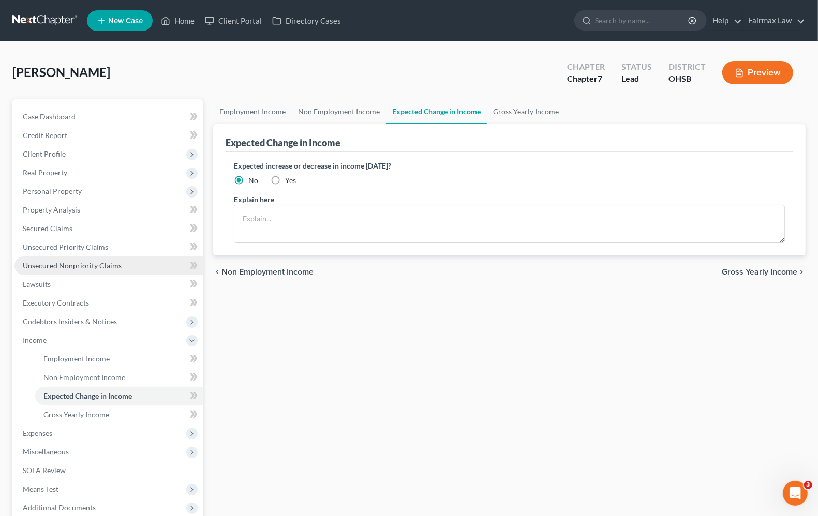
click at [101, 272] on link "Unsecured Nonpriority Claims" at bounding box center [108, 266] width 188 height 19
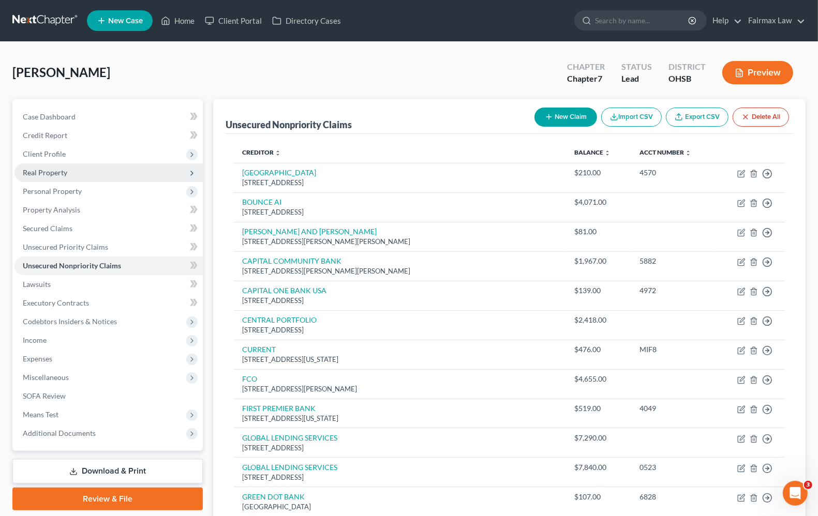
click at [68, 177] on span "Real Property" at bounding box center [108, 172] width 188 height 19
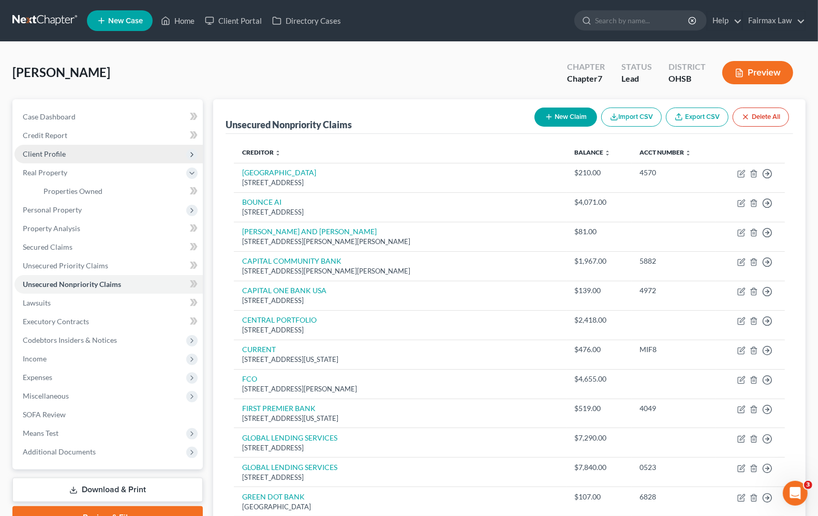
click at [45, 159] on span "Client Profile" at bounding box center [108, 154] width 188 height 19
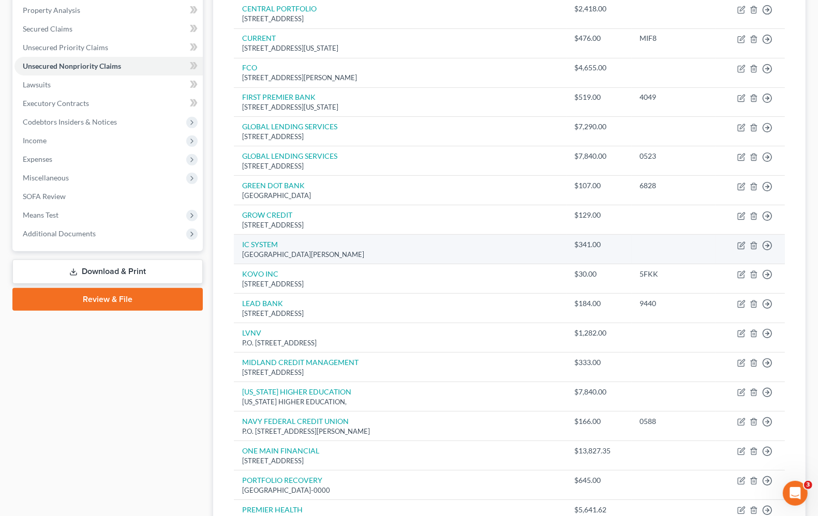
scroll to position [293, 0]
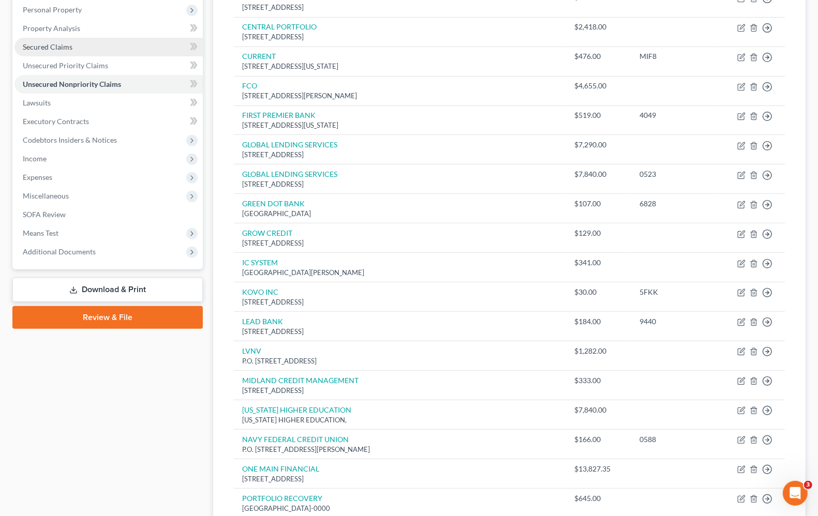
click at [57, 46] on span "Secured Claims" at bounding box center [48, 46] width 50 height 9
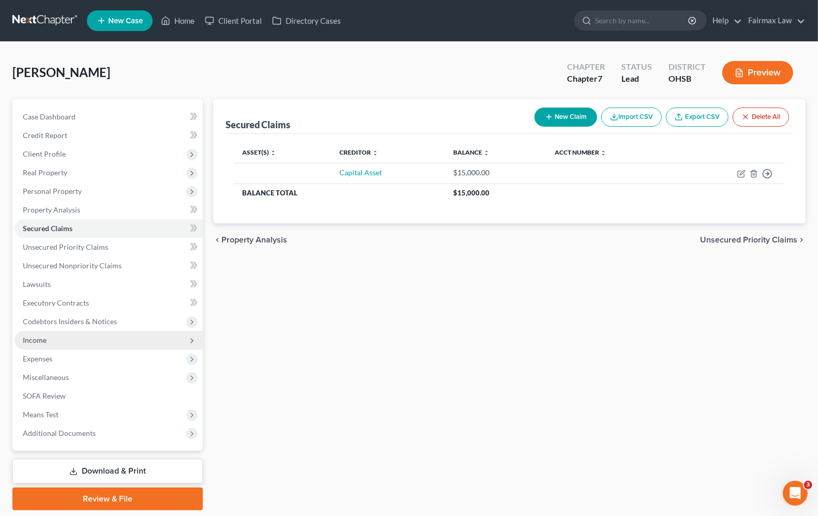
click at [30, 343] on span "Income" at bounding box center [35, 340] width 24 height 9
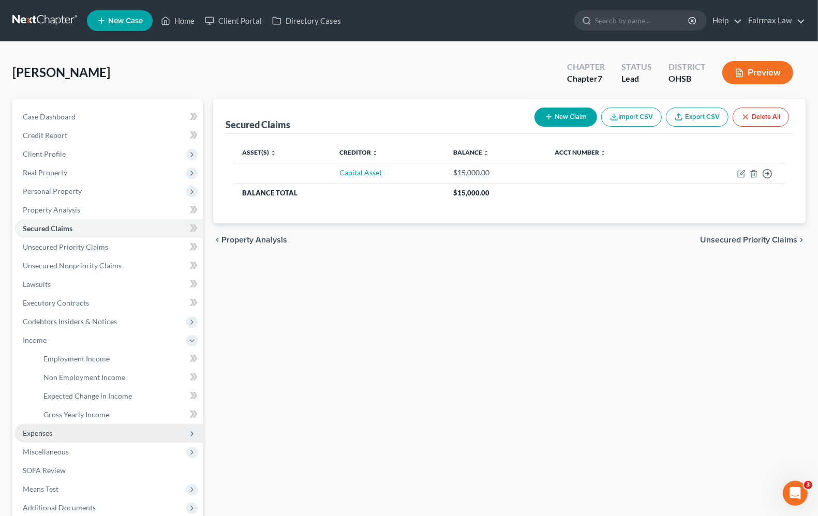
click at [38, 430] on span "Expenses" at bounding box center [37, 433] width 29 height 9
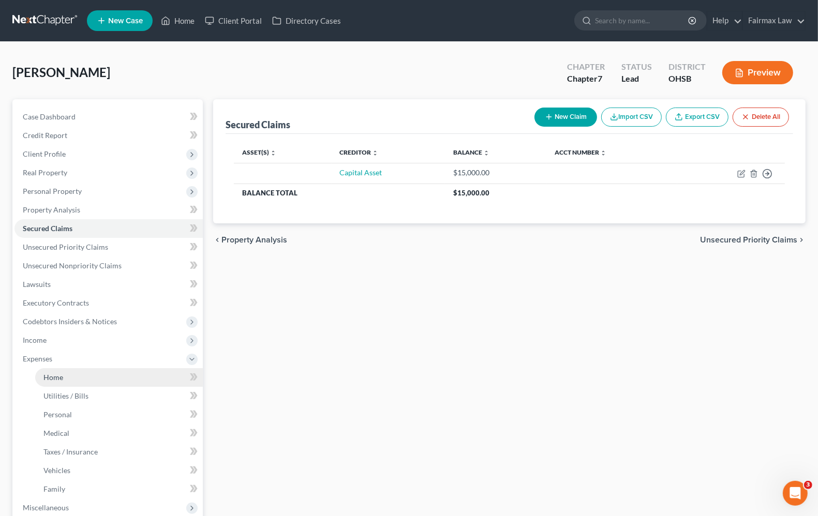
click at [55, 377] on span "Home" at bounding box center [53, 377] width 20 height 9
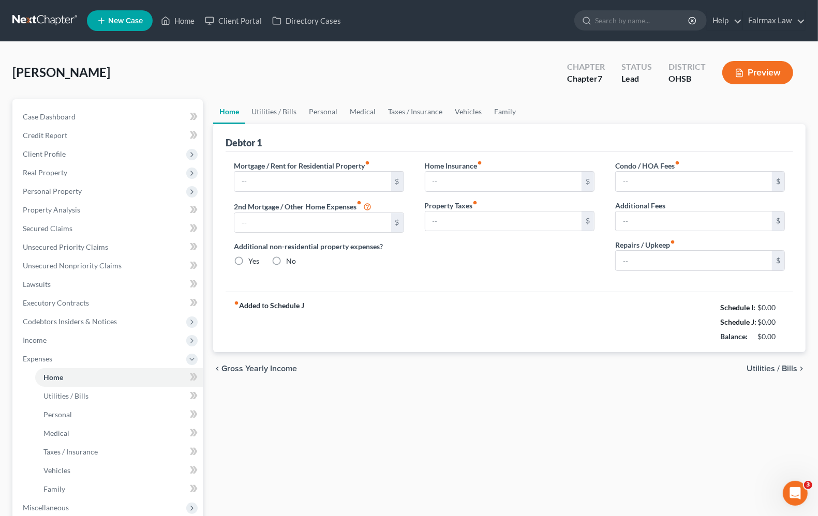
type input "600.00"
type input "0.00"
radio input "true"
type input "0.00"
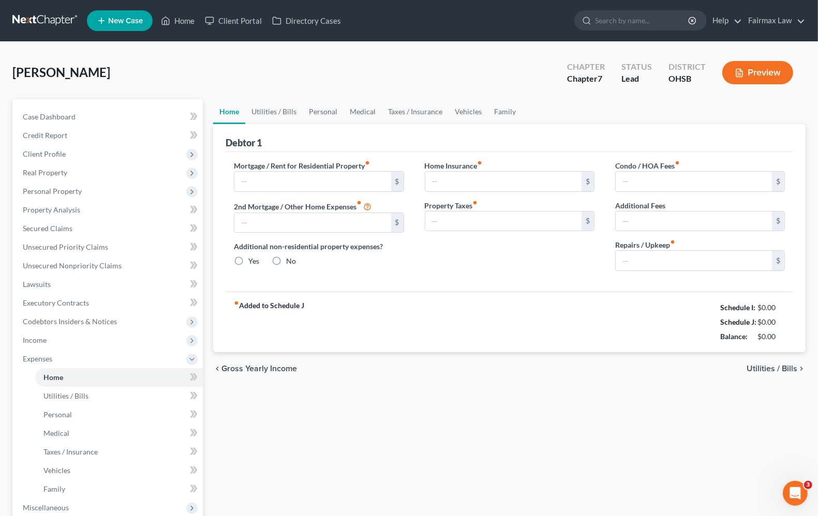
type input "0.00"
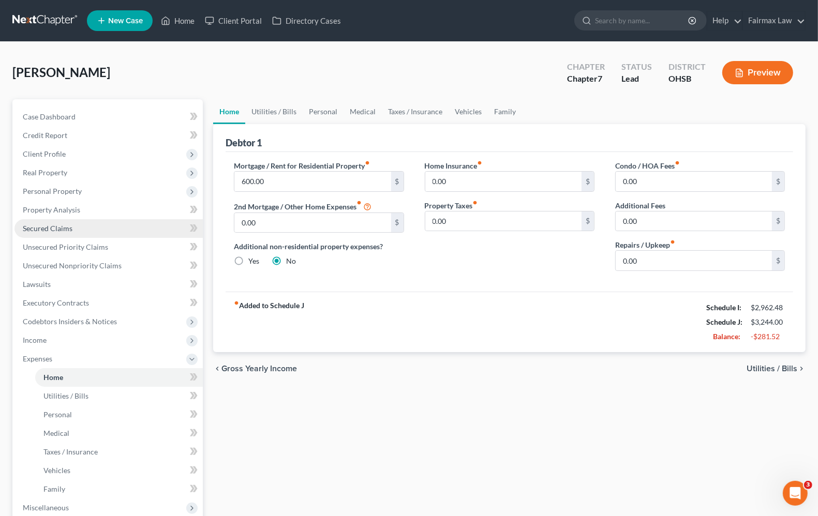
click at [45, 230] on span "Secured Claims" at bounding box center [48, 228] width 50 height 9
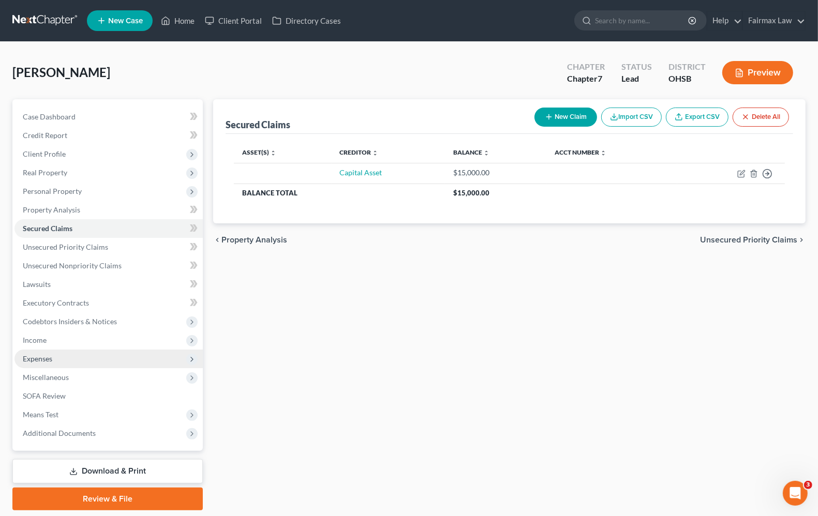
click at [51, 358] on span "Expenses" at bounding box center [37, 358] width 29 height 9
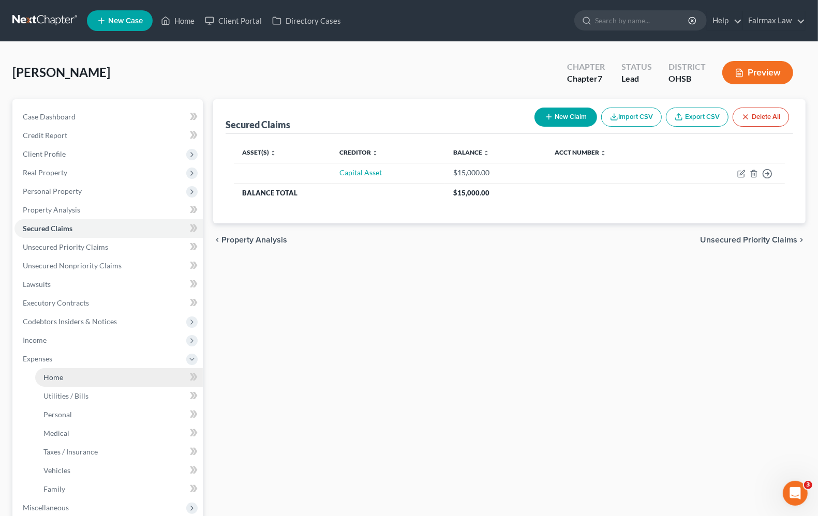
click at [48, 378] on span "Home" at bounding box center [53, 377] width 20 height 9
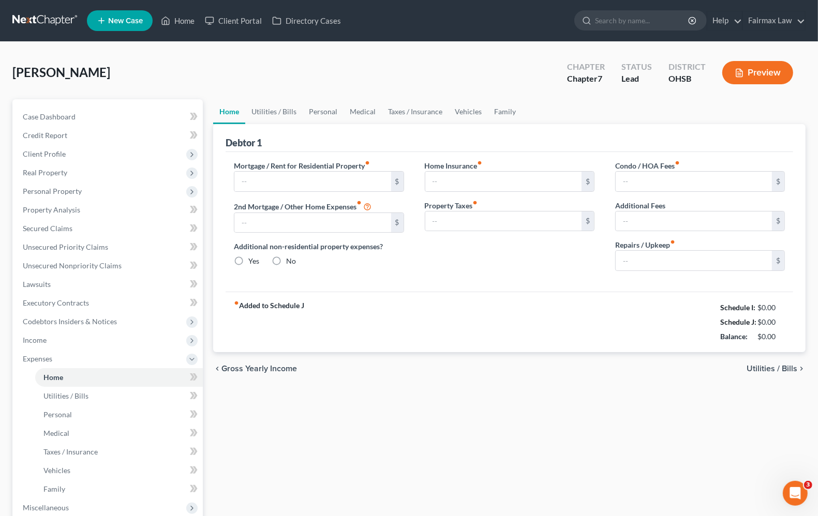
type input "600.00"
type input "0.00"
radio input "true"
type input "0.00"
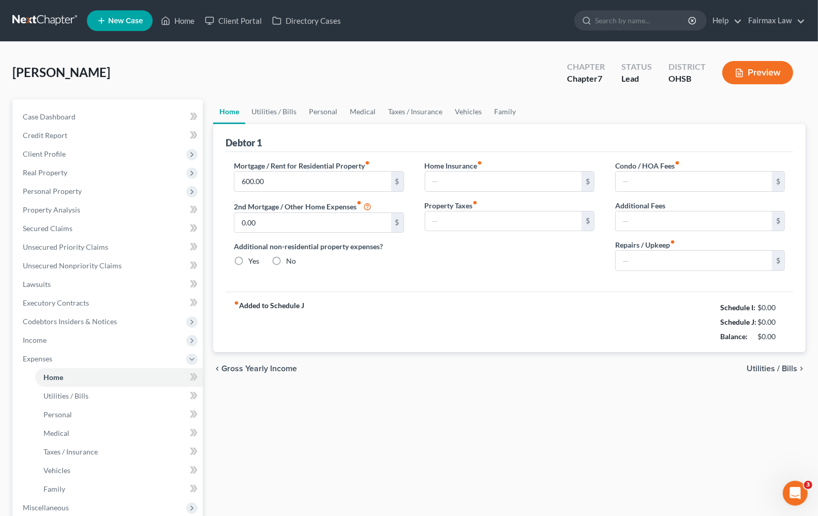
type input "0.00"
click at [770, 369] on span "Utilities / Bills" at bounding box center [771, 369] width 51 height 8
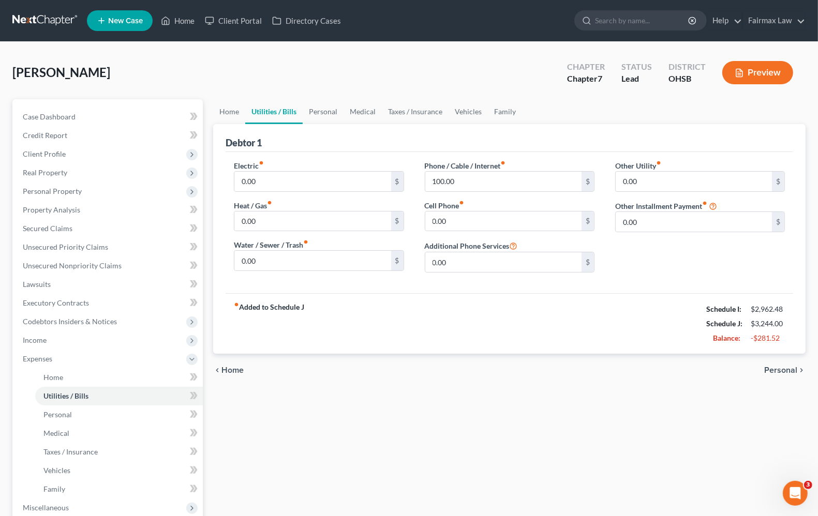
click at [770, 367] on span "Personal" at bounding box center [780, 370] width 33 height 8
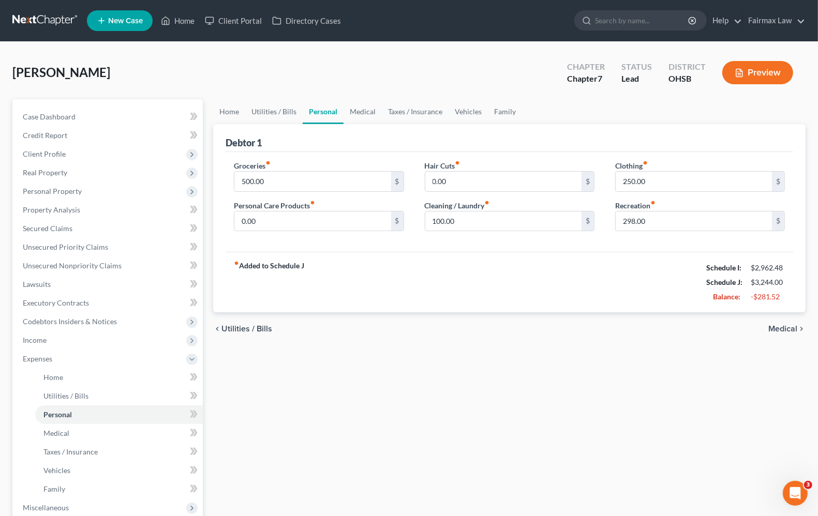
click at [792, 331] on span "Medical" at bounding box center [782, 329] width 29 height 8
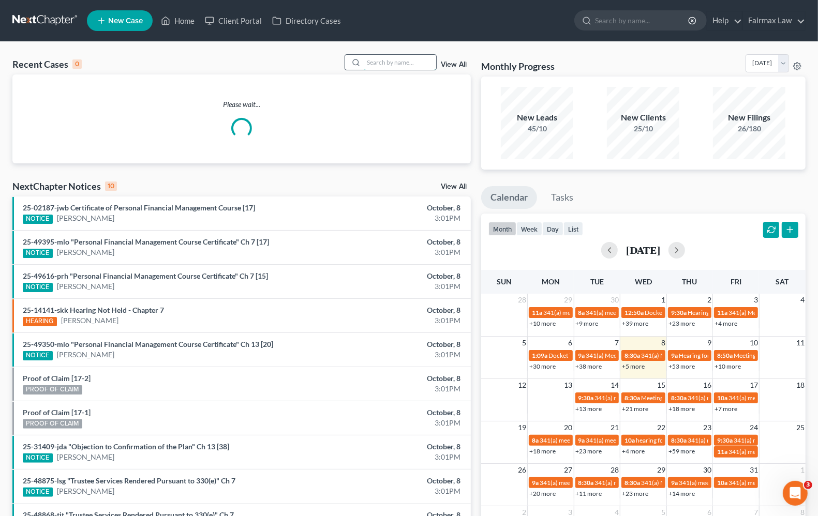
click at [387, 63] on input "search" at bounding box center [400, 62] width 72 height 15
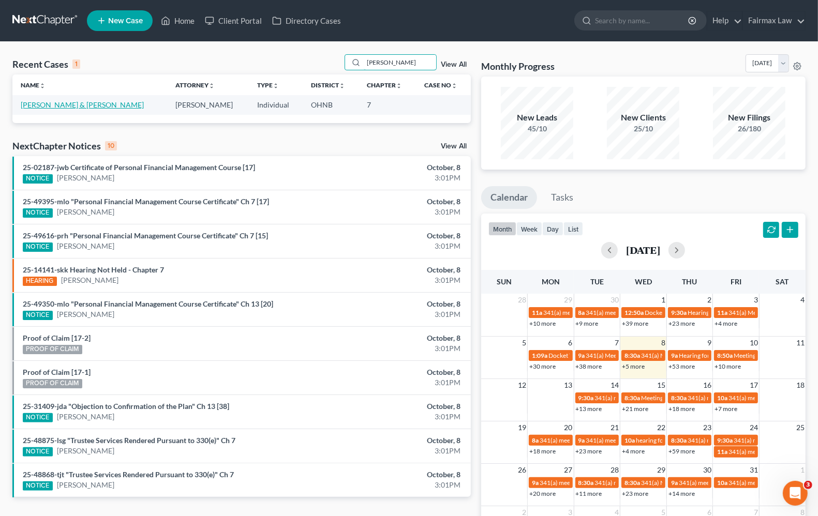
type input "[PERSON_NAME]"
click at [65, 107] on link "[PERSON_NAME] & [PERSON_NAME]" at bounding box center [82, 104] width 123 height 9
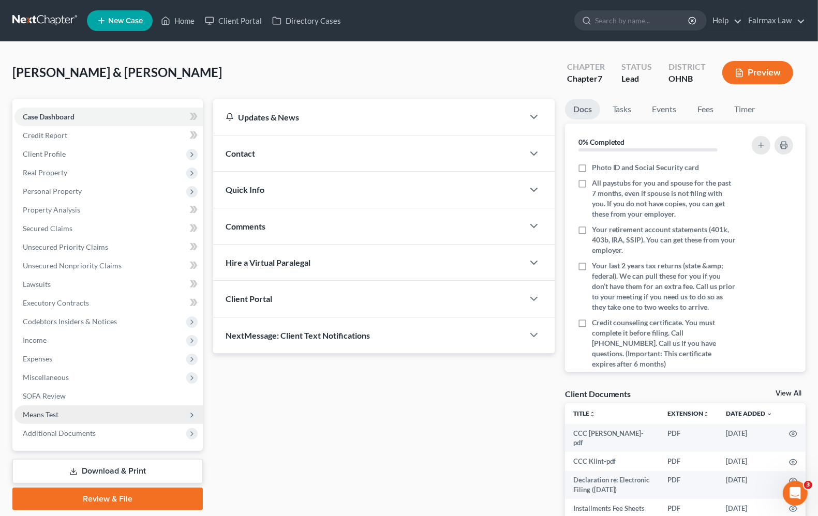
click at [40, 416] on span "Means Test" at bounding box center [41, 414] width 36 height 9
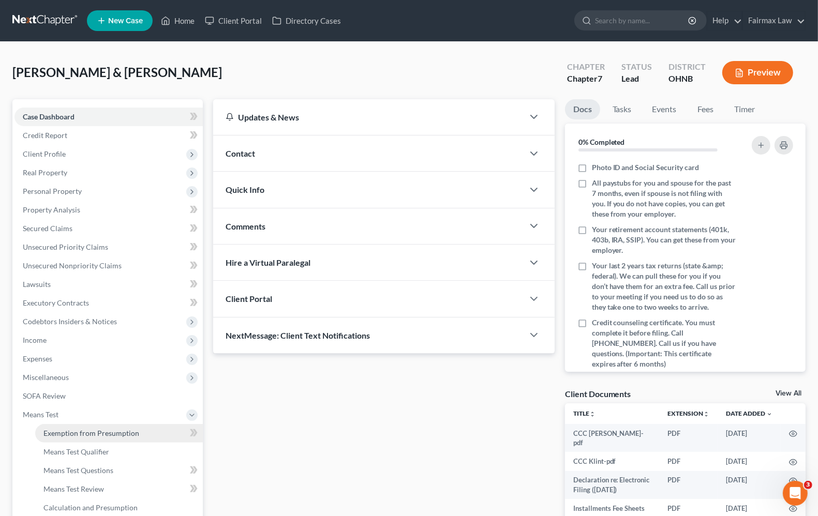
click at [63, 432] on span "Exemption from Presumption" at bounding box center [91, 433] width 96 height 9
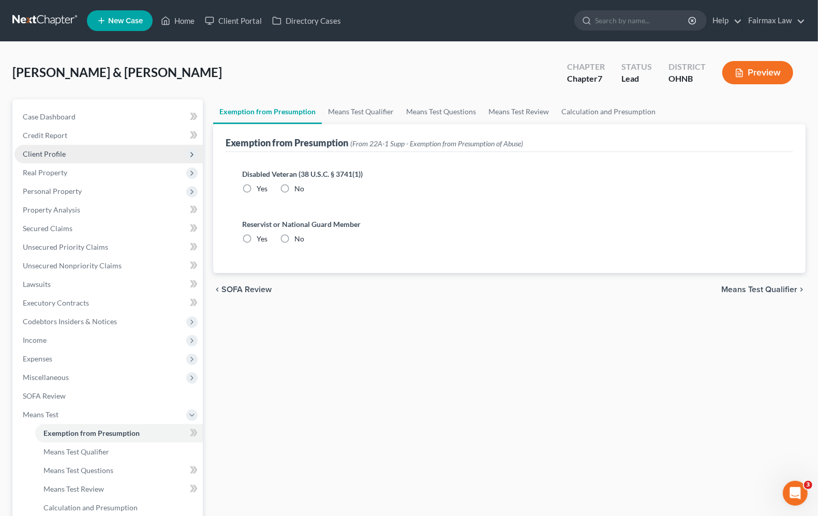
click at [51, 156] on span "Client Profile" at bounding box center [44, 153] width 43 height 9
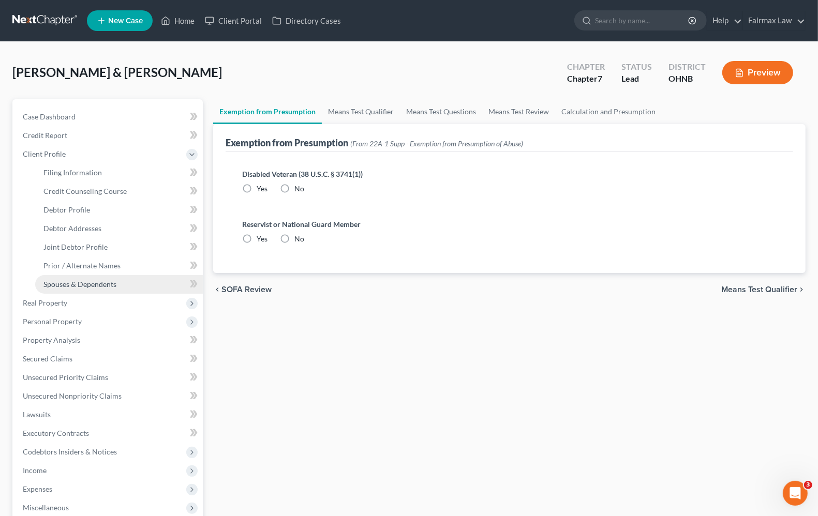
click at [60, 283] on span "Spouses & Dependents" at bounding box center [79, 284] width 73 height 9
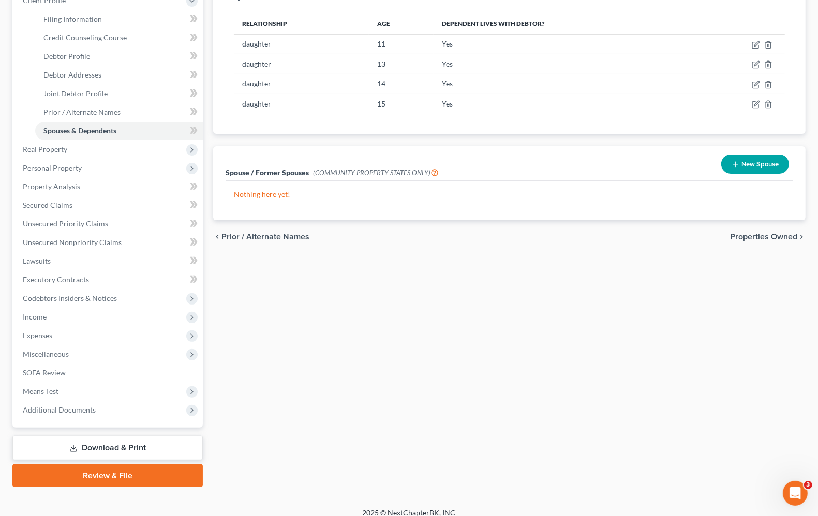
scroll to position [163, 0]
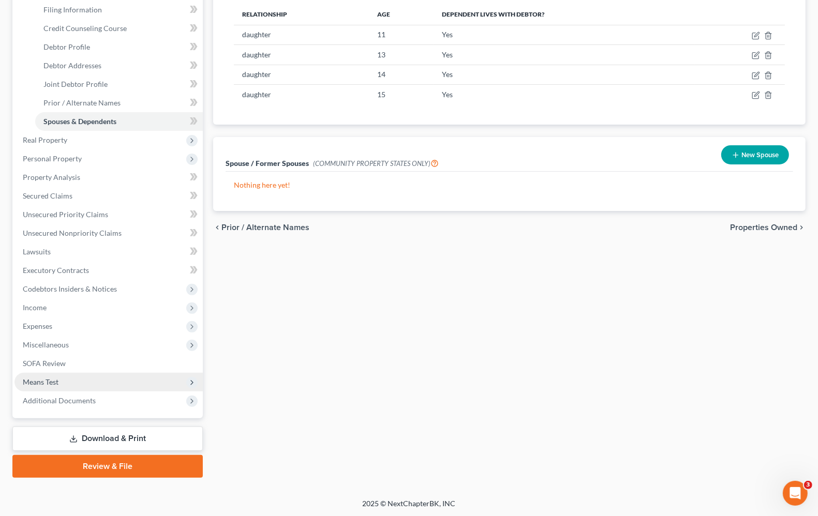
click at [63, 385] on span "Means Test" at bounding box center [108, 382] width 188 height 19
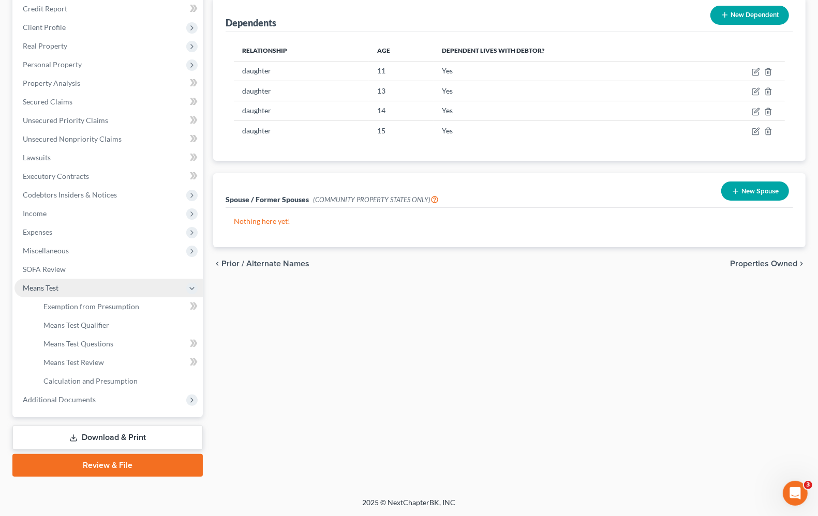
scroll to position [125, 0]
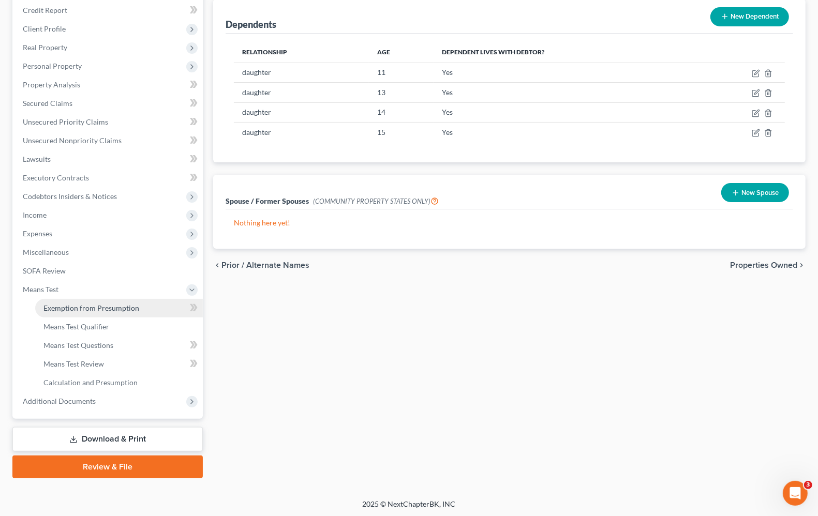
click at [112, 305] on span "Exemption from Presumption" at bounding box center [91, 308] width 96 height 9
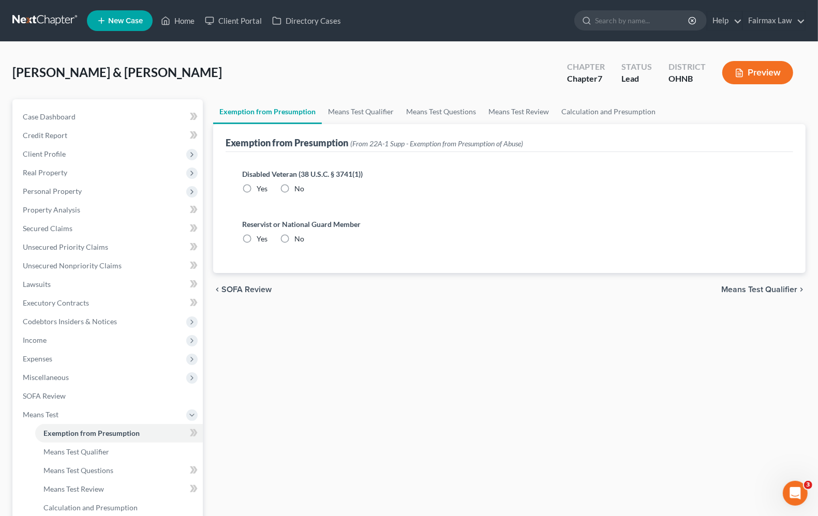
click at [765, 290] on span "Means Test Qualifier" at bounding box center [759, 289] width 76 height 8
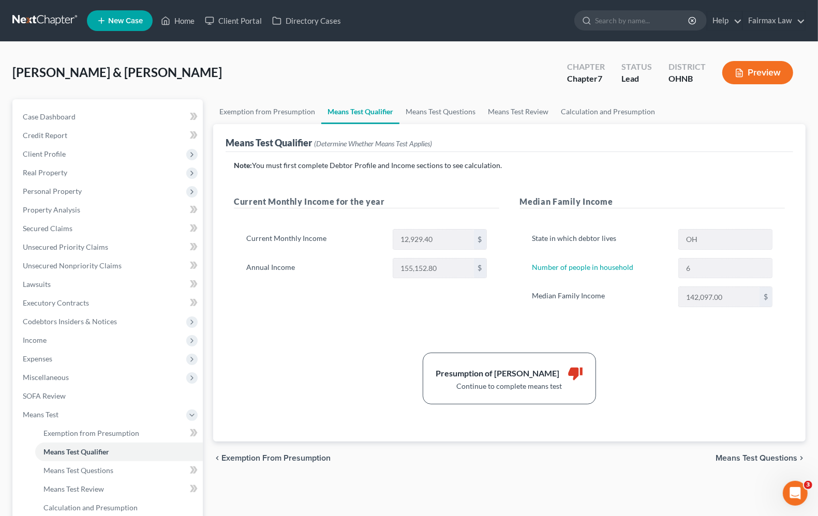
click at [738, 458] on span "Means Test Questions" at bounding box center [756, 458] width 82 height 8
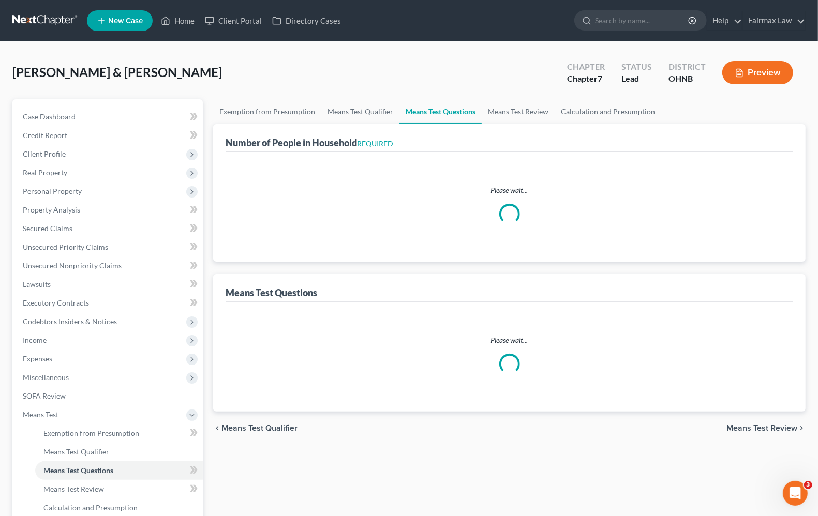
select select "0"
select select "60"
select select "1"
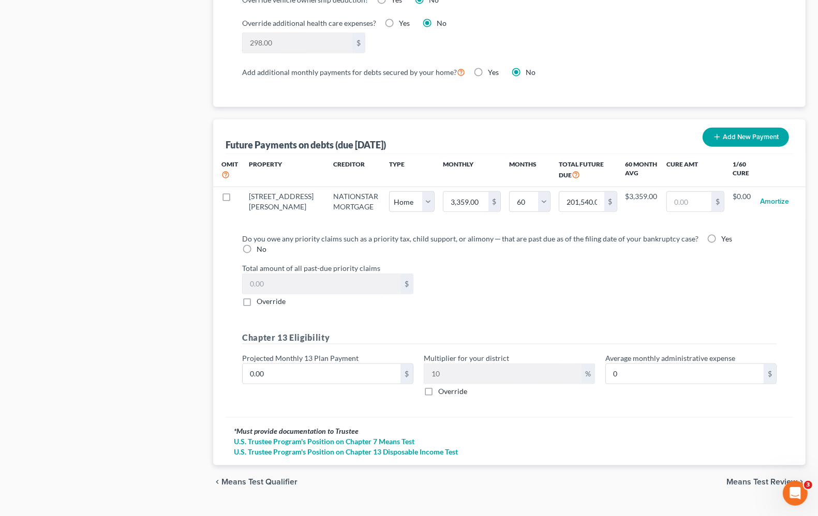
scroll to position [946, 0]
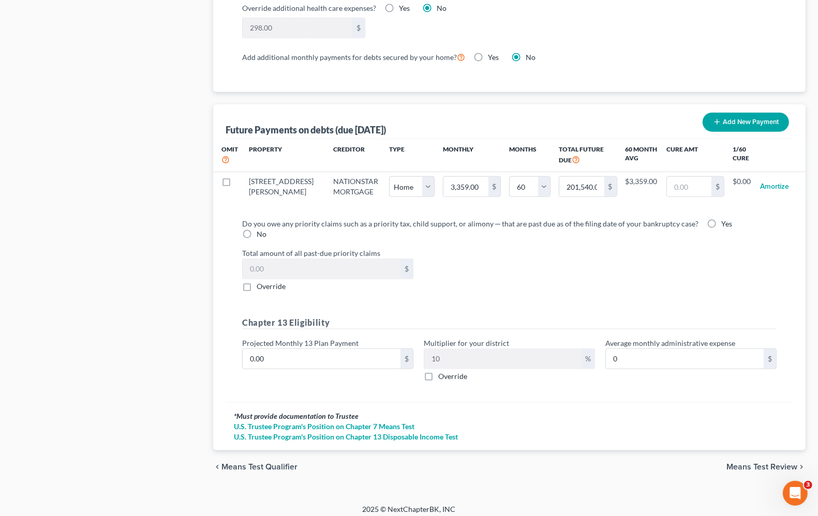
click at [750, 463] on span "Means Test Review" at bounding box center [761, 467] width 71 height 8
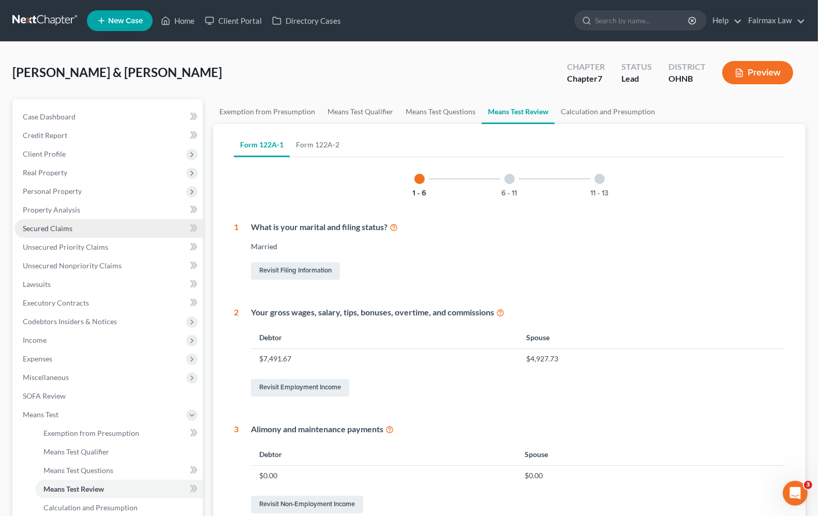
click at [34, 226] on span "Secured Claims" at bounding box center [48, 228] width 50 height 9
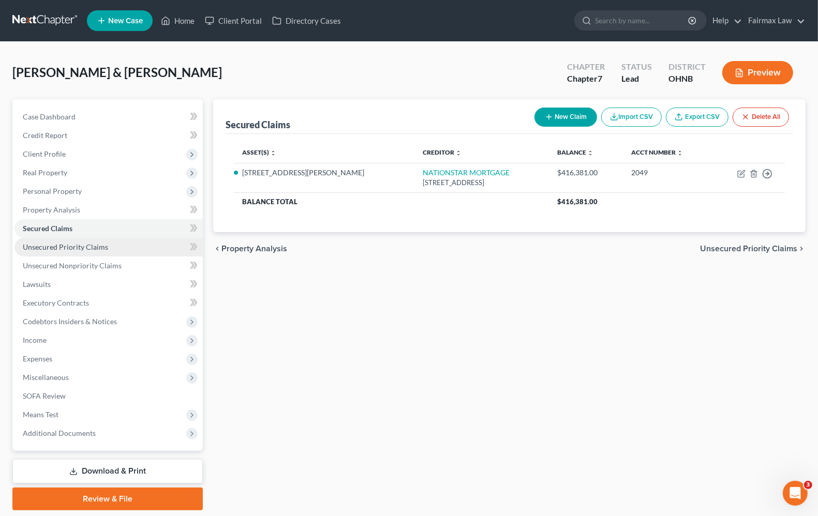
click at [98, 252] on link "Unsecured Priority Claims" at bounding box center [108, 247] width 188 height 19
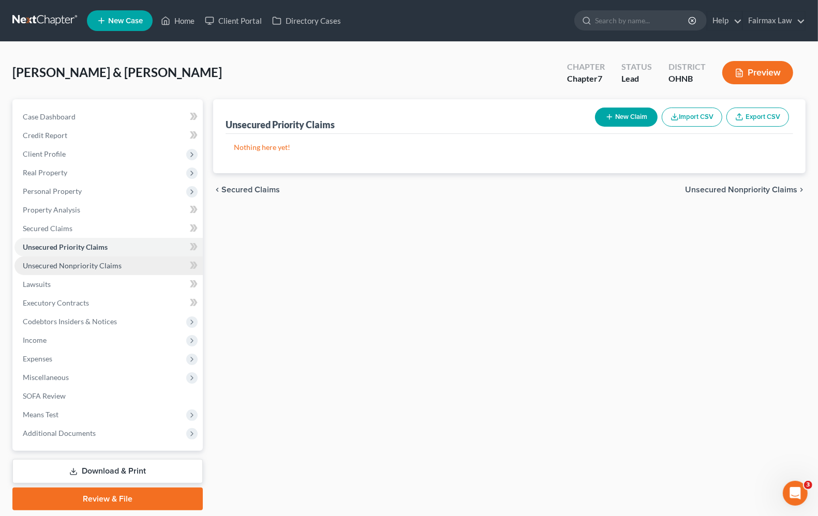
click at [98, 264] on span "Unsecured Nonpriority Claims" at bounding box center [72, 265] width 99 height 9
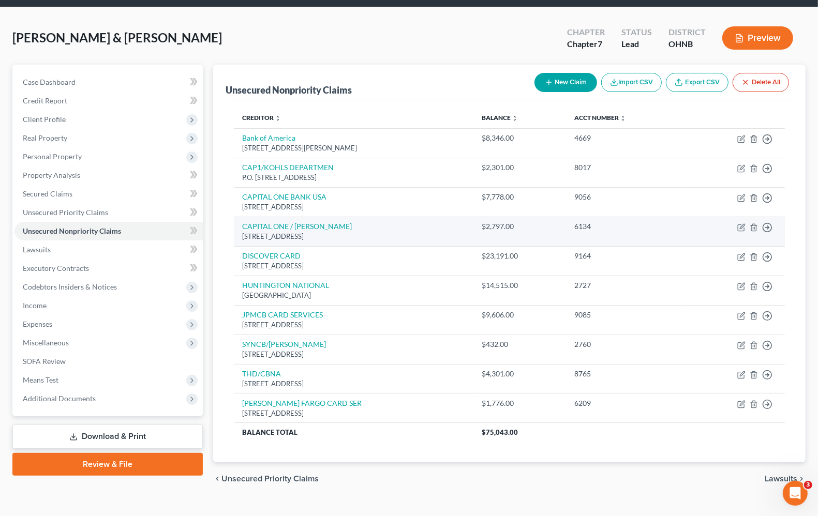
scroll to position [54, 0]
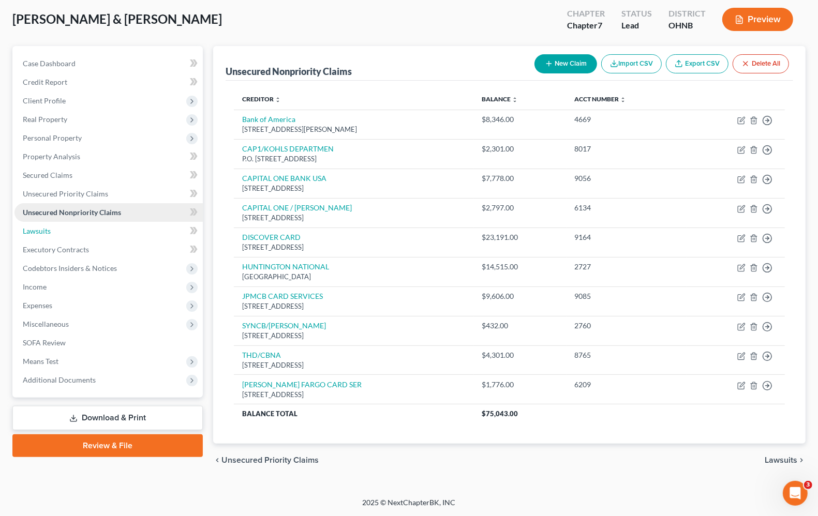
drag, startPoint x: 51, startPoint y: 229, endPoint x: 48, endPoint y: 234, distance: 6.2
click at [50, 229] on link "Lawsuits" at bounding box center [108, 231] width 188 height 19
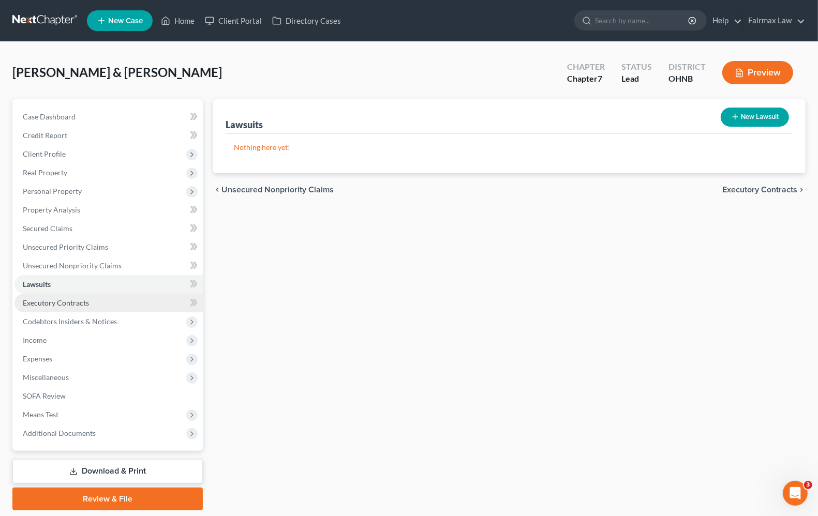
click at [70, 309] on link "Executory Contracts" at bounding box center [108, 303] width 188 height 19
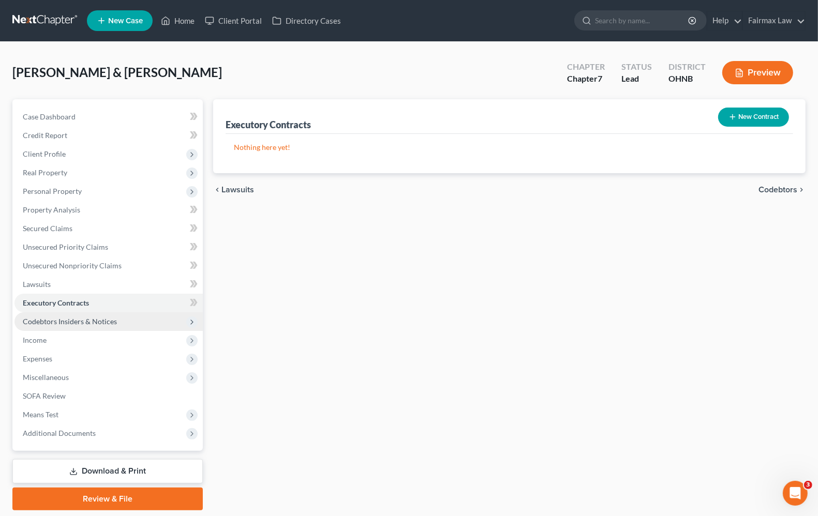
click at [72, 324] on span "Codebtors Insiders & Notices" at bounding box center [70, 321] width 94 height 9
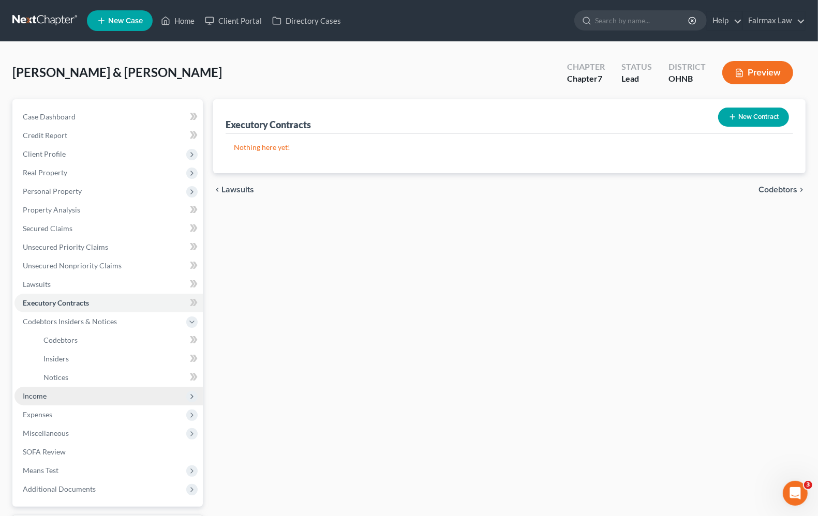
click at [30, 399] on span "Income" at bounding box center [108, 396] width 188 height 19
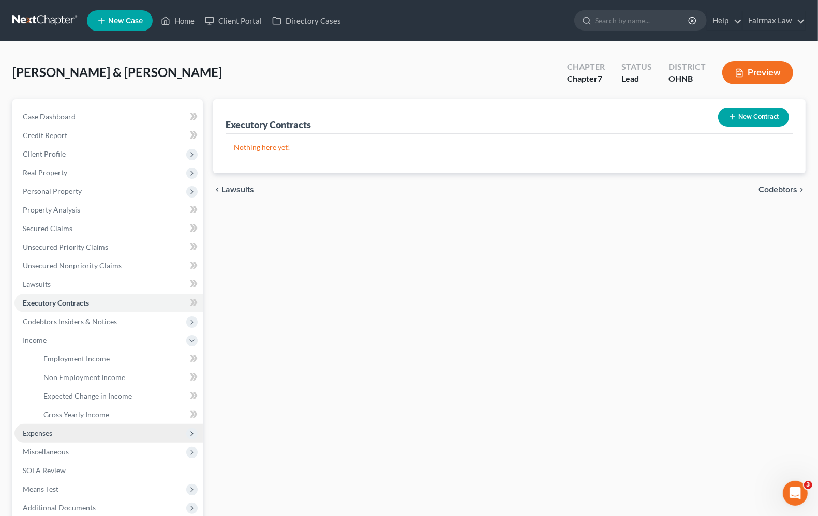
click at [44, 434] on span "Expenses" at bounding box center [37, 433] width 29 height 9
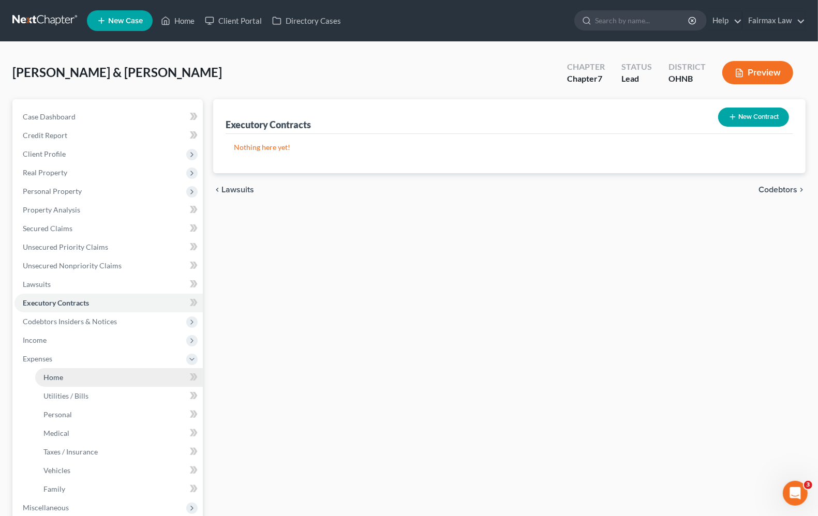
click at [45, 379] on span "Home" at bounding box center [53, 377] width 20 height 9
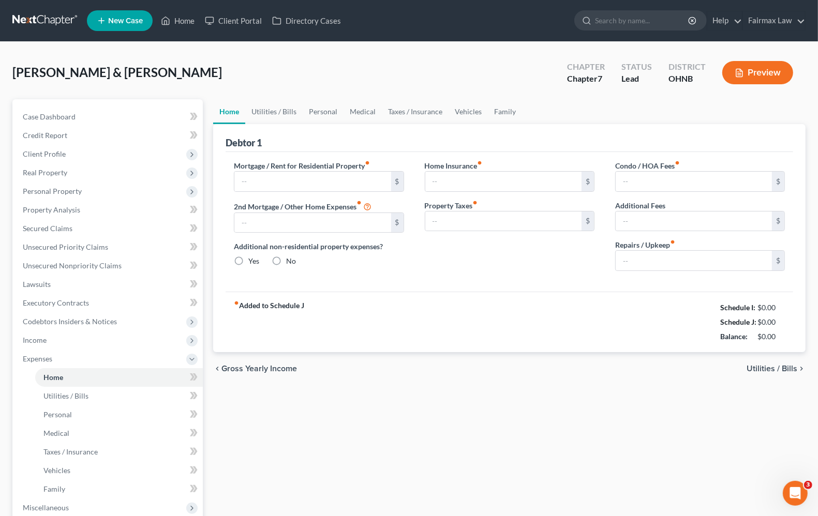
type input "3,500.00"
type input "0.00"
radio input "true"
type input "0.00"
type input "501.00"
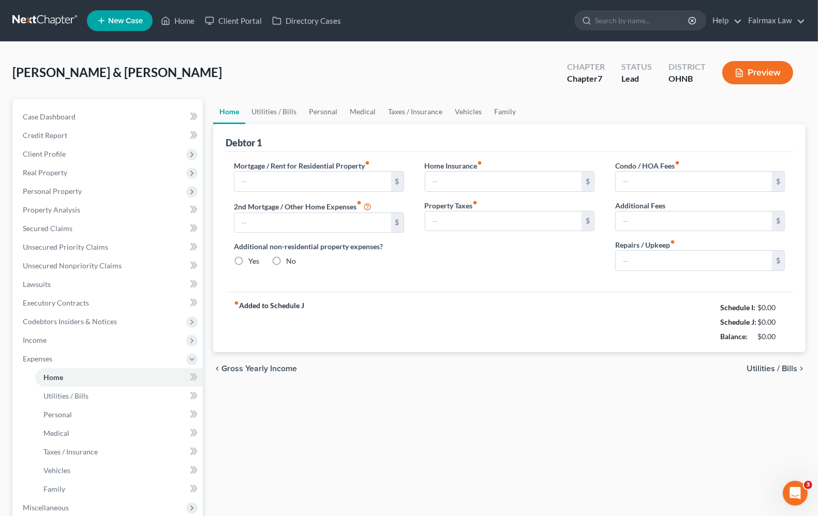
type input "0.00"
click at [774, 369] on span "Utilities / Bills" at bounding box center [771, 369] width 51 height 8
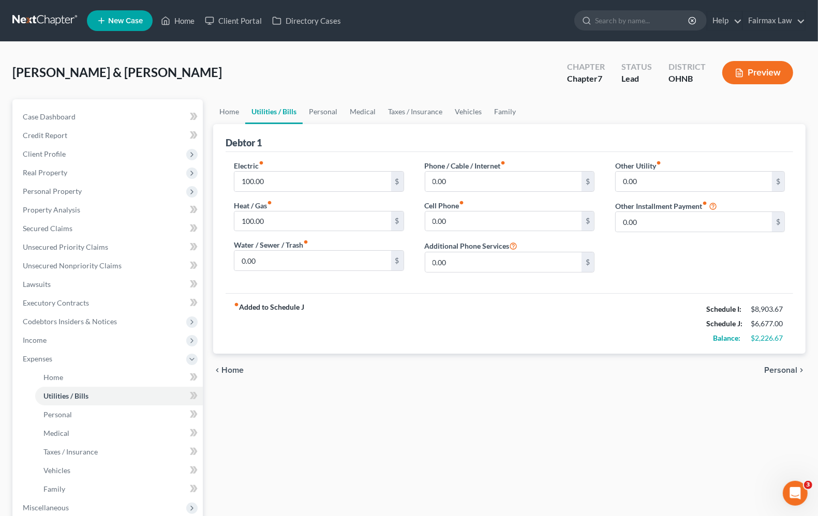
click at [774, 371] on span "Personal" at bounding box center [780, 370] width 33 height 8
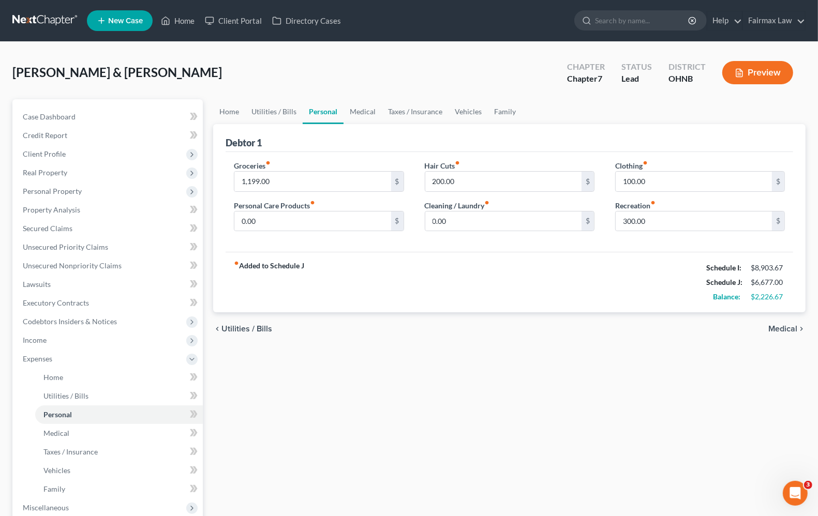
click at [776, 331] on span "Medical" at bounding box center [782, 329] width 29 height 8
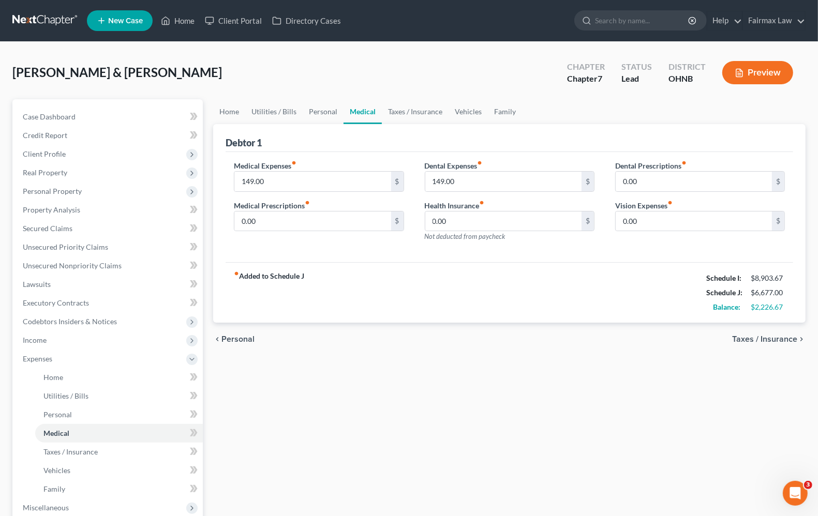
click at [774, 343] on span "Taxes / Insurance" at bounding box center [764, 339] width 65 height 8
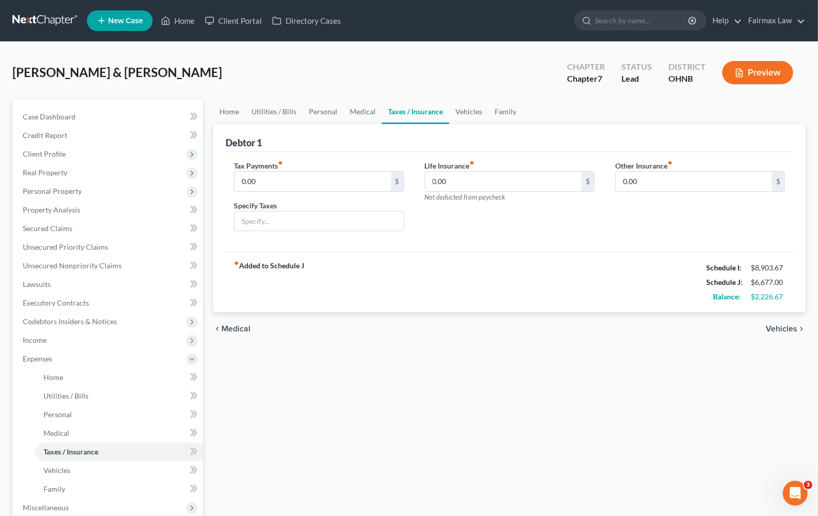
click at [778, 329] on span "Vehicles" at bounding box center [781, 329] width 32 height 8
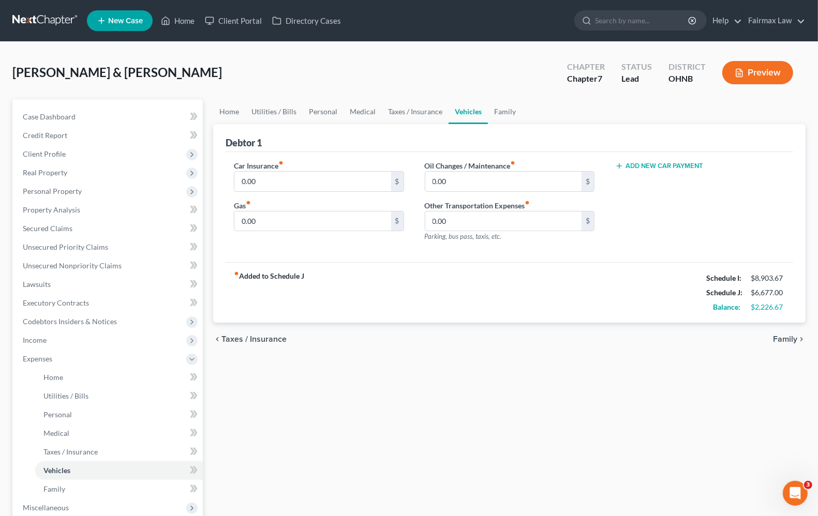
click at [778, 335] on span "Family" at bounding box center [785, 339] width 24 height 8
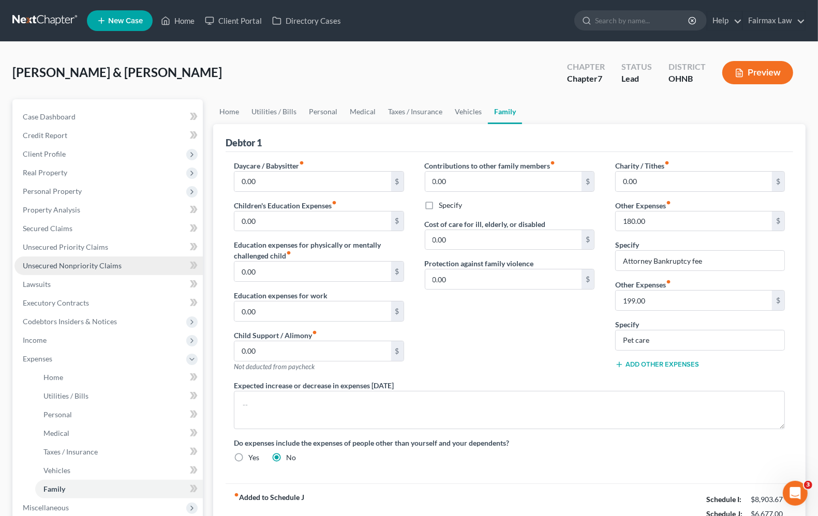
click at [70, 264] on span "Unsecured Nonpriority Claims" at bounding box center [72, 265] width 99 height 9
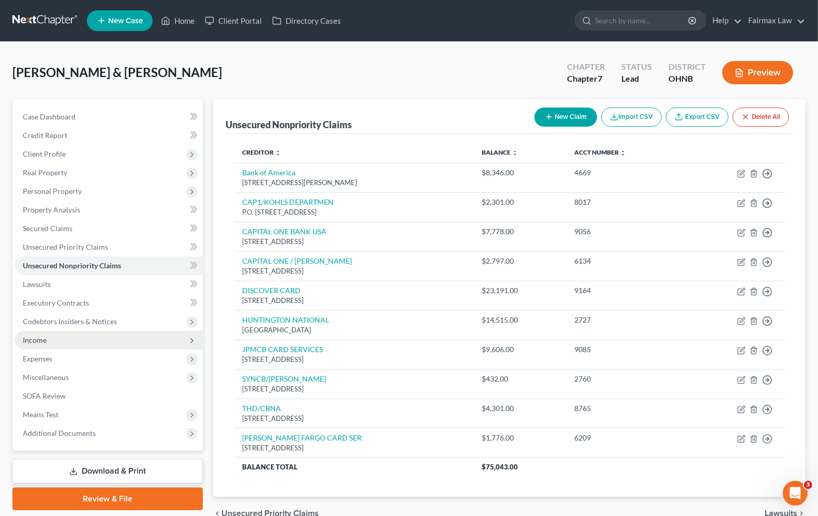
drag, startPoint x: 33, startPoint y: 338, endPoint x: 38, endPoint y: 335, distance: 5.8
click at [33, 338] on span "Income" at bounding box center [35, 340] width 24 height 9
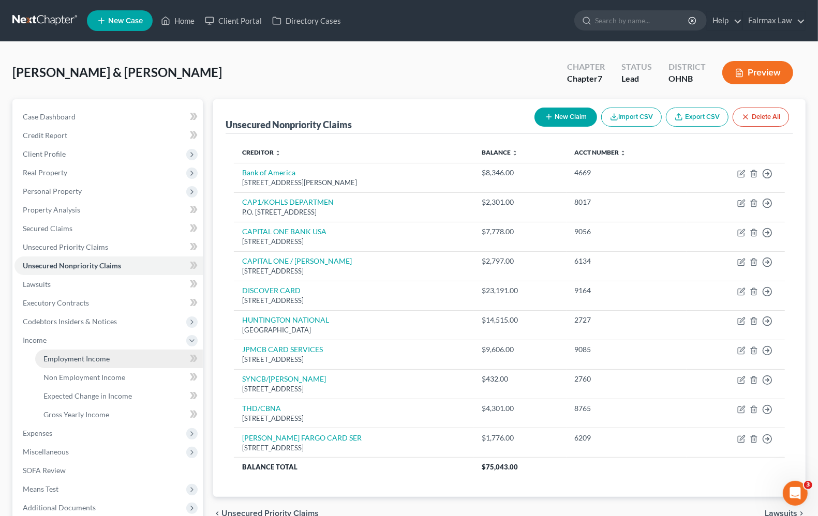
click at [78, 360] on span "Employment Income" at bounding box center [76, 358] width 66 height 9
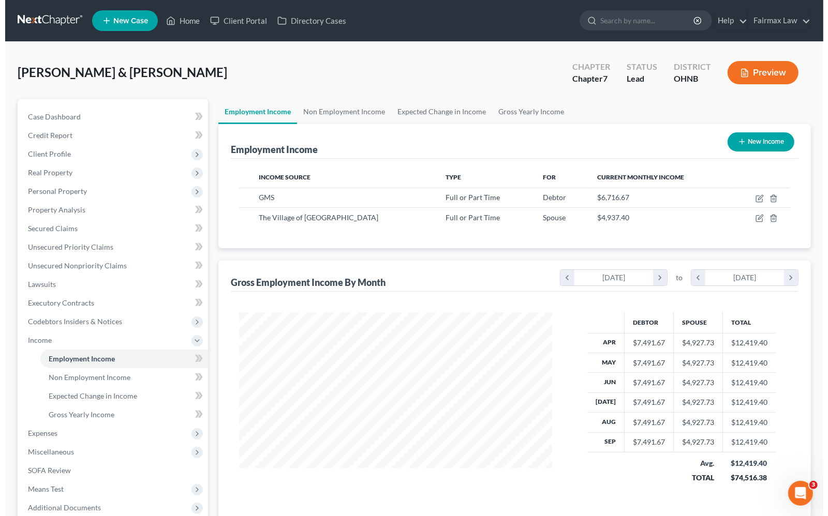
scroll to position [186, 333]
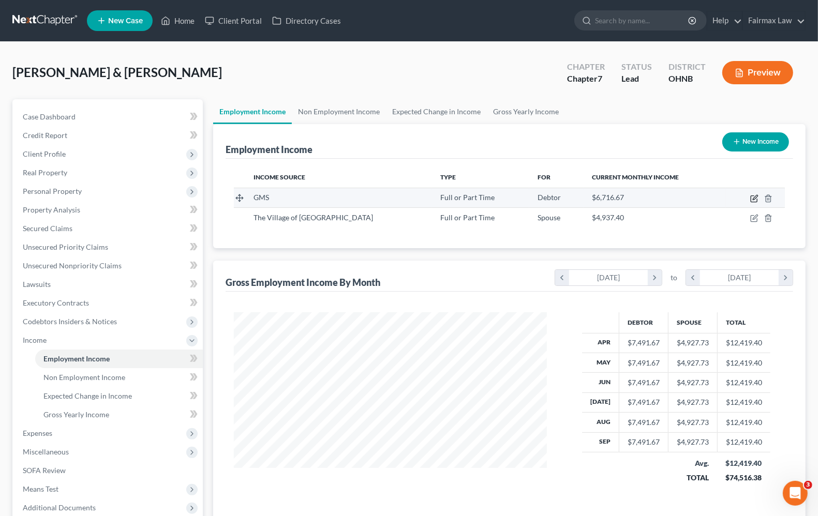
click at [756, 197] on icon "button" at bounding box center [755, 197] width 5 height 5
select select "0"
select select "36"
select select "3"
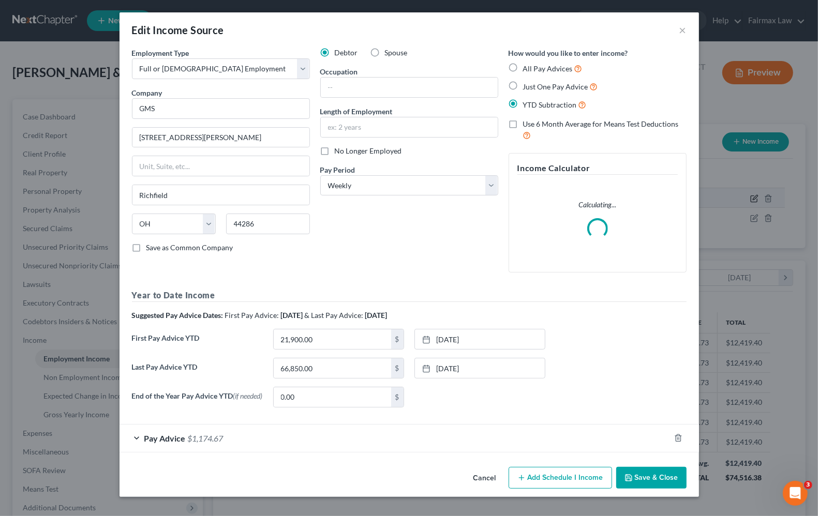
scroll to position [186, 337]
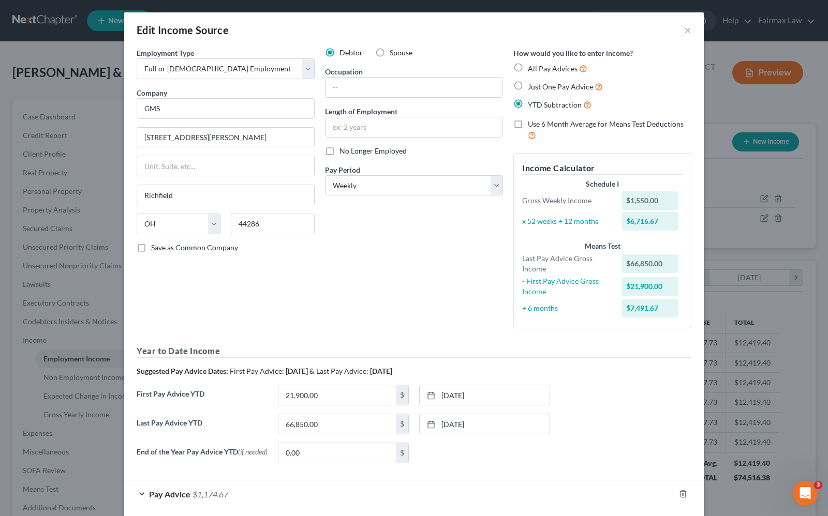
click at [688, 34] on div "Edit Income Source ×" at bounding box center [413, 29] width 579 height 35
click at [684, 33] on button "×" at bounding box center [687, 30] width 7 height 12
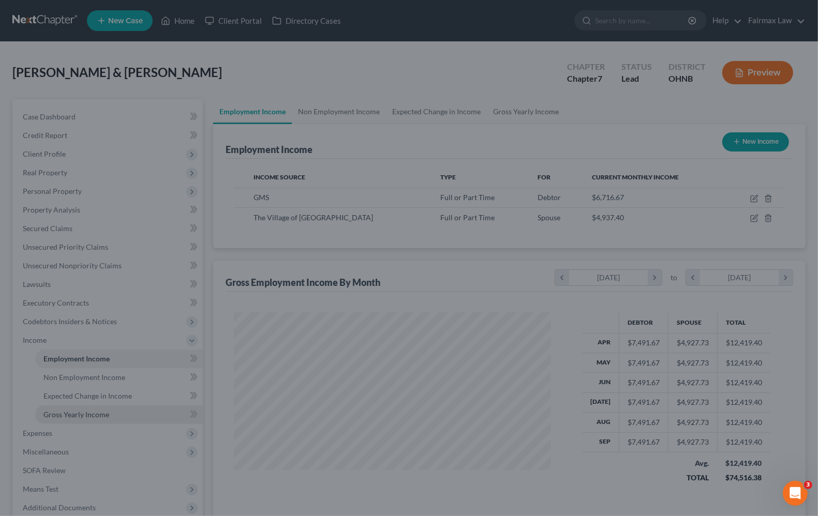
scroll to position [517005, 516858]
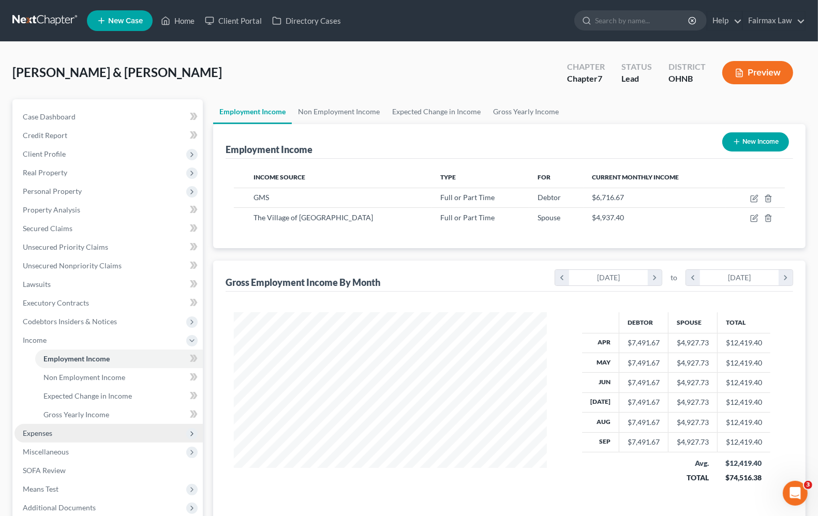
click at [34, 435] on span "Expenses" at bounding box center [37, 433] width 29 height 9
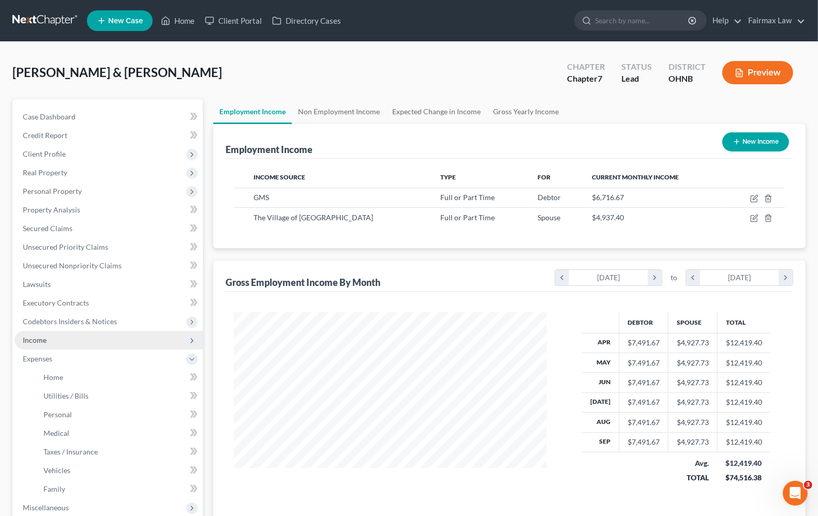
click at [30, 342] on span "Income" at bounding box center [35, 340] width 24 height 9
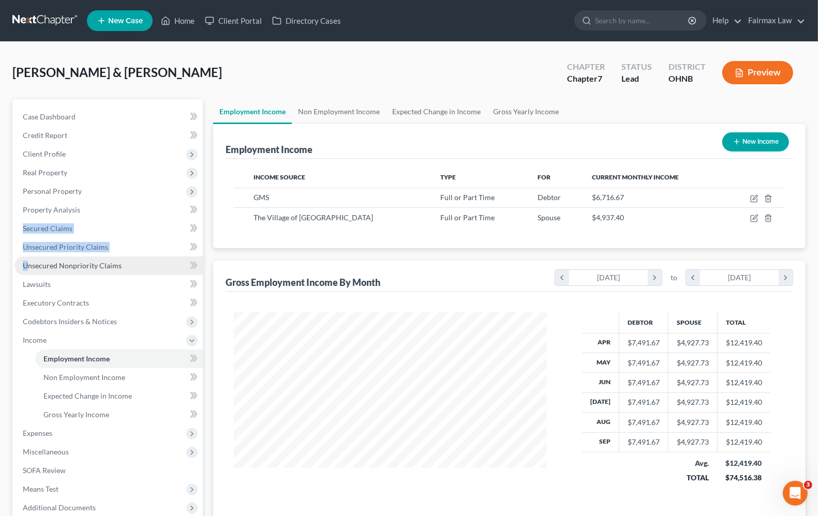
drag, startPoint x: 2, startPoint y: 234, endPoint x: 39, endPoint y: 265, distance: 48.8
click at [37, 265] on div "[PERSON_NAME] & [PERSON_NAME] Upgraded Chapter Chapter 7 Status Lead District O…" at bounding box center [409, 324] width 818 height 564
click at [52, 249] on span "Unsecured Priority Claims" at bounding box center [65, 247] width 85 height 9
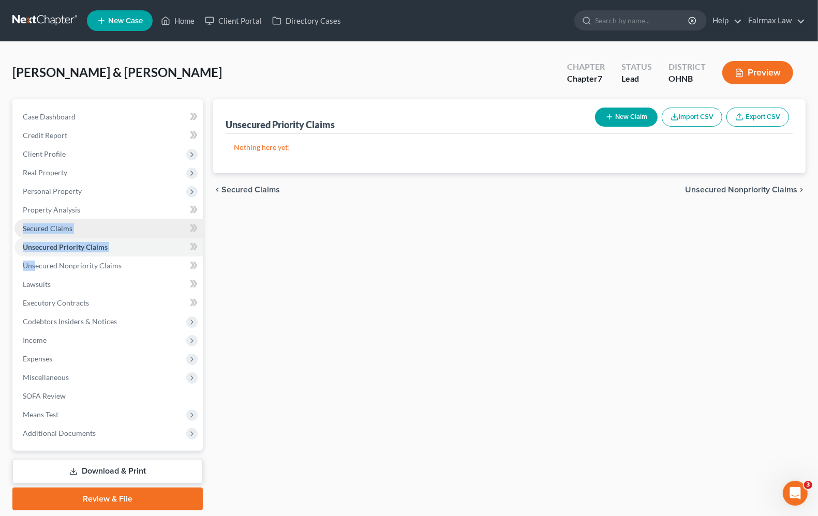
click at [42, 236] on link "Secured Claims" at bounding box center [108, 228] width 188 height 19
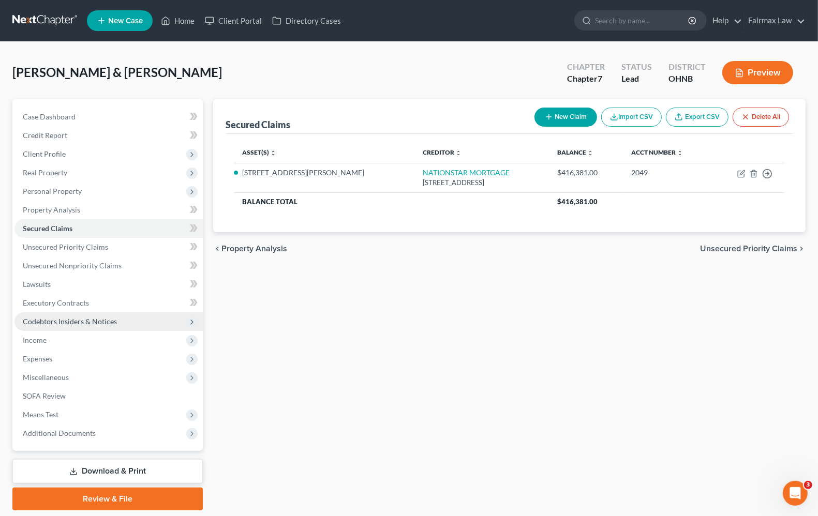
click at [110, 322] on span "Codebtors Insiders & Notices" at bounding box center [70, 321] width 94 height 9
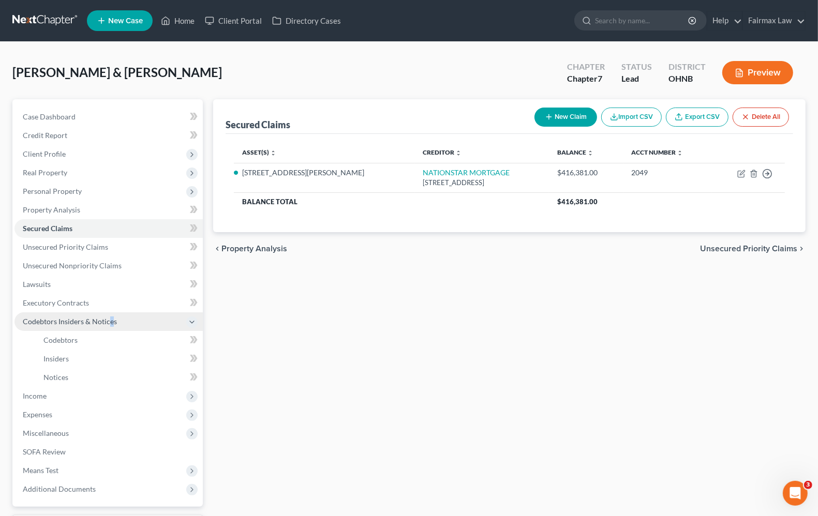
click at [111, 314] on span "Codebtors Insiders & Notices" at bounding box center [108, 321] width 188 height 19
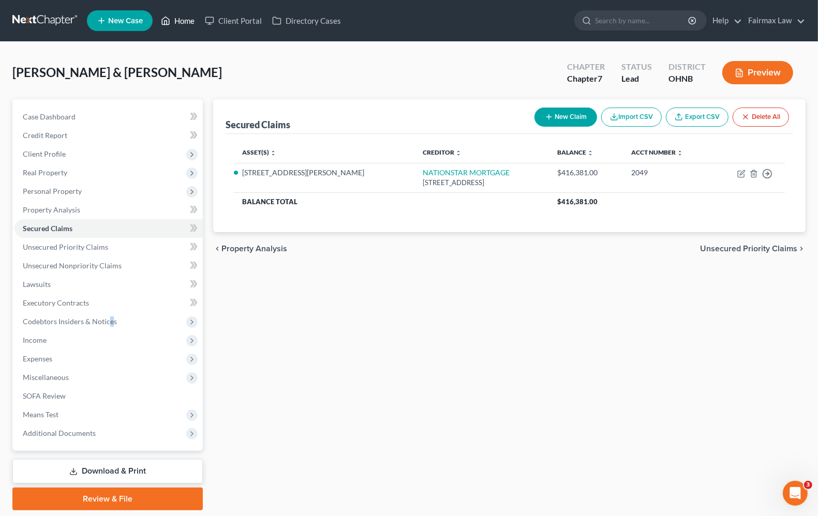
click at [184, 20] on link "Home" at bounding box center [178, 20] width 44 height 19
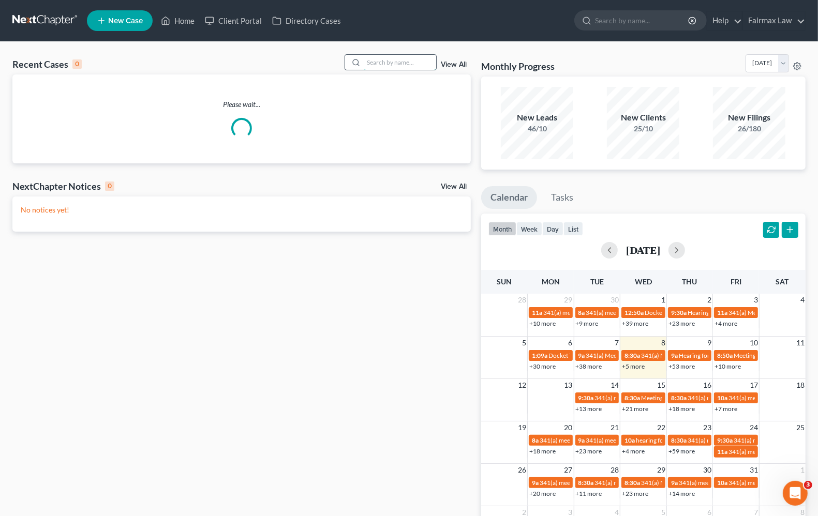
click at [399, 57] on input "search" at bounding box center [400, 62] width 72 height 15
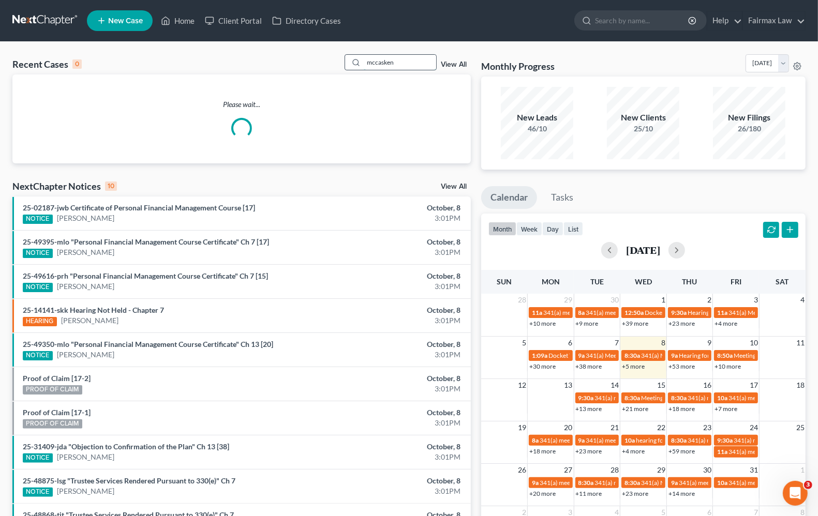
type input "mccasken"
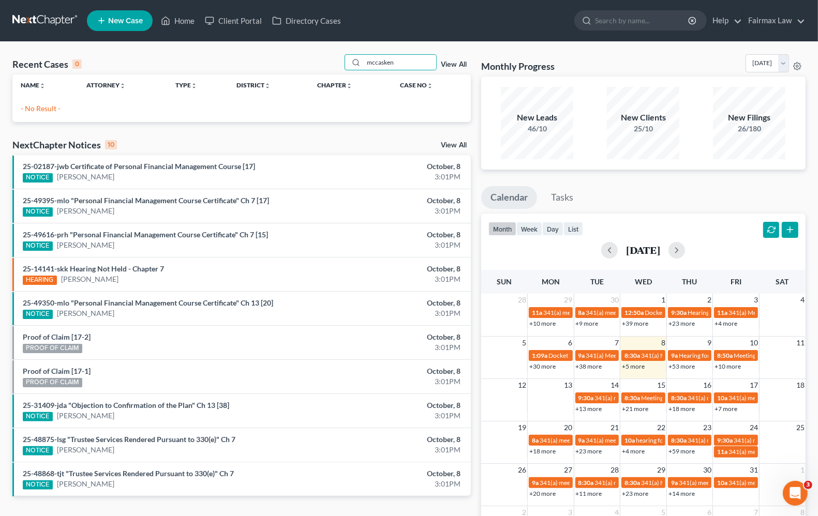
click at [446, 63] on link "View All" at bounding box center [454, 64] width 26 height 7
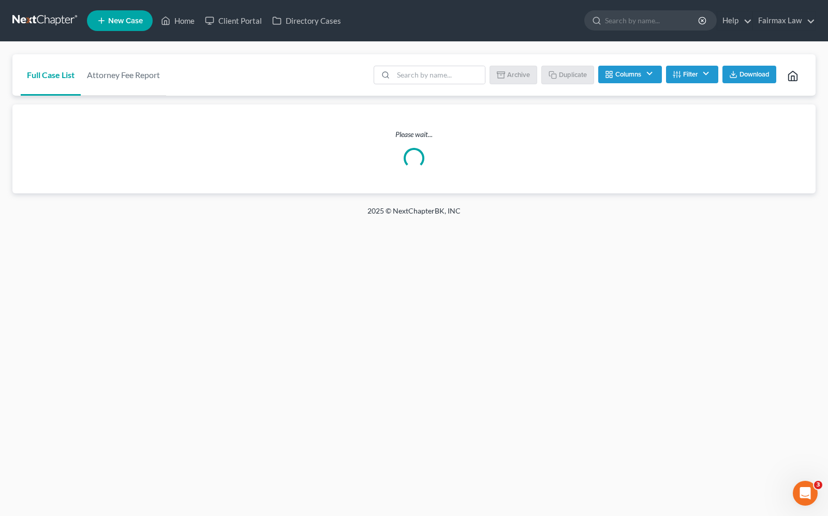
click at [419, 58] on div "Batch Download Archive Un-archive Duplicate Columns Attorney Case Number Area O…" at bounding box center [587, 74] width 440 height 41
drag, startPoint x: 379, startPoint y: 420, endPoint x: 505, endPoint y: 331, distance: 154.4
click at [479, 355] on div "Home New Case Client Portal Directory Cases Fairmax Law [PERSON_NAME][EMAIL_ADD…" at bounding box center [414, 258] width 828 height 516
click at [433, 75] on input "search" at bounding box center [439, 75] width 92 height 18
click at [417, 79] on input "search" at bounding box center [439, 75] width 92 height 18
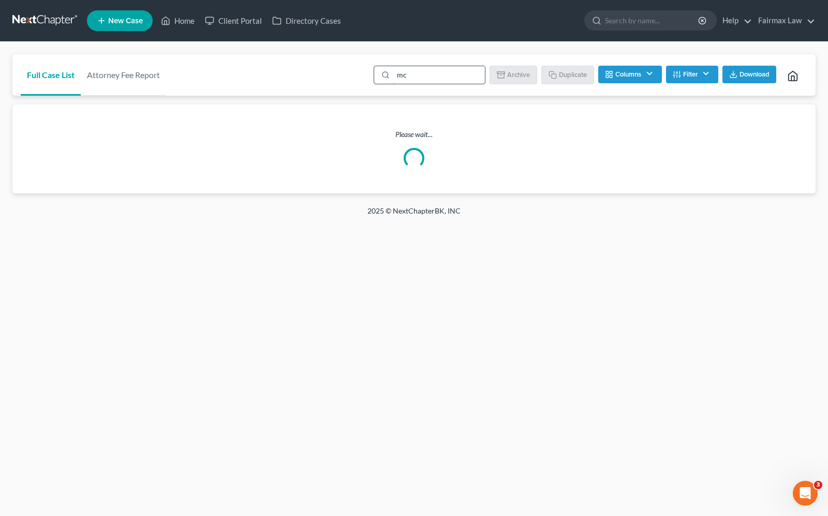
type input "mcc"
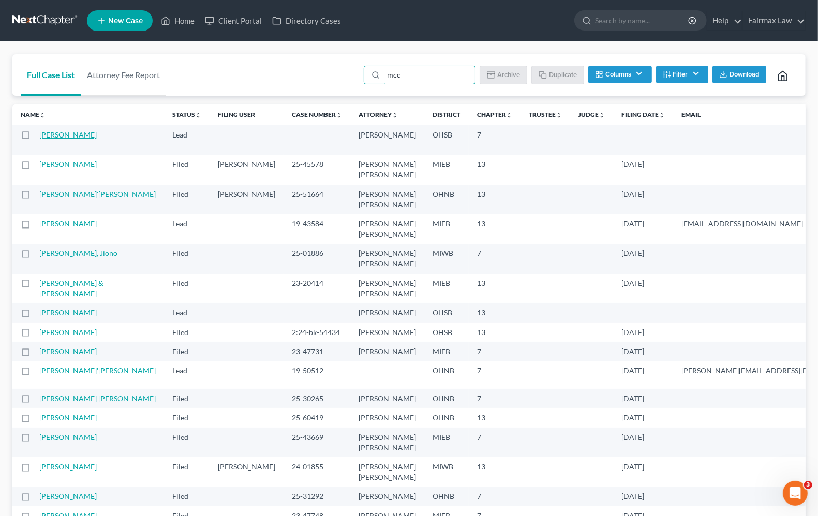
click at [46, 137] on link "[PERSON_NAME]" at bounding box center [67, 134] width 57 height 9
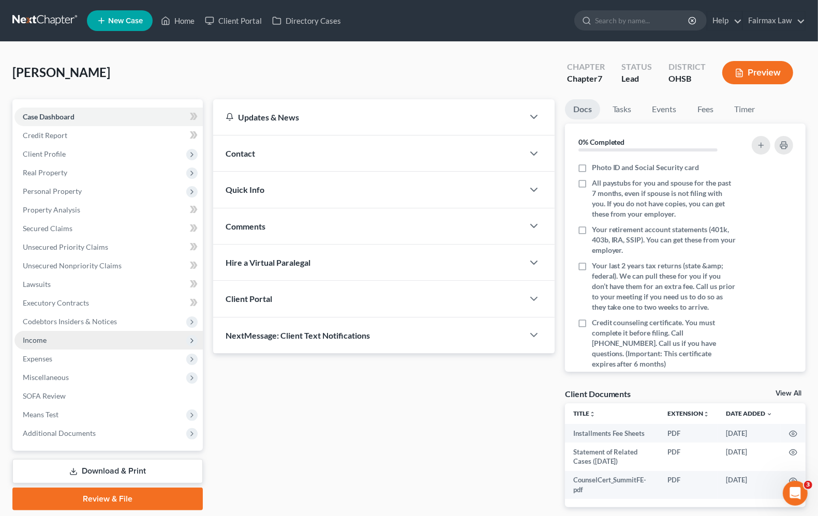
click at [39, 342] on span "Income" at bounding box center [35, 340] width 24 height 9
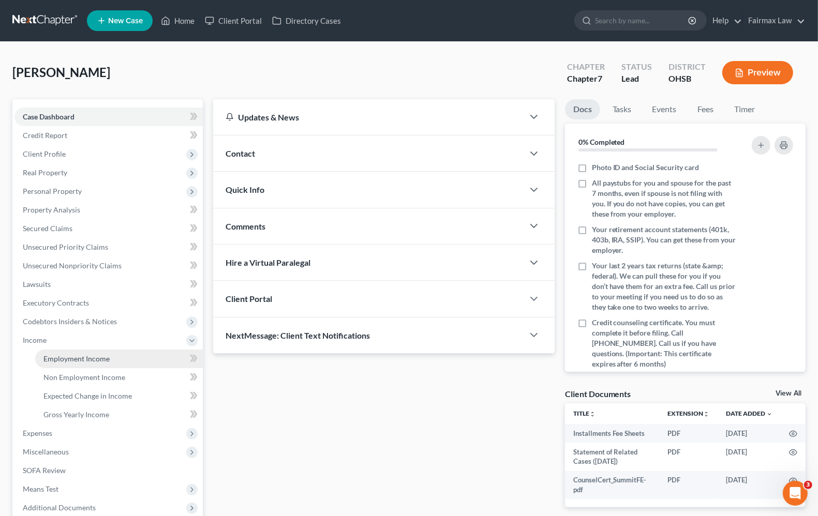
click at [57, 363] on link "Employment Income" at bounding box center [119, 359] width 168 height 19
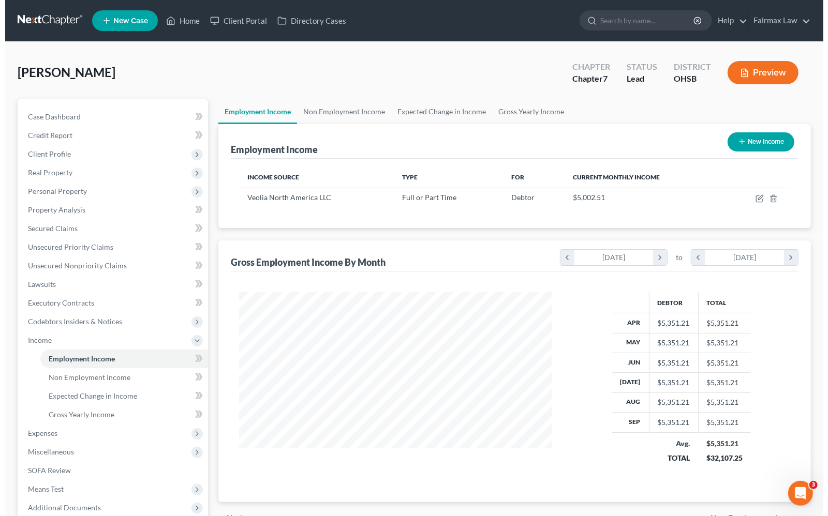
scroll to position [186, 333]
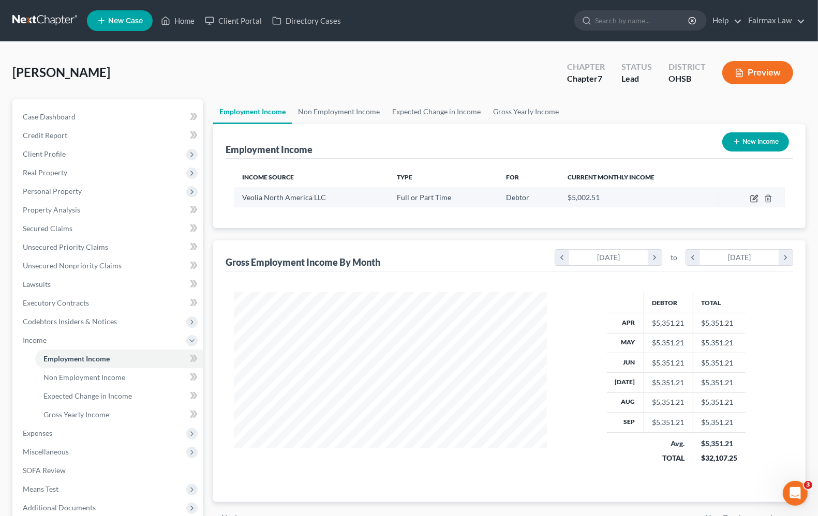
click at [753, 195] on icon "button" at bounding box center [754, 198] width 8 height 8
select select "0"
select select "52"
select select "2"
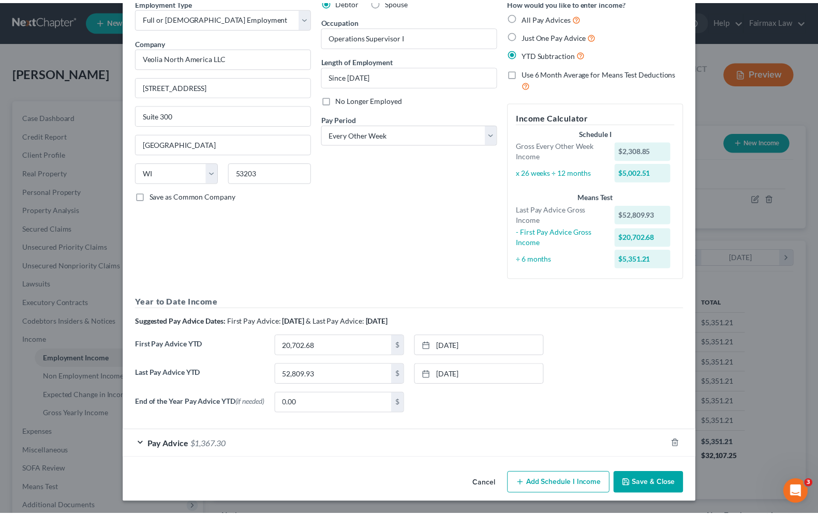
scroll to position [0, 0]
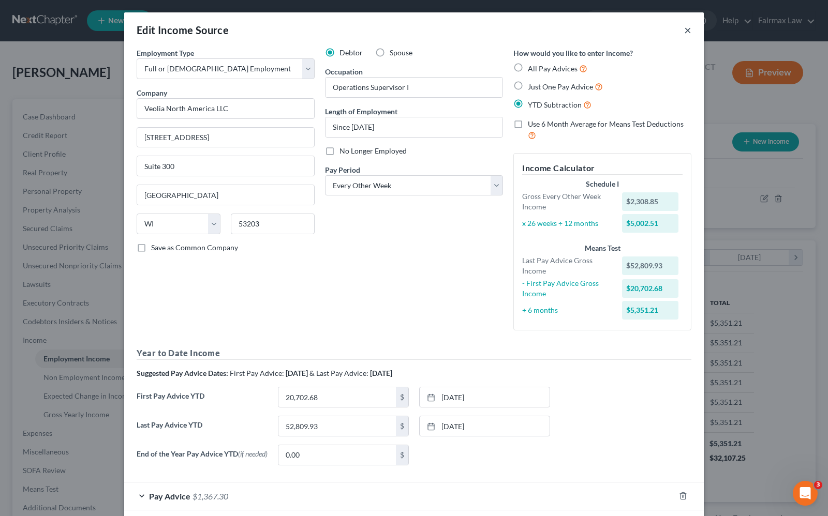
click at [684, 29] on button "×" at bounding box center [687, 30] width 7 height 12
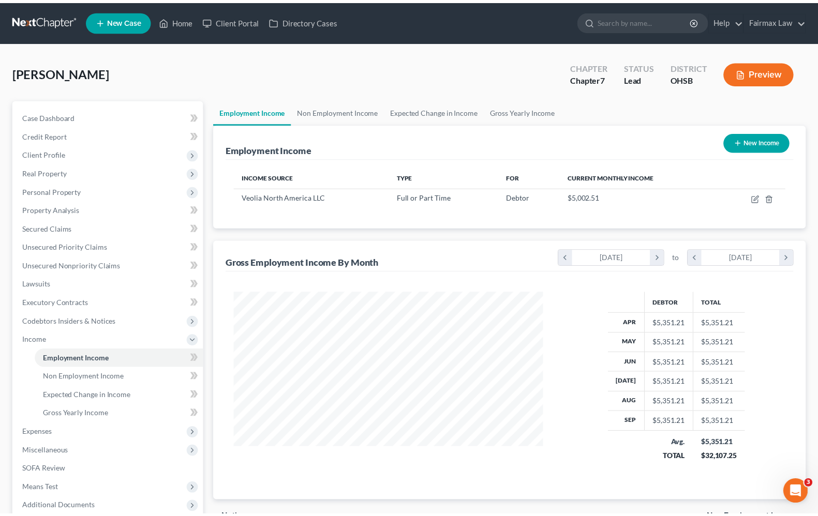
scroll to position [517005, 516858]
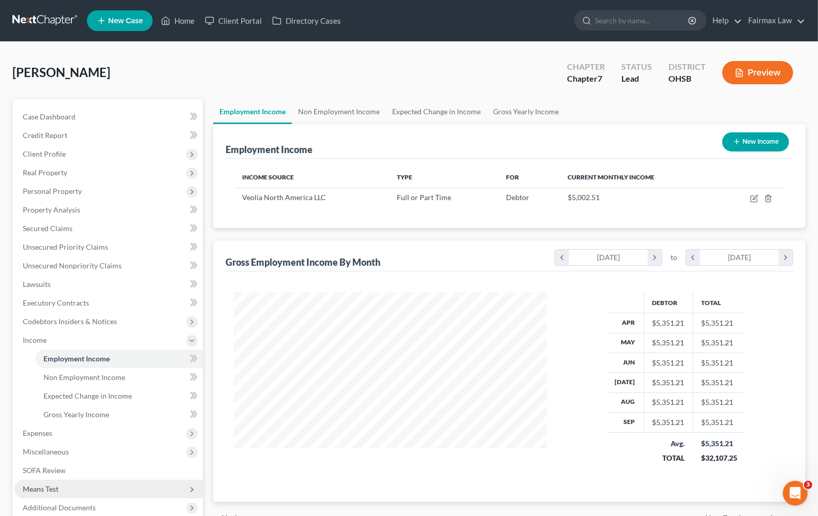
click at [49, 489] on span "Means Test" at bounding box center [41, 489] width 36 height 9
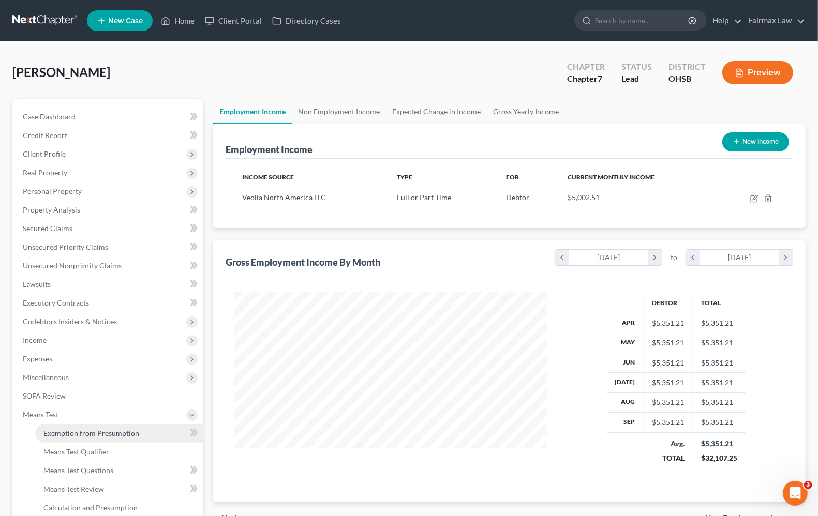
click at [83, 433] on span "Exemption from Presumption" at bounding box center [91, 433] width 96 height 9
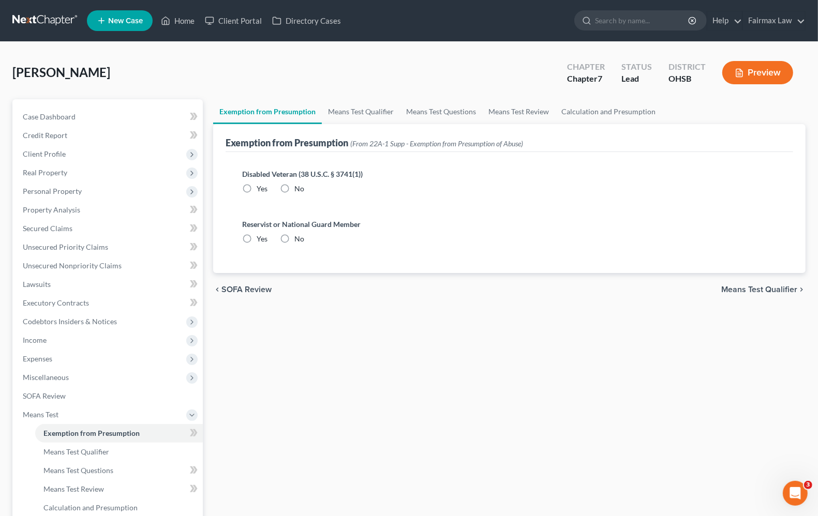
radio input "true"
click at [785, 288] on span "Means Test Qualifier" at bounding box center [759, 289] width 76 height 8
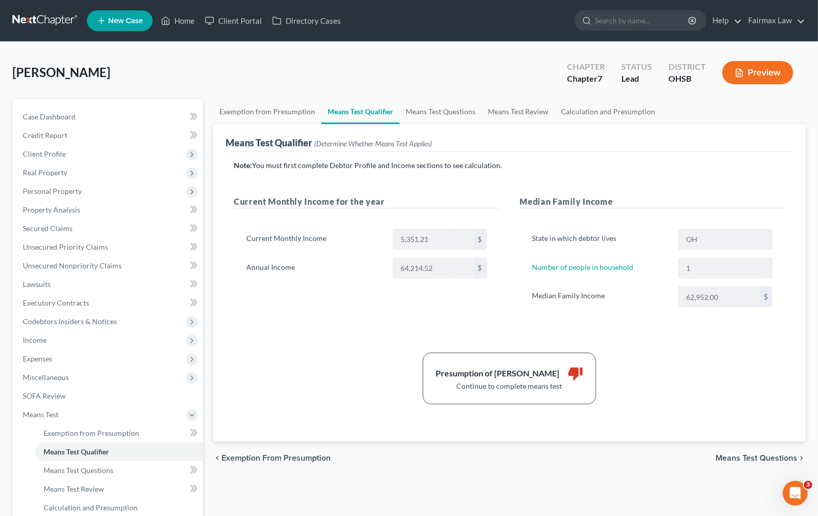
click at [665, 378] on div "Presumption of Abuse Arises thumb_down Continue to complete means test" at bounding box center [509, 379] width 561 height 52
click at [55, 337] on span "Income" at bounding box center [108, 340] width 188 height 19
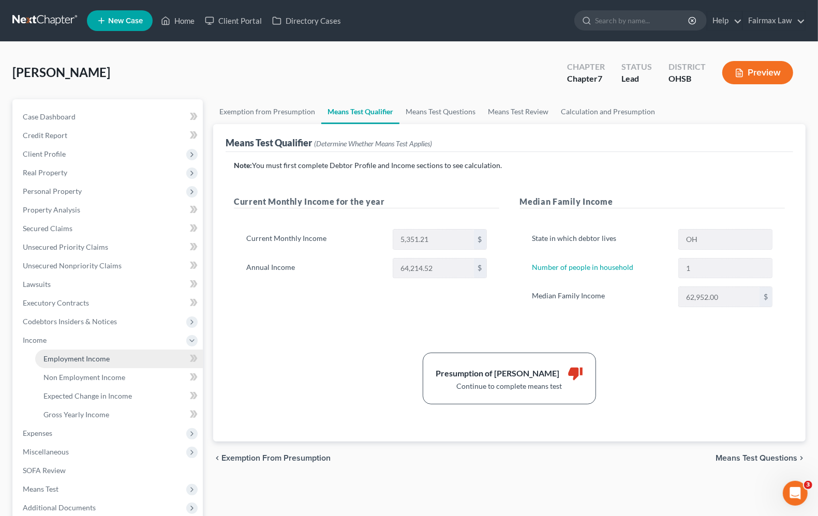
click at [68, 354] on span "Employment Income" at bounding box center [76, 358] width 66 height 9
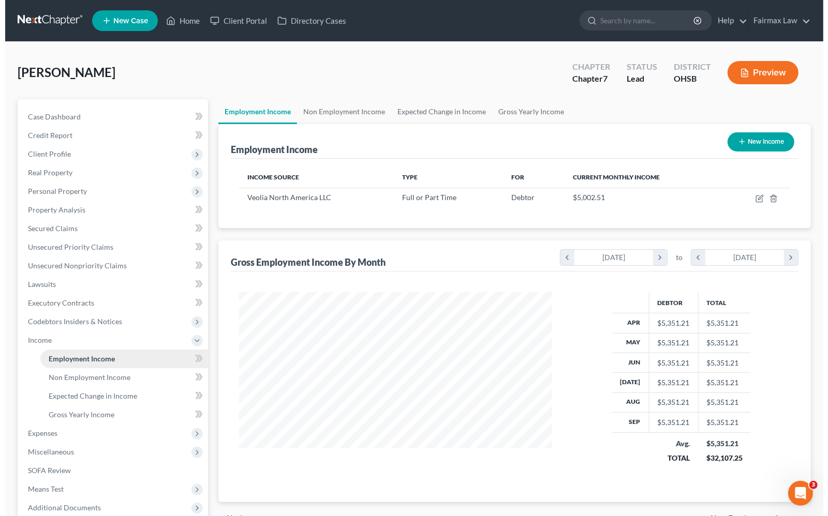
scroll to position [186, 333]
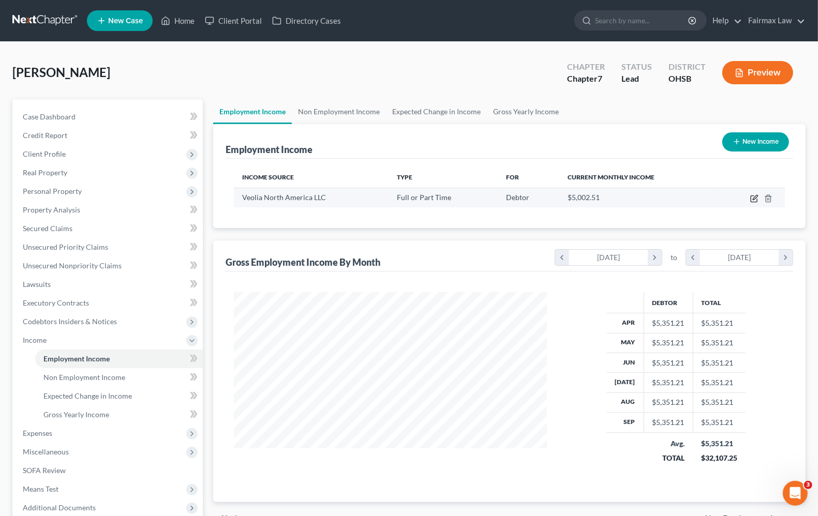
click at [751, 197] on icon "button" at bounding box center [754, 198] width 8 height 8
select select "0"
select select "52"
select select "2"
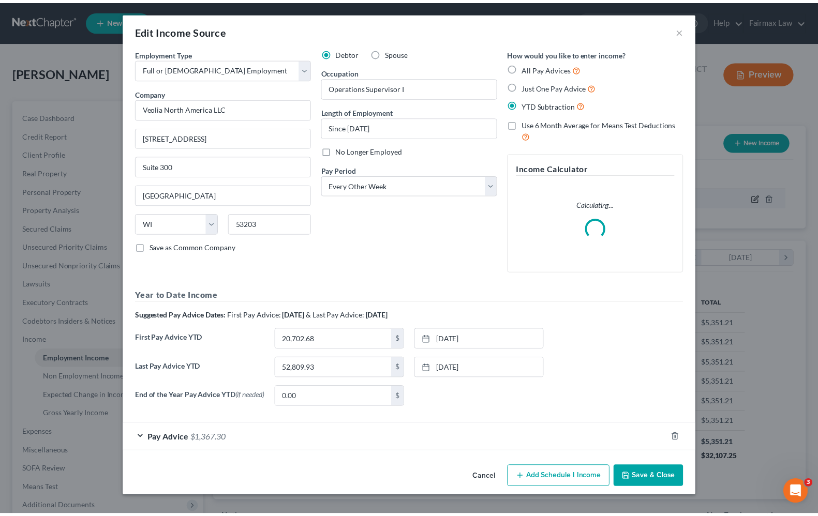
scroll to position [186, 337]
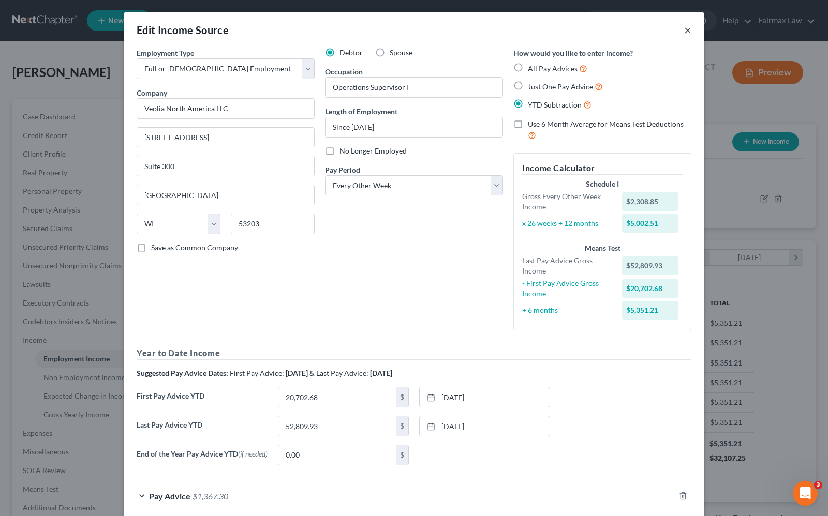
click at [684, 35] on button "×" at bounding box center [687, 30] width 7 height 12
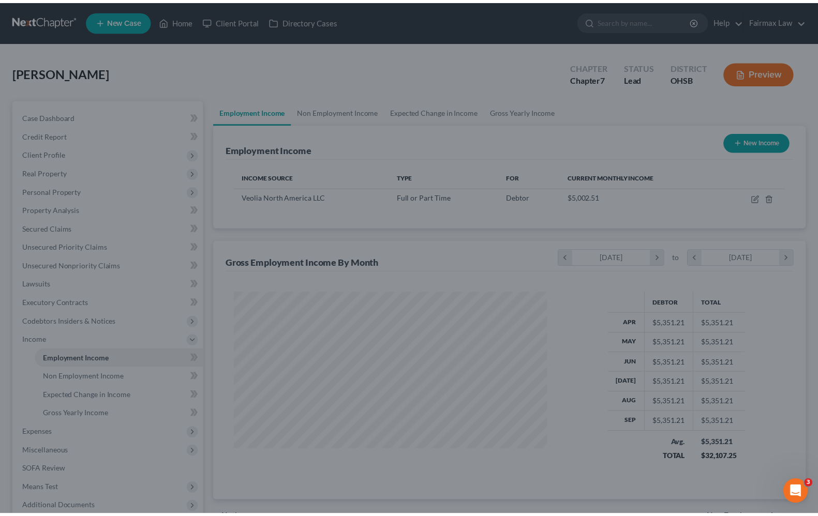
scroll to position [517005, 516858]
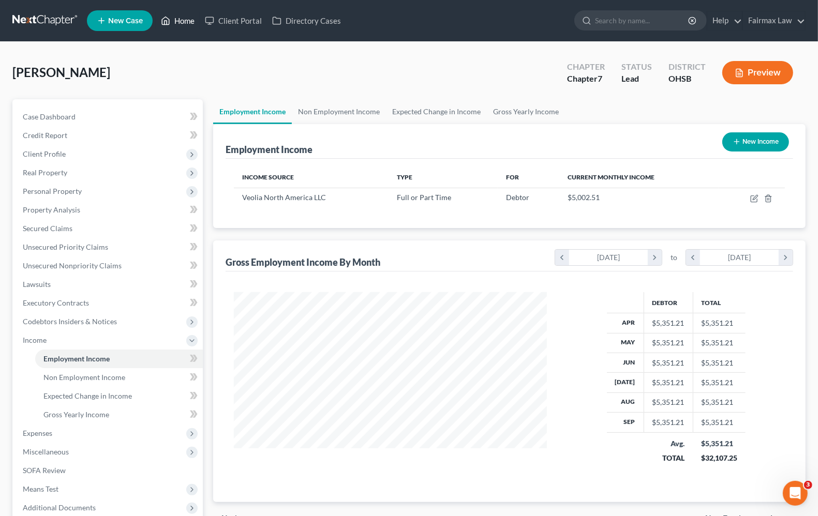
click at [181, 26] on link "Home" at bounding box center [178, 20] width 44 height 19
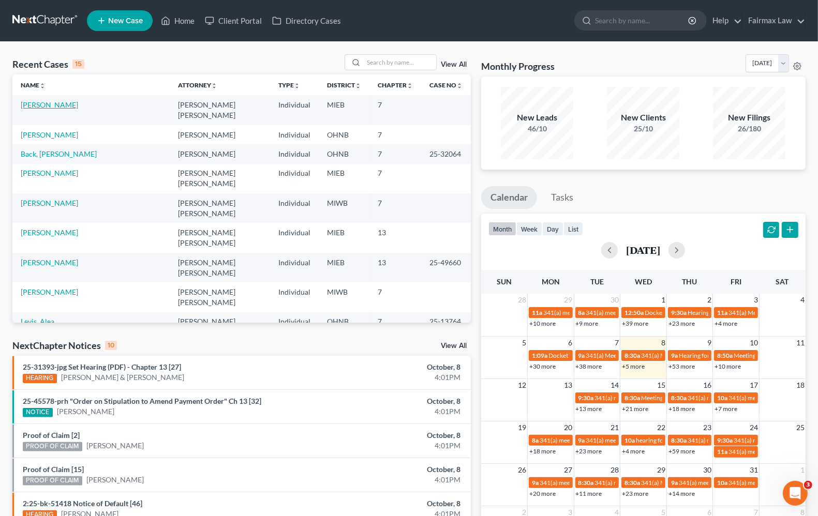
click at [61, 104] on link "[PERSON_NAME]" at bounding box center [49, 104] width 57 height 9
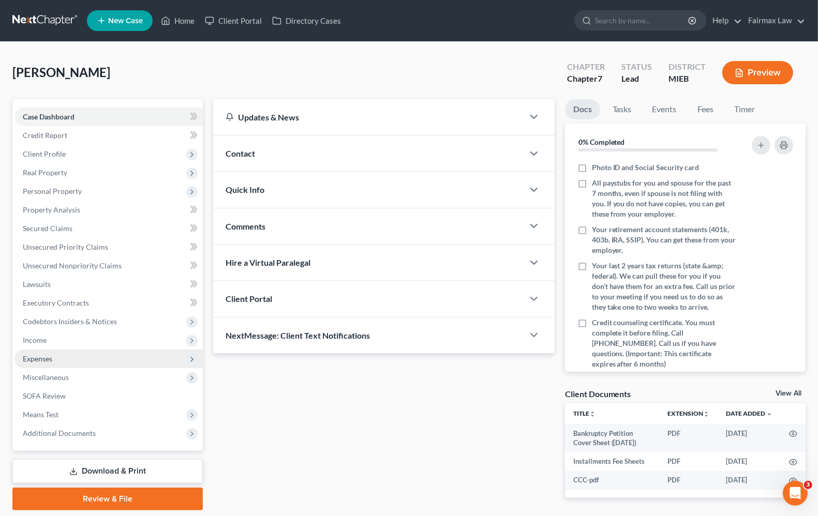
click at [34, 363] on span "Expenses" at bounding box center [108, 359] width 188 height 19
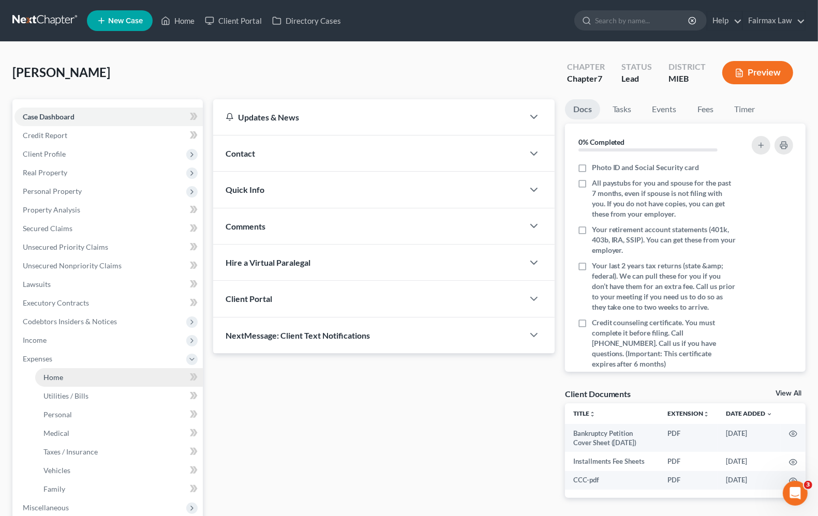
click at [55, 373] on span "Home" at bounding box center [53, 377] width 20 height 9
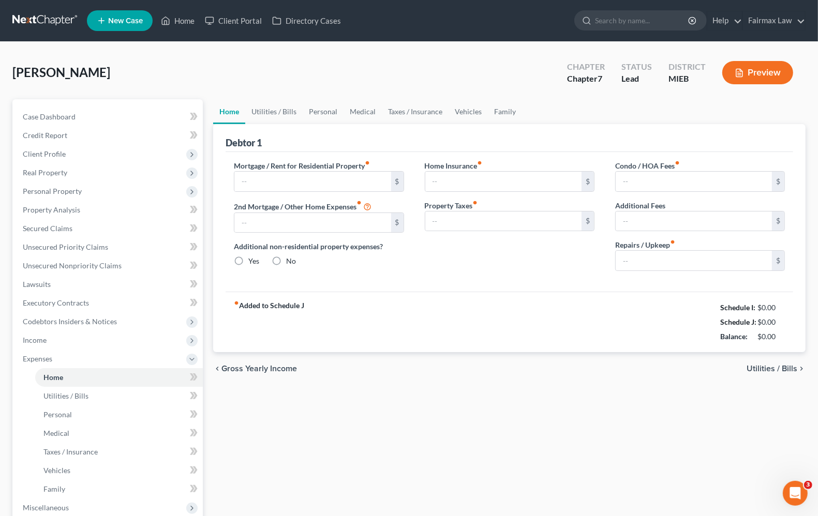
type input "600.00"
type input "0.00"
radio input "true"
type input "0.00"
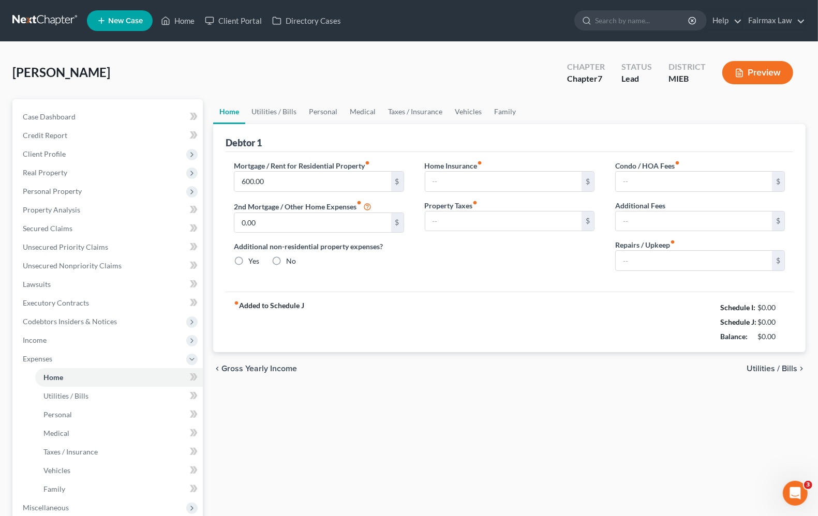
type input "0.00"
click at [769, 370] on span "Utilities / Bills" at bounding box center [771, 369] width 51 height 8
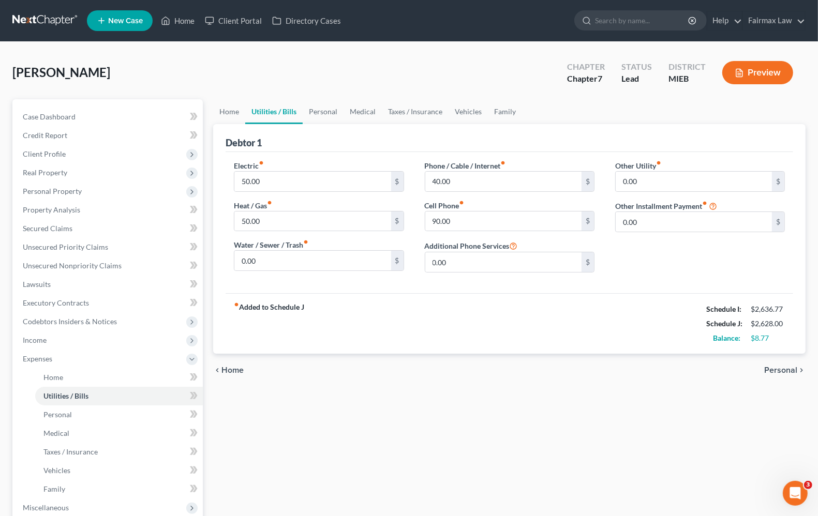
click at [787, 370] on span "Personal" at bounding box center [780, 370] width 33 height 8
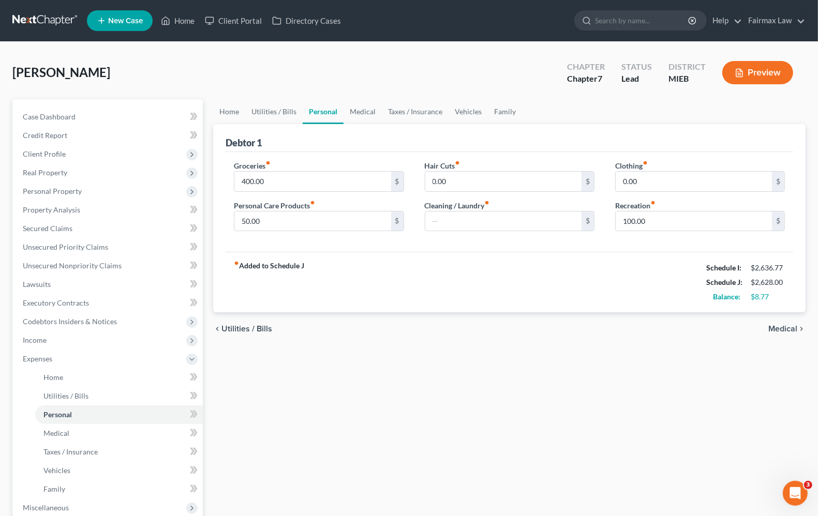
click at [789, 332] on span "Medical" at bounding box center [782, 329] width 29 height 8
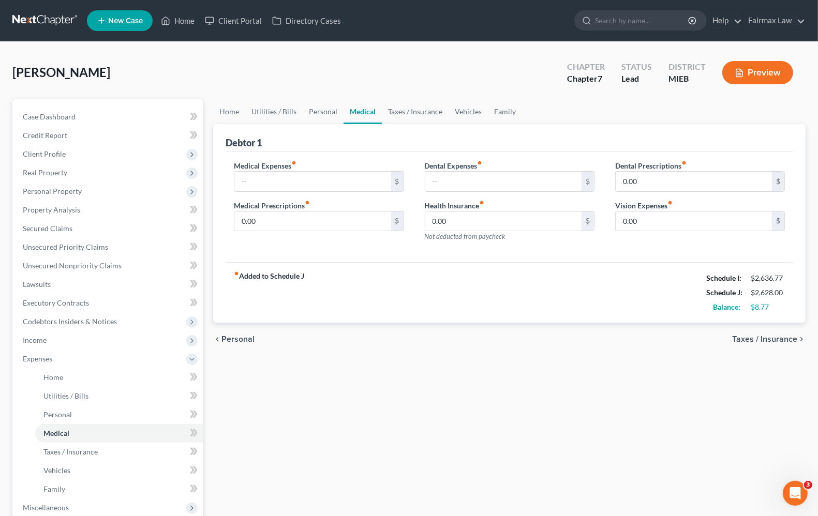
click at [476, 311] on div "fiber_manual_record Added to Schedule J Schedule I: $2,636.77 Schedule J: $2,62…" at bounding box center [508, 292] width 567 height 61
click at [795, 339] on span "Taxes / Insurance" at bounding box center [764, 339] width 65 height 8
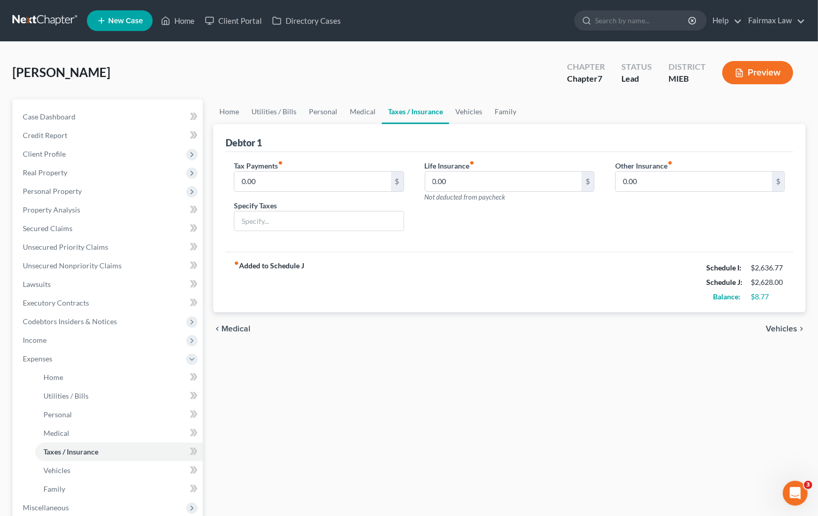
click at [792, 327] on span "Vehicles" at bounding box center [781, 329] width 32 height 8
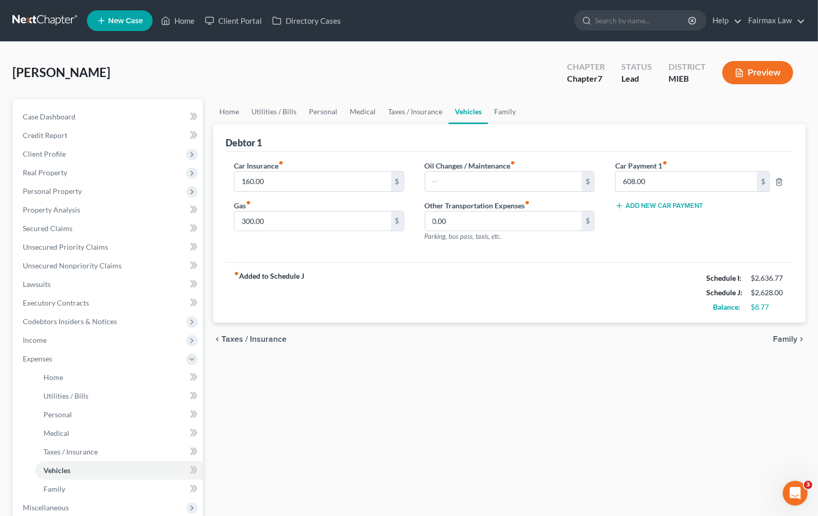
click at [791, 339] on span "Family" at bounding box center [785, 339] width 24 height 8
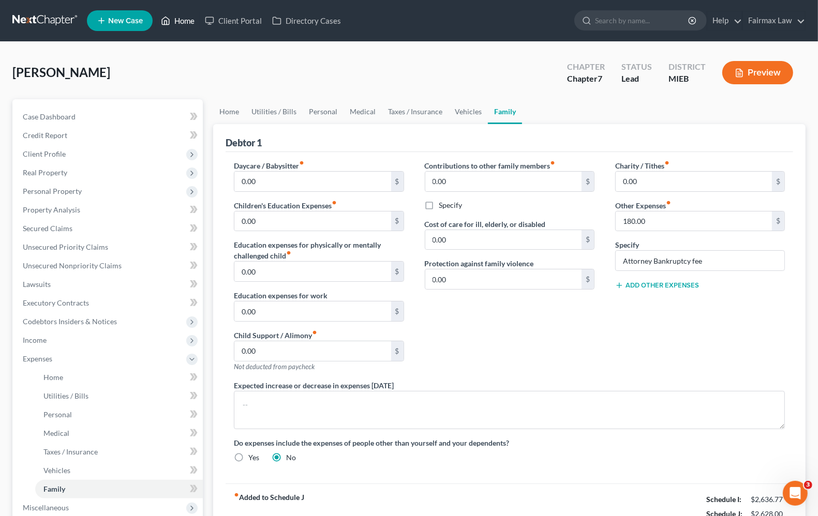
click at [176, 21] on link "Home" at bounding box center [178, 20] width 44 height 19
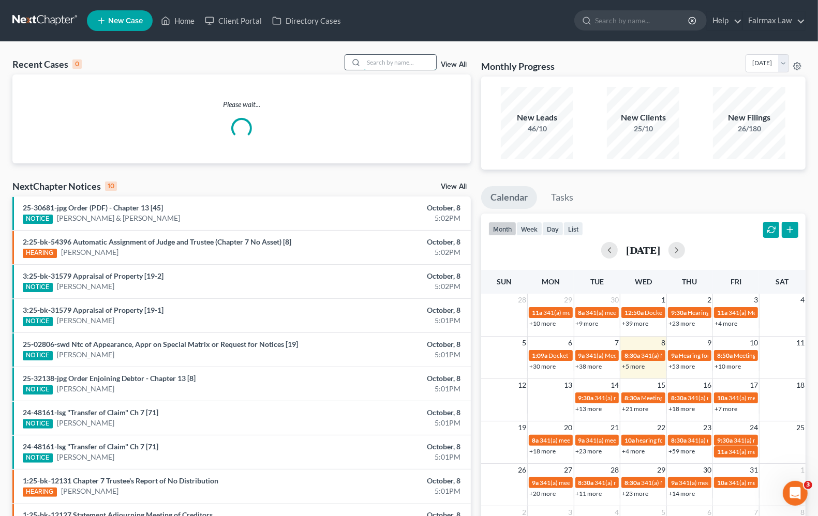
click at [372, 61] on input "search" at bounding box center [400, 62] width 72 height 15
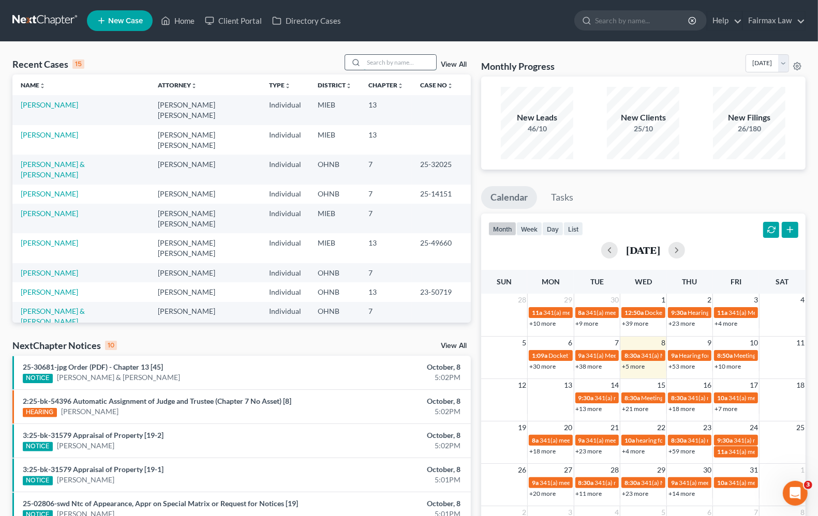
click at [417, 59] on input "search" at bounding box center [400, 62] width 72 height 15
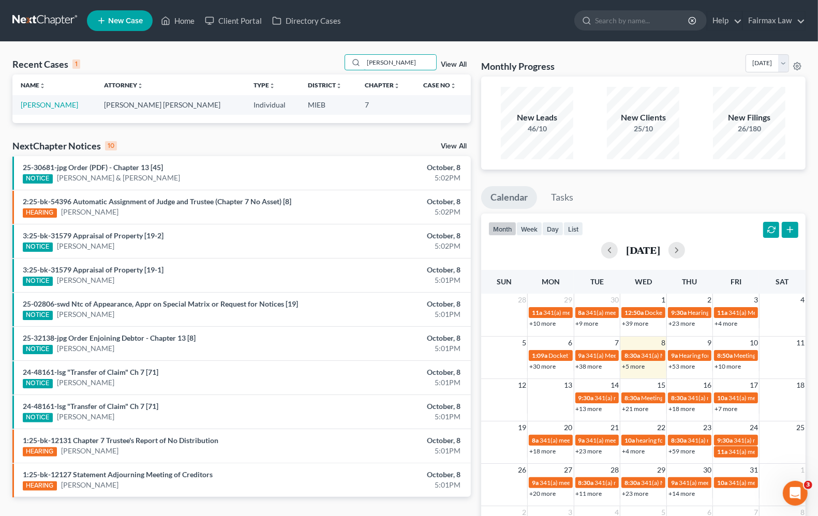
type input "[PERSON_NAME]"
click at [40, 110] on td "[PERSON_NAME]" at bounding box center [53, 104] width 83 height 19
click at [50, 102] on link "[PERSON_NAME]" at bounding box center [49, 104] width 57 height 9
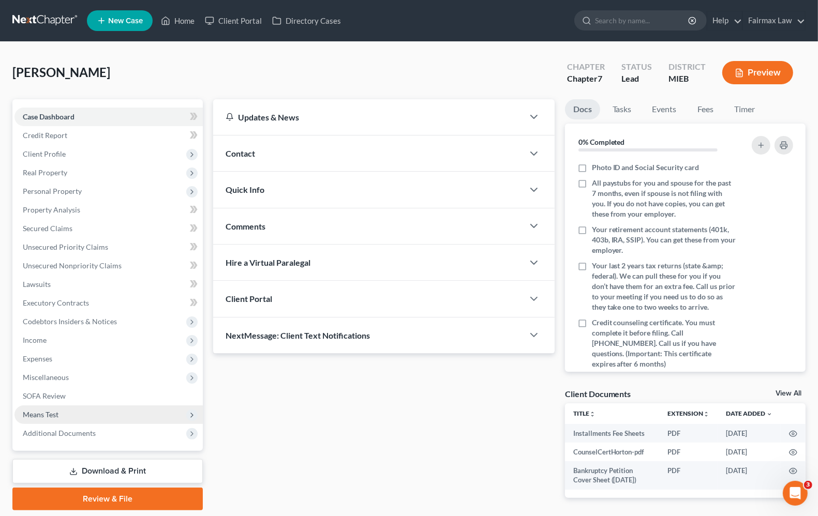
click at [70, 418] on span "Means Test" at bounding box center [108, 414] width 188 height 19
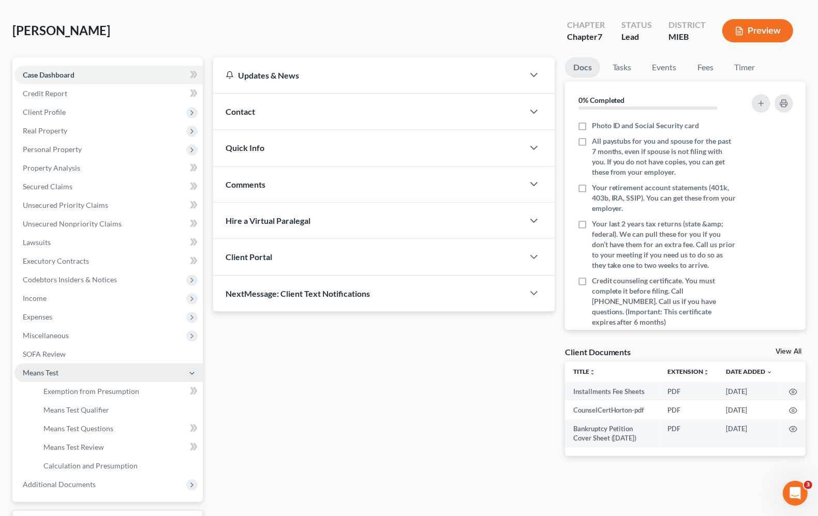
scroll to position [65, 0]
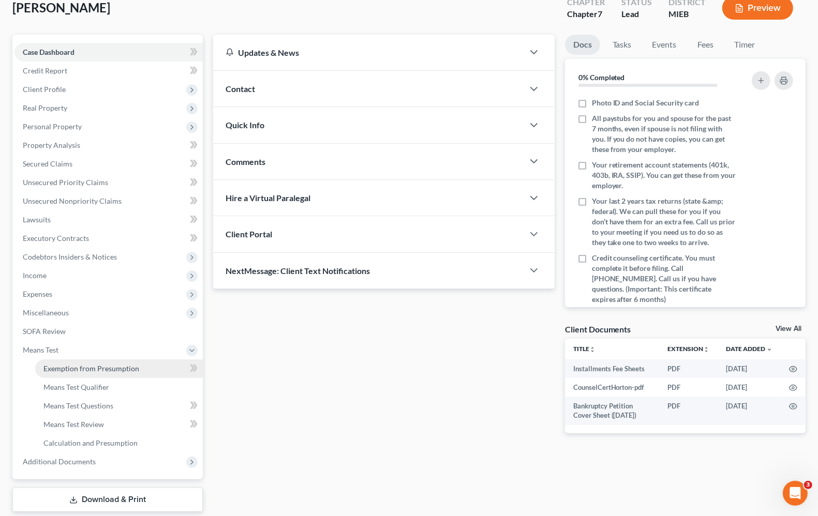
click at [93, 373] on link "Exemption from Presumption" at bounding box center [119, 368] width 168 height 19
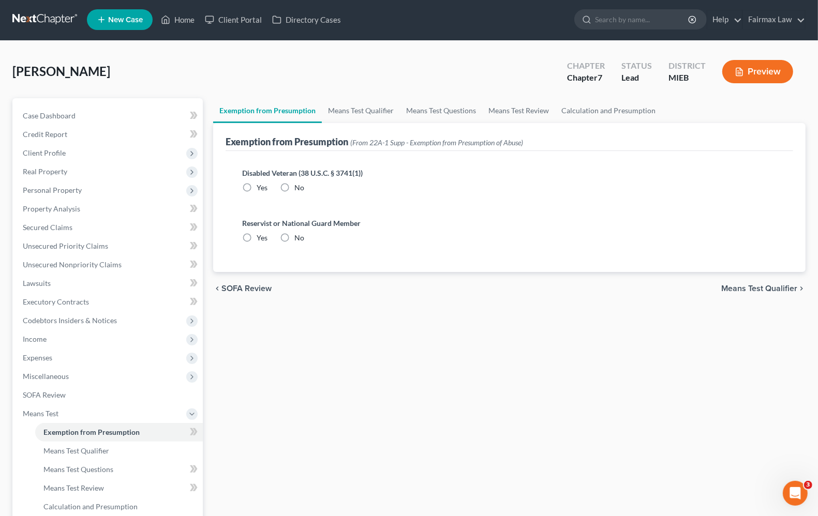
radio input "true"
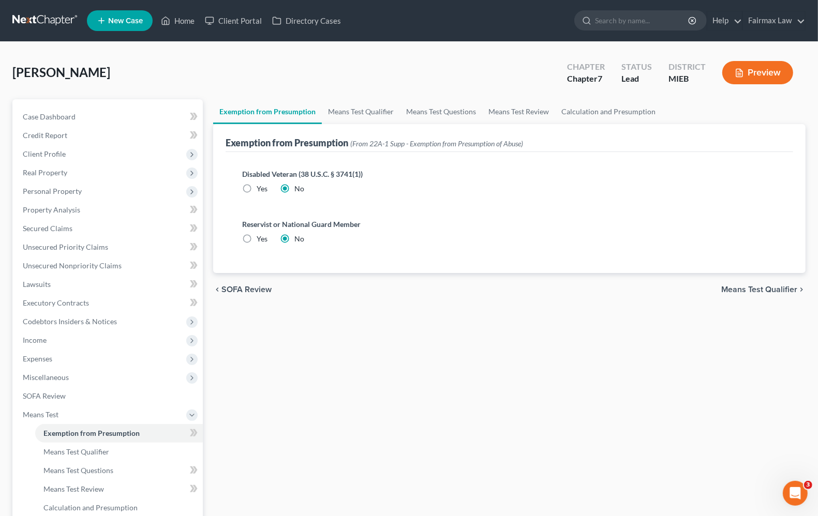
click at [759, 285] on span "Means Test Qualifier" at bounding box center [759, 289] width 76 height 8
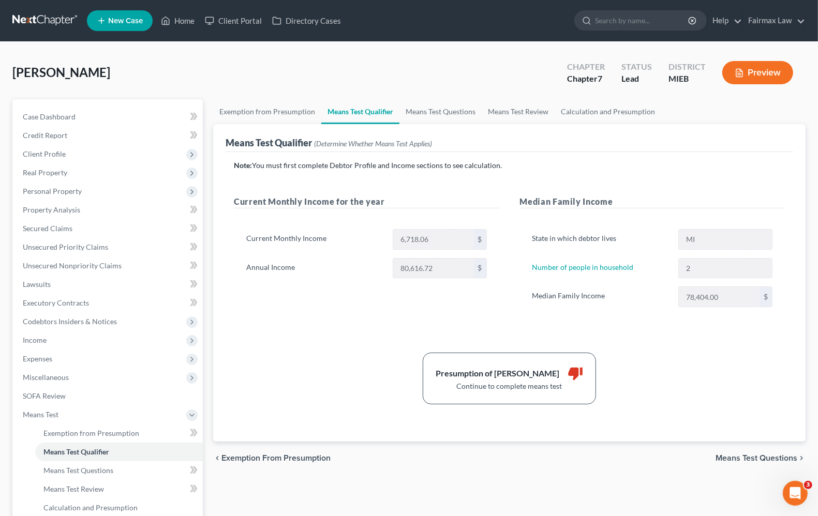
click at [759, 454] on span "Means Test Questions" at bounding box center [756, 458] width 82 height 8
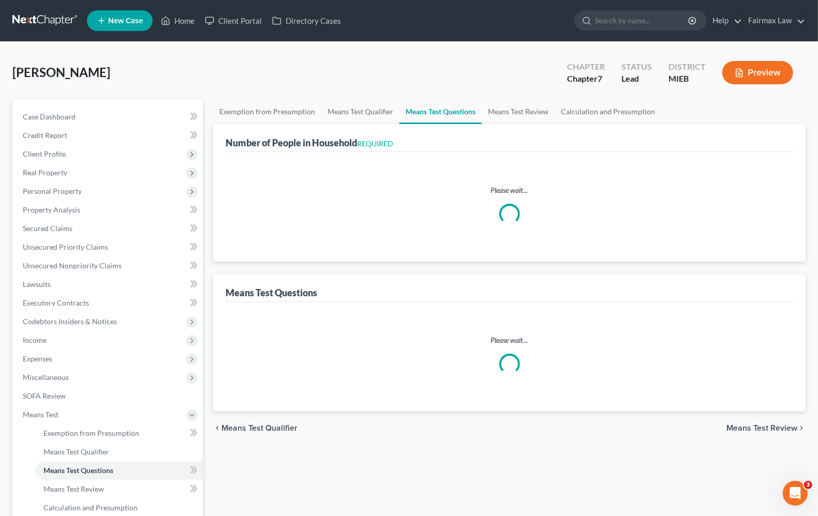
select select "1"
select select "60"
select select "2"
select select "0"
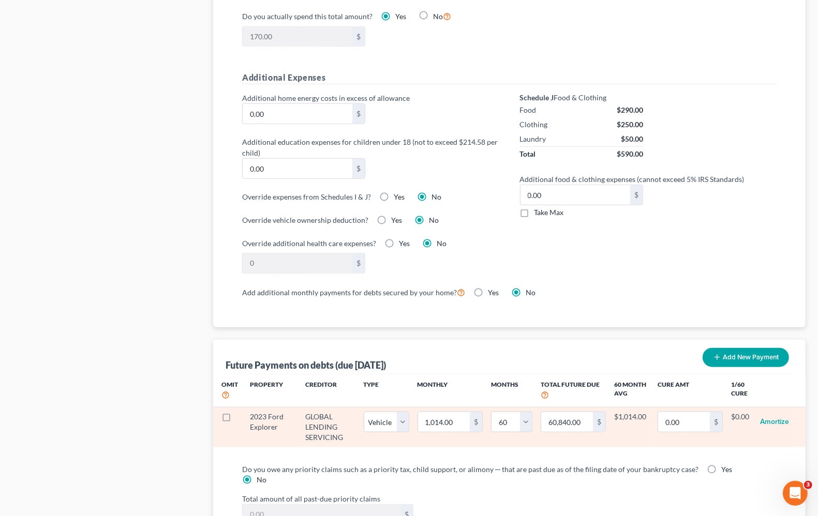
scroll to position [957, 0]
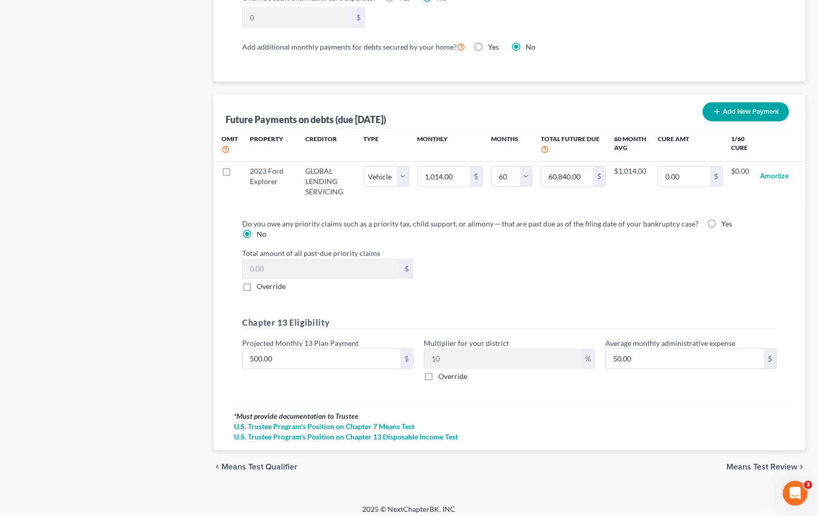
click at [753, 463] on span "Means Test Review" at bounding box center [761, 467] width 71 height 8
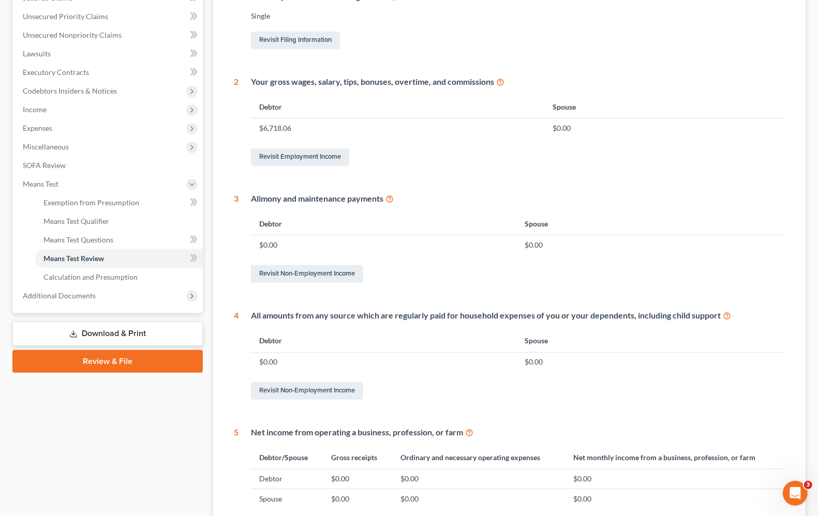
scroll to position [362, 0]
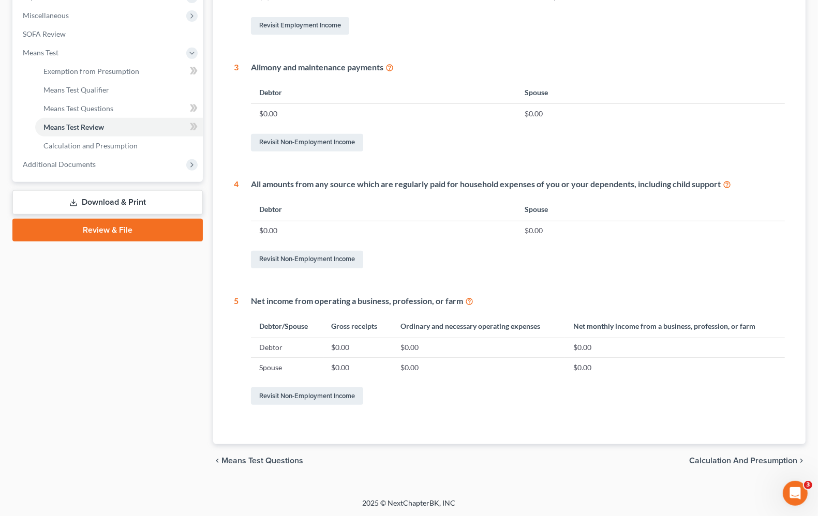
click at [728, 462] on span "Calculation and Presumption" at bounding box center [743, 461] width 108 height 8
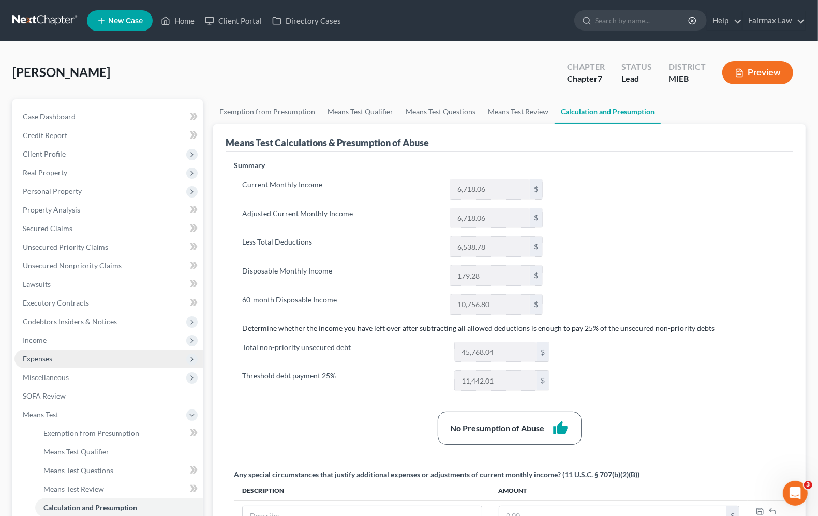
click at [47, 357] on span "Expenses" at bounding box center [37, 358] width 29 height 9
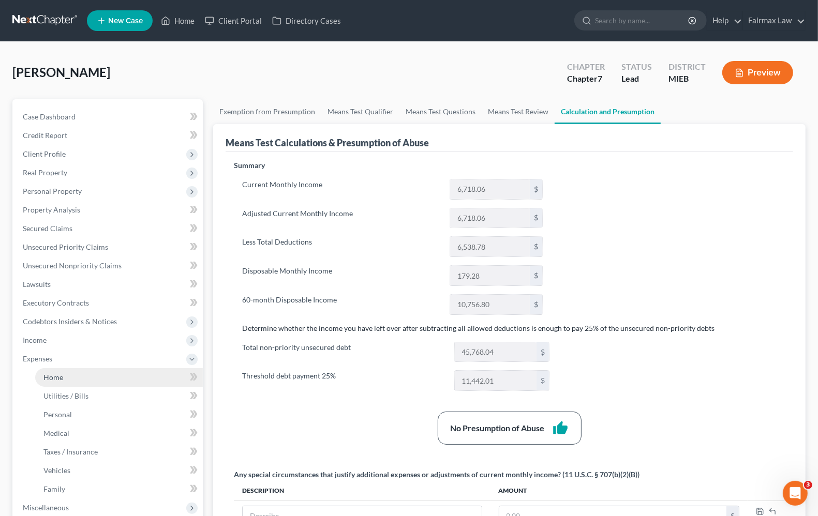
click at [49, 373] on span "Home" at bounding box center [53, 377] width 20 height 9
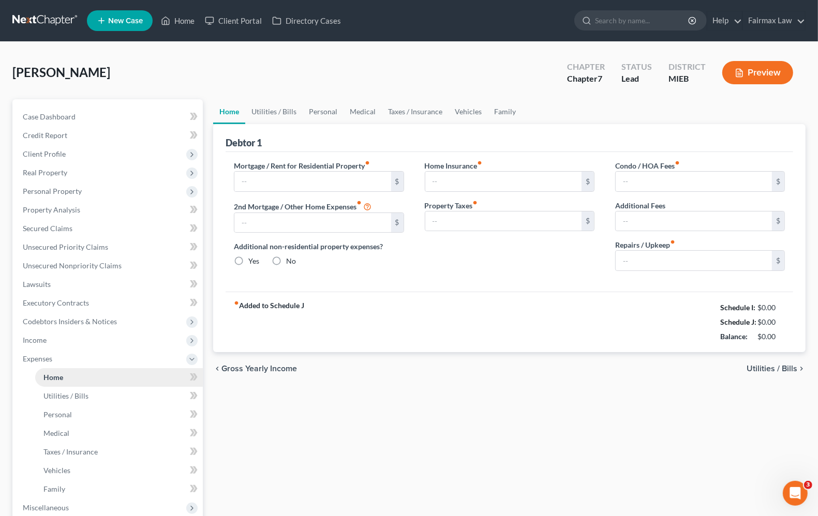
type input "1,600.00"
type input "0.00"
radio input "true"
type input "0.00"
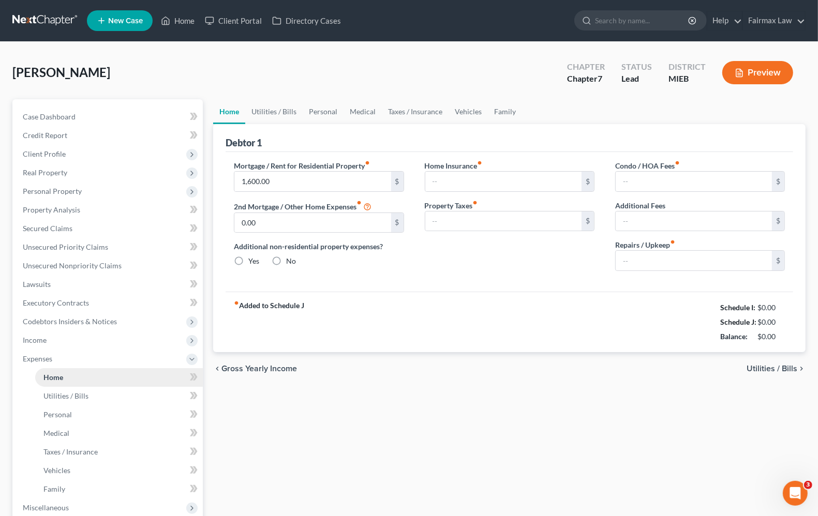
type input "0.00"
click at [67, 226] on span "Secured Claims" at bounding box center [48, 228] width 50 height 9
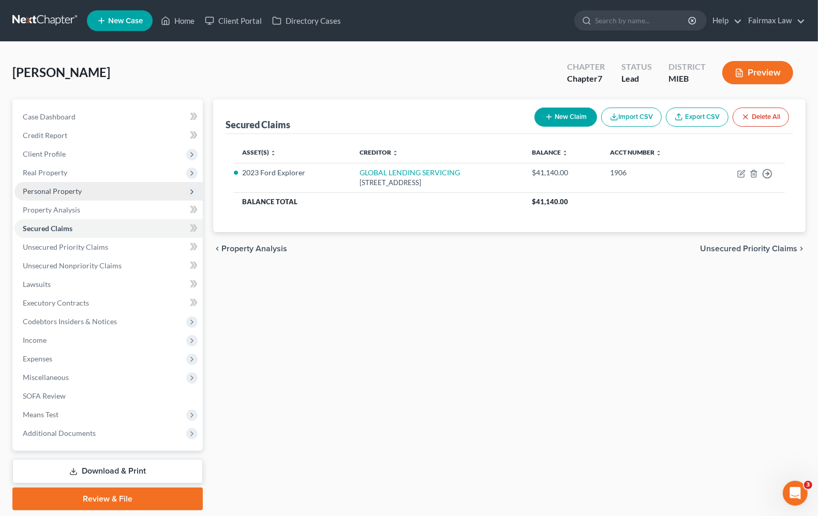
click at [58, 190] on span "Personal Property" at bounding box center [52, 191] width 59 height 9
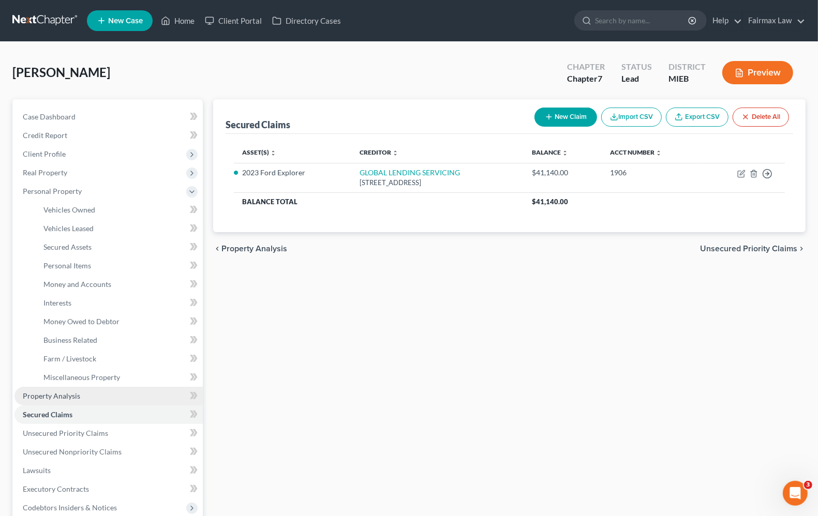
click at [48, 402] on link "Property Analysis" at bounding box center [108, 396] width 188 height 19
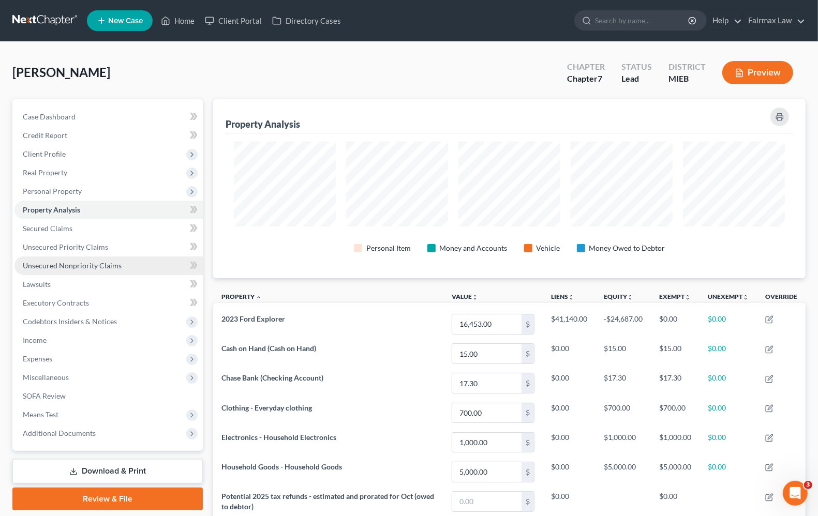
scroll to position [179, 592]
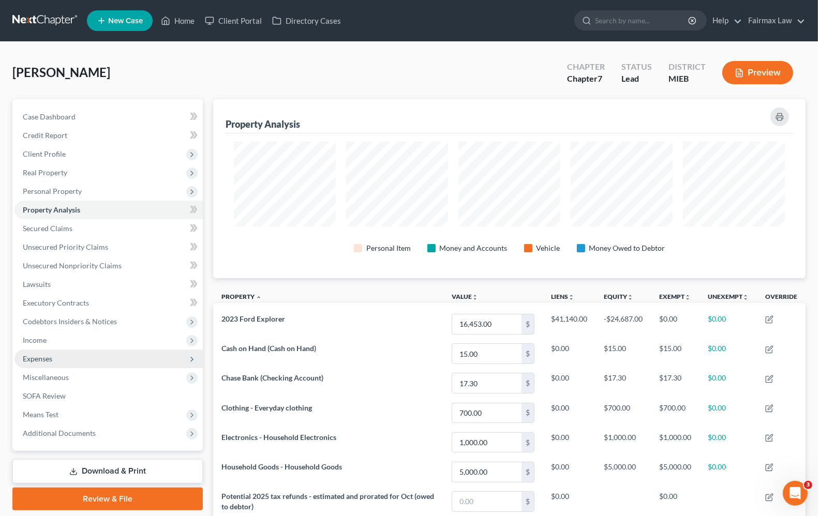
click at [43, 360] on span "Expenses" at bounding box center [37, 358] width 29 height 9
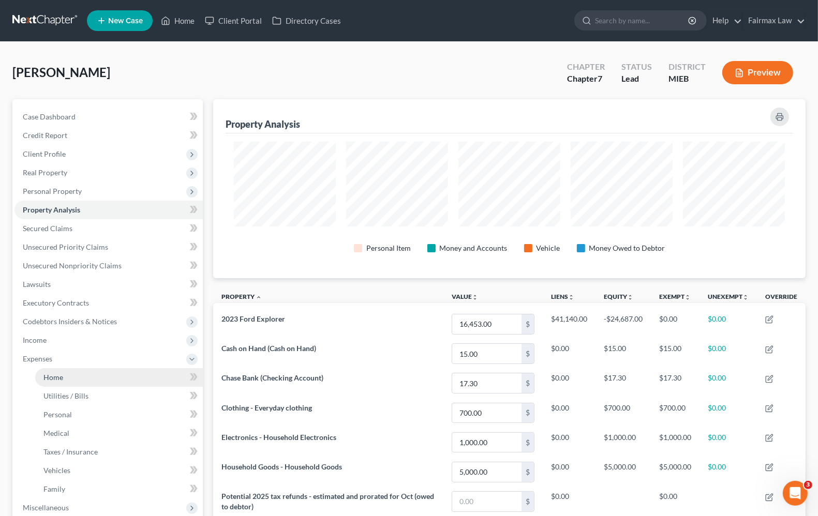
click at [52, 373] on span "Home" at bounding box center [53, 377] width 20 height 9
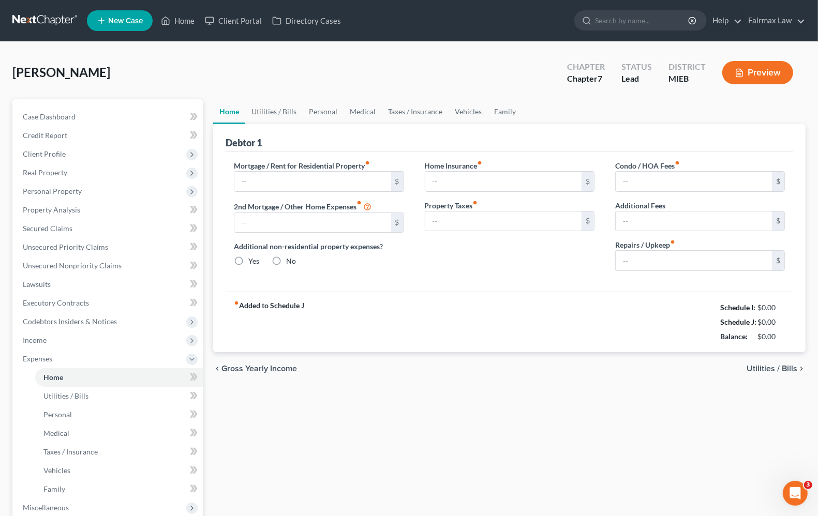
type input "1,600.00"
type input "0.00"
radio input "true"
type input "0.00"
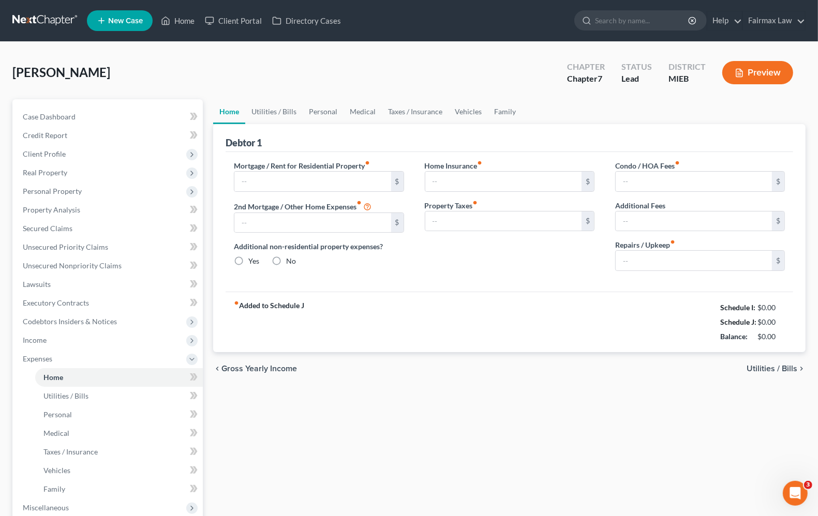
type input "0.00"
click at [770, 372] on span "Utilities / Bills" at bounding box center [771, 369] width 51 height 8
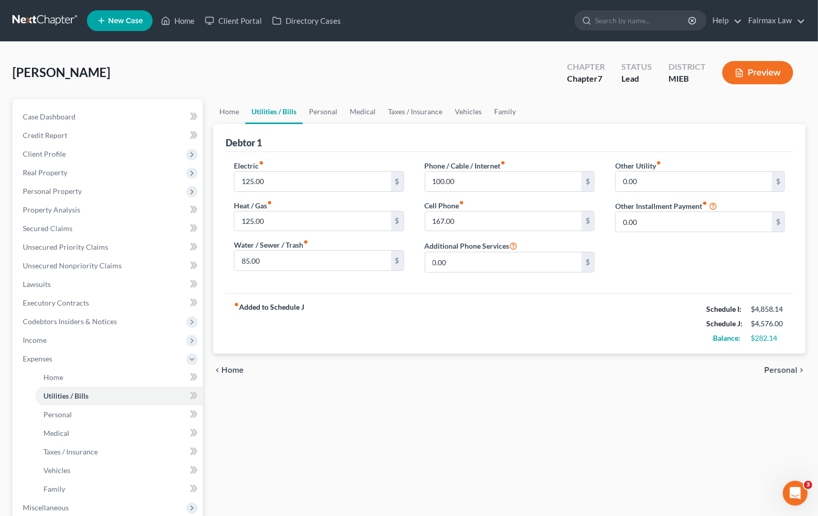
click at [770, 372] on span "Personal" at bounding box center [780, 370] width 33 height 8
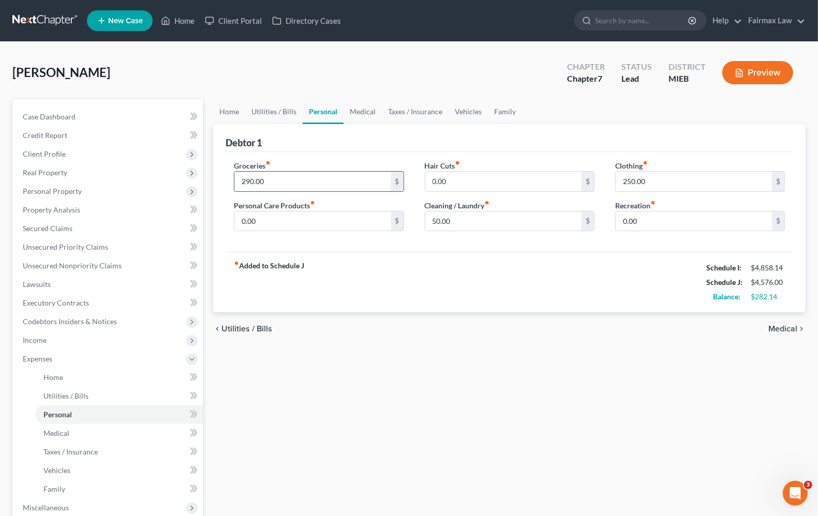
click at [300, 179] on input "290.00" at bounding box center [312, 182] width 156 height 20
type input "440.00"
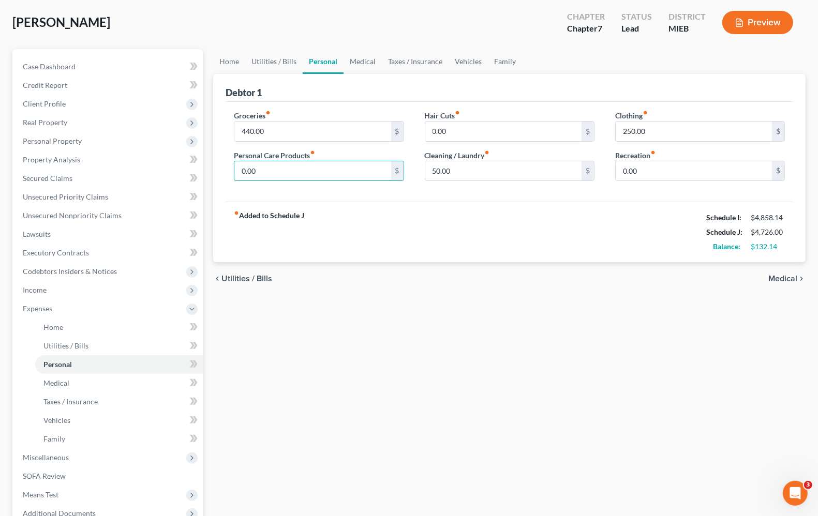
scroll to position [129, 0]
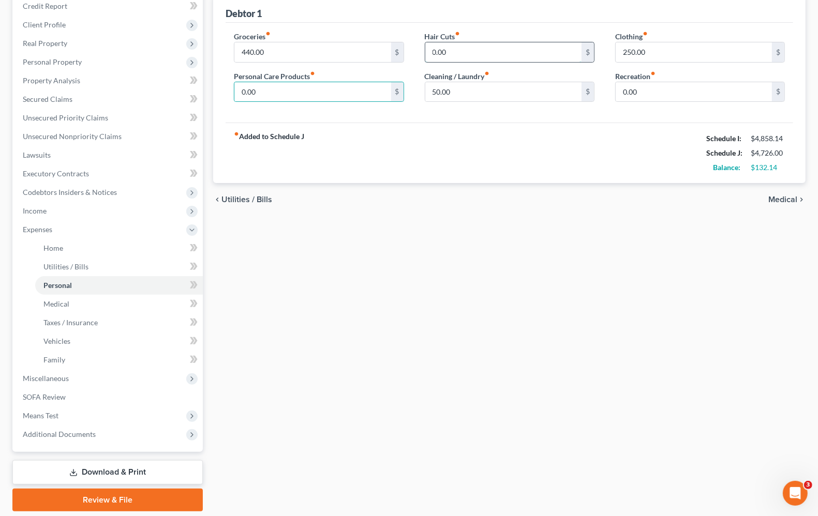
click at [465, 52] on input "0.00" at bounding box center [503, 52] width 156 height 20
type input "1"
type input "50.00"
drag, startPoint x: 283, startPoint y: 93, endPoint x: 262, endPoint y: 91, distance: 21.3
click at [282, 93] on input "0.00" at bounding box center [312, 92] width 156 height 20
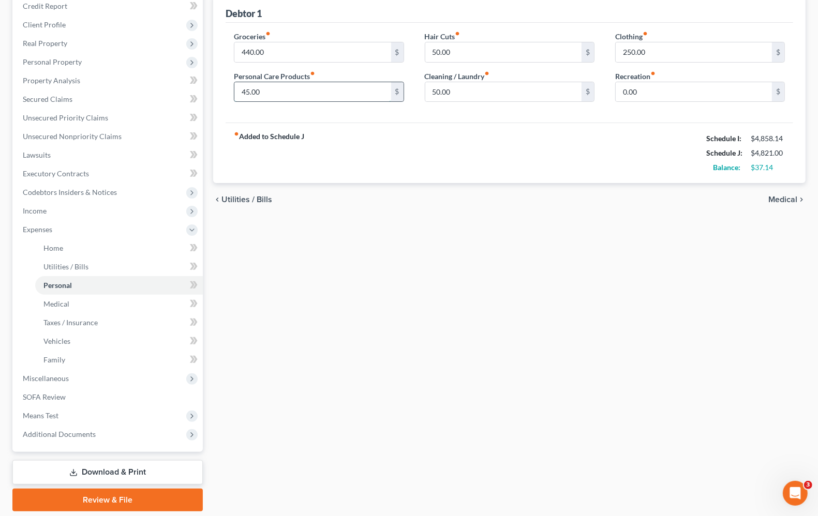
type input "45.00"
click at [792, 198] on span "Medical" at bounding box center [782, 199] width 29 height 8
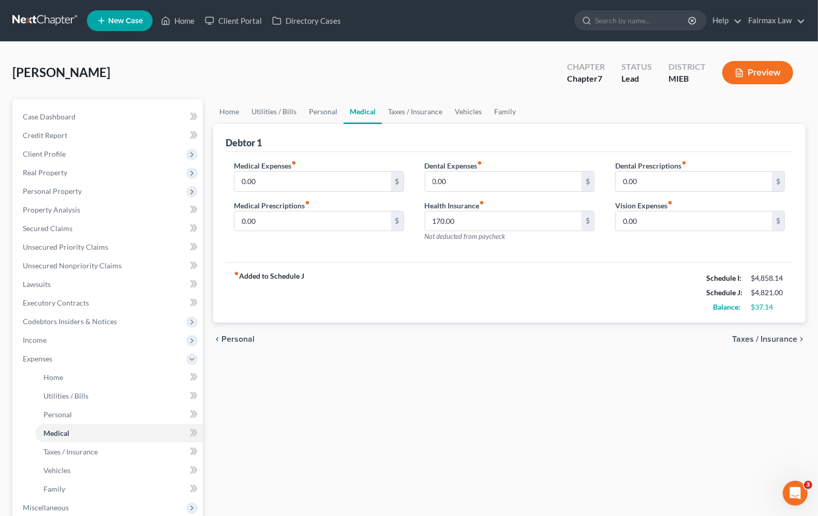
click at [781, 339] on span "Taxes / Insurance" at bounding box center [764, 339] width 65 height 8
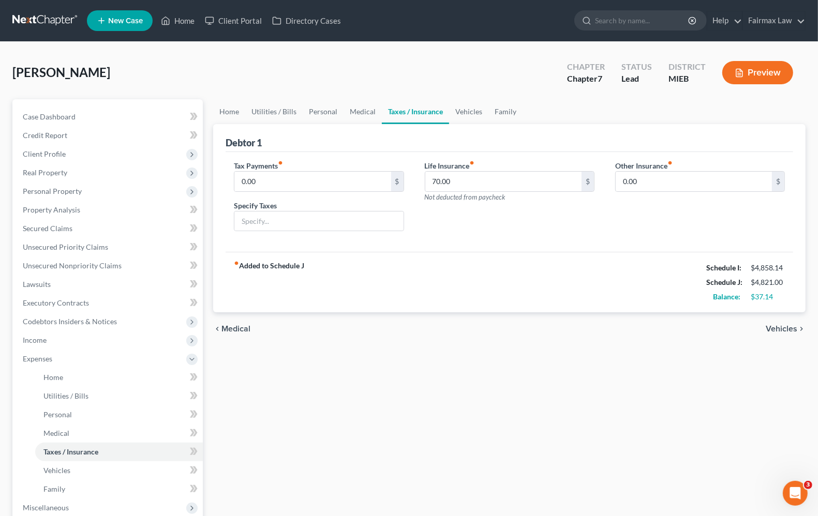
click at [777, 326] on span "Vehicles" at bounding box center [781, 329] width 32 height 8
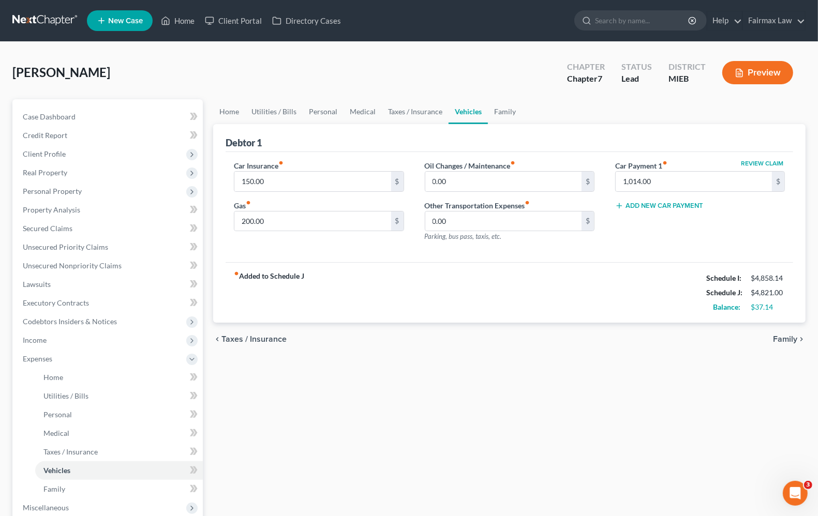
click at [791, 338] on span "Family" at bounding box center [785, 339] width 24 height 8
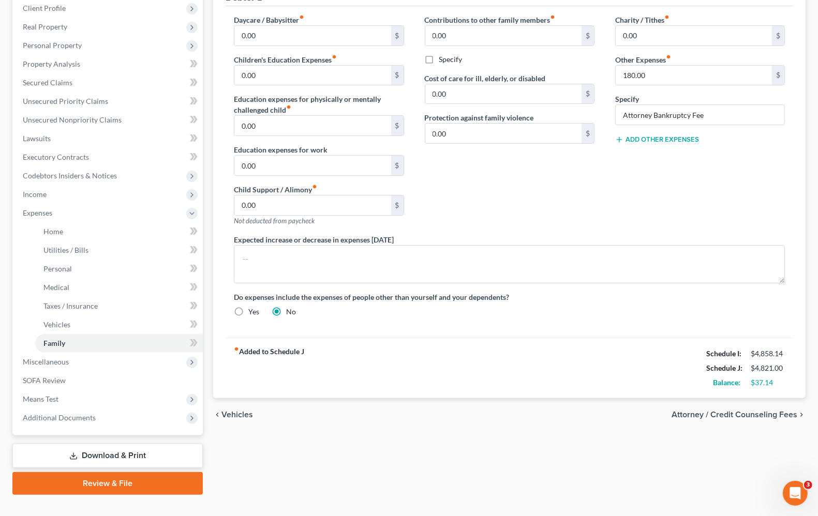
scroll to position [163, 0]
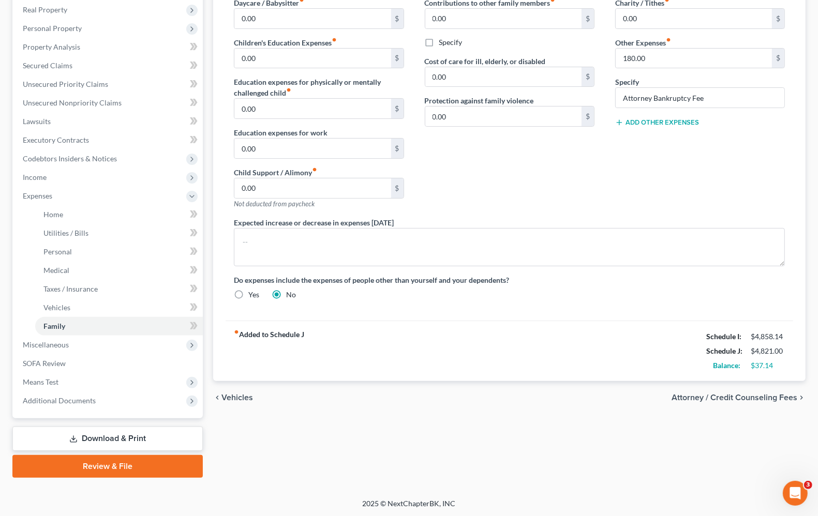
click at [221, 397] on span "Vehicles" at bounding box center [237, 398] width 32 height 8
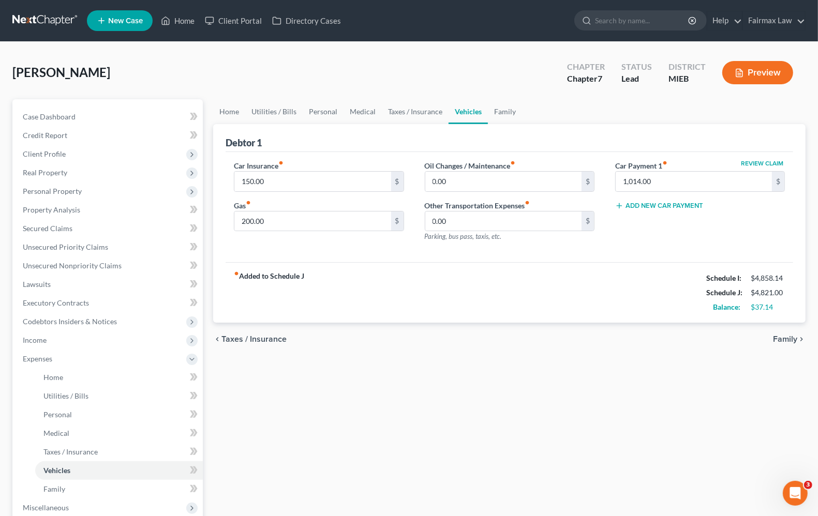
click at [247, 339] on span "Taxes / Insurance" at bounding box center [253, 339] width 65 height 8
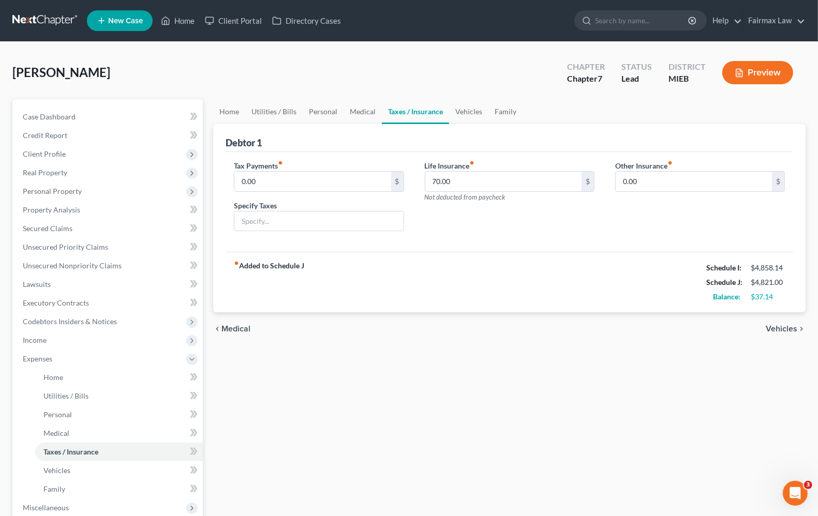
click at [242, 328] on span "Medical" at bounding box center [235, 329] width 29 height 8
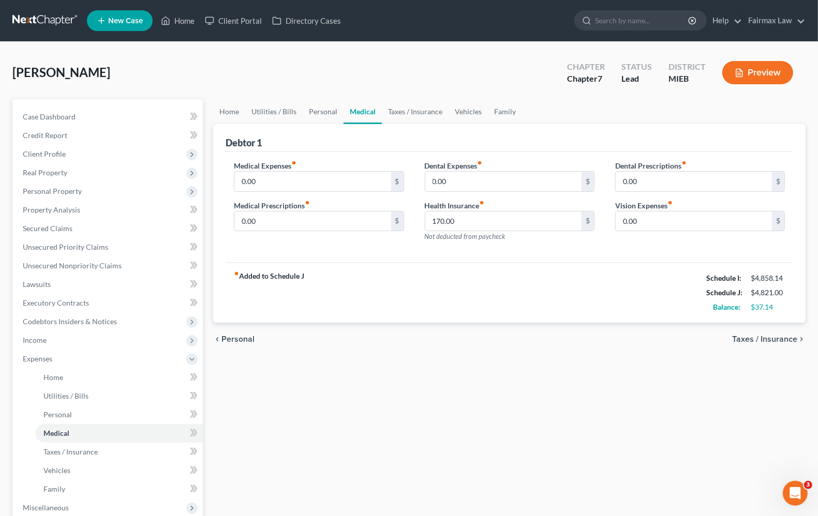
click at [241, 342] on span "Personal" at bounding box center [237, 339] width 33 height 8
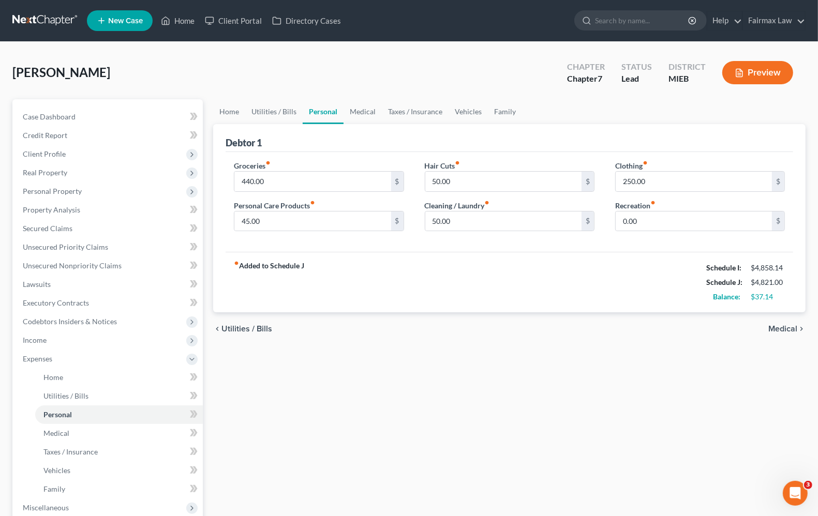
click at [246, 329] on span "Utilities / Bills" at bounding box center [246, 329] width 51 height 8
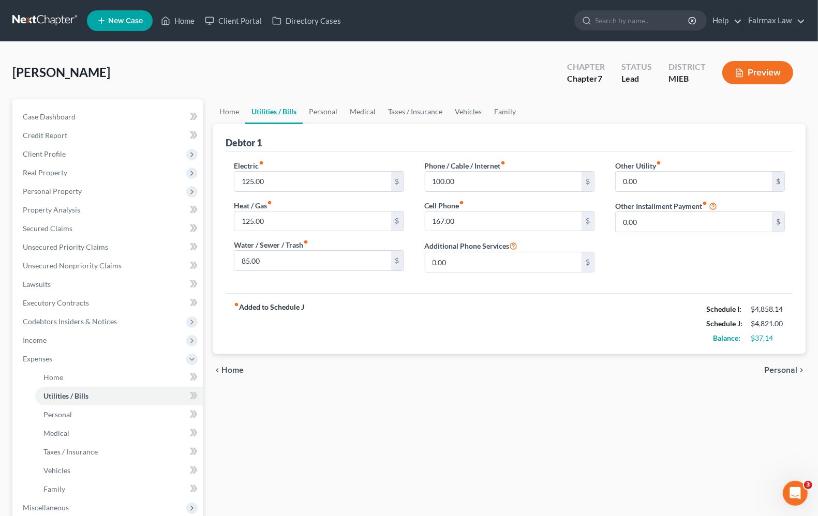
click at [240, 366] on span "Home" at bounding box center [232, 370] width 22 height 8
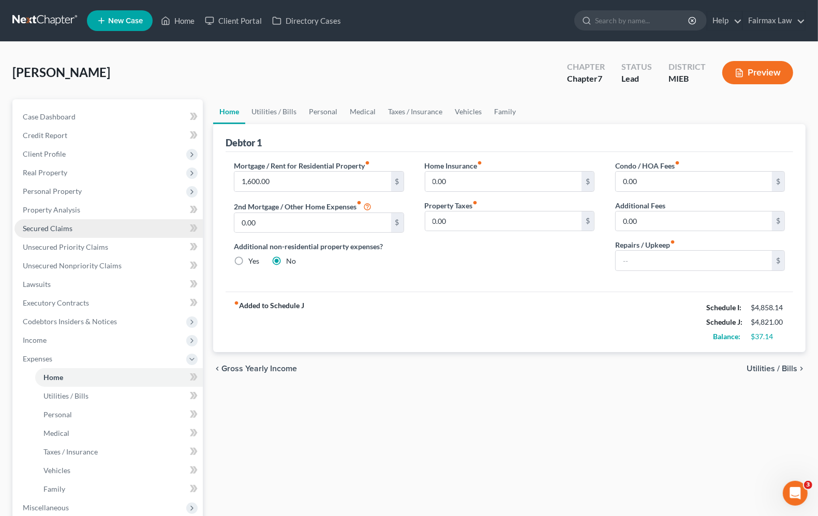
click at [62, 230] on span "Secured Claims" at bounding box center [48, 228] width 50 height 9
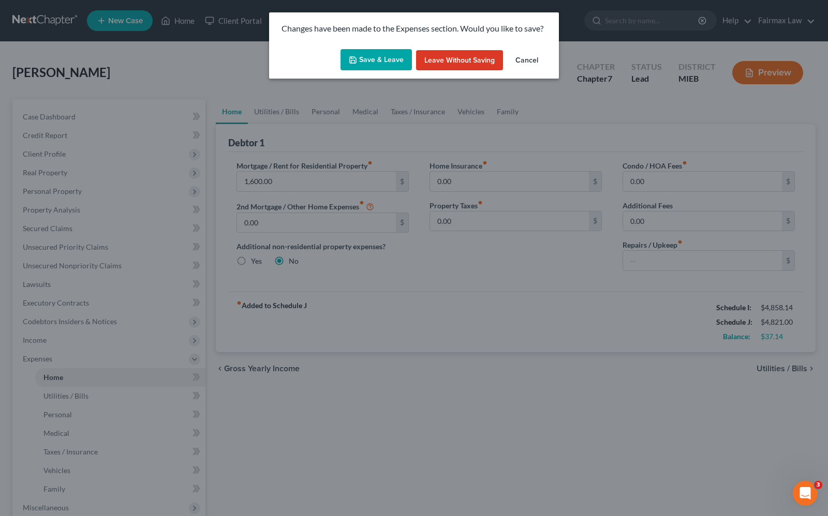
click at [371, 64] on button "Save & Leave" at bounding box center [375, 60] width 71 height 22
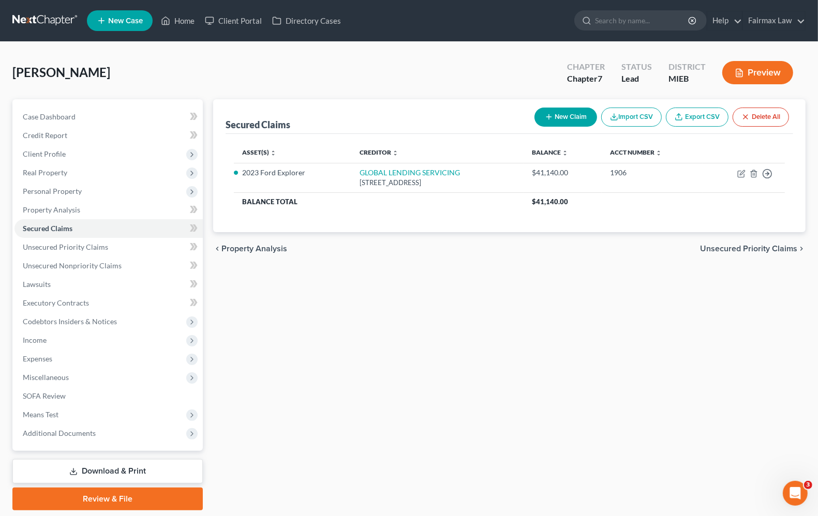
drag, startPoint x: 130, startPoint y: 416, endPoint x: 342, endPoint y: 422, distance: 212.1
click at [130, 416] on span "Means Test" at bounding box center [108, 414] width 188 height 19
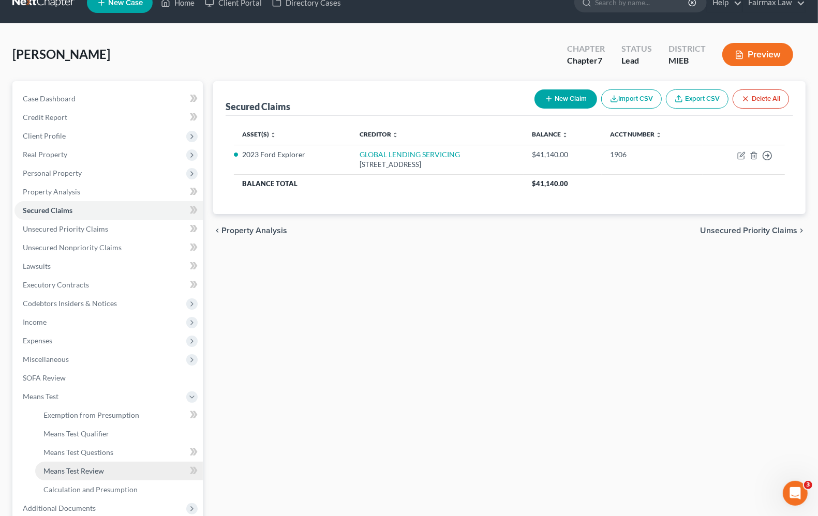
scroll to position [125, 0]
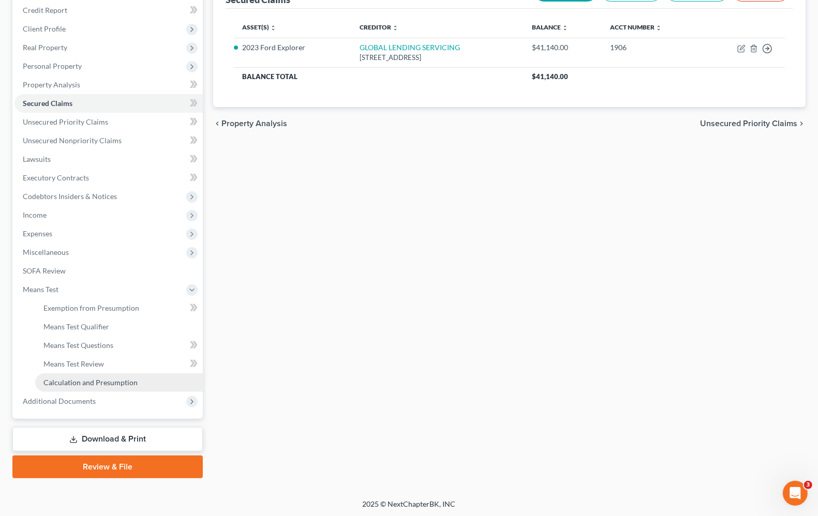
click at [104, 384] on span "Calculation and Presumption" at bounding box center [90, 382] width 94 height 9
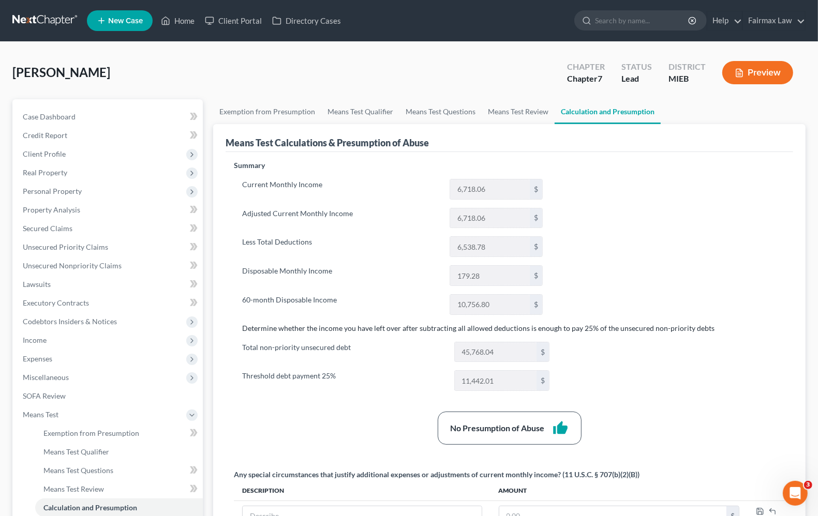
drag, startPoint x: 132, startPoint y: 65, endPoint x: 21, endPoint y: 70, distance: 111.3
click at [14, 73] on div "[PERSON_NAME] Upgraded Chapter Chapter 7 Status Lead District MIEB Preview" at bounding box center [408, 76] width 793 height 45
copy span "[PERSON_NAME]"
click at [713, 252] on div "Summary Current Monthly Income 6,718.06 $ Adjusted Current Monthly Income 6,718…" at bounding box center [509, 356] width 561 height 392
